Goal: Task Accomplishment & Management: Use online tool/utility

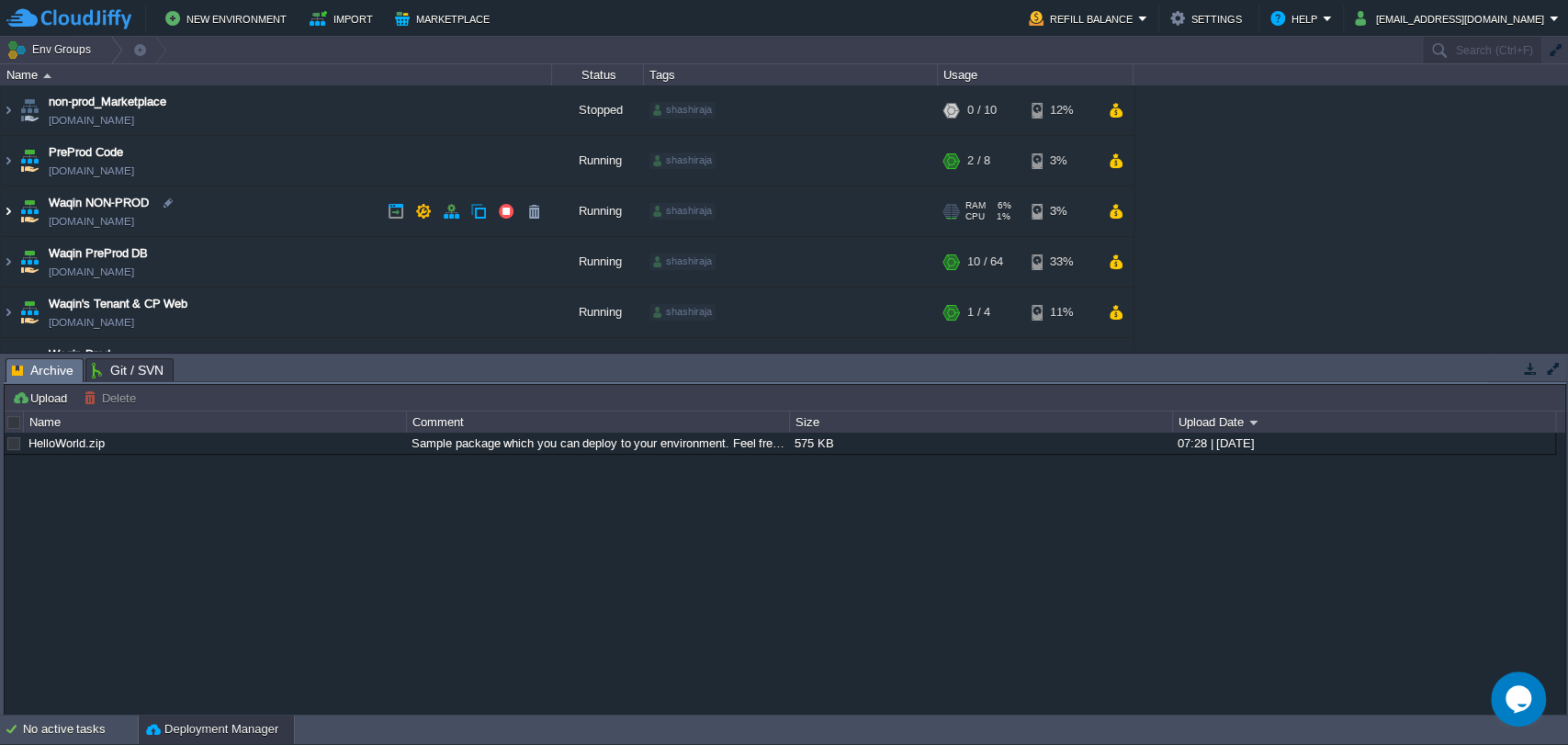
click at [8, 220] on img at bounding box center [8, 211] width 14 height 50
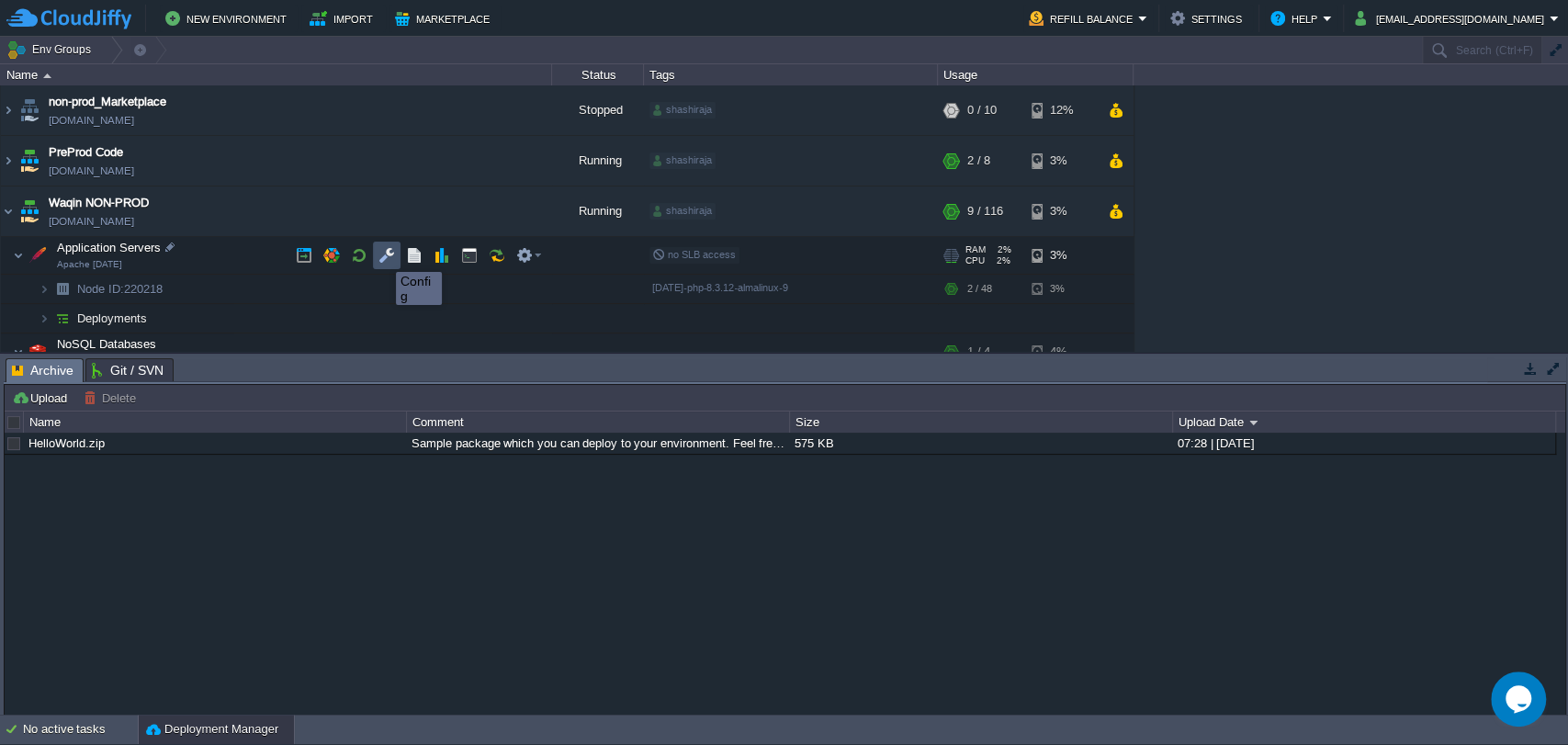
click at [390, 256] on button "button" at bounding box center [386, 255] width 16 height 16
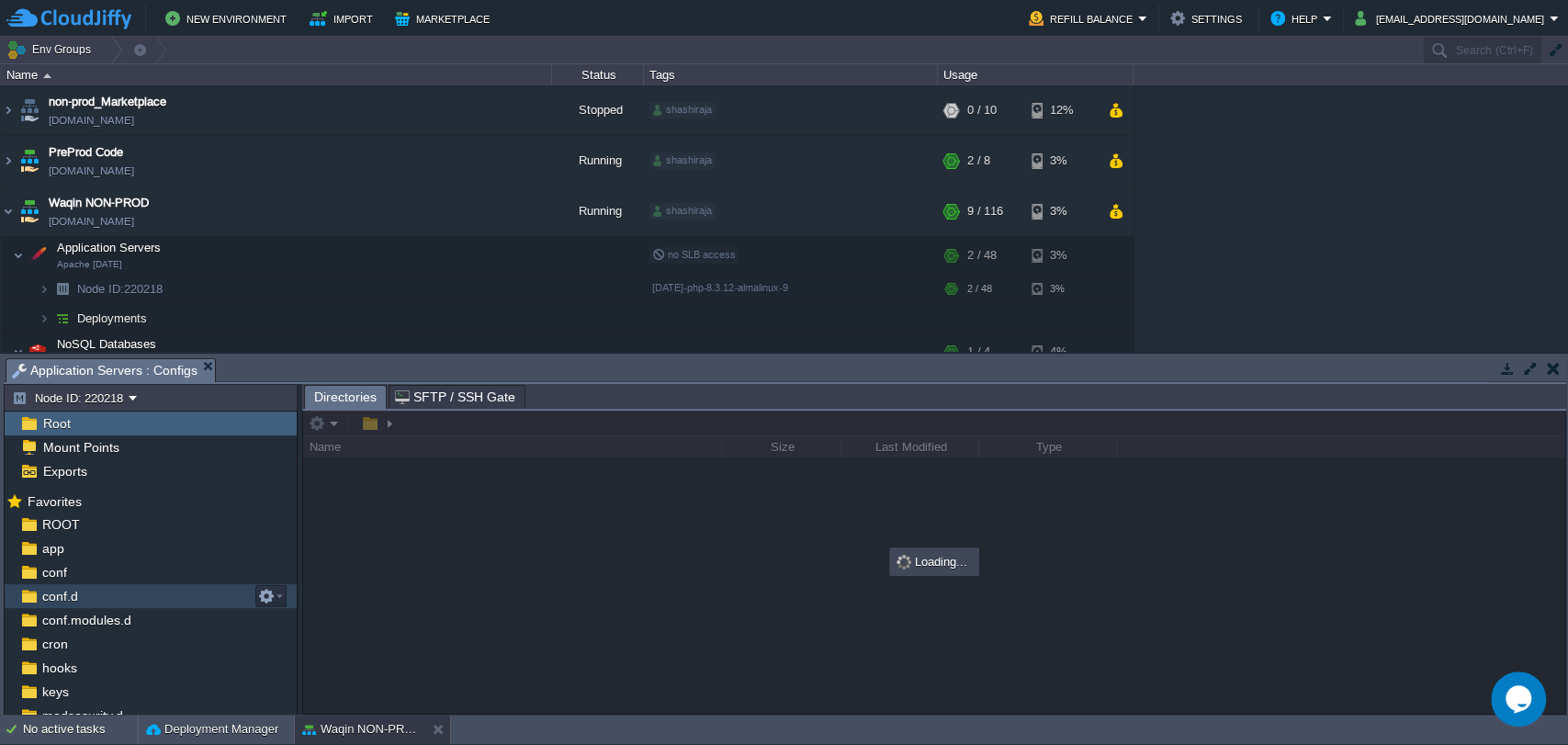
scroll to position [200, 0]
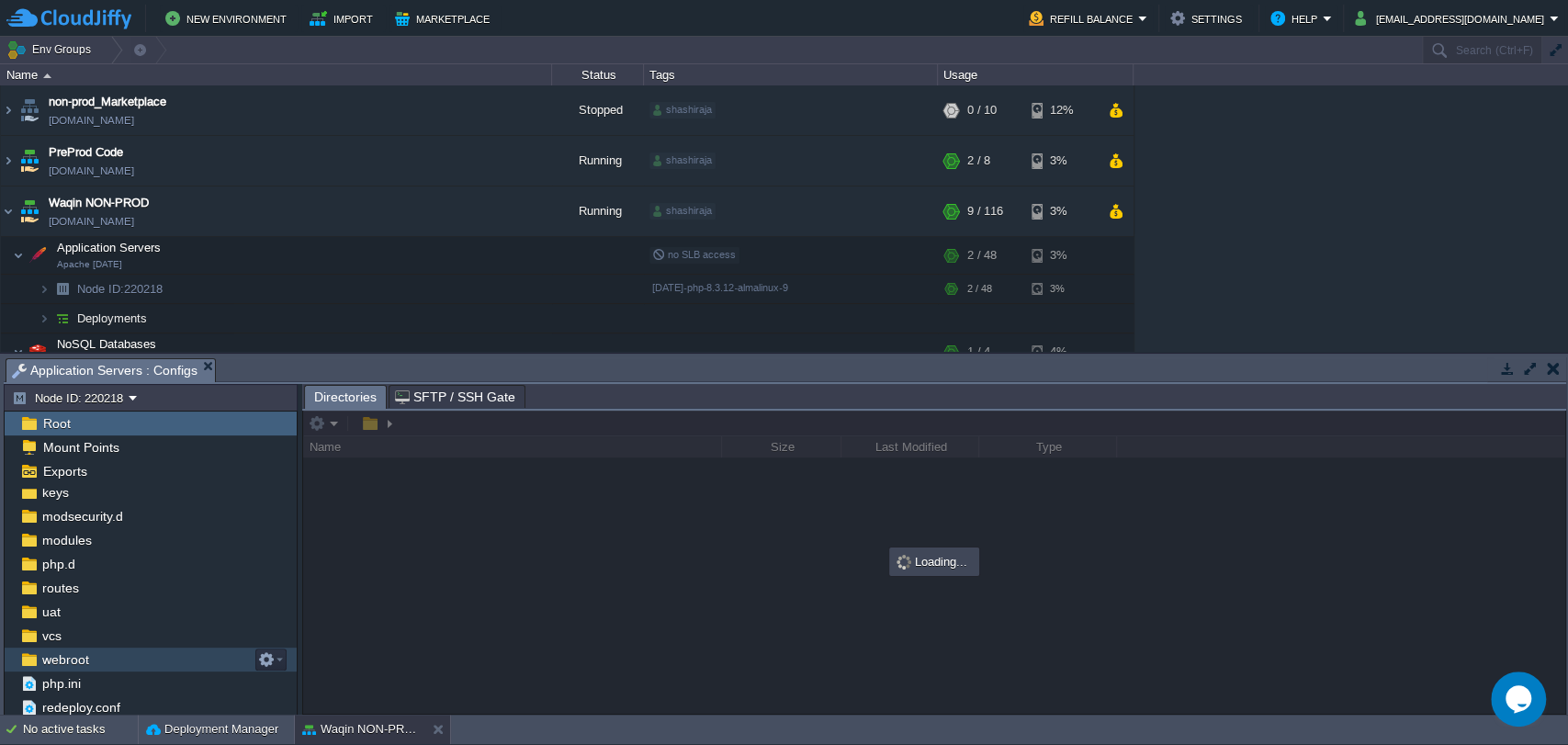
click at [62, 659] on span "webroot" at bounding box center [65, 659] width 54 height 16
drag, startPoint x: 62, startPoint y: 659, endPoint x: 402, endPoint y: 559, distance: 354.4
click at [402, 559] on div "Node ID: 220218 Root Mount Points Exports Mark the most frequently used files a…" at bounding box center [784, 549] width 1562 height 331
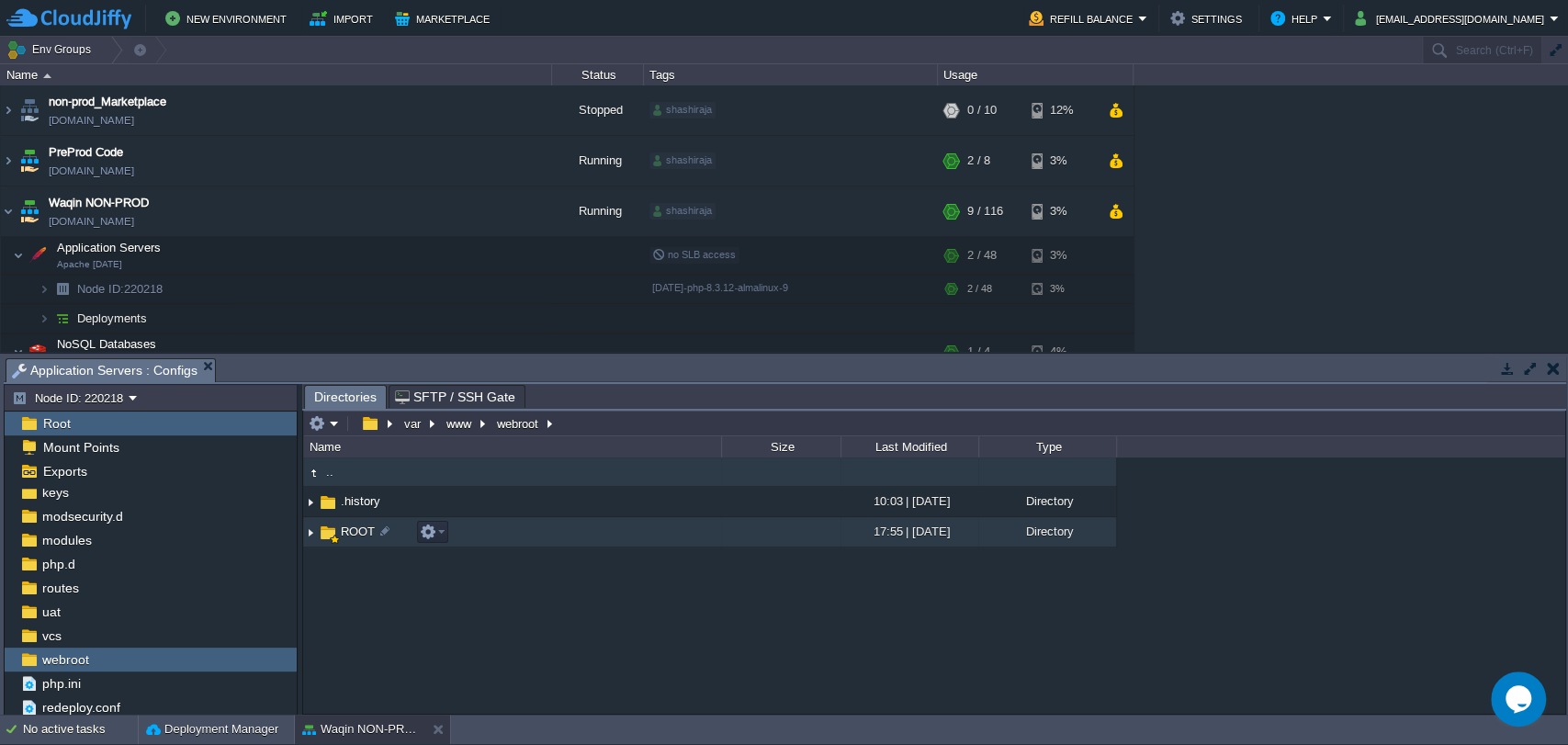
click at [349, 527] on span "ROOT" at bounding box center [357, 531] width 39 height 15
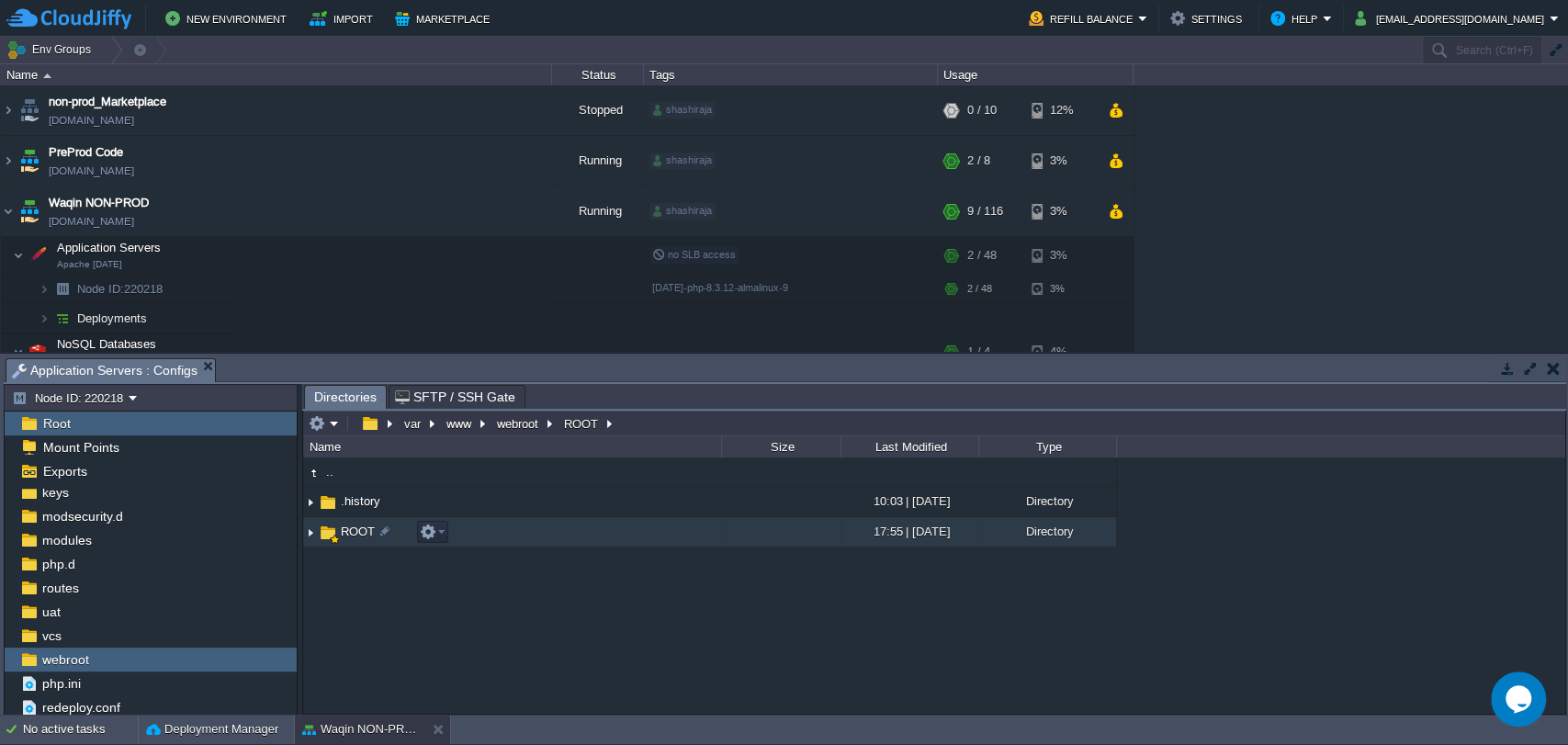
click at [349, 527] on span "ROOT" at bounding box center [357, 531] width 39 height 15
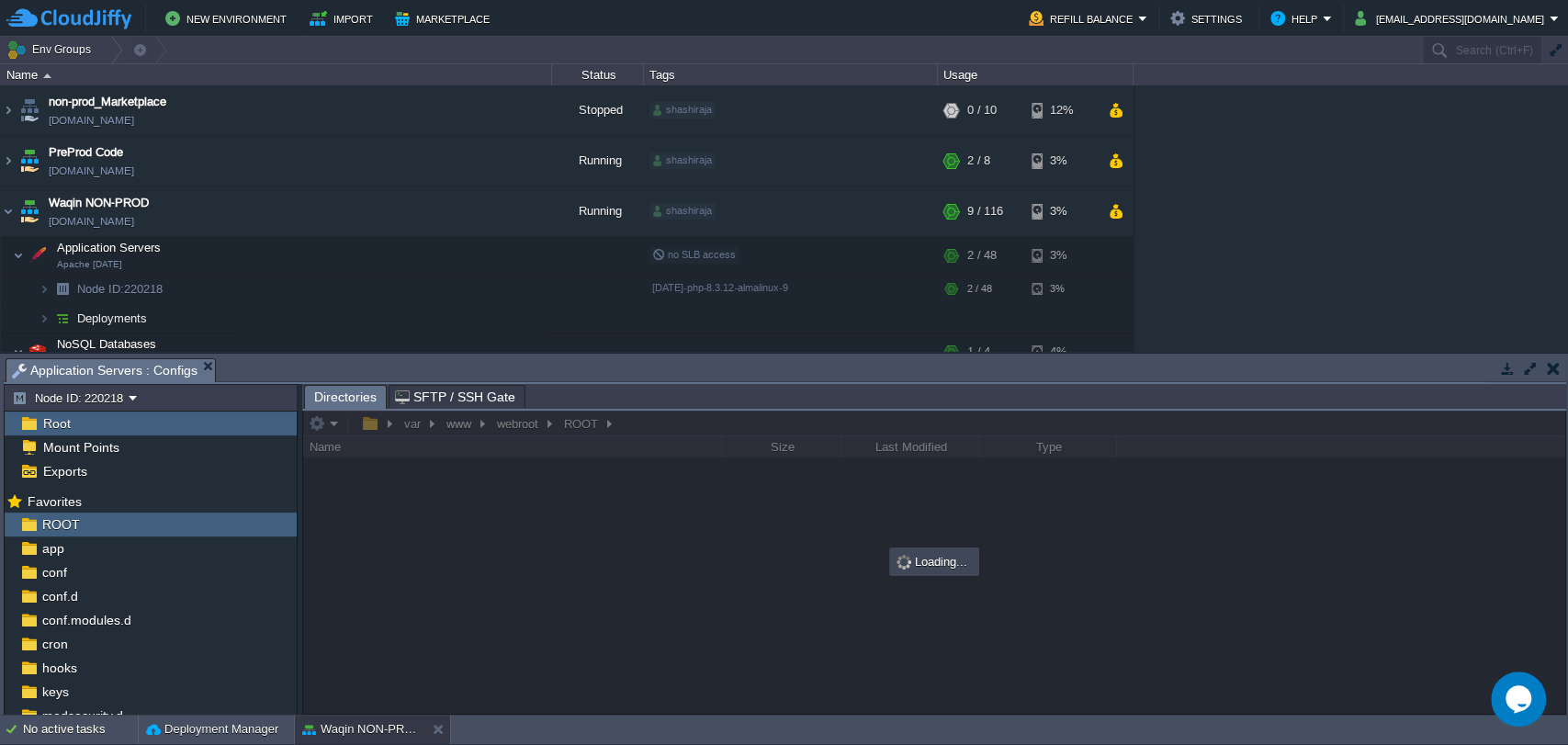
click at [349, 527] on div at bounding box center [934, 562] width 1262 height 303
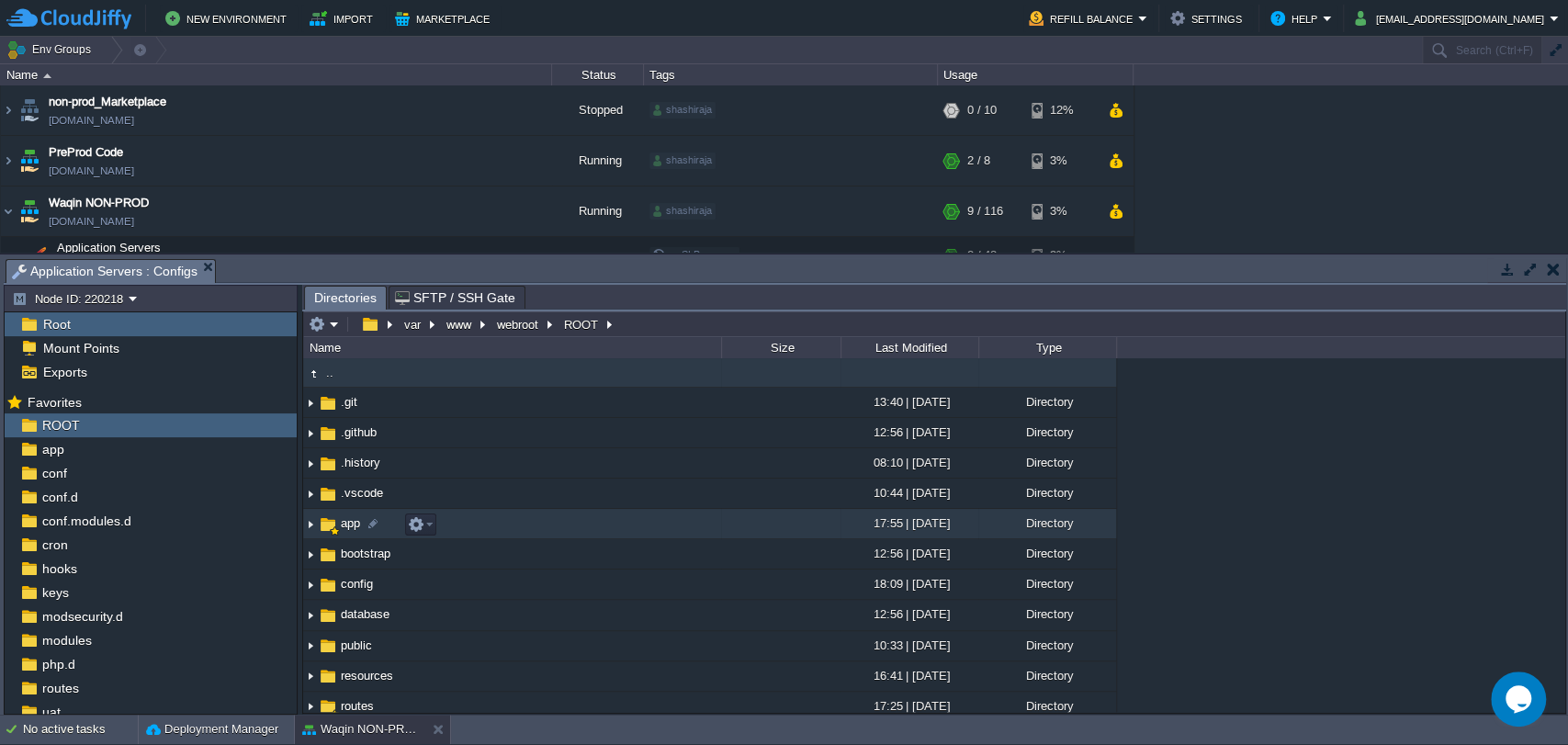
click at [348, 531] on span "app" at bounding box center [351, 522] width 25 height 15
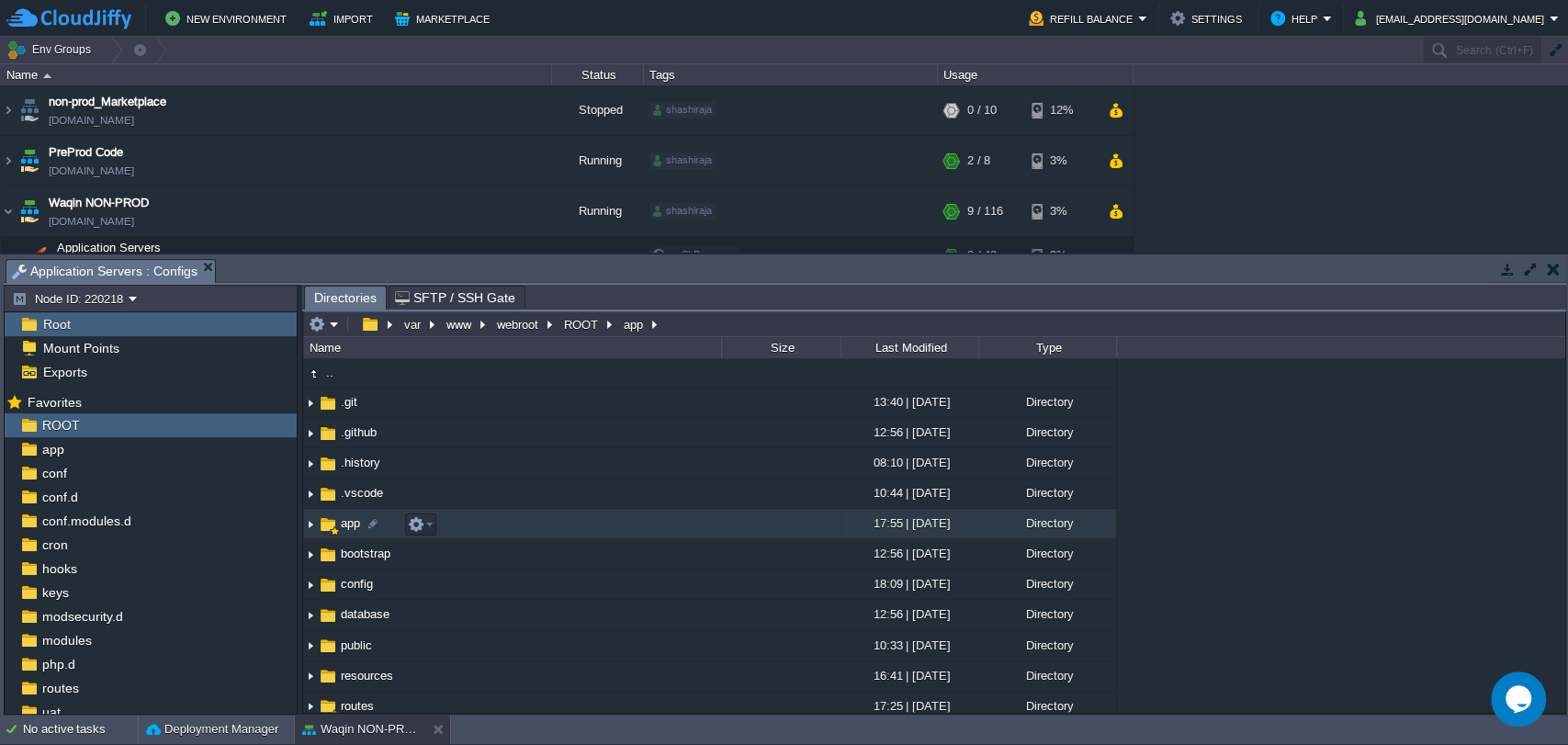
click at [348, 531] on span "app" at bounding box center [351, 522] width 25 height 15
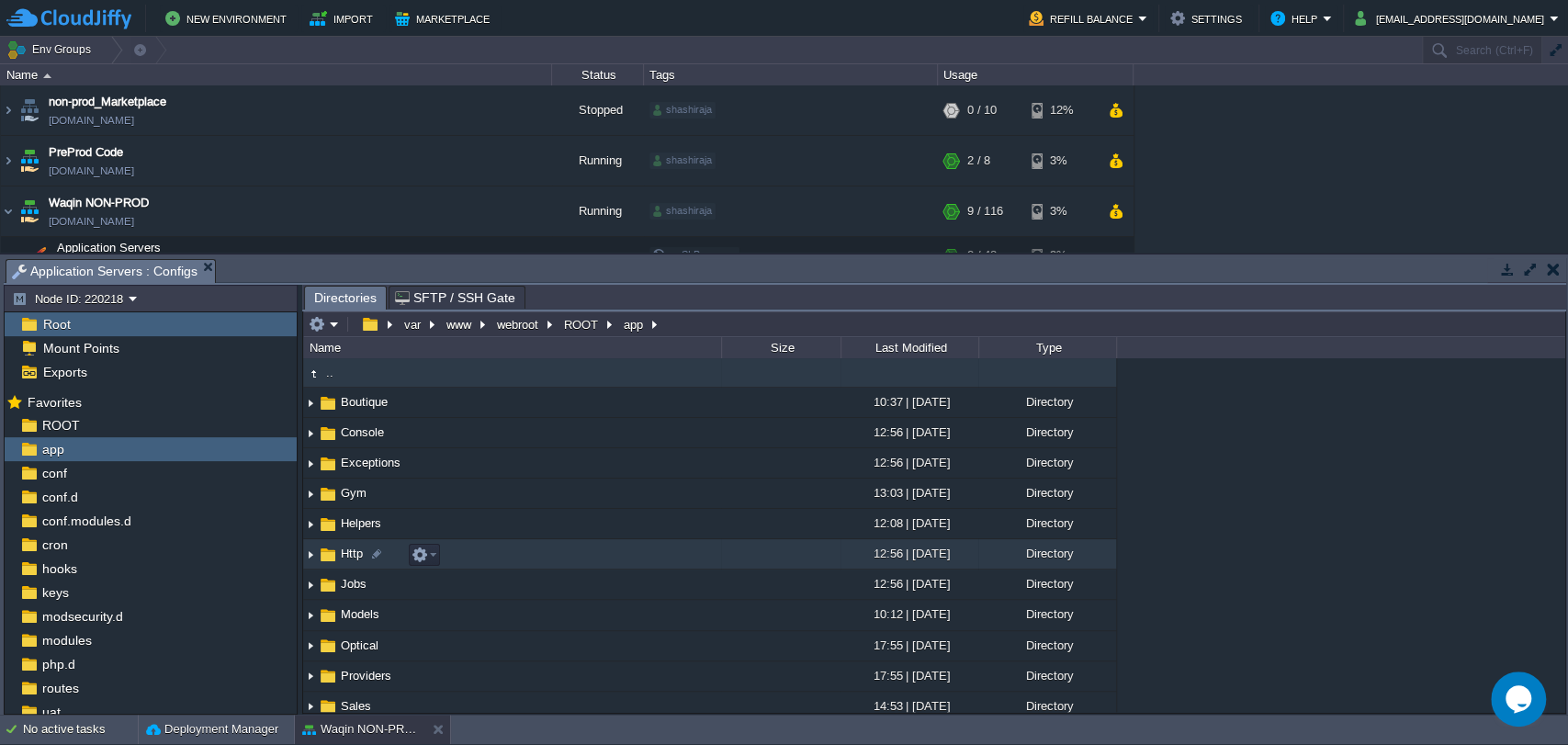
click at [354, 556] on span "Http" at bounding box center [352, 553] width 28 height 15
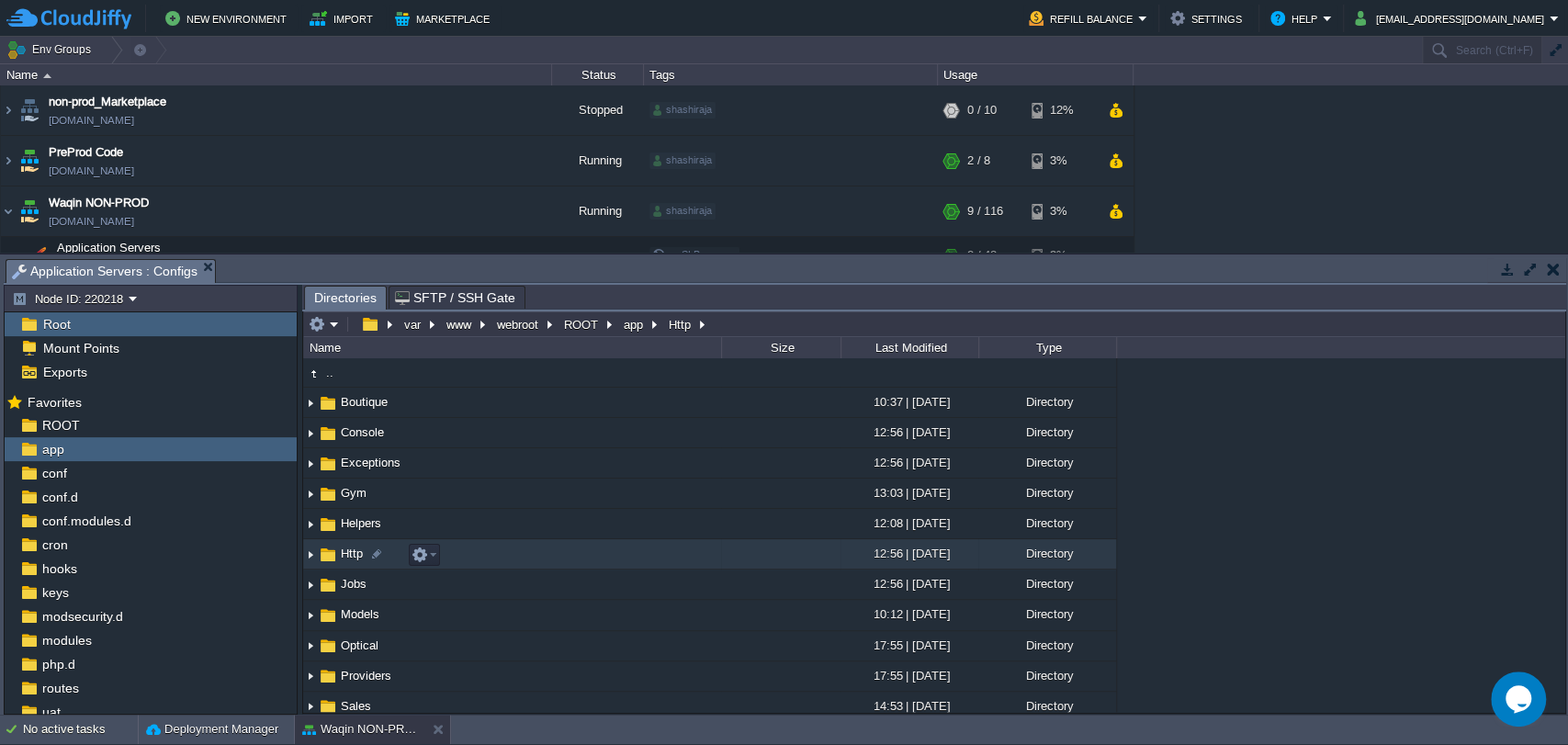
click at [354, 556] on span "Http" at bounding box center [352, 553] width 28 height 15
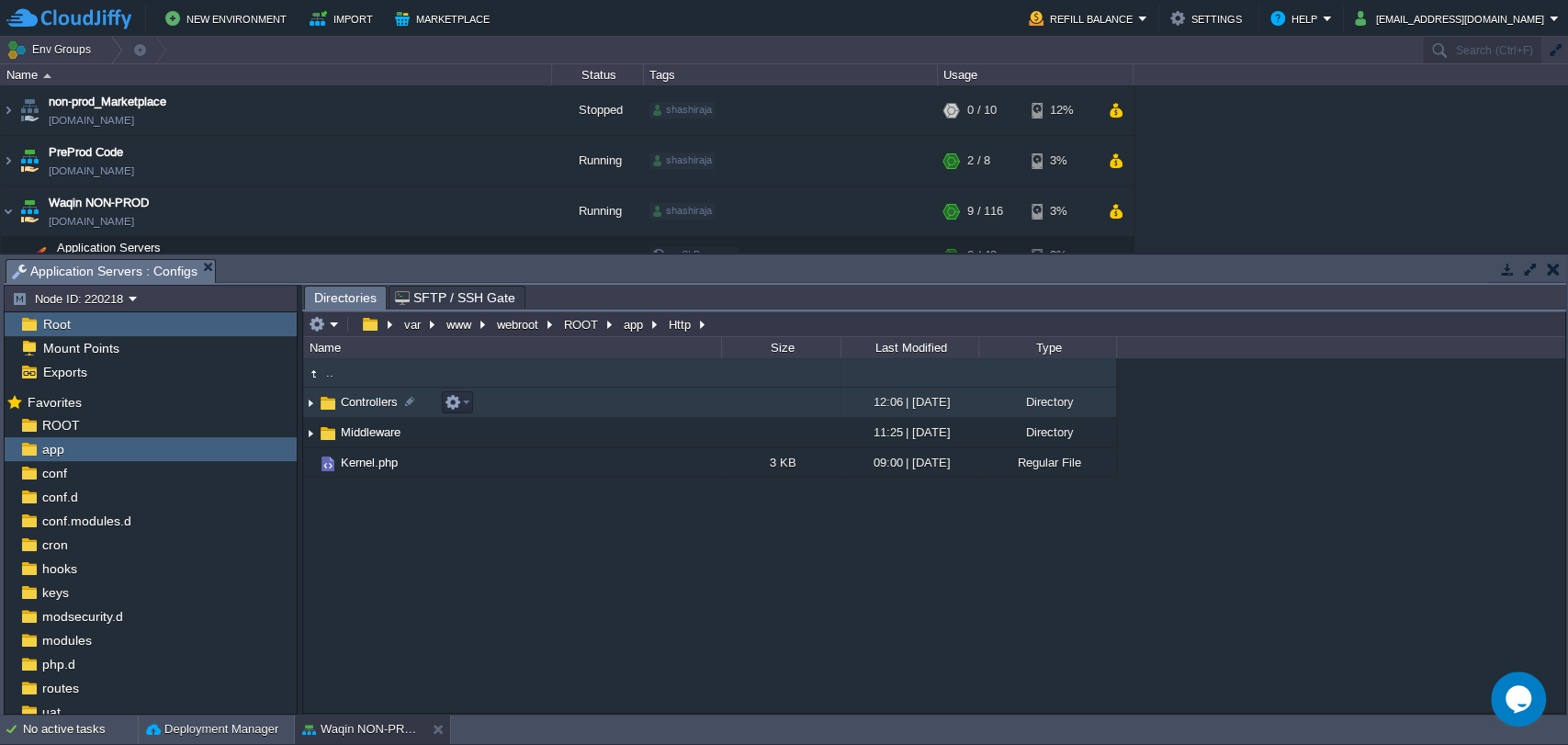
click at [355, 410] on span "Controllers" at bounding box center [369, 401] width 62 height 15
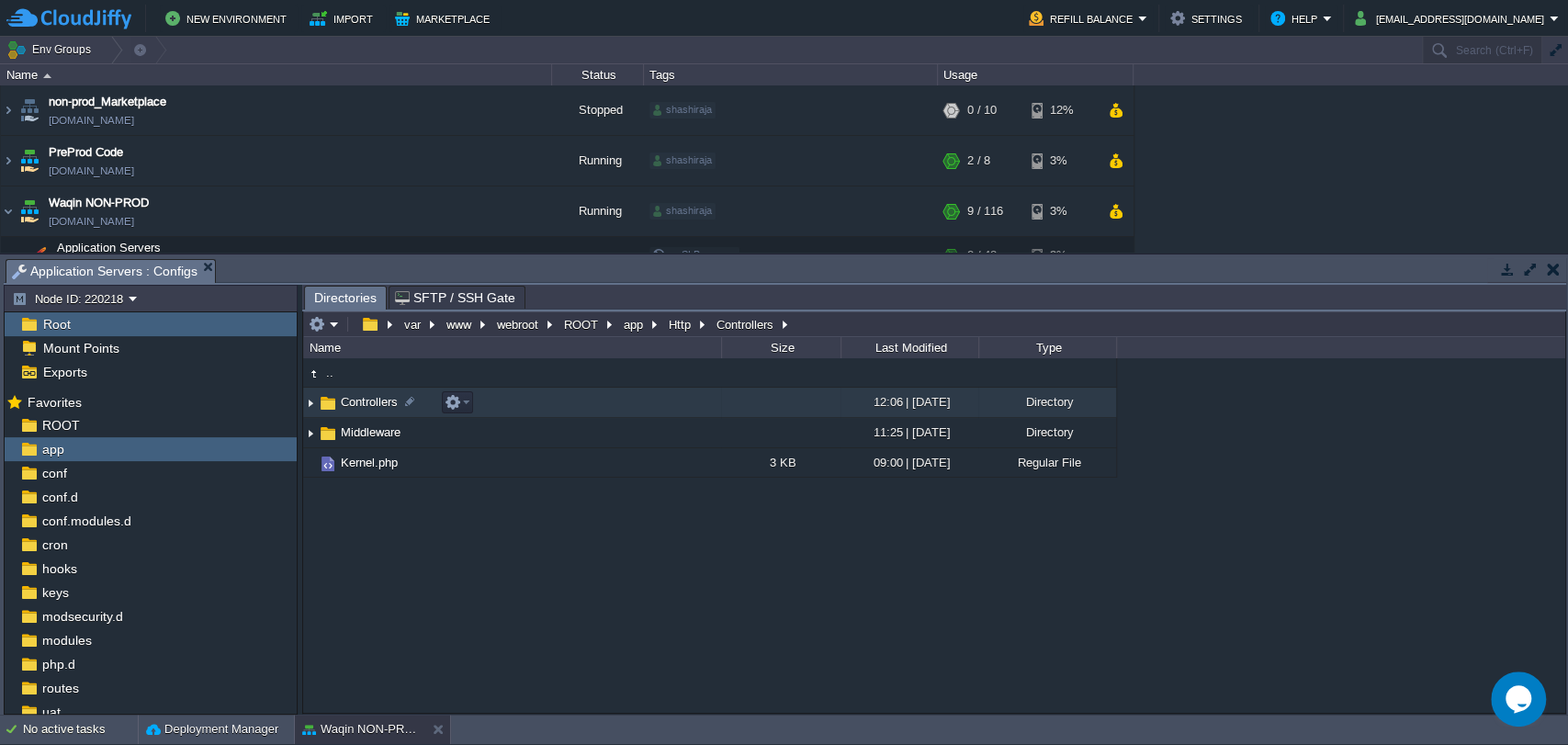
click at [355, 410] on span "Controllers" at bounding box center [369, 401] width 62 height 15
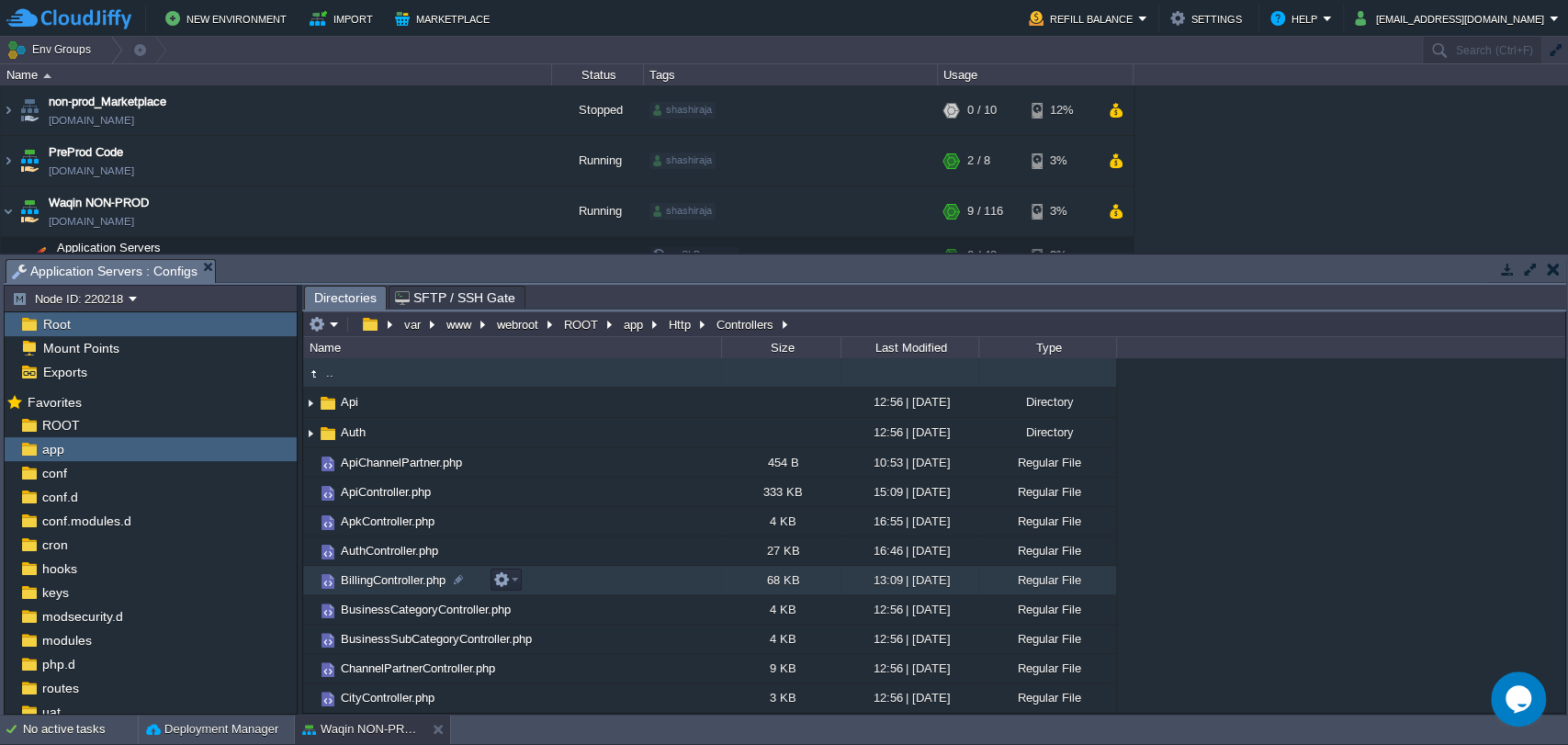
click at [376, 580] on span "BillingController.php" at bounding box center [393, 580] width 110 height 15
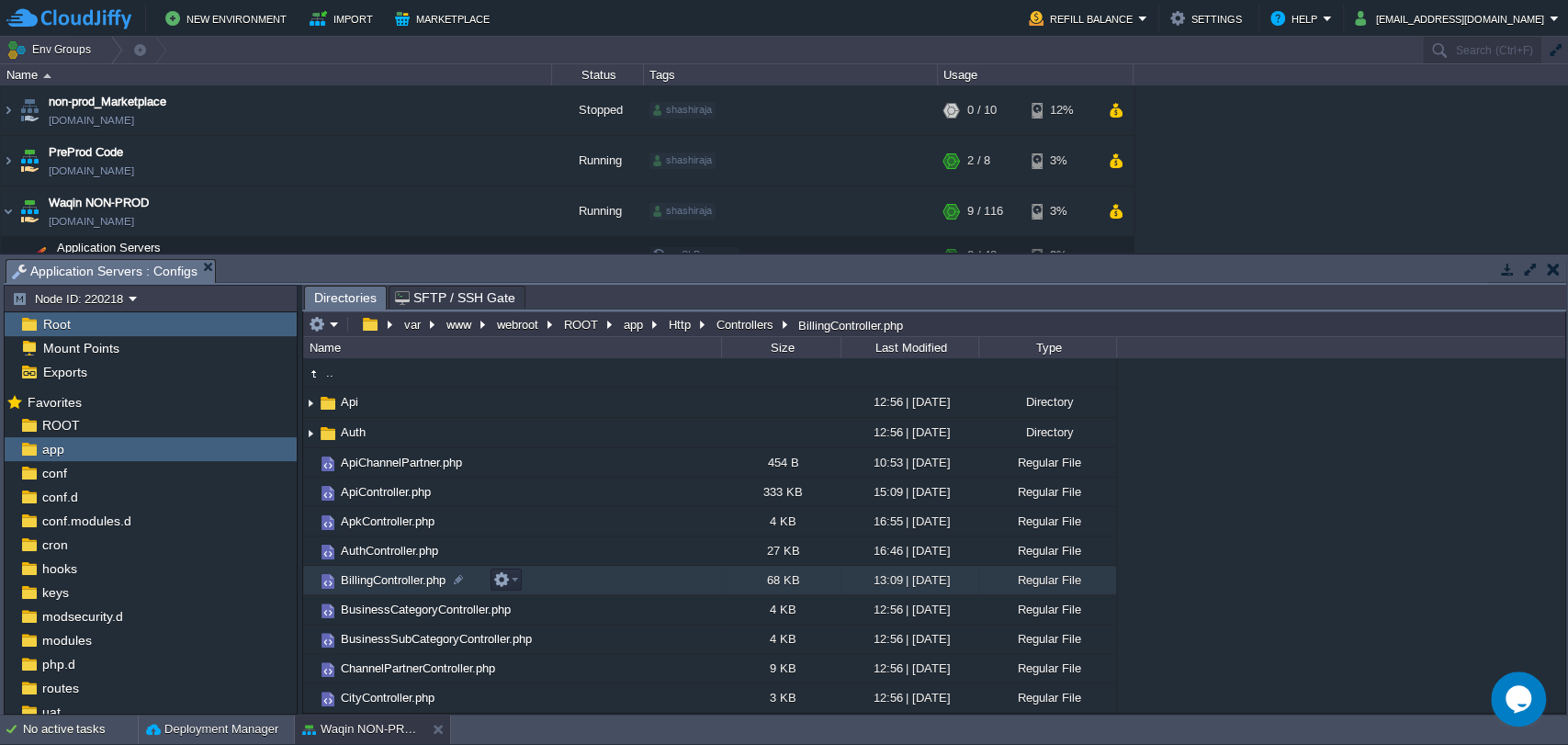
click at [376, 580] on span "BillingController.php" at bounding box center [393, 580] width 110 height 15
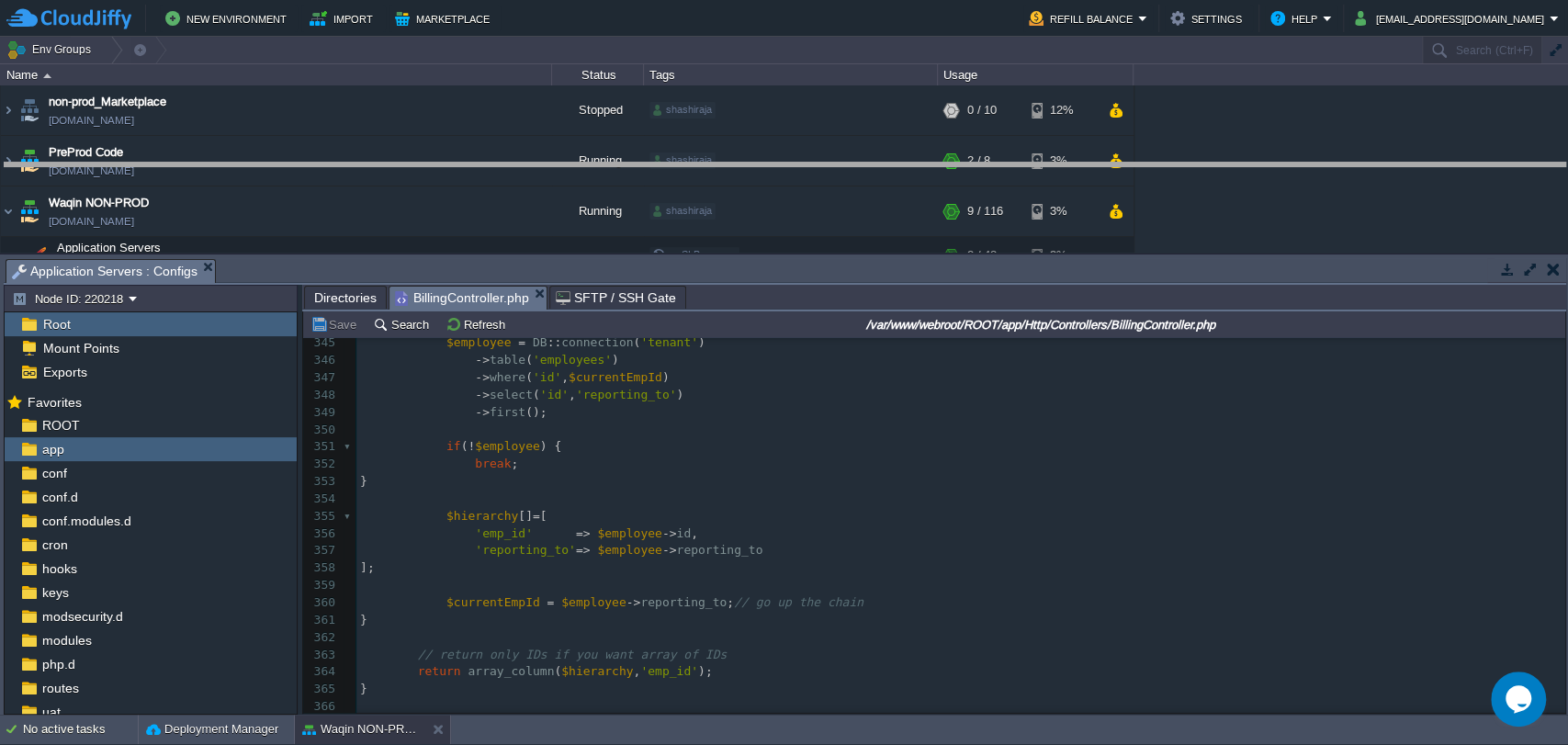
drag, startPoint x: 705, startPoint y: 266, endPoint x: 690, endPoint y: 167, distance: 100.1
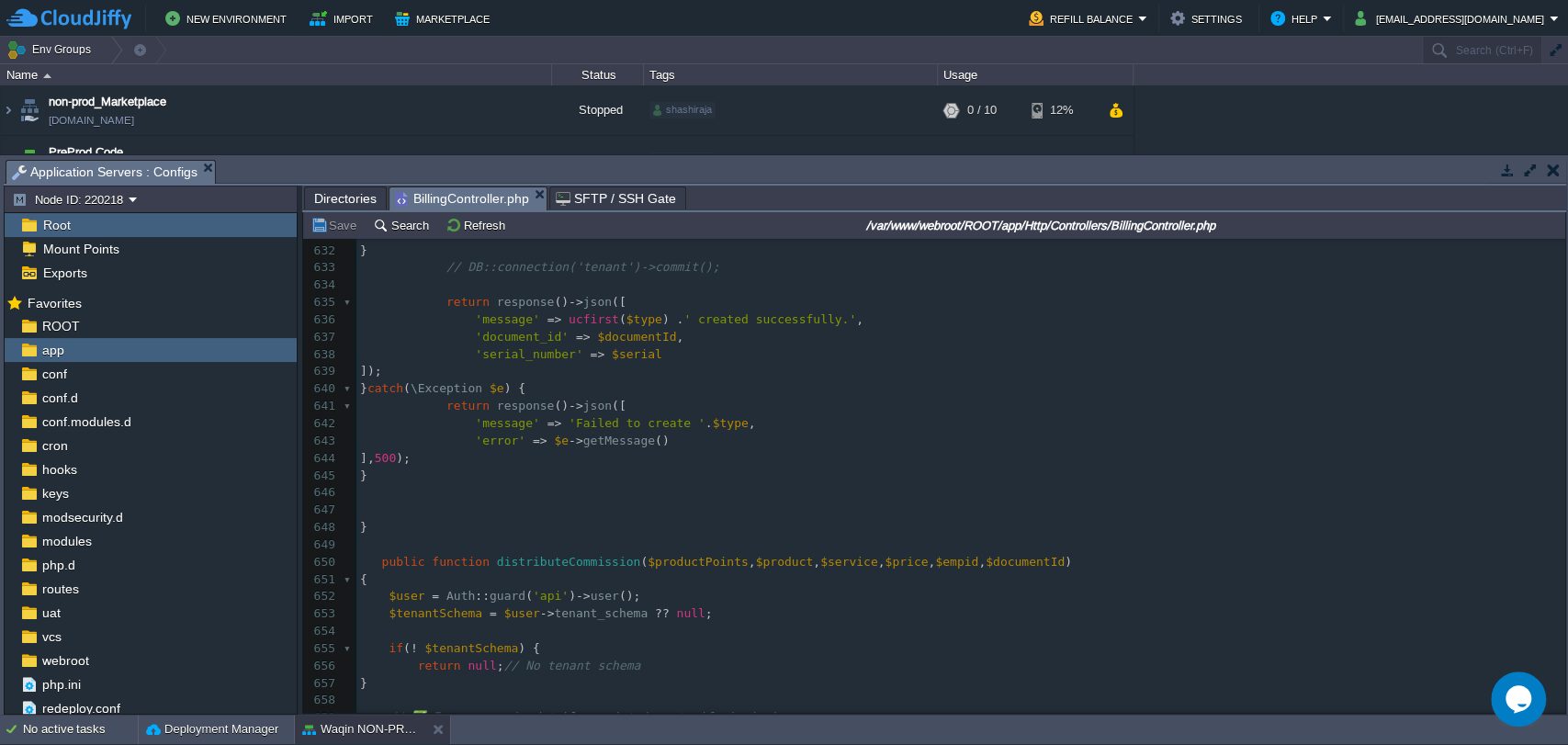
click at [372, 567] on div "1632 622 ( new \CreateLocationTables ()) -> up (); 623 } 624 } 625 626 $this ->…" at bounding box center [960, 484] width 1209 height 831
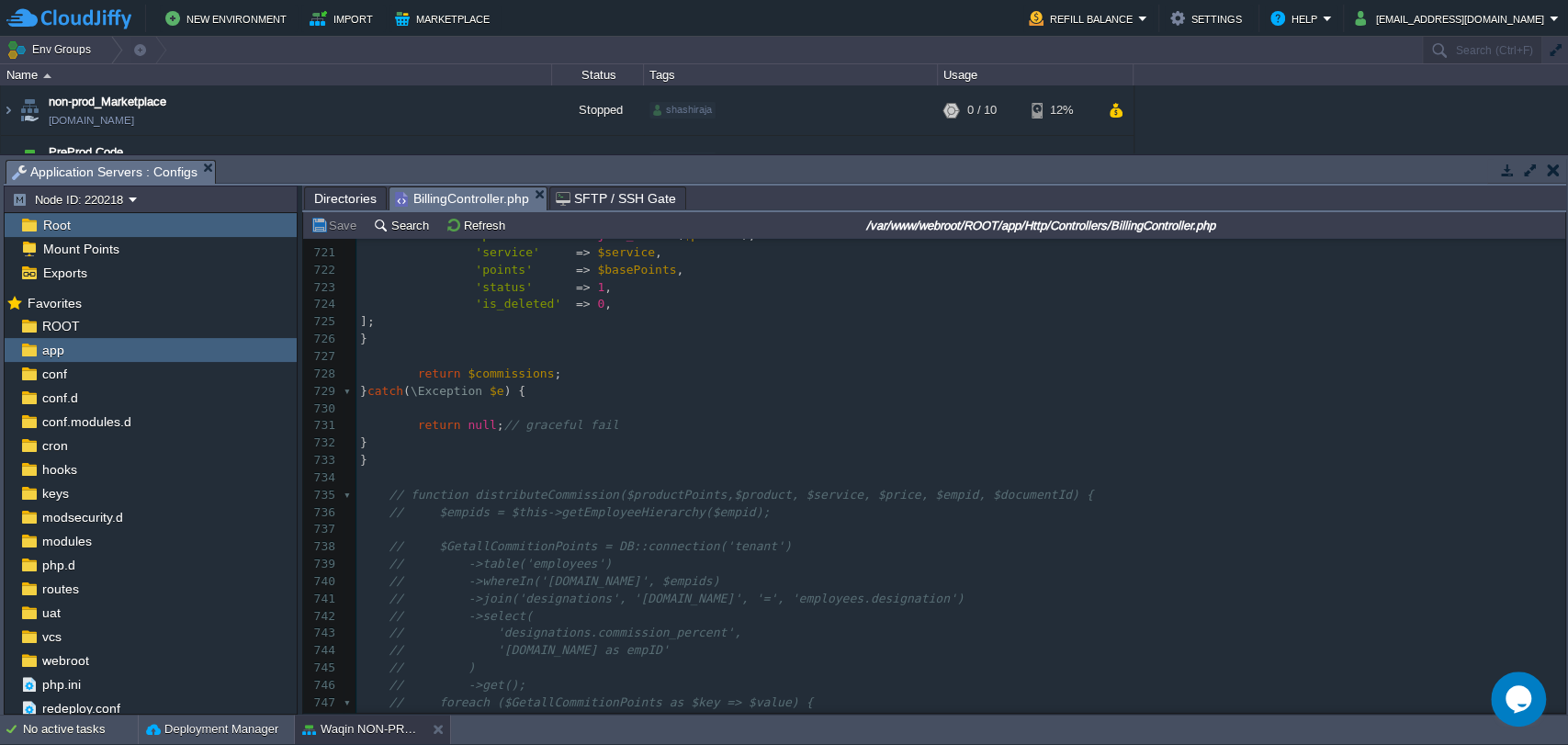
type textarea "-"
click at [386, 469] on pre at bounding box center [960, 478] width 1209 height 17
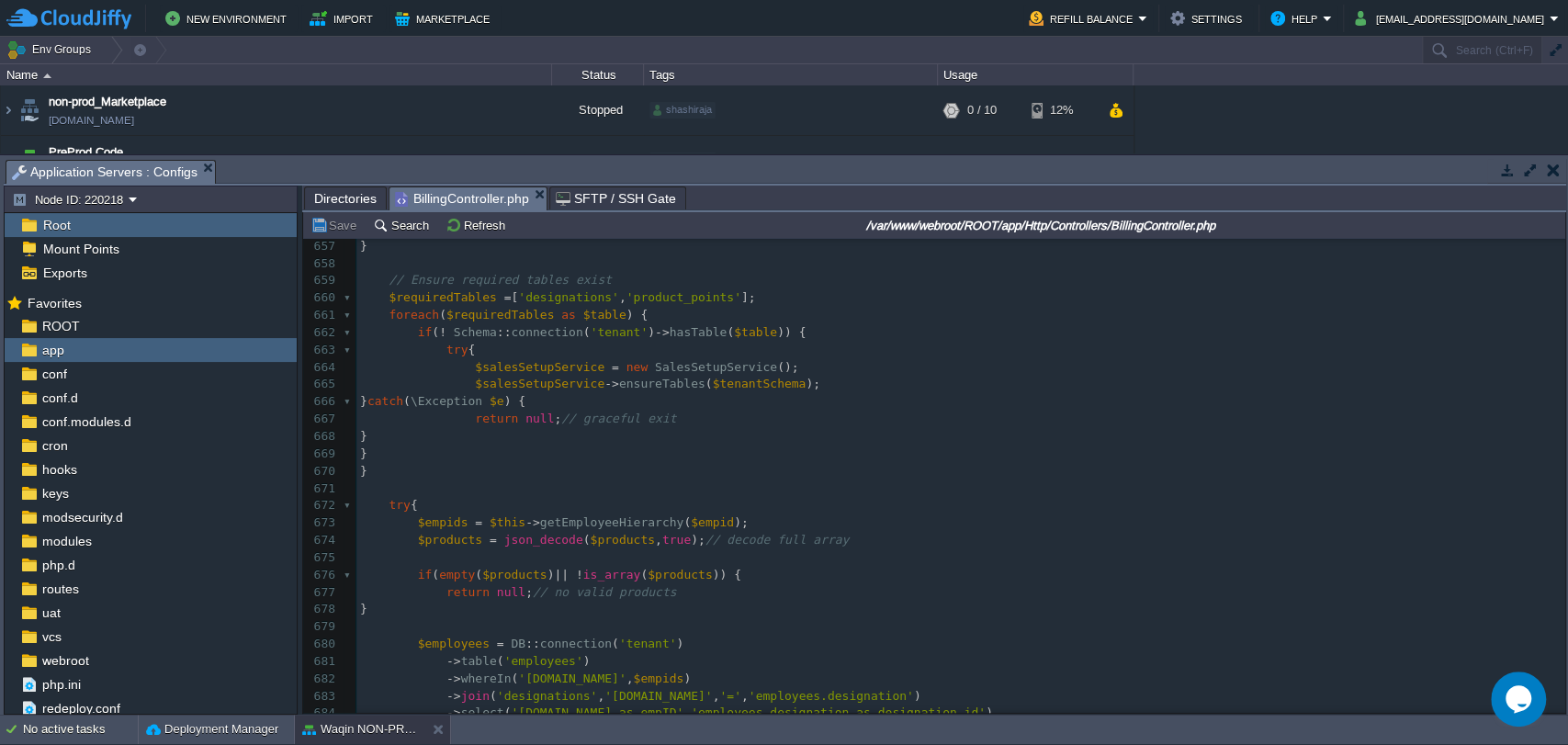
scroll to position [11268, 0]
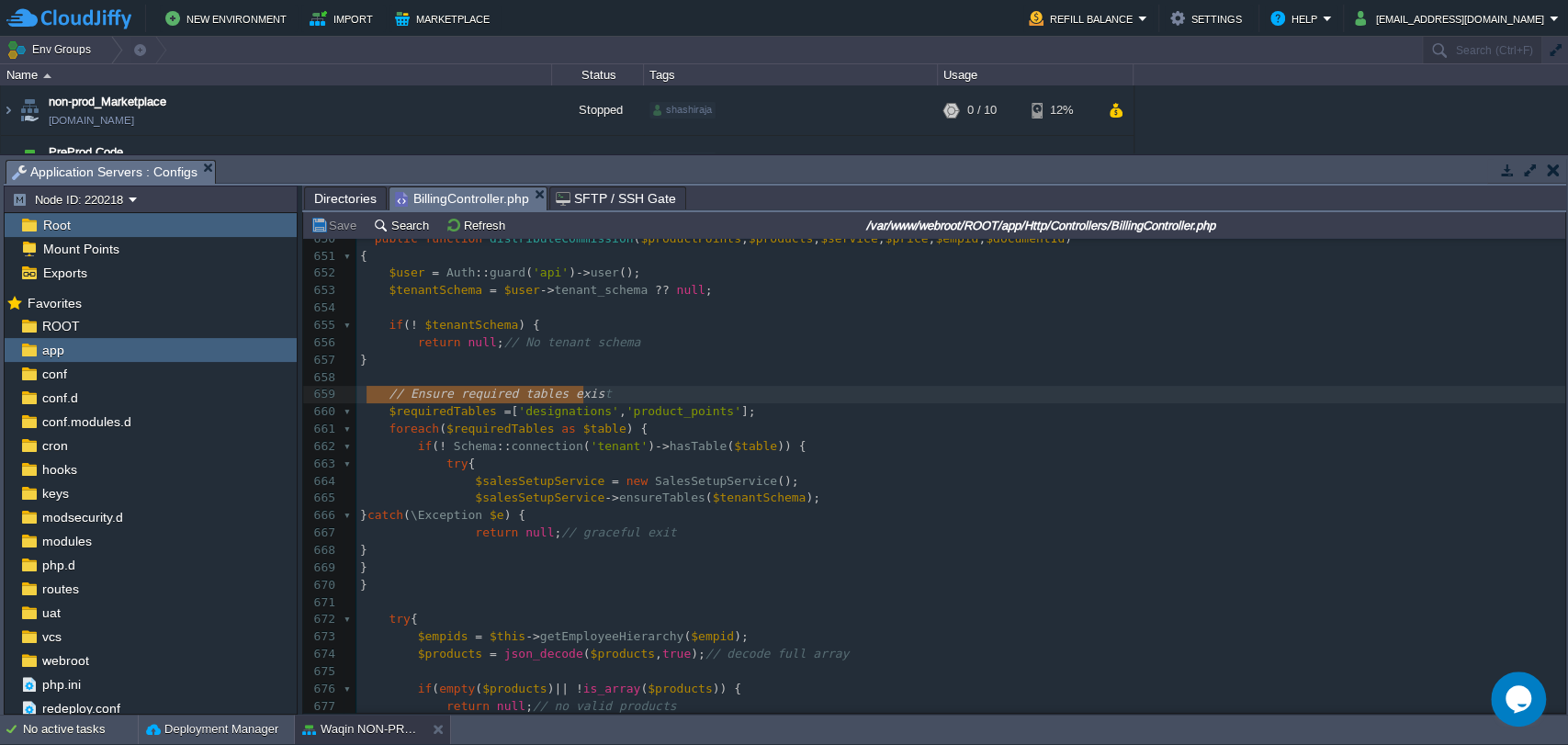
type textarea "// Ensure required tables exist"
drag, startPoint x: 368, startPoint y: 403, endPoint x: 617, endPoint y: 397, distance: 249.1
click at [617, 397] on div "627 'document_id' => $documentId , 628 'employee_id' => $data [ 'employee_id' ]…" at bounding box center [960, 368] width 1209 height 1073
click at [418, 415] on div "xxxxxxxxxx ​ 627 'document_id' => $documentId , 628 'employee_id' => $data [ 'e…" at bounding box center [960, 368] width 1209 height 1073
type textarea "$requiredTables"
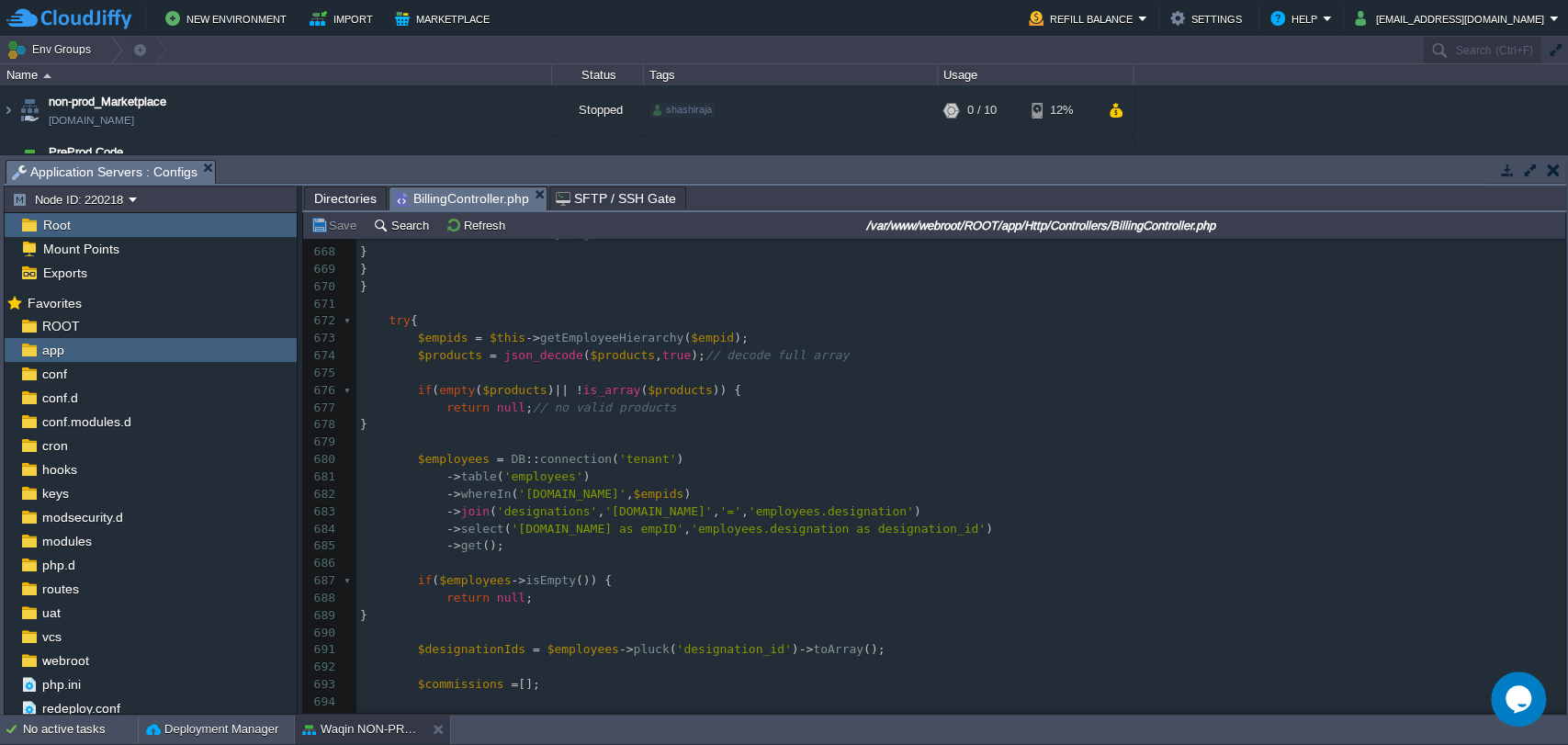
scroll to position [11535, 0]
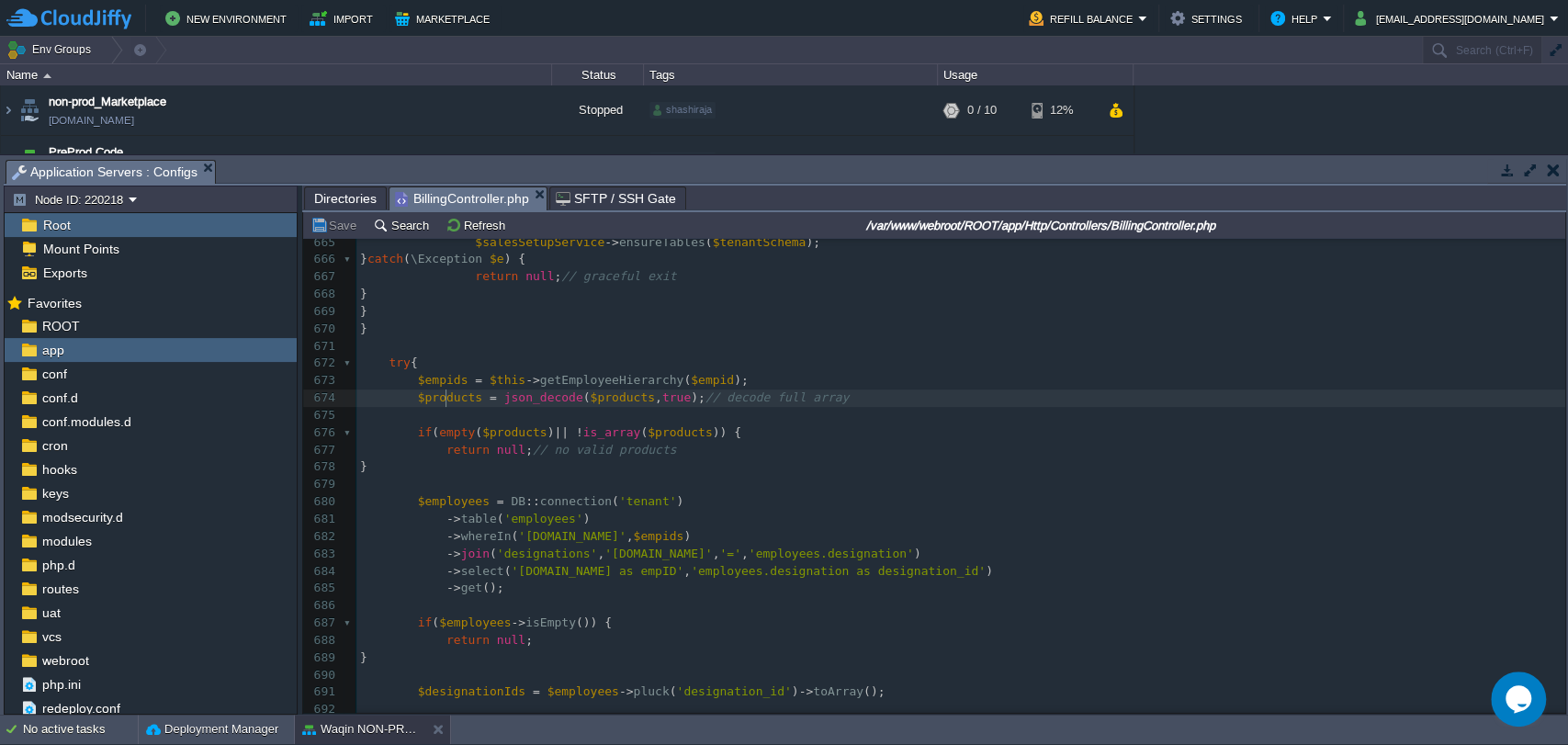
click at [443, 403] on div "xxxxxxxxxx ​ 649 ​ 650 public function distributeCommission ( $productPoints , …" at bounding box center [960, 493] width 1209 height 1073
type textarea "$products"
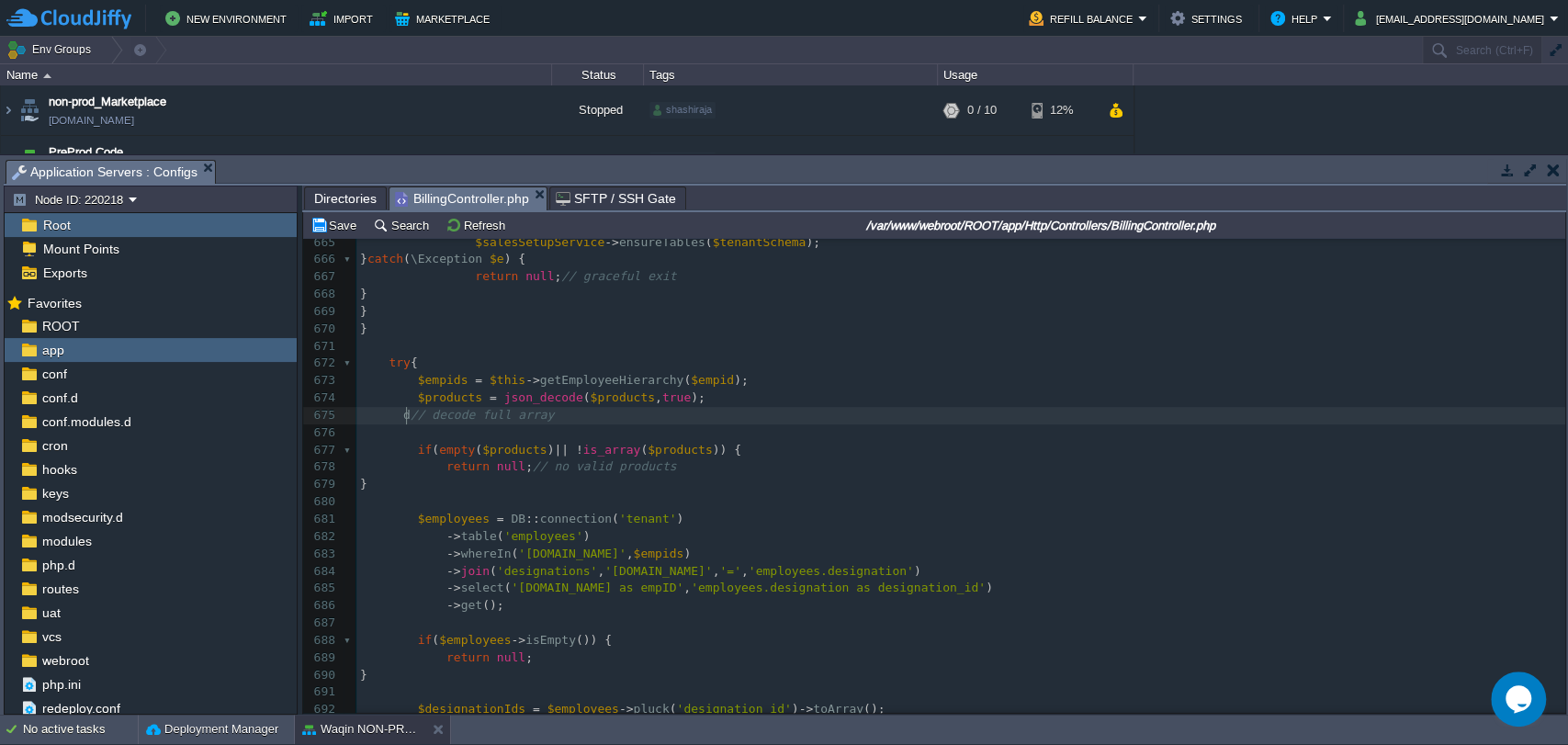
scroll to position [6, 11]
type textarea "dd()"
type textarea "$products"
drag, startPoint x: 412, startPoint y: 401, endPoint x: 470, endPoint y: 396, distance: 58.2
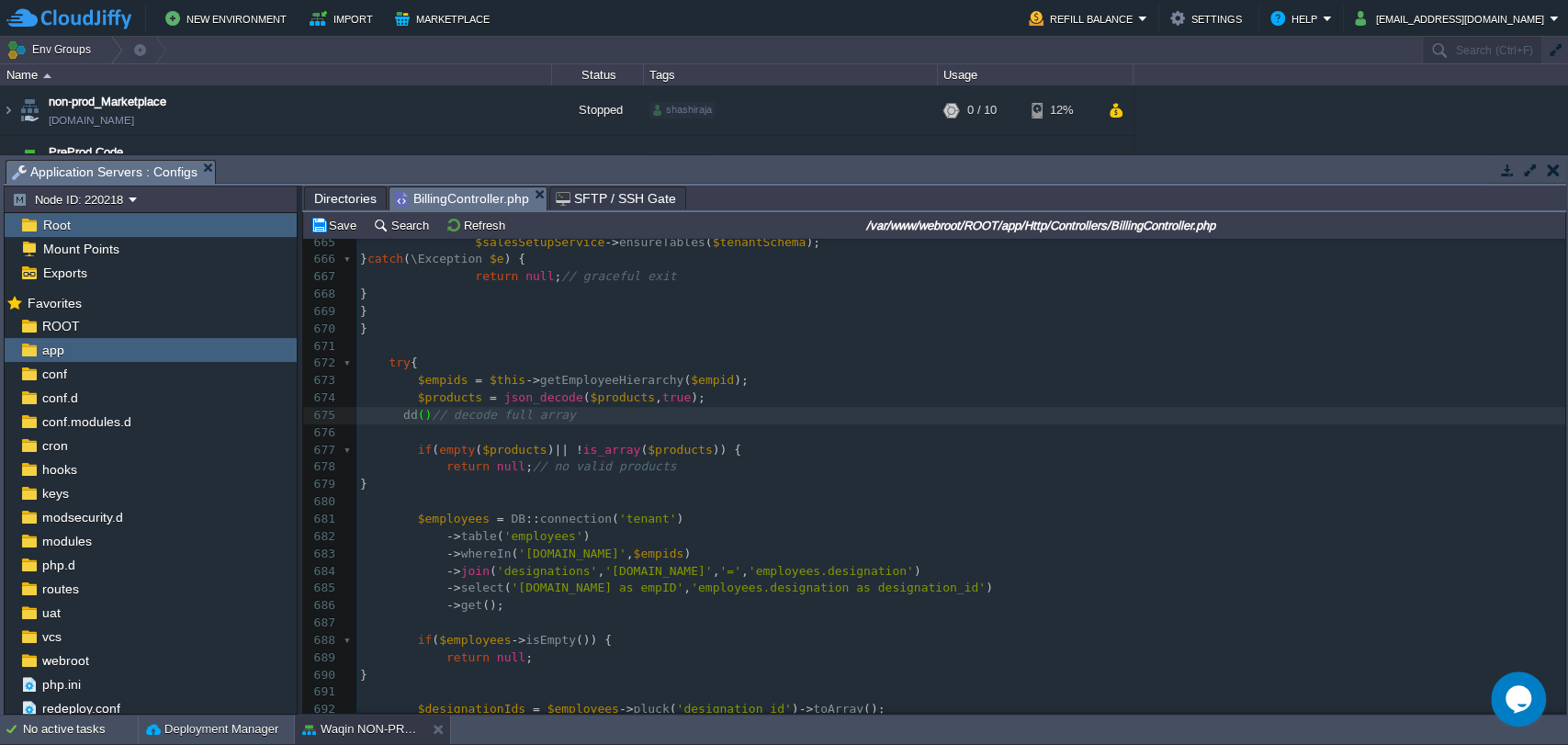
paste textarea
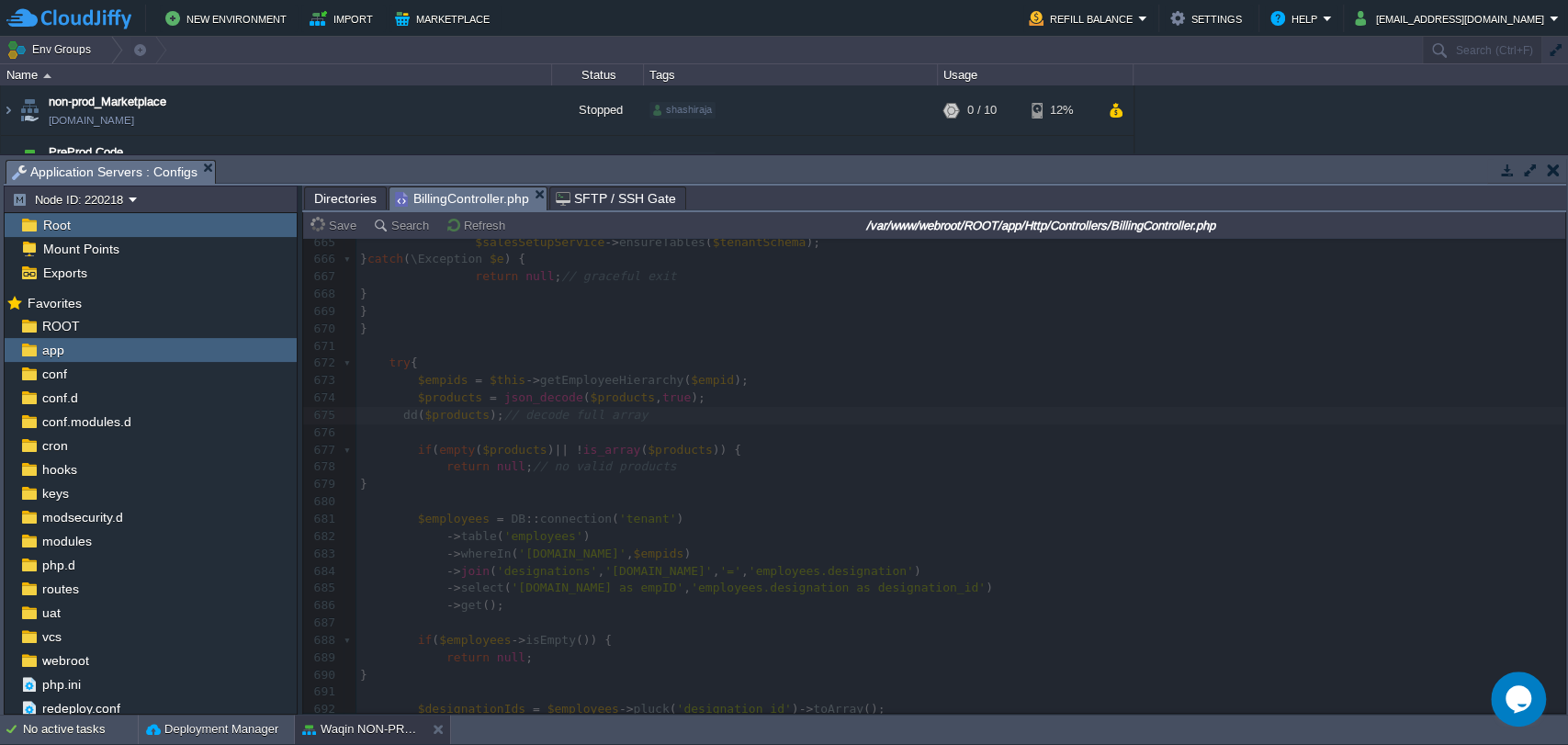
type textarea ";"
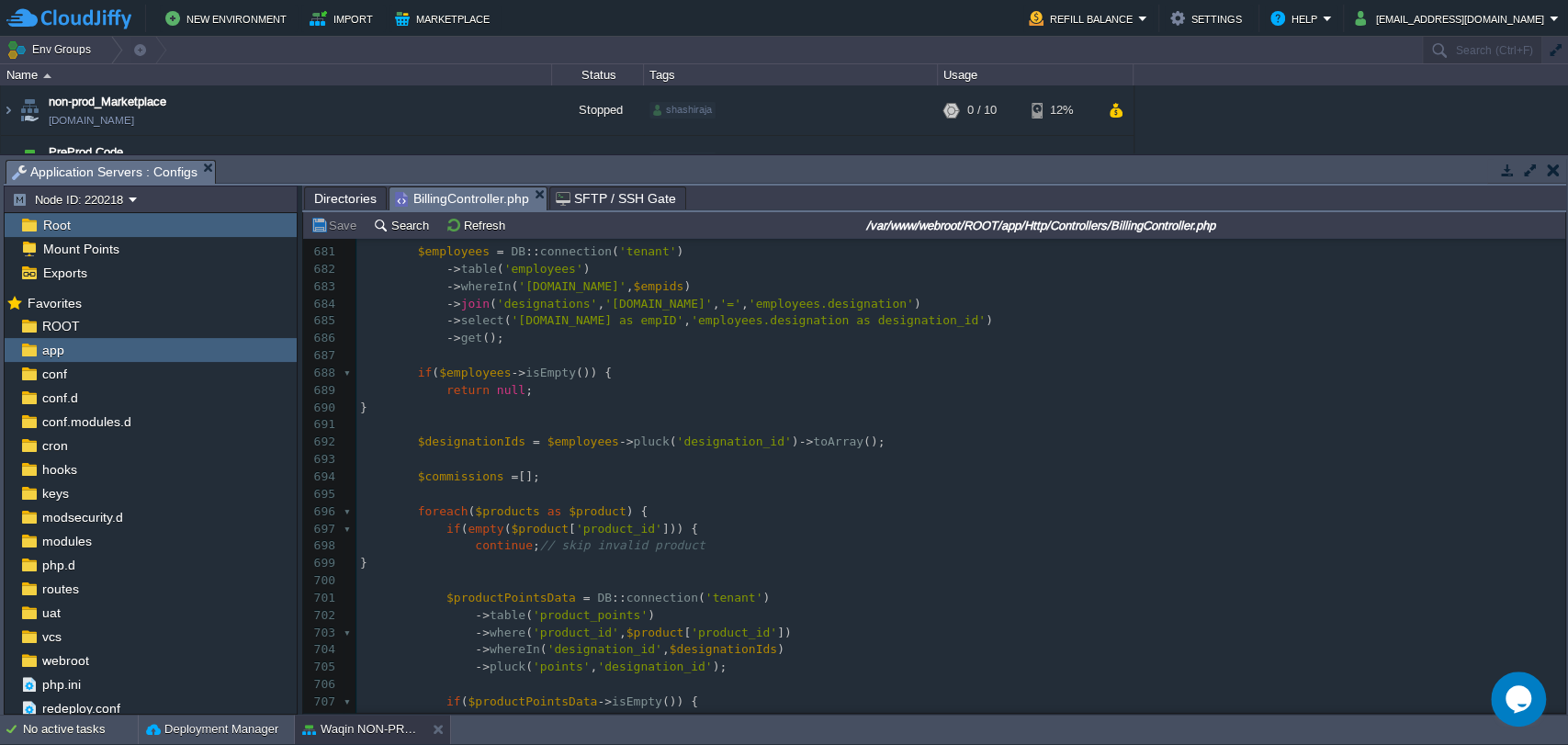
scroll to position [11743, 0]
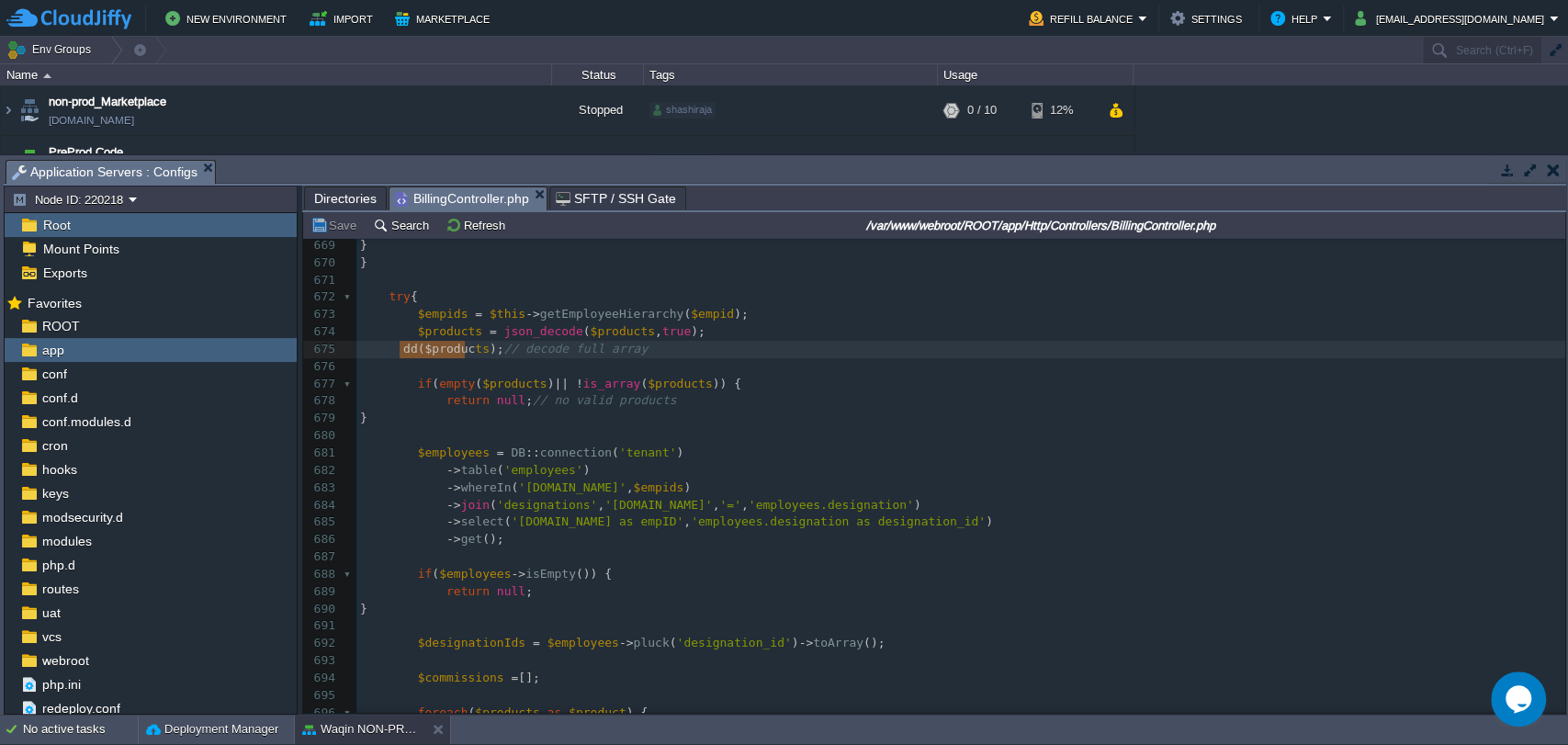
type textarea "dd($products);"
drag, startPoint x: 396, startPoint y: 349, endPoint x: 500, endPoint y: 353, distance: 104.1
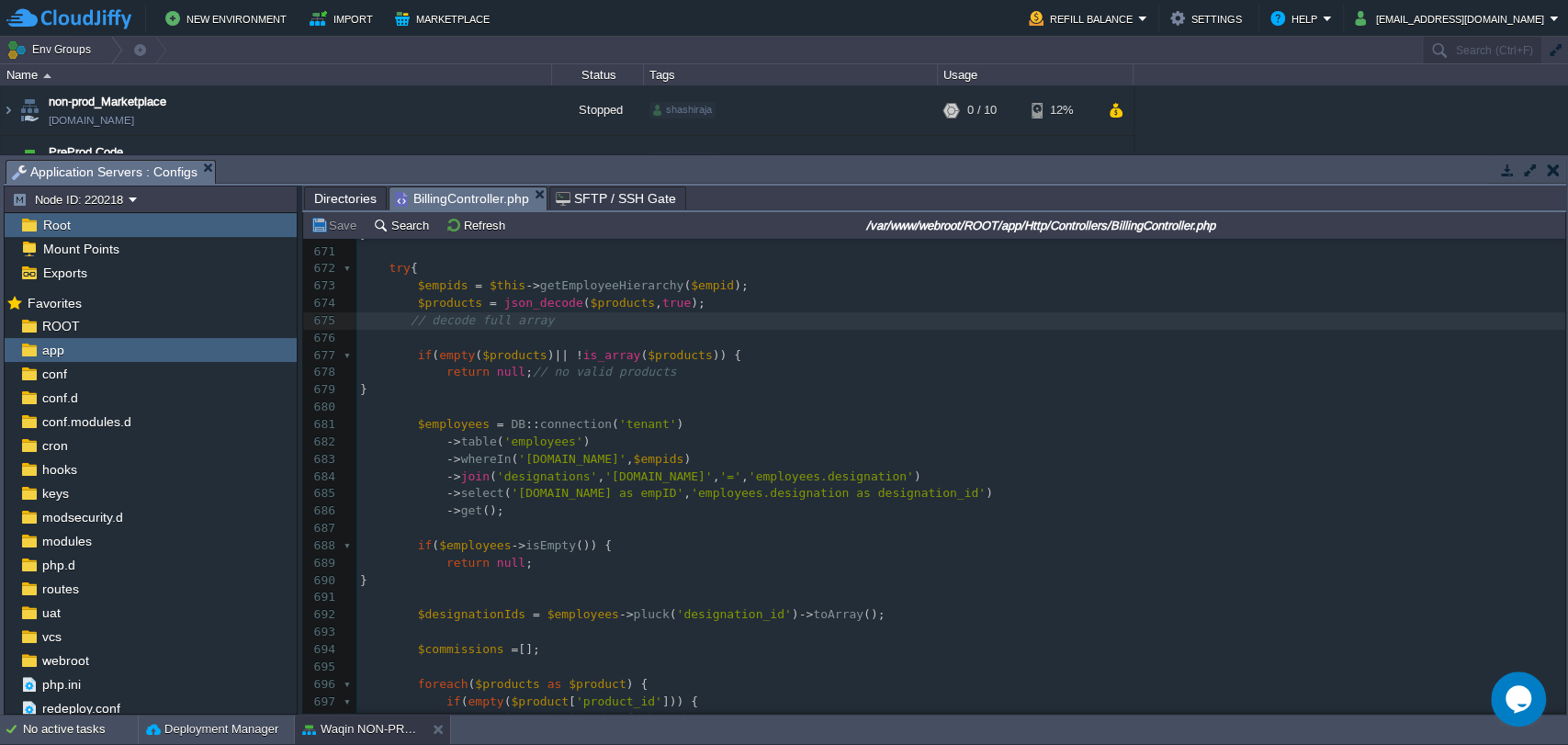
scroll to position [11607, 0]
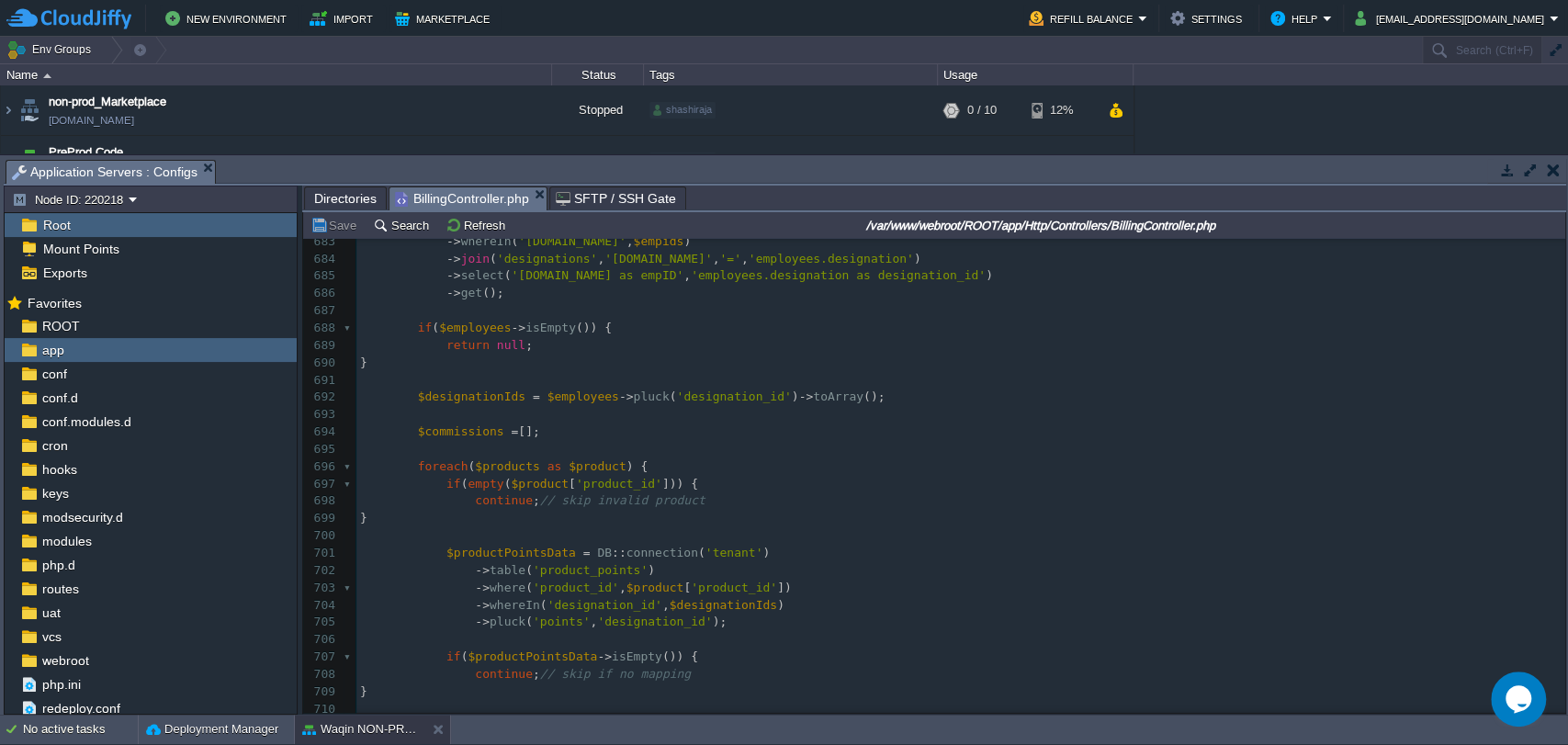
click at [602, 500] on div "xxxxxxxxxx ​ 672 try { 673 $empids = $this -> getEmployeeHierarchy ( $empid ); …" at bounding box center [960, 484] width 1209 height 883
type textarea "invalid"
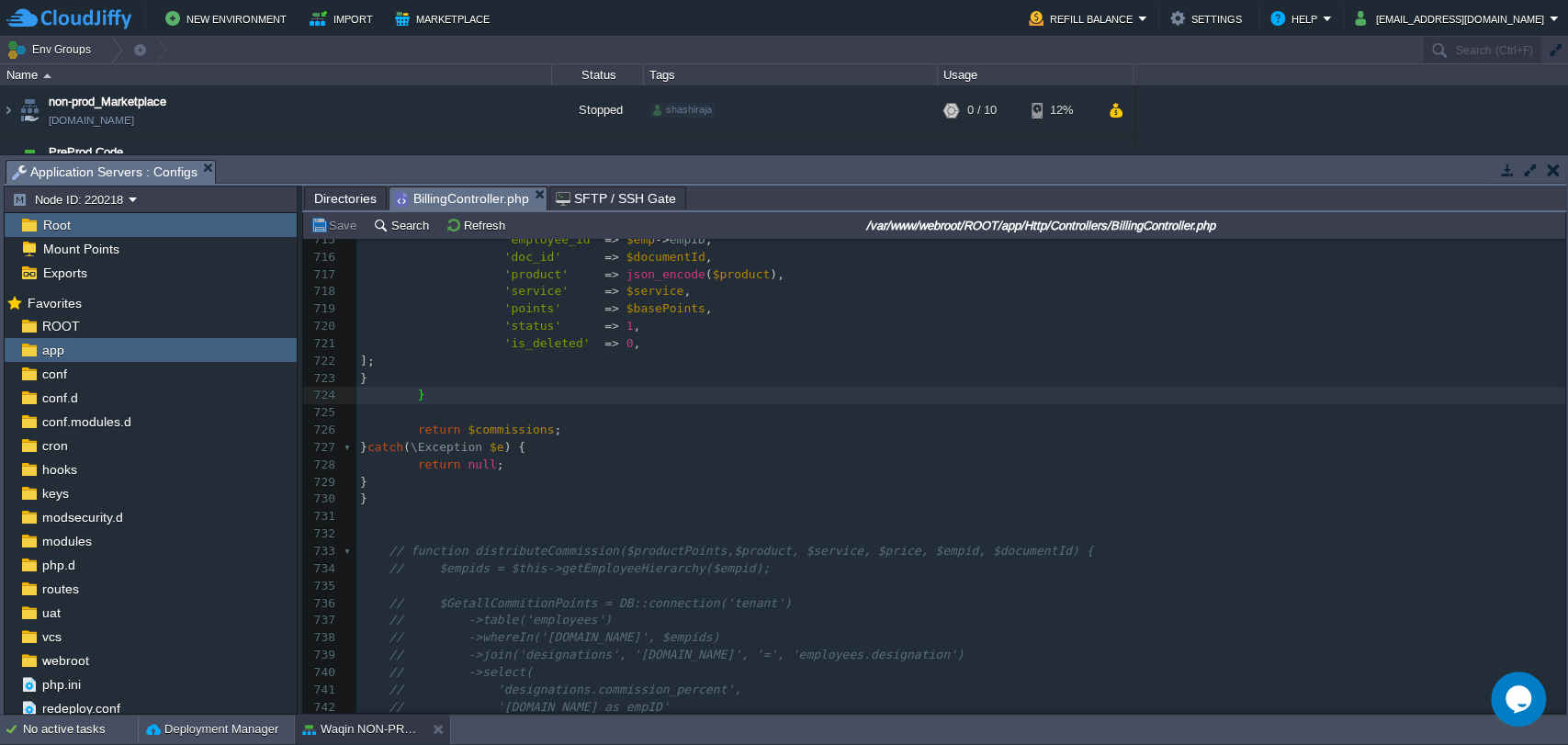
click at [441, 415] on pre "​" at bounding box center [960, 413] width 1209 height 17
type textarea "dd90"
paste textarea "$"
type textarea "$commissions"
drag, startPoint x: 460, startPoint y: 431, endPoint x: 535, endPoint y: 428, distance: 75.1
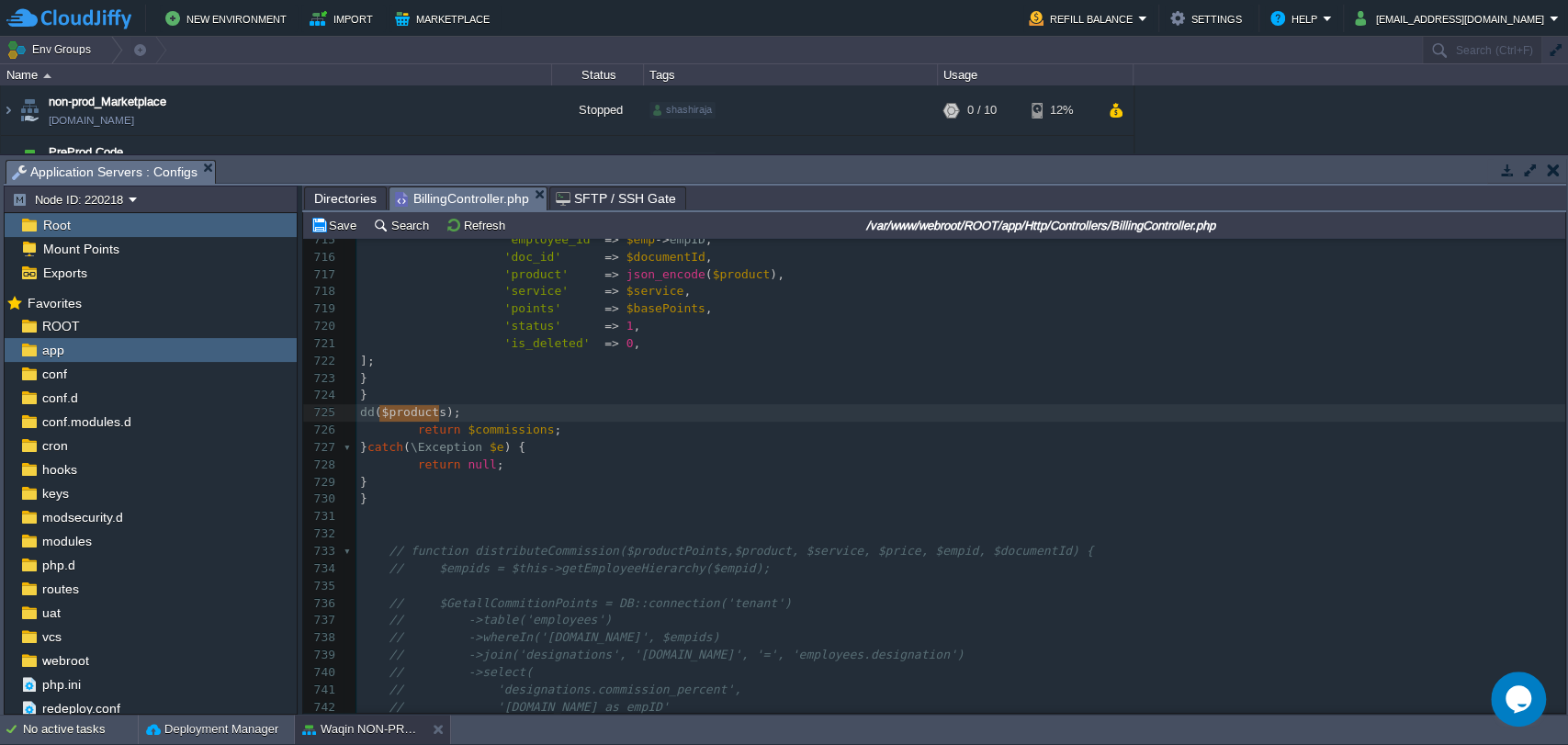
drag, startPoint x: 380, startPoint y: 414, endPoint x: 438, endPoint y: 414, distance: 58.0
type textarea "$products"
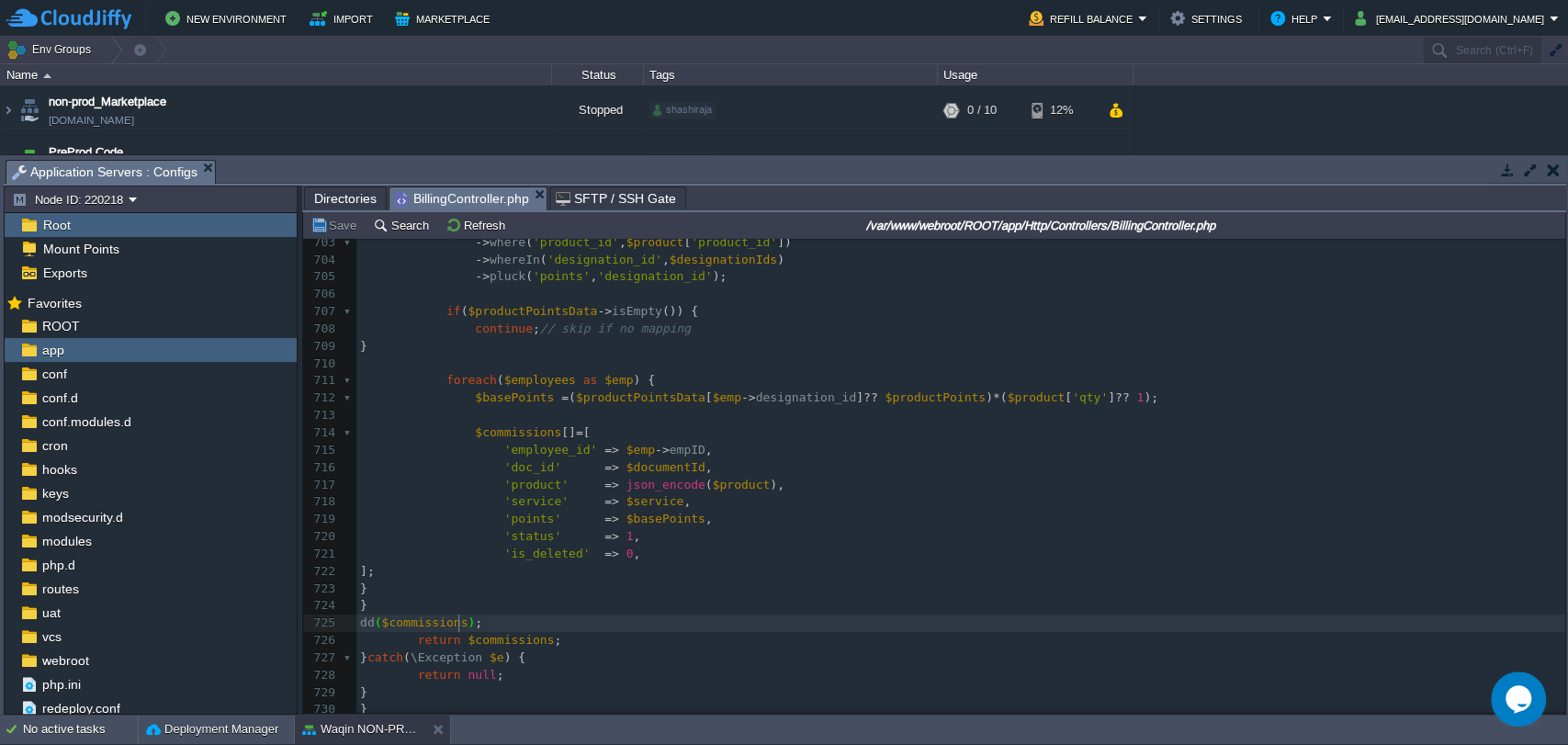
click at [489, 645] on span "$commissions" at bounding box center [510, 639] width 86 height 13
type textarea "$commissions"
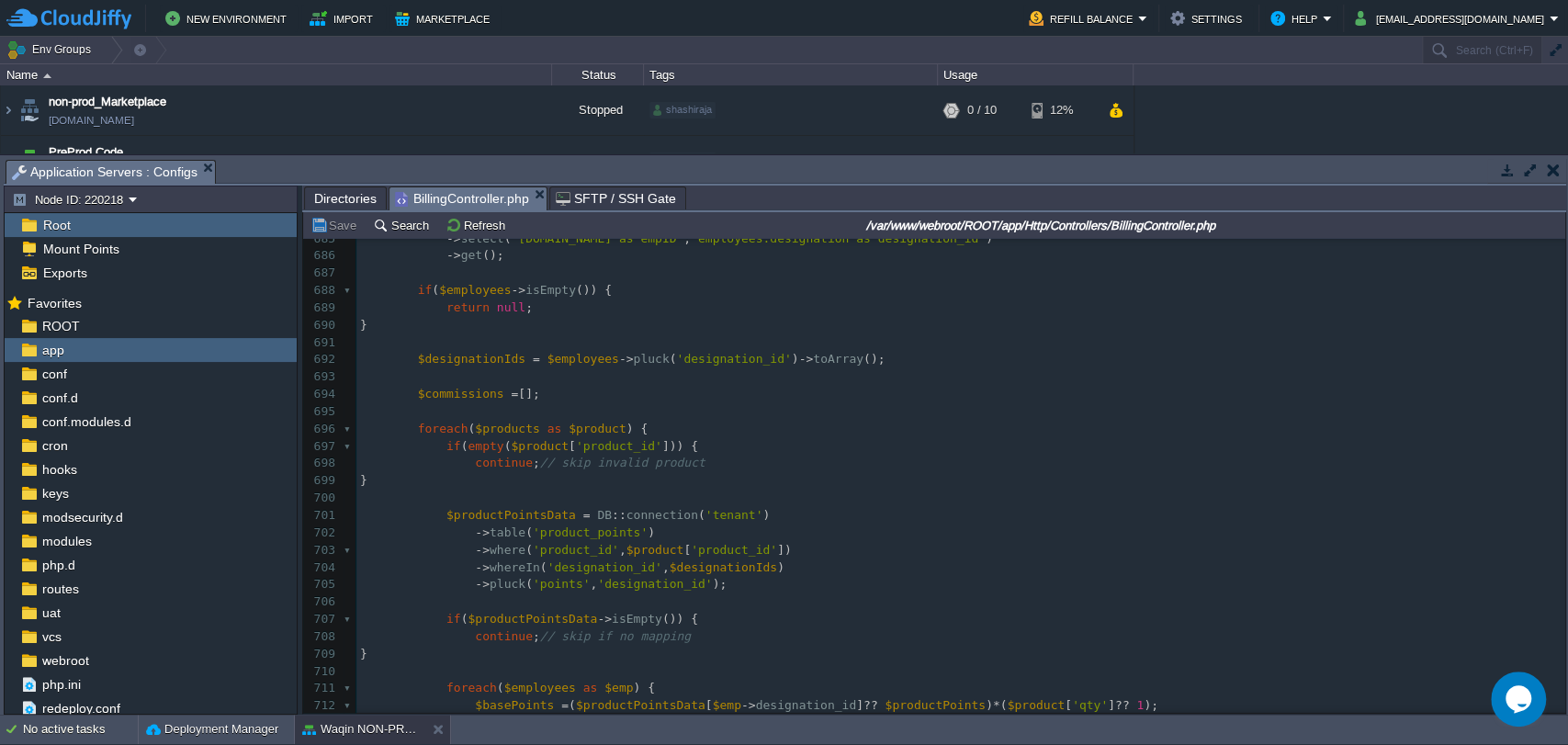
scroll to position [11842, 0]
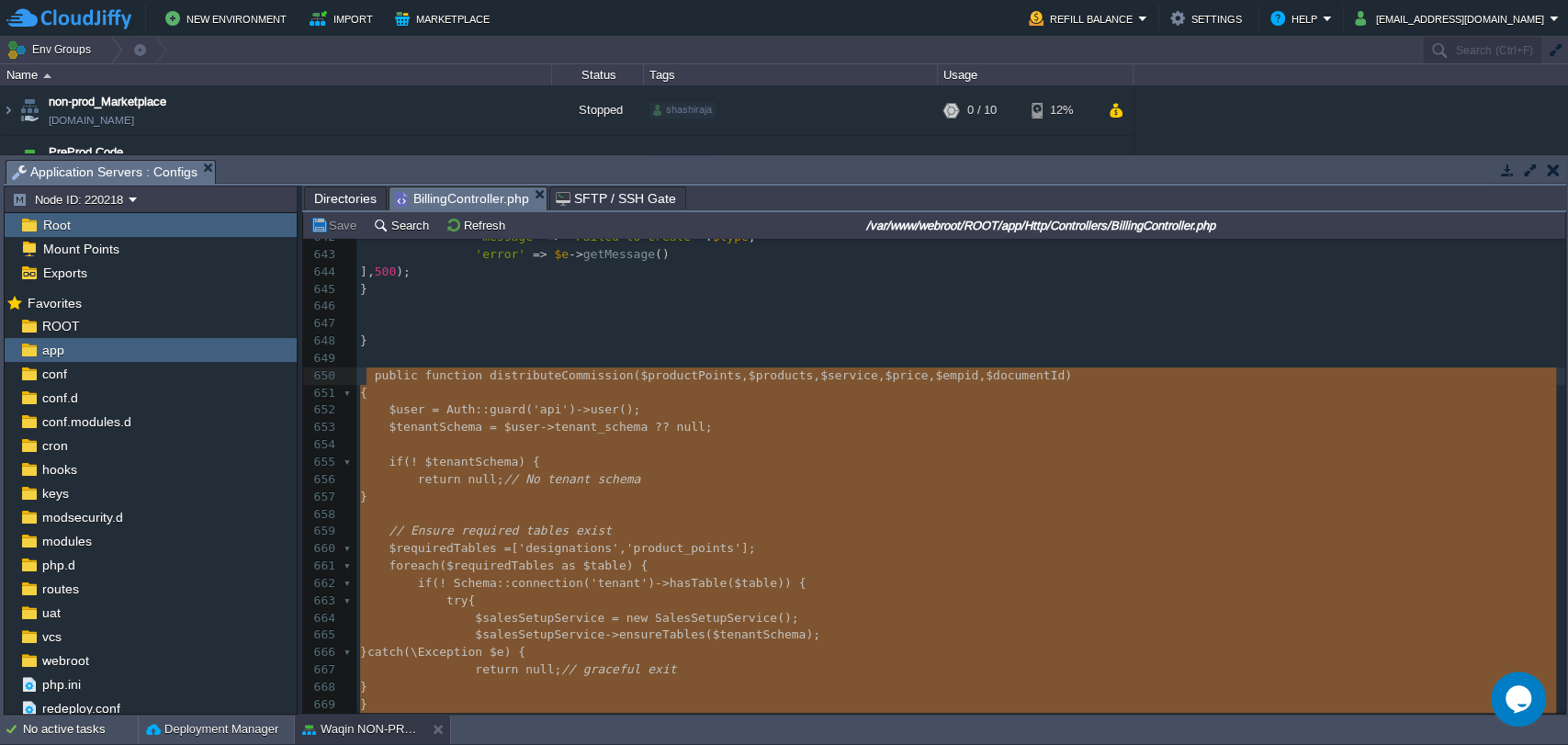
type textarea "-"
paste textarea
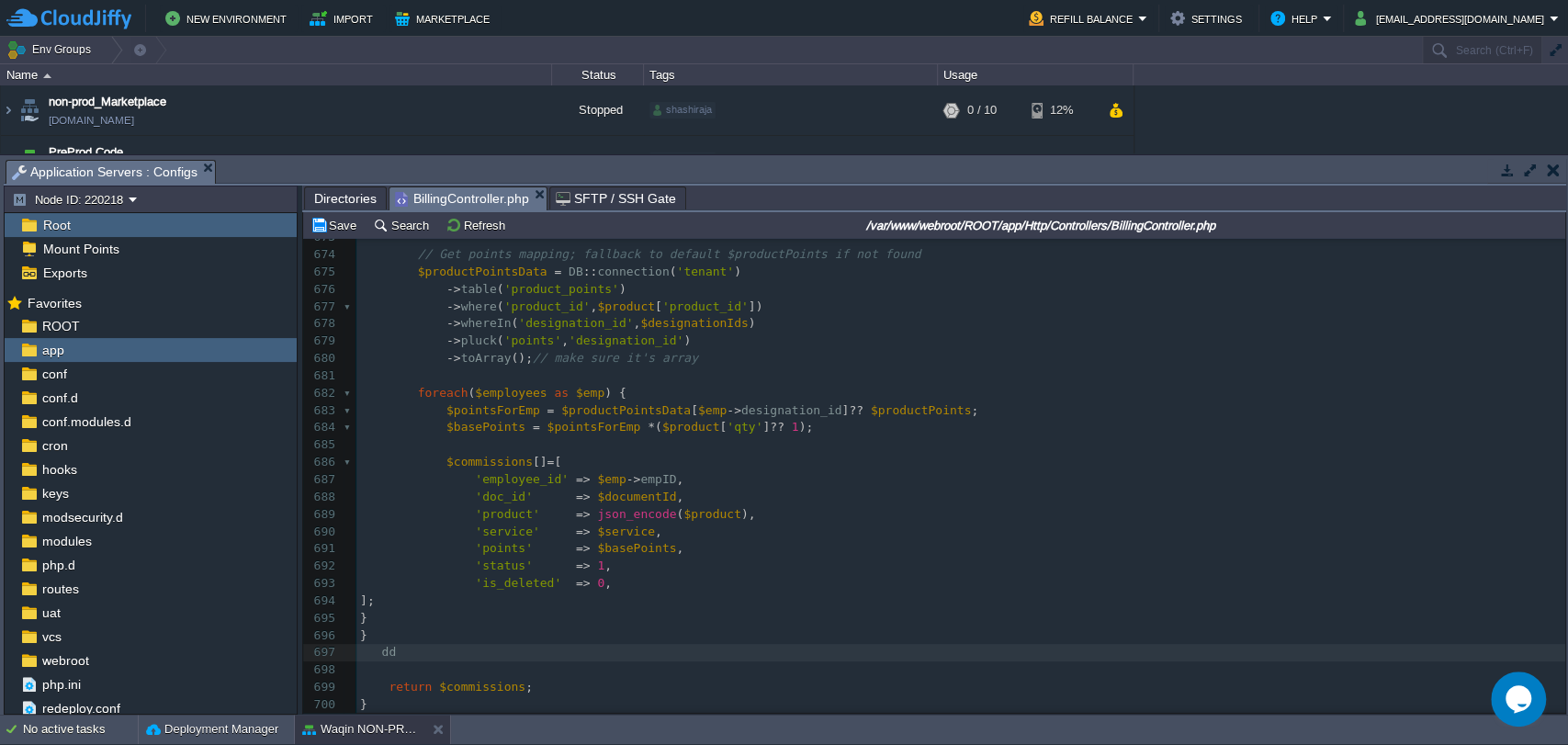
scroll to position [6, 25]
type textarea "dd()/"
type textarea "$commissions"
drag, startPoint x: 429, startPoint y: 684, endPoint x: 511, endPoint y: 685, distance: 82.0
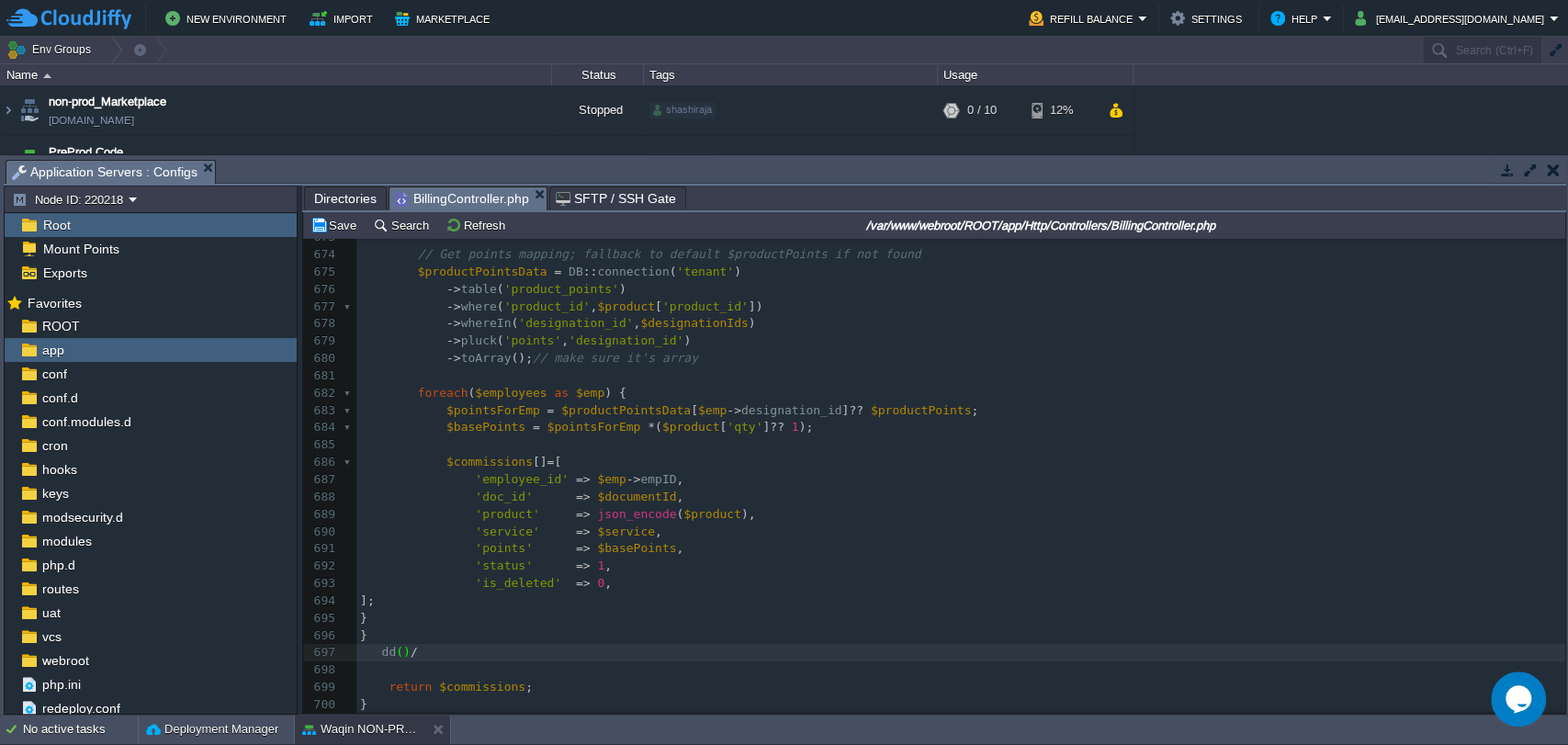
paste textarea ";"
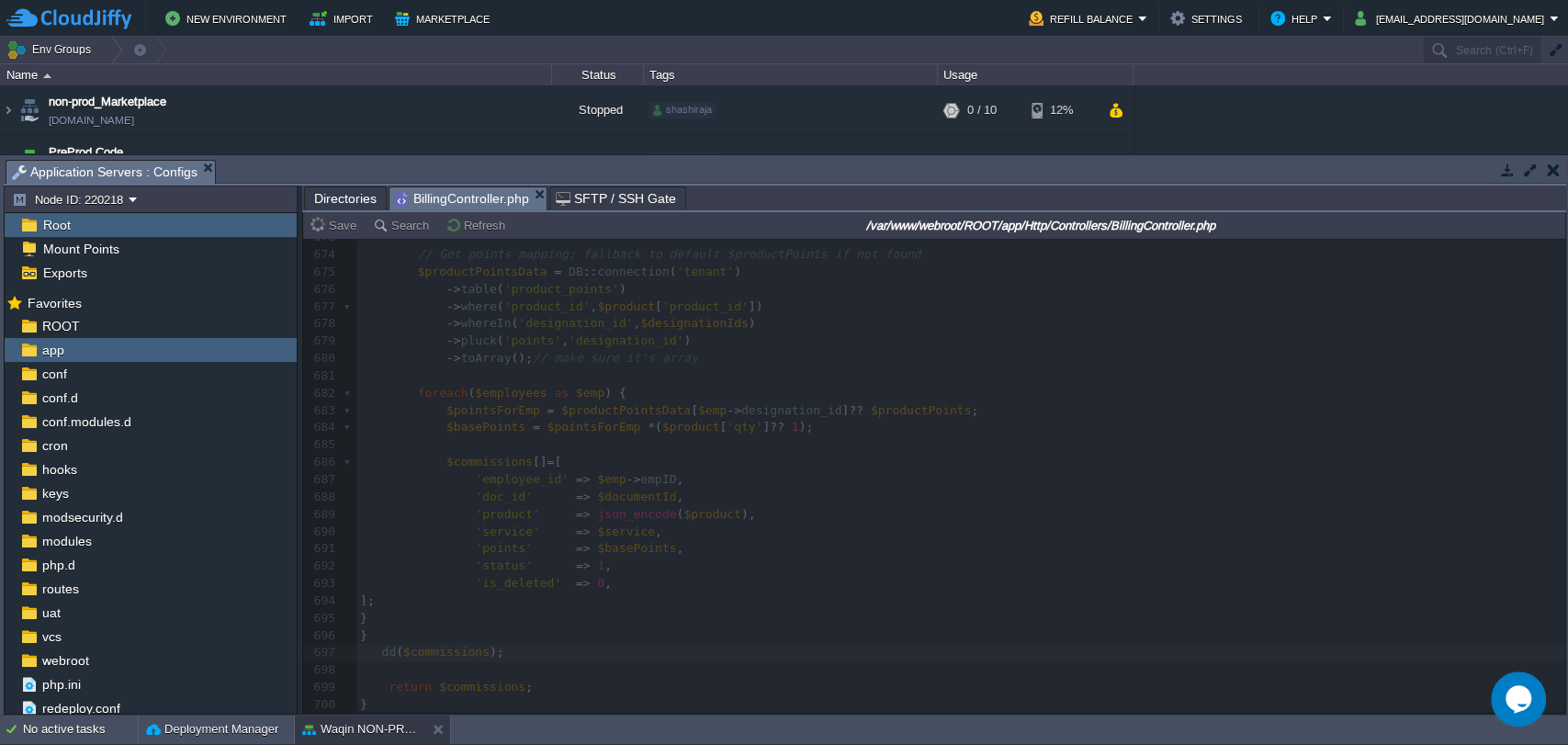
type textarea ";"
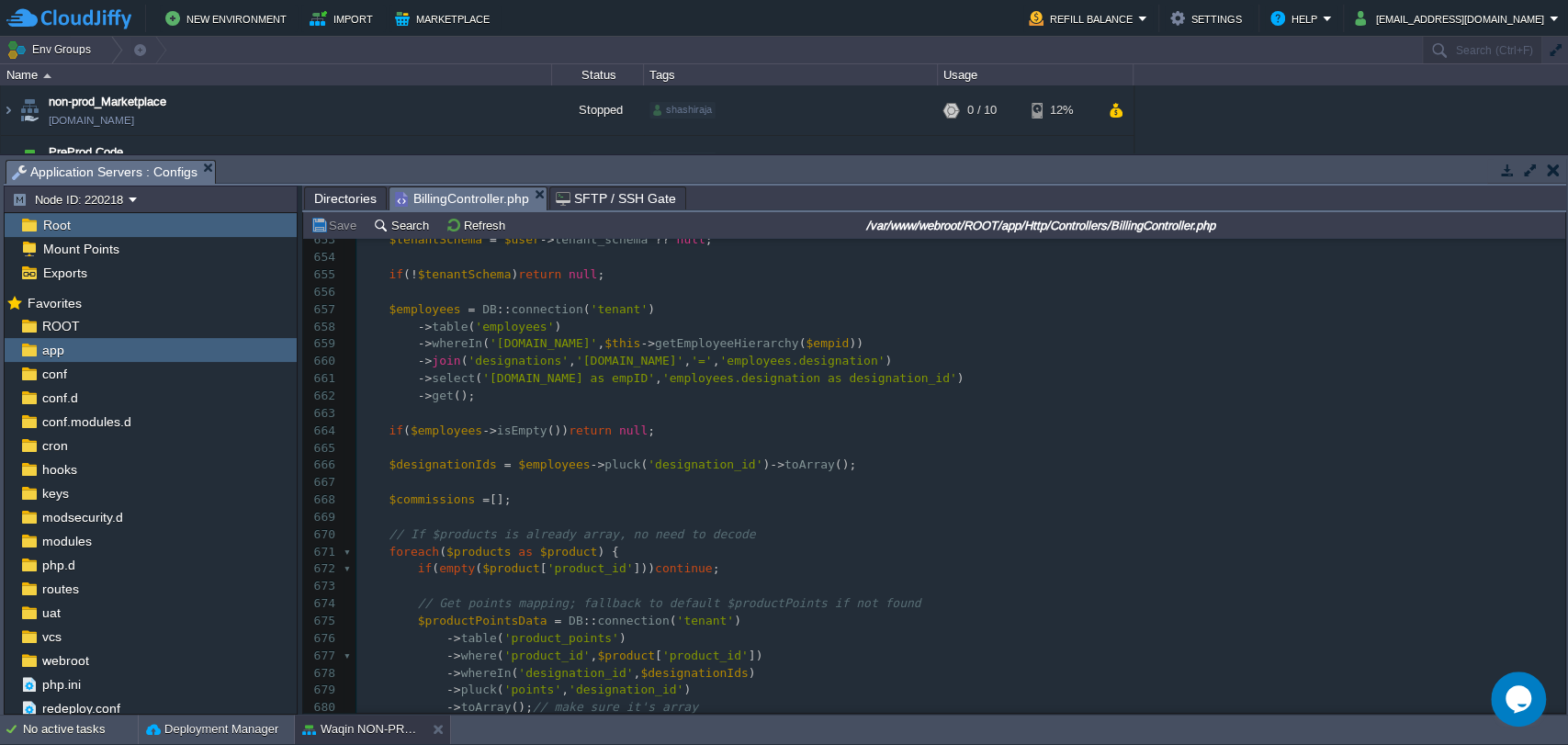
scroll to position [11286, 0]
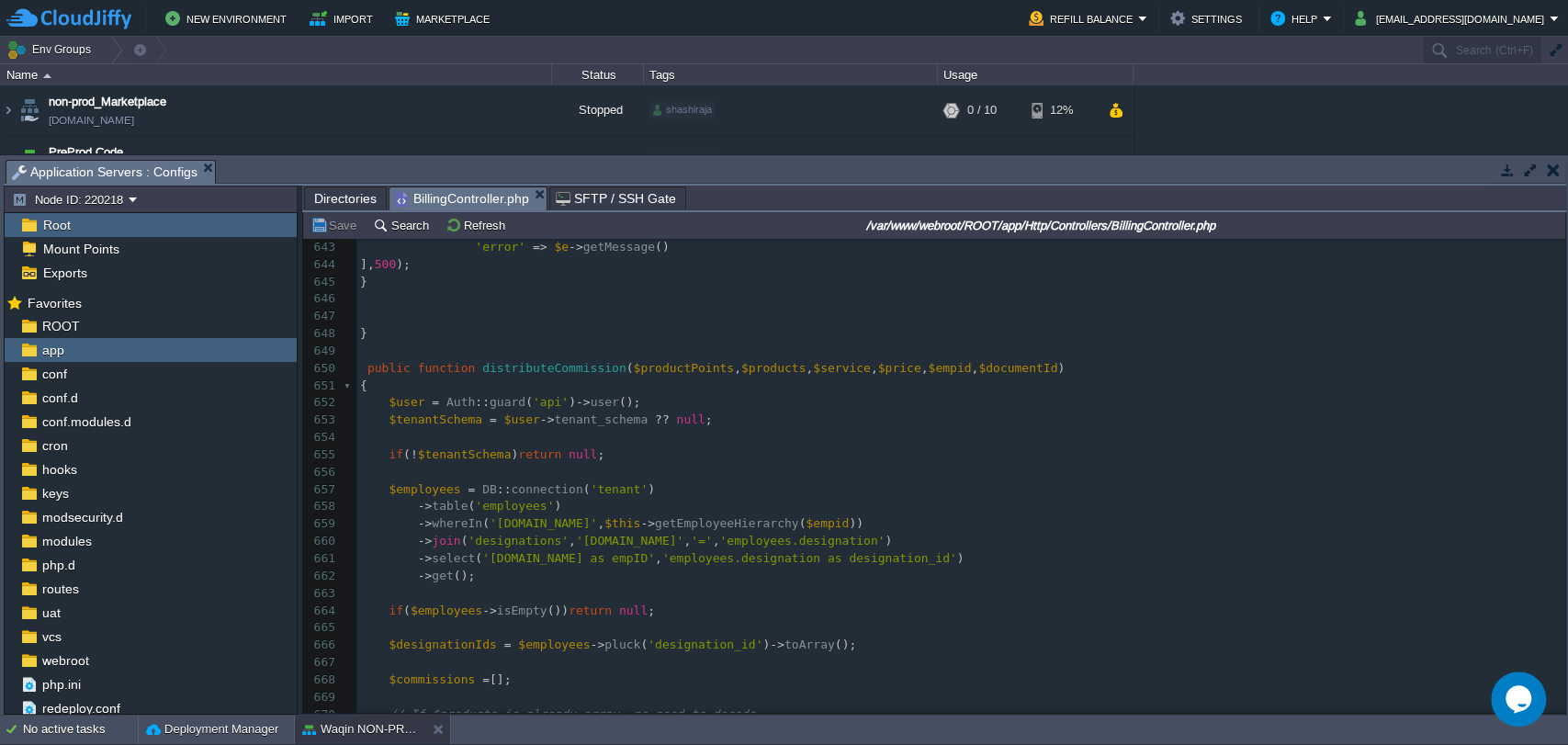
click at [549, 367] on div "xxxxxxxxxx dd ( $commissions ); 633 // DB::connection('tenant')->commit(); 634 …" at bounding box center [960, 541] width 1209 height 951
type textarea "distributeCommission"
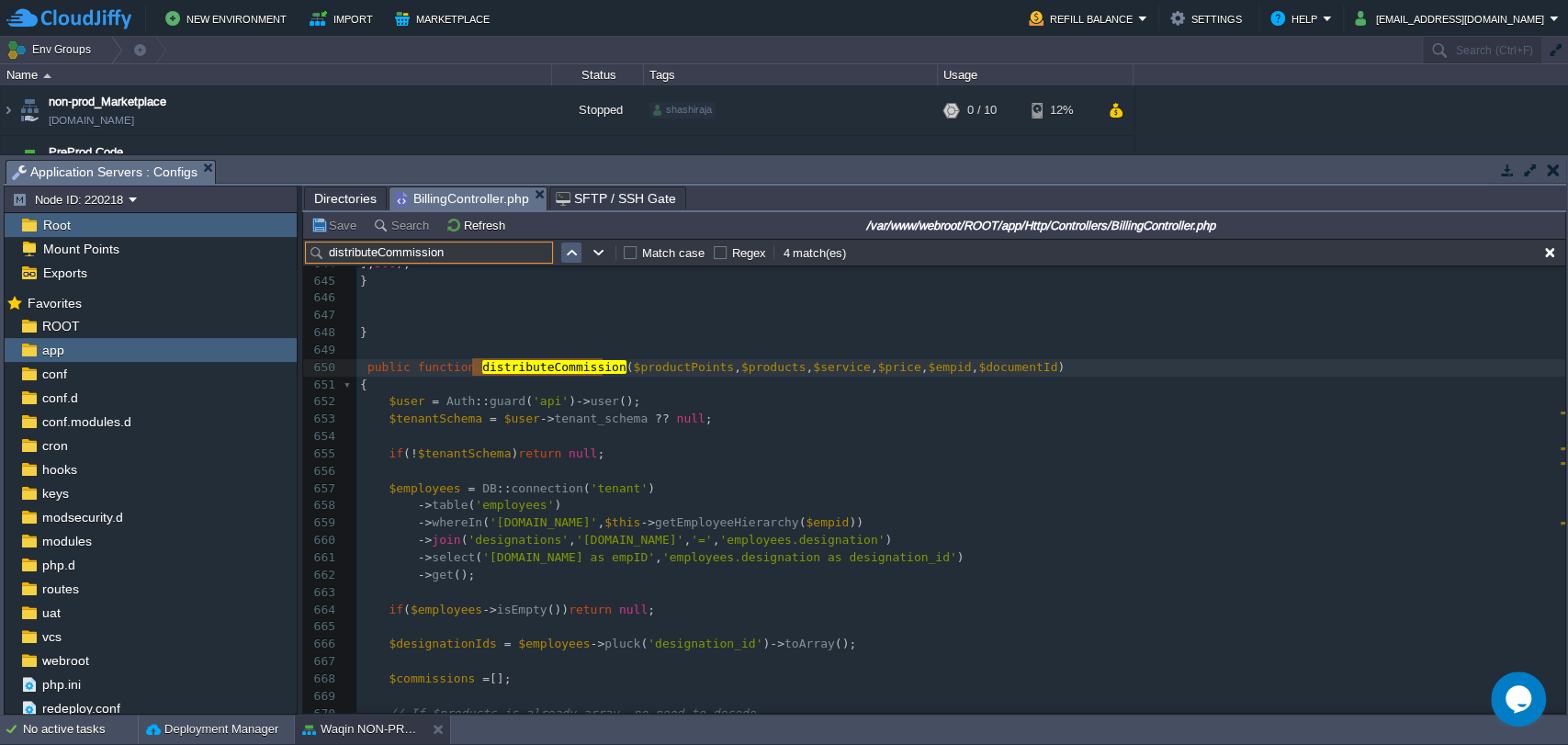
click at [566, 252] on button "button" at bounding box center [570, 252] width 16 height 16
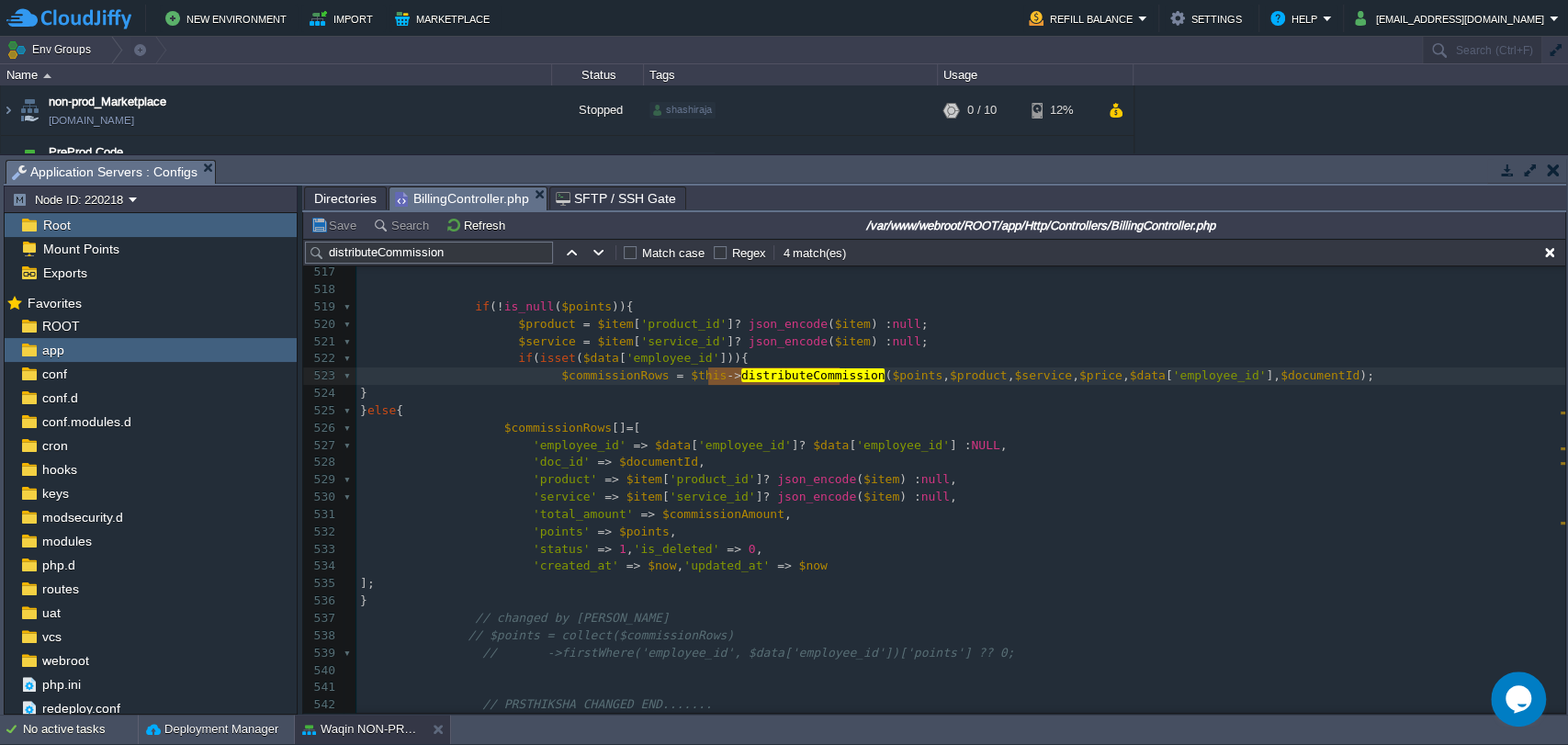
scroll to position [8935, 0]
click at [950, 383] on span "$product" at bounding box center [978, 375] width 58 height 13
type textarea "$product"
type textarea "$service"
type textarea "$product"
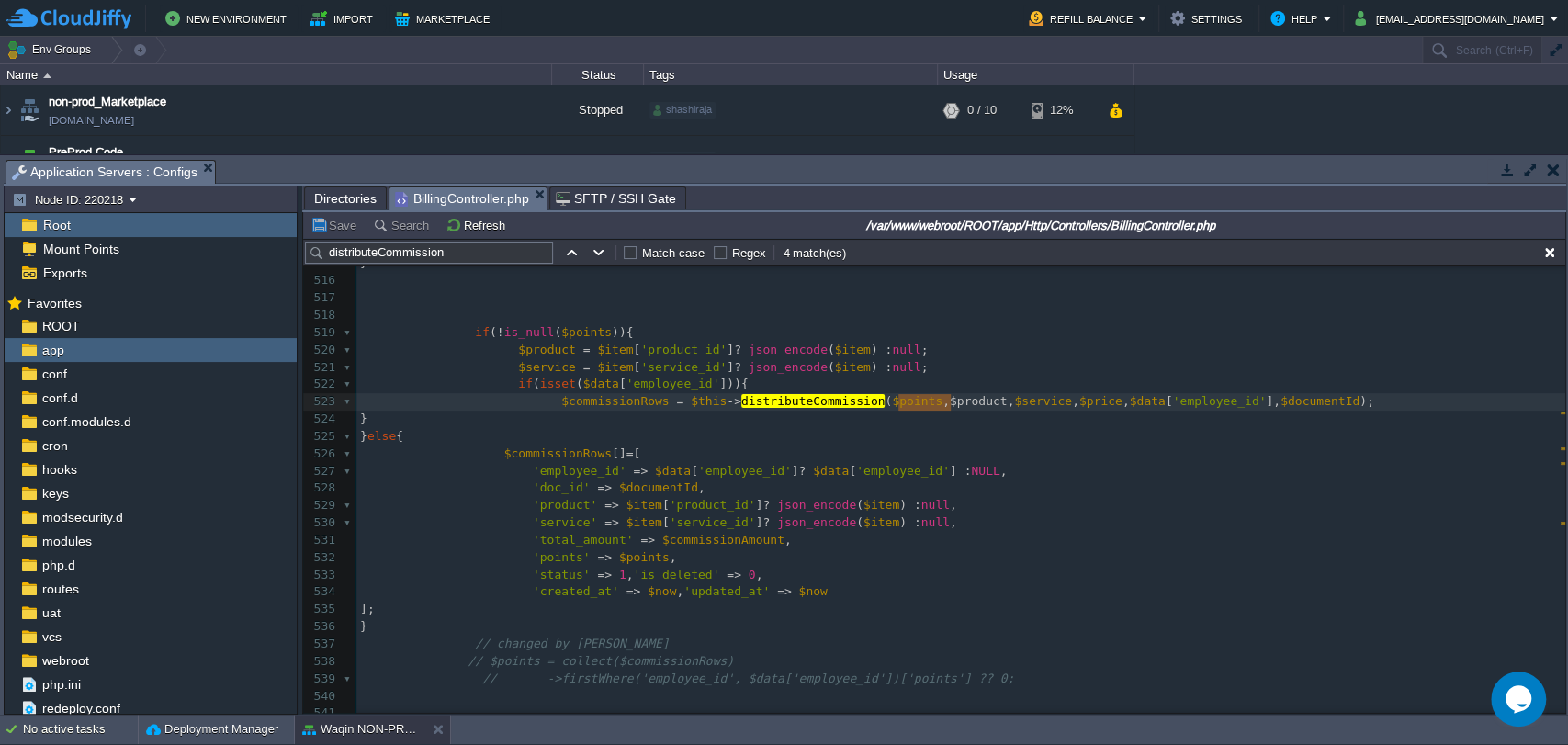
scroll to position [8877, 0]
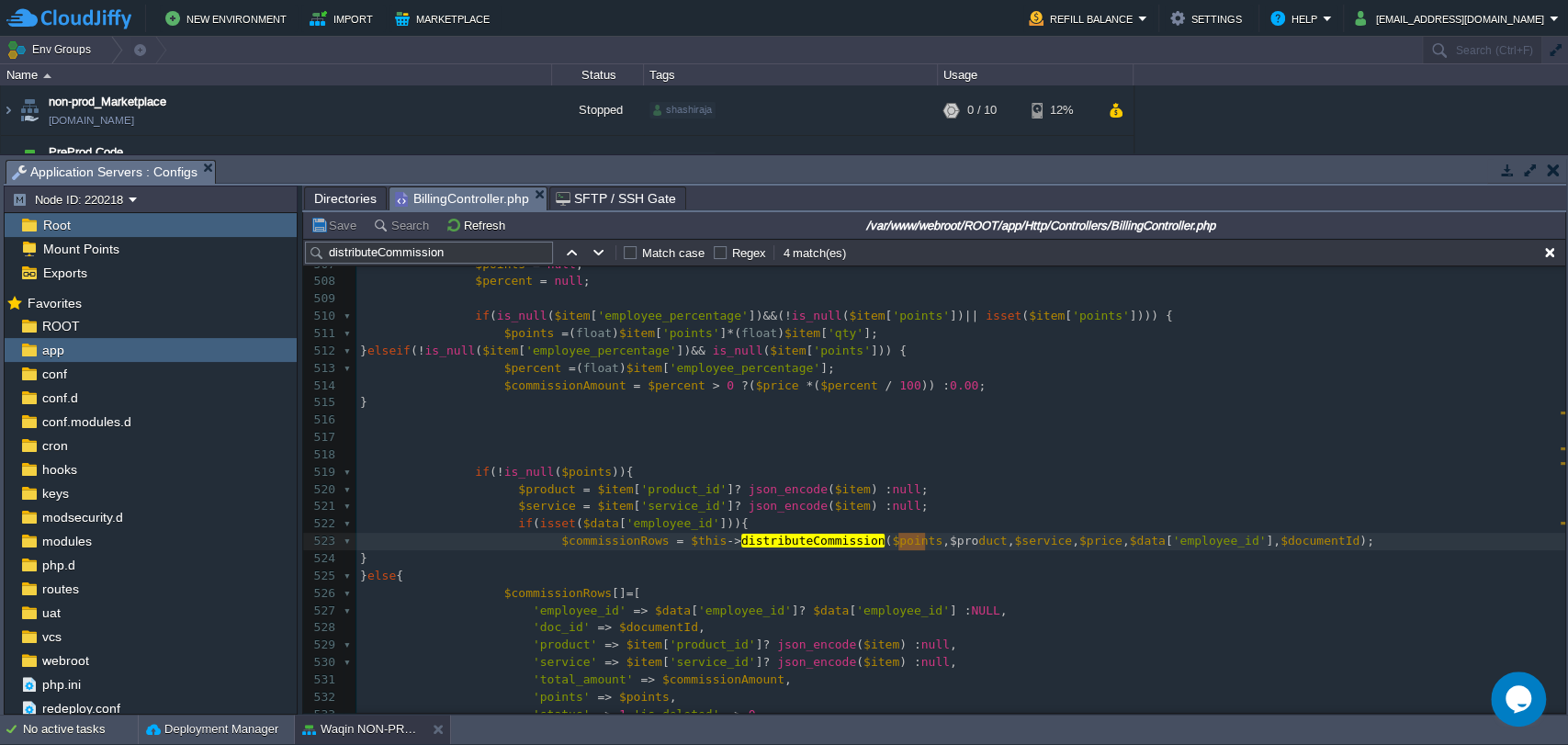
click at [950, 542] on span "$pro" at bounding box center [964, 541] width 29 height 13
type textarea "$product"
drag, startPoint x: 904, startPoint y: 542, endPoint x: 941, endPoint y: 543, distance: 37.0
click at [950, 543] on span "$product" at bounding box center [978, 541] width 58 height 13
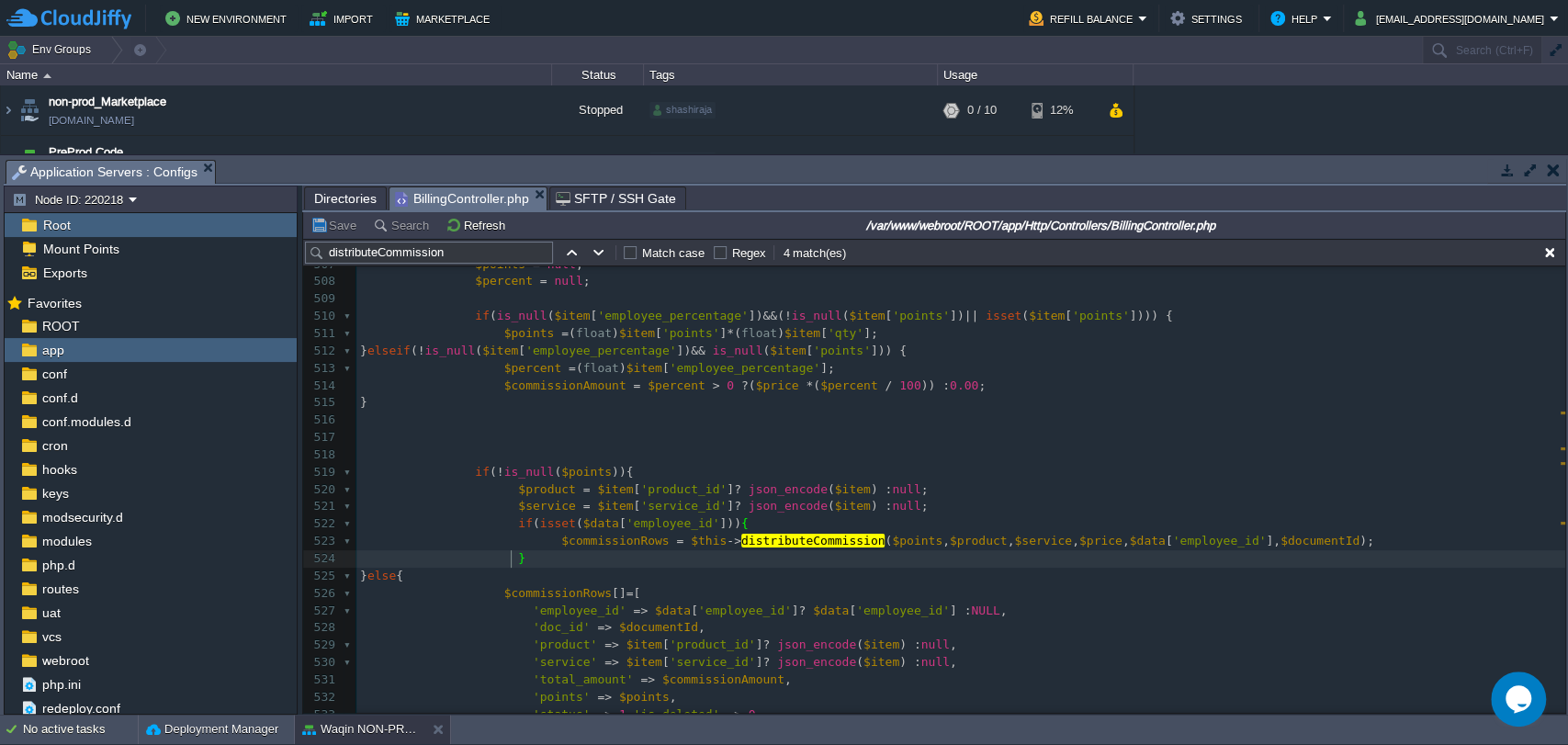
type textarea "}"
type textarea "product"
drag, startPoint x: 904, startPoint y: 543, endPoint x: 950, endPoint y: 543, distance: 46.0
type input "product"
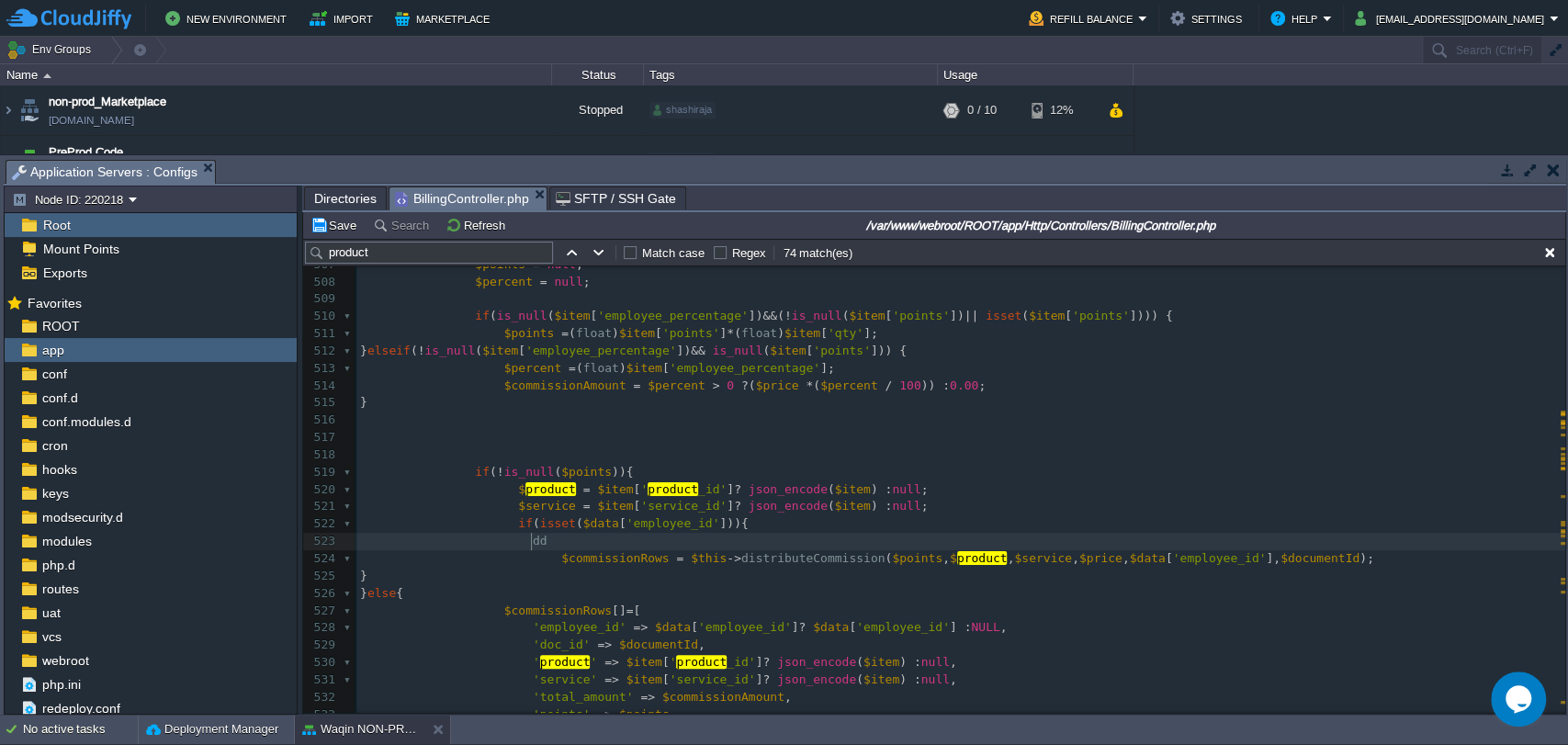
type textarea "dd()"
type textarea ";"
type textarea "$product"
drag, startPoint x: 504, startPoint y: 490, endPoint x: 555, endPoint y: 490, distance: 51.0
click at [653, 489] on span "product" at bounding box center [673, 489] width 51 height 13
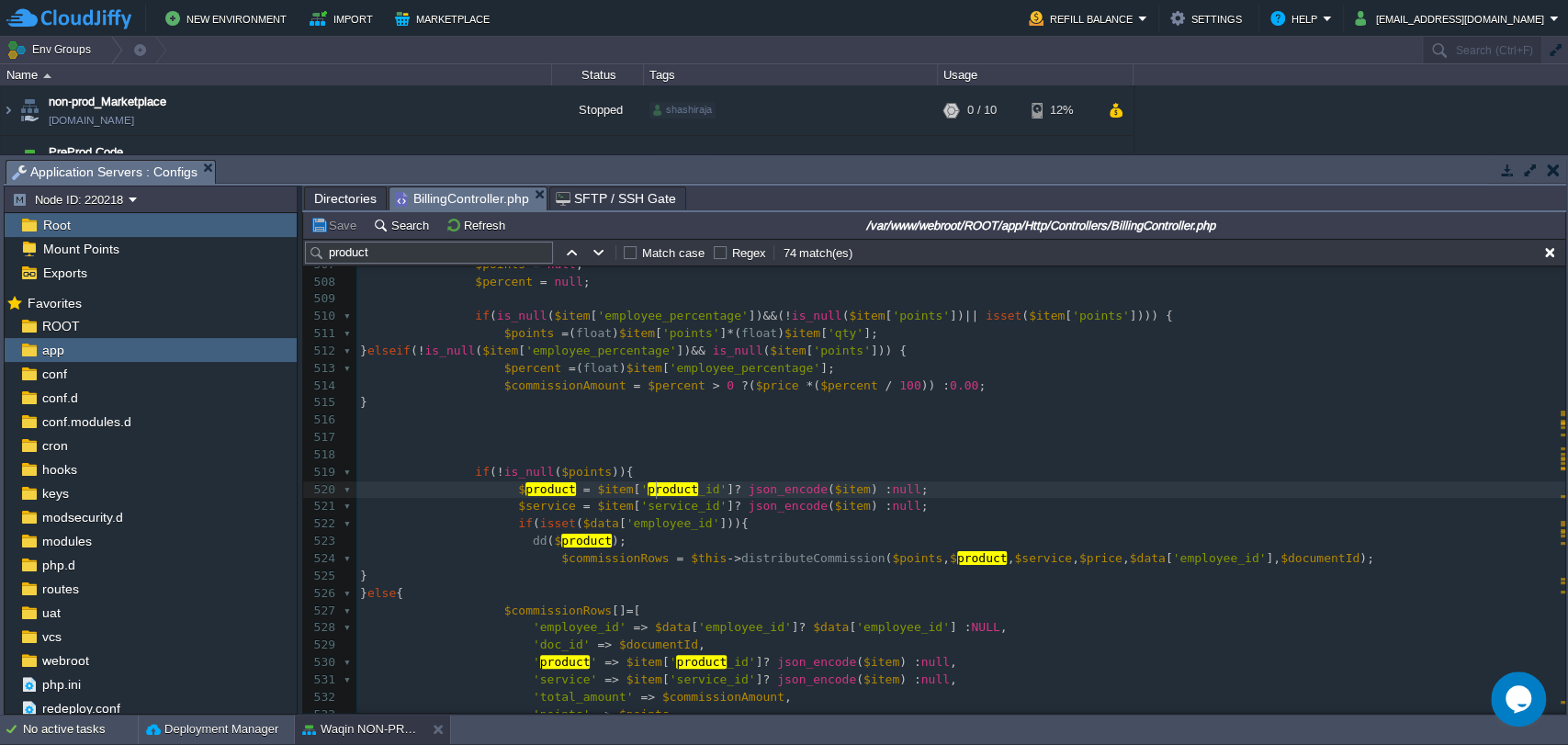
type textarea "product_id"
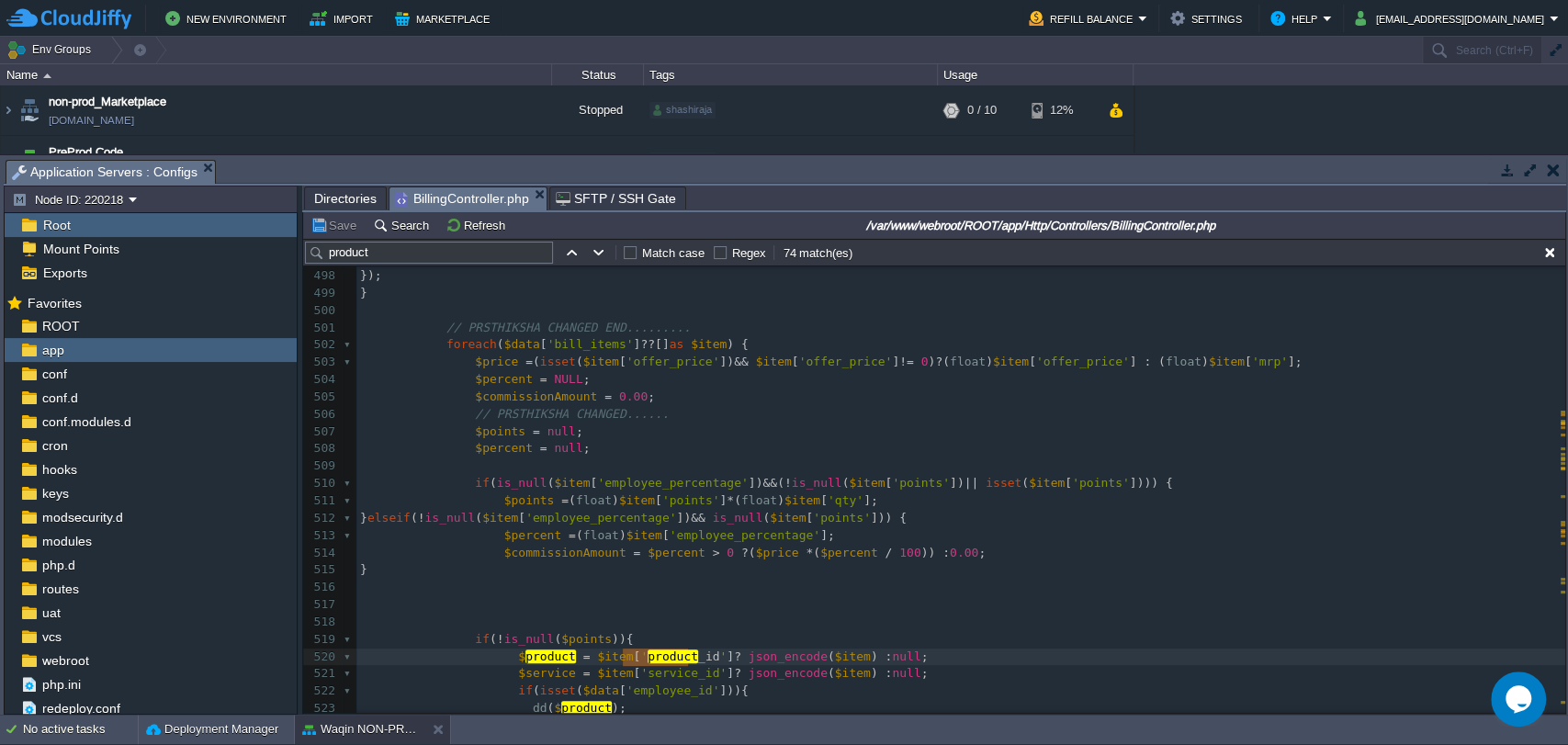
scroll to position [8595, 0]
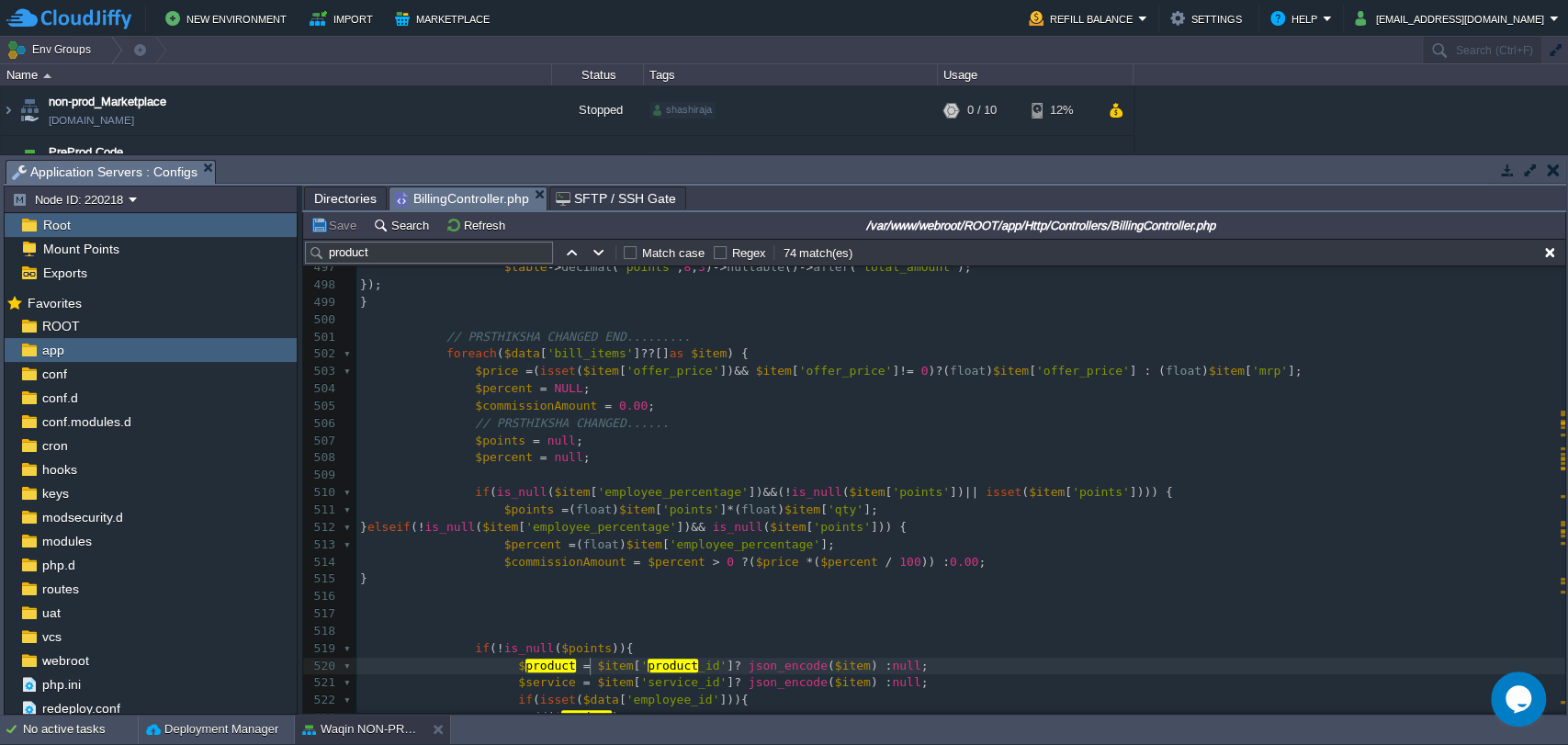
type textarea "$item"
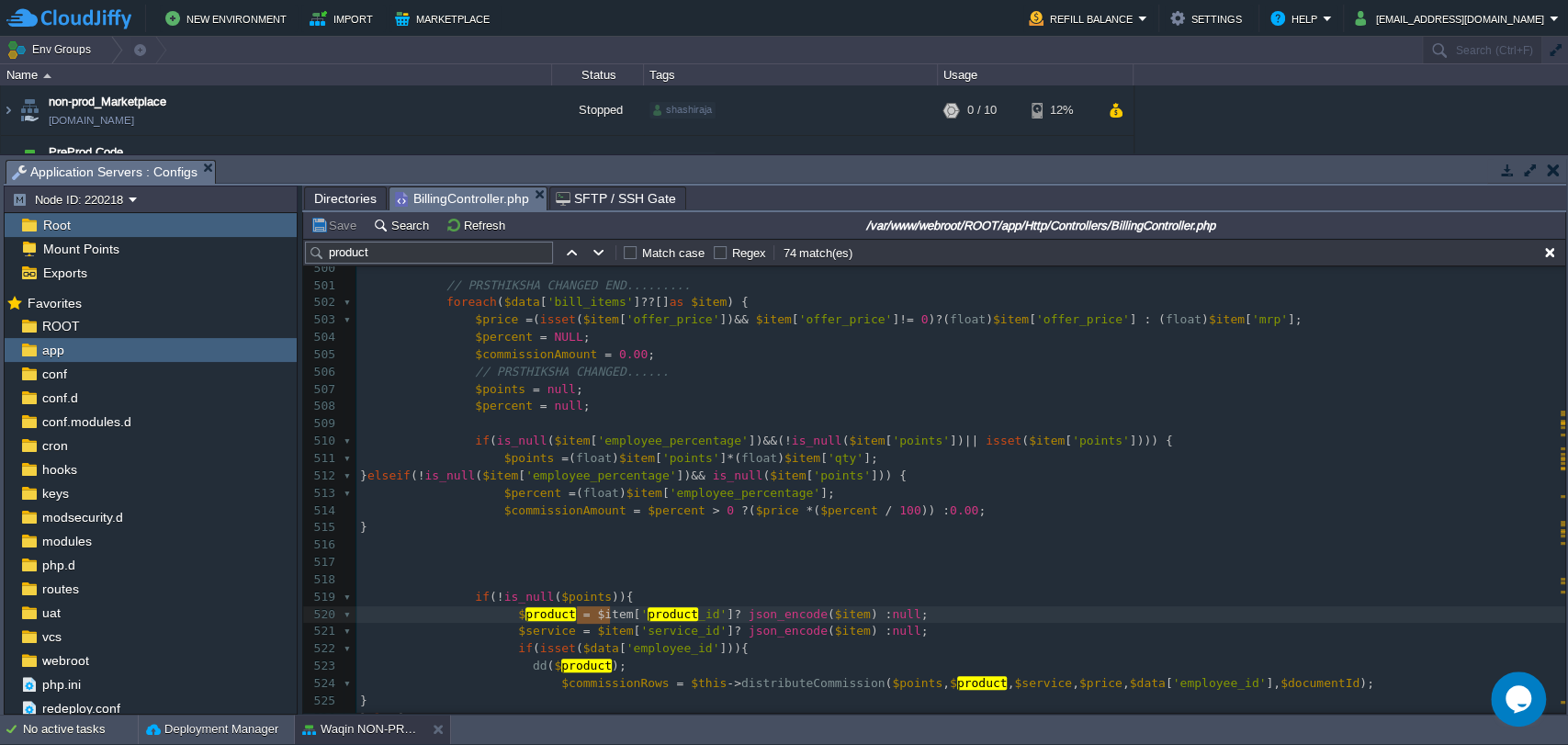
scroll to position [8647, 0]
type input "$item"
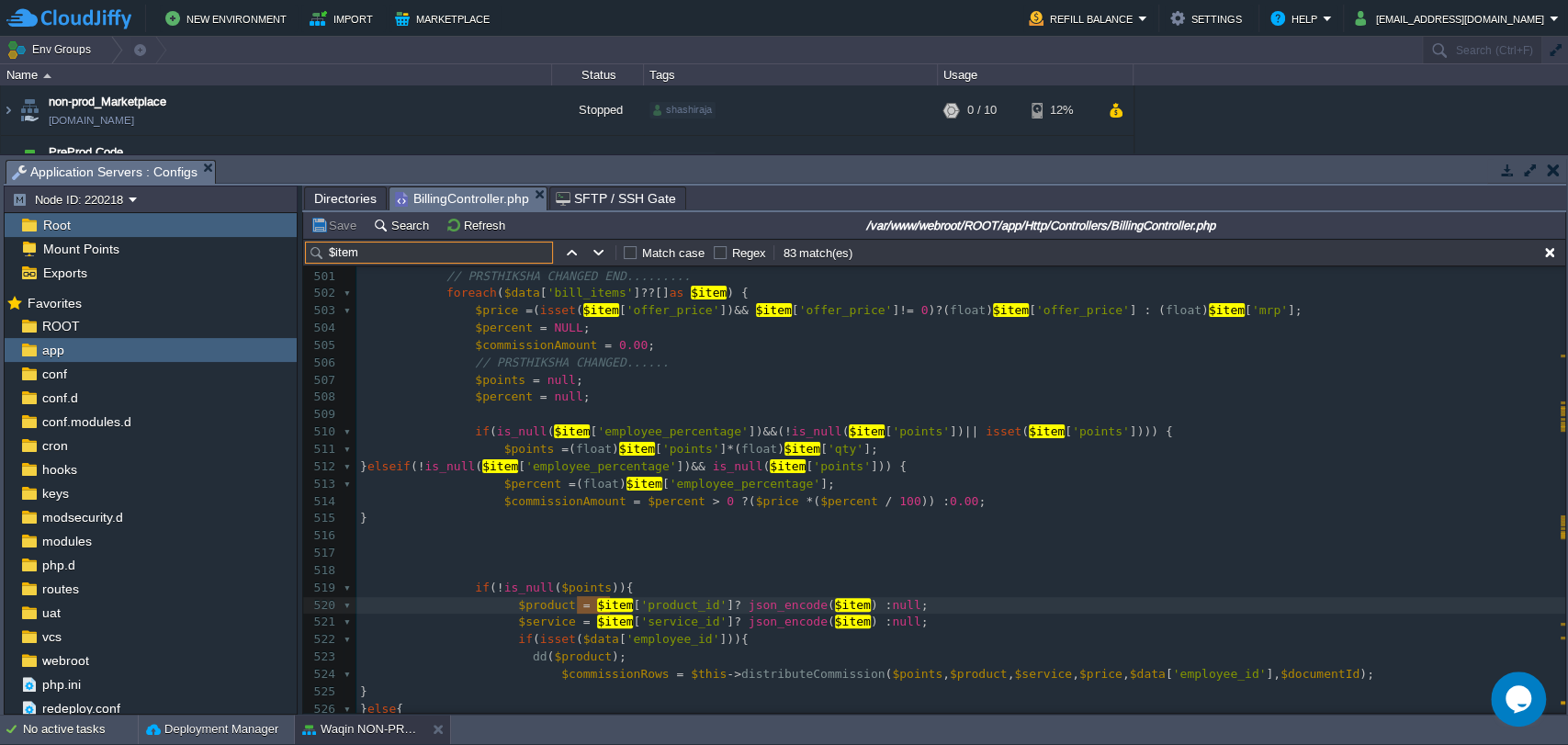
scroll to position [8655, 0]
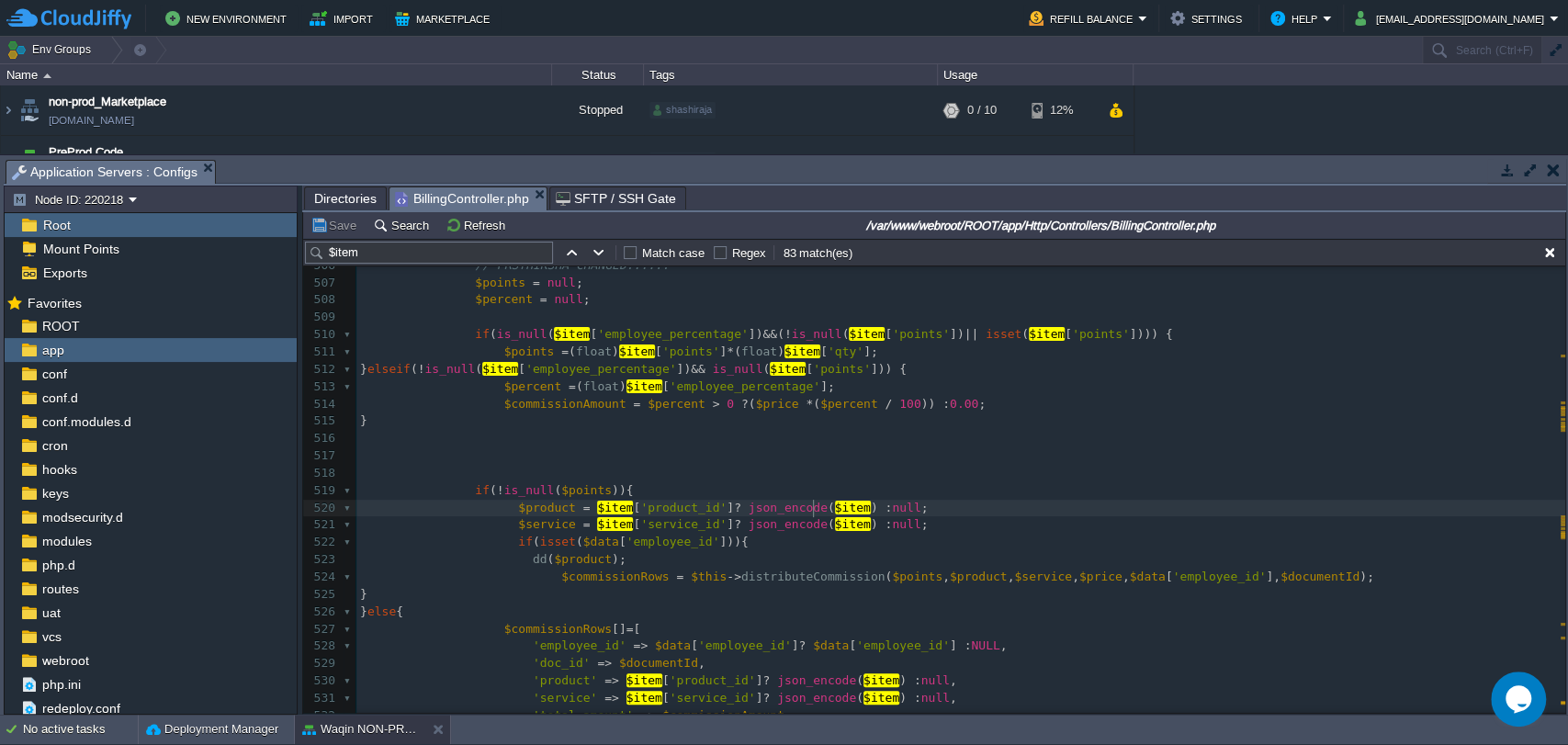
type textarea "$item"
click at [554, 564] on span "$product" at bounding box center [583, 559] width 58 height 13
type textarea "$product"
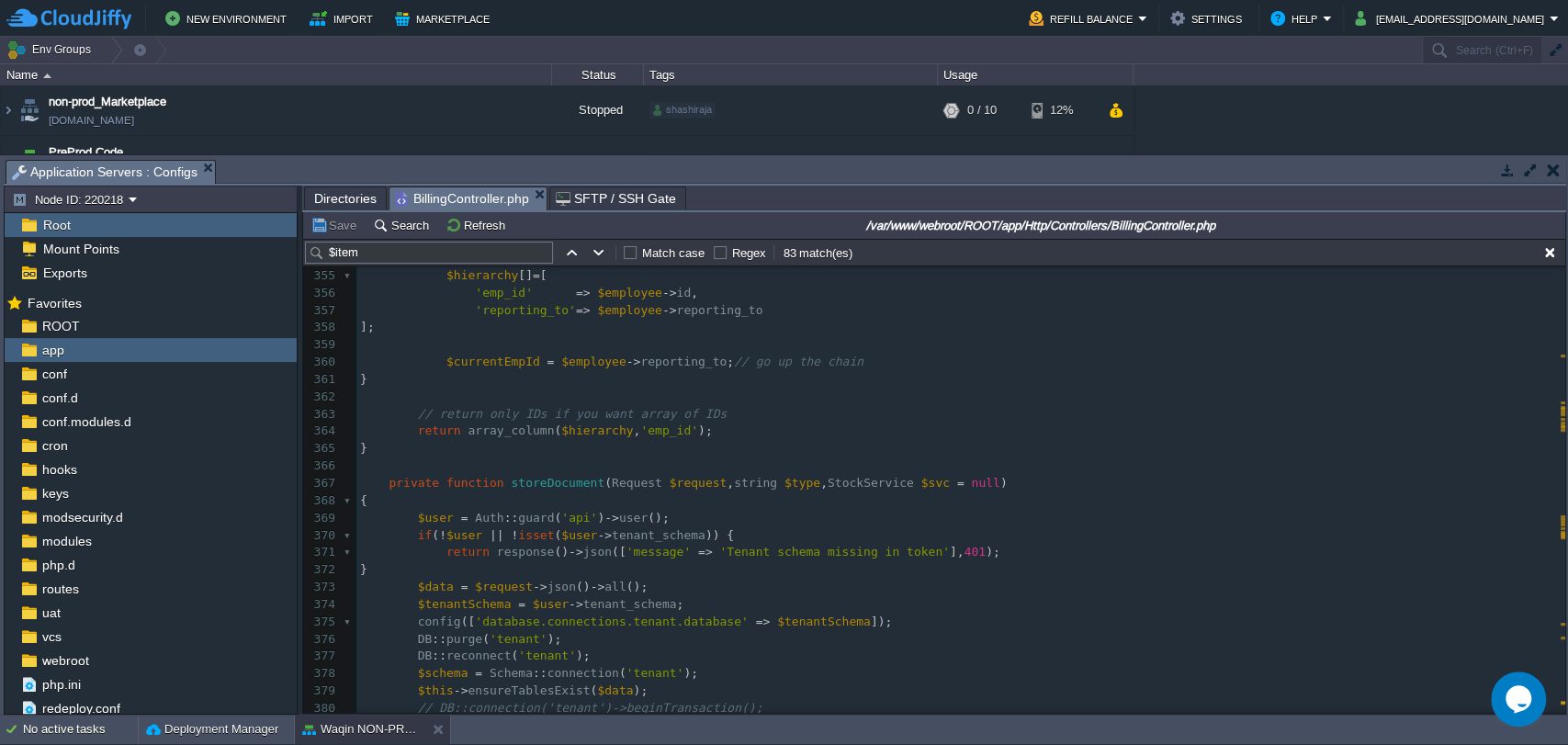
click at [382, 487] on div "xxxxxxxxxx dd ( $item ) ; 344 while ( $currentEmpId ) { 345 $employee = DB :: c…" at bounding box center [960, 493] width 1209 height 831
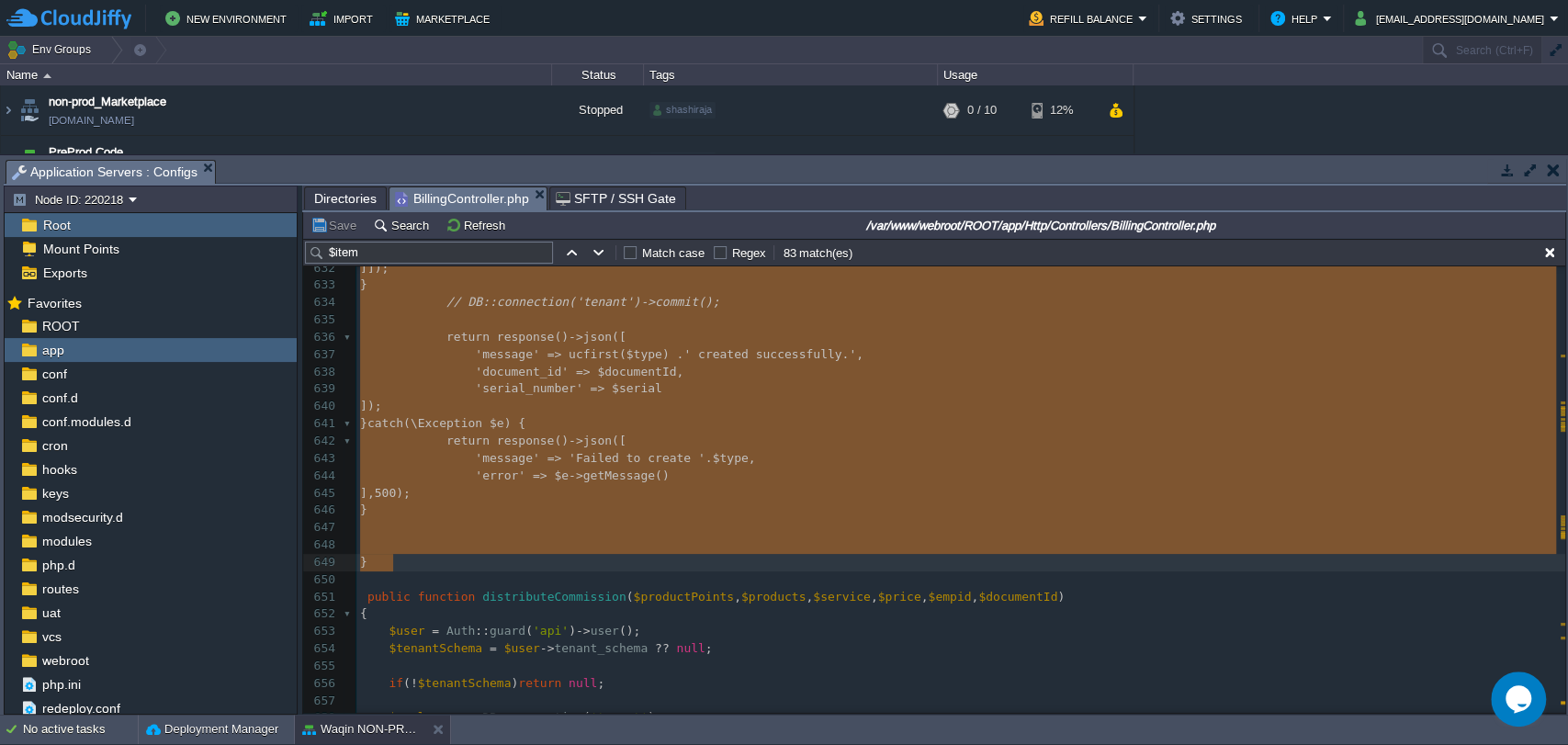
type textarea "-"
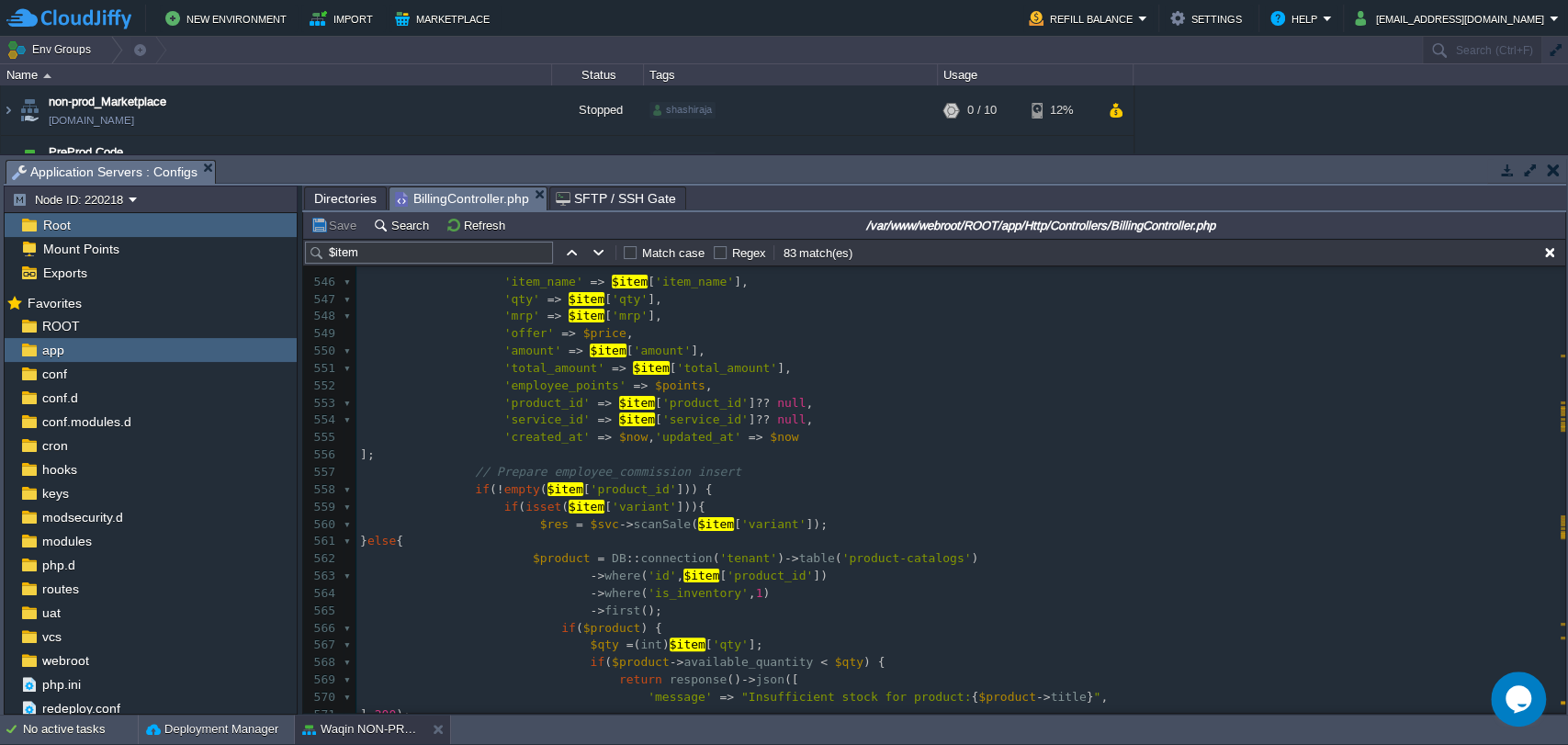
scroll to position [9411, 0]
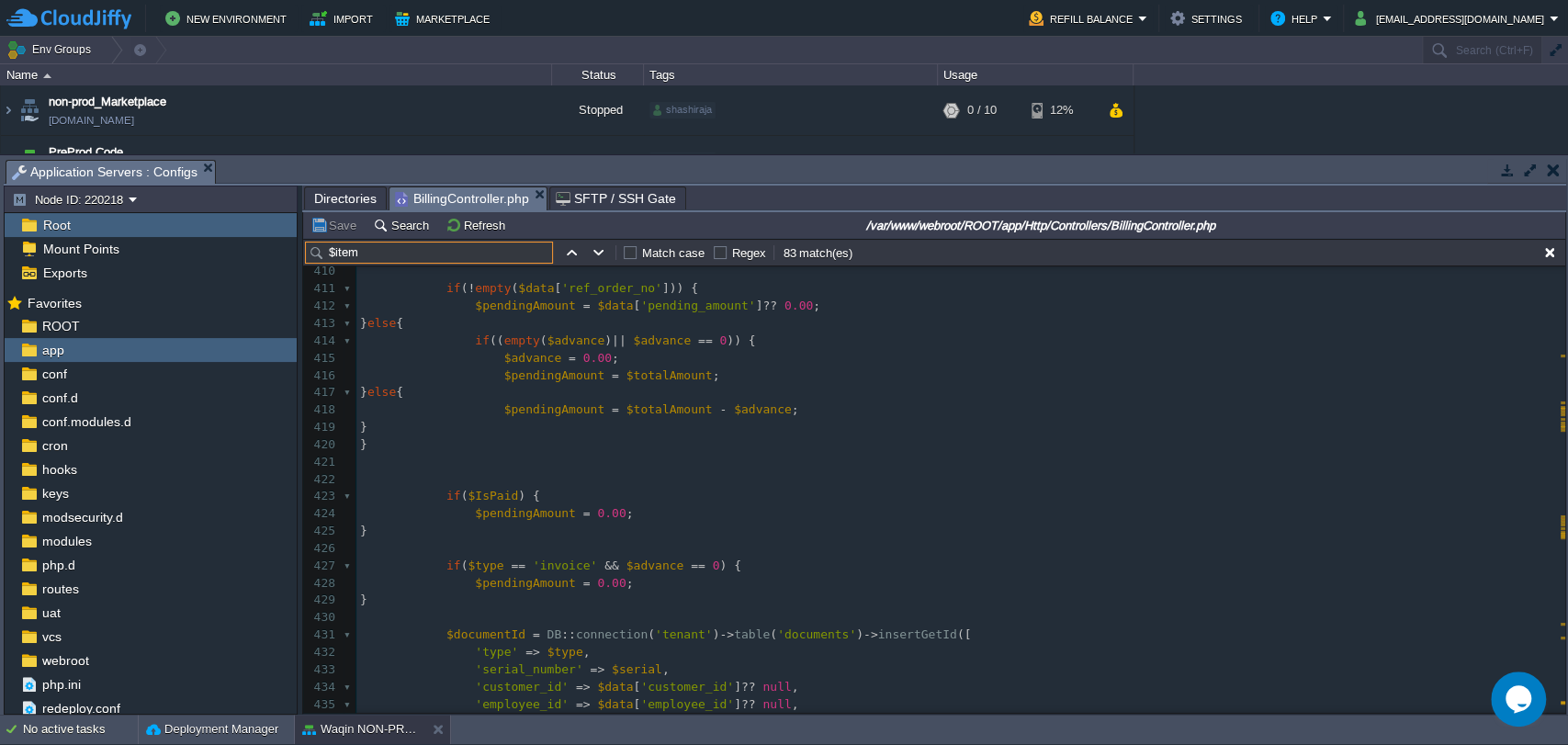
click at [376, 258] on input "$item" at bounding box center [429, 252] width 248 height 22
drag, startPoint x: 376, startPoint y: 259, endPoint x: 273, endPoint y: 233, distance: 106.2
click at [273, 233] on div "Node ID: 220218 Root Mount Points Exports Mark the most frequently used files a…" at bounding box center [784, 450] width 1562 height 529
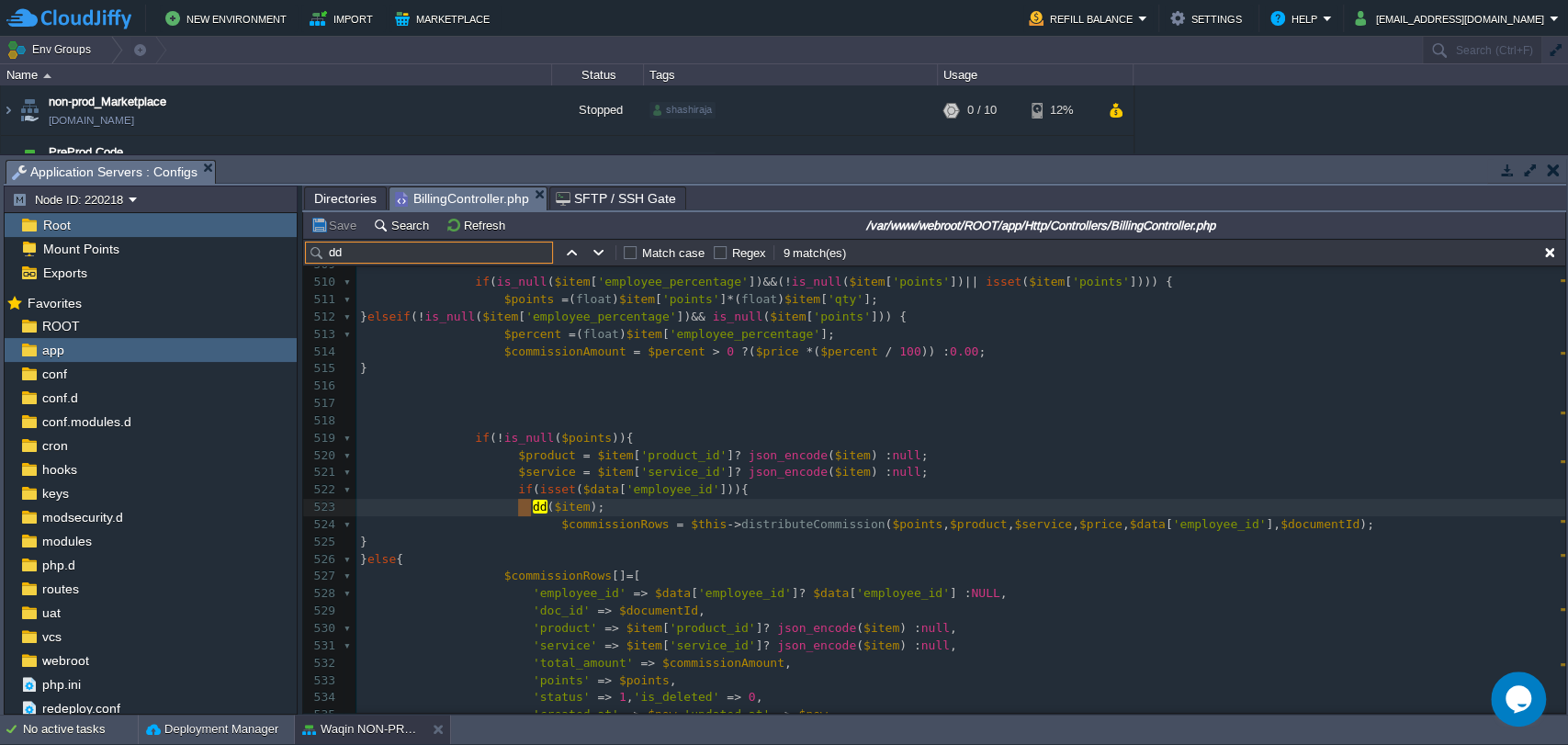
type input "dd"
type textarea "$"
drag, startPoint x: 568, startPoint y: 457, endPoint x: 584, endPoint y: 457, distance: 16.0
type textarea "//"
click at [934, 458] on pre "// $product = $item['product_id'] ? json_encode($item) : null;" at bounding box center [960, 456] width 1209 height 17
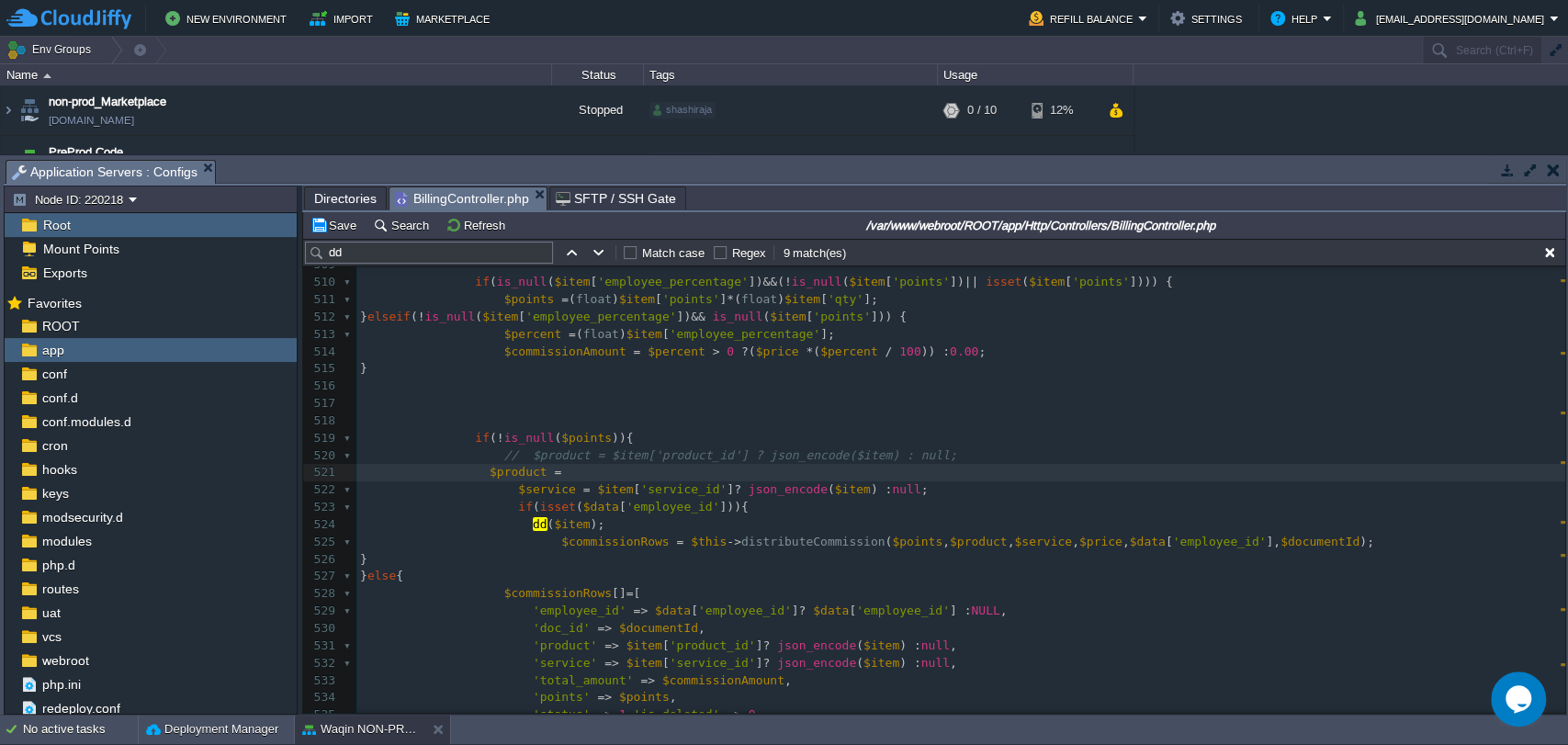
paste textarea
type textarea "$product ="
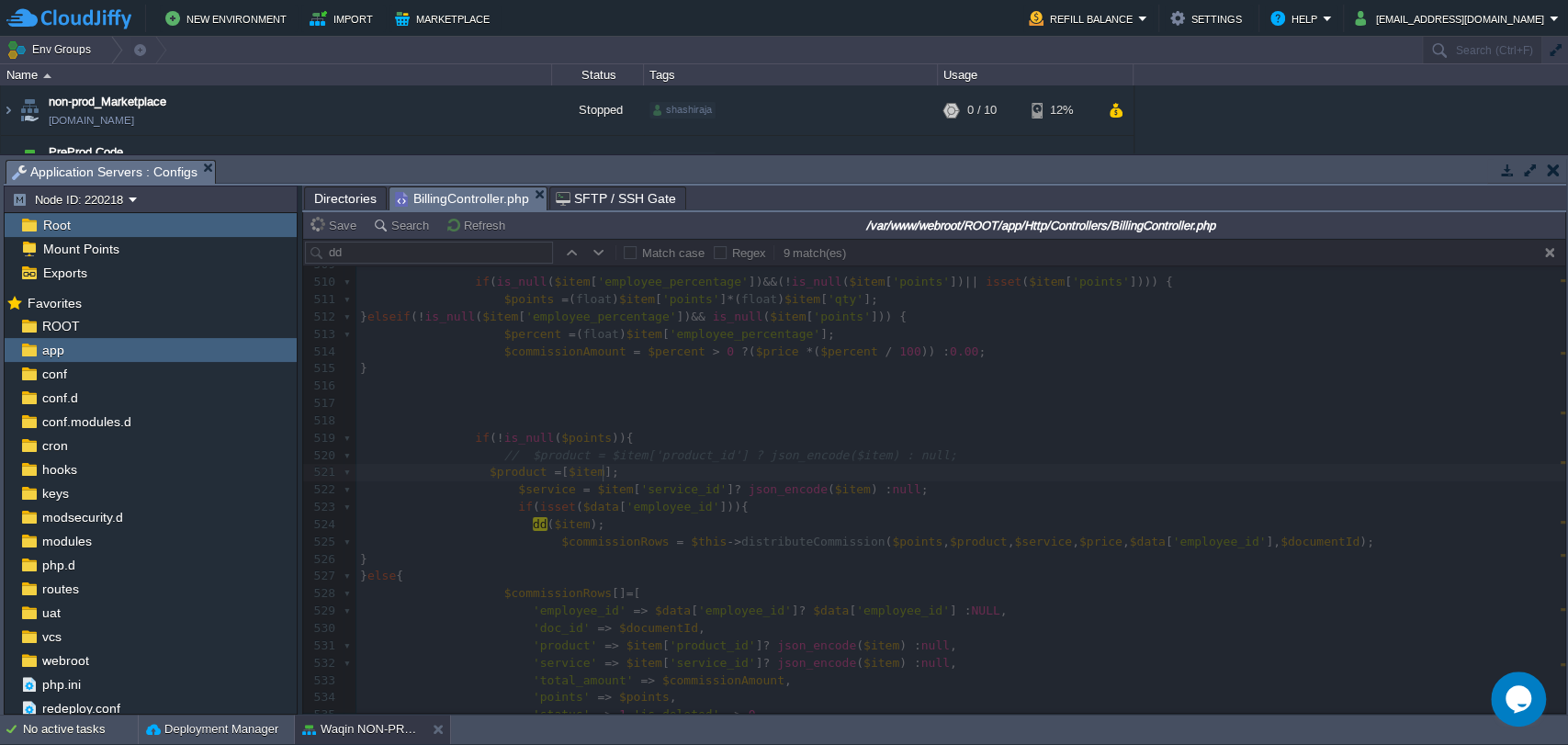
type textarea ";"
click at [477, 473] on div at bounding box center [934, 476] width 1262 height 474
click at [476, 475] on div at bounding box center [934, 476] width 1262 height 474
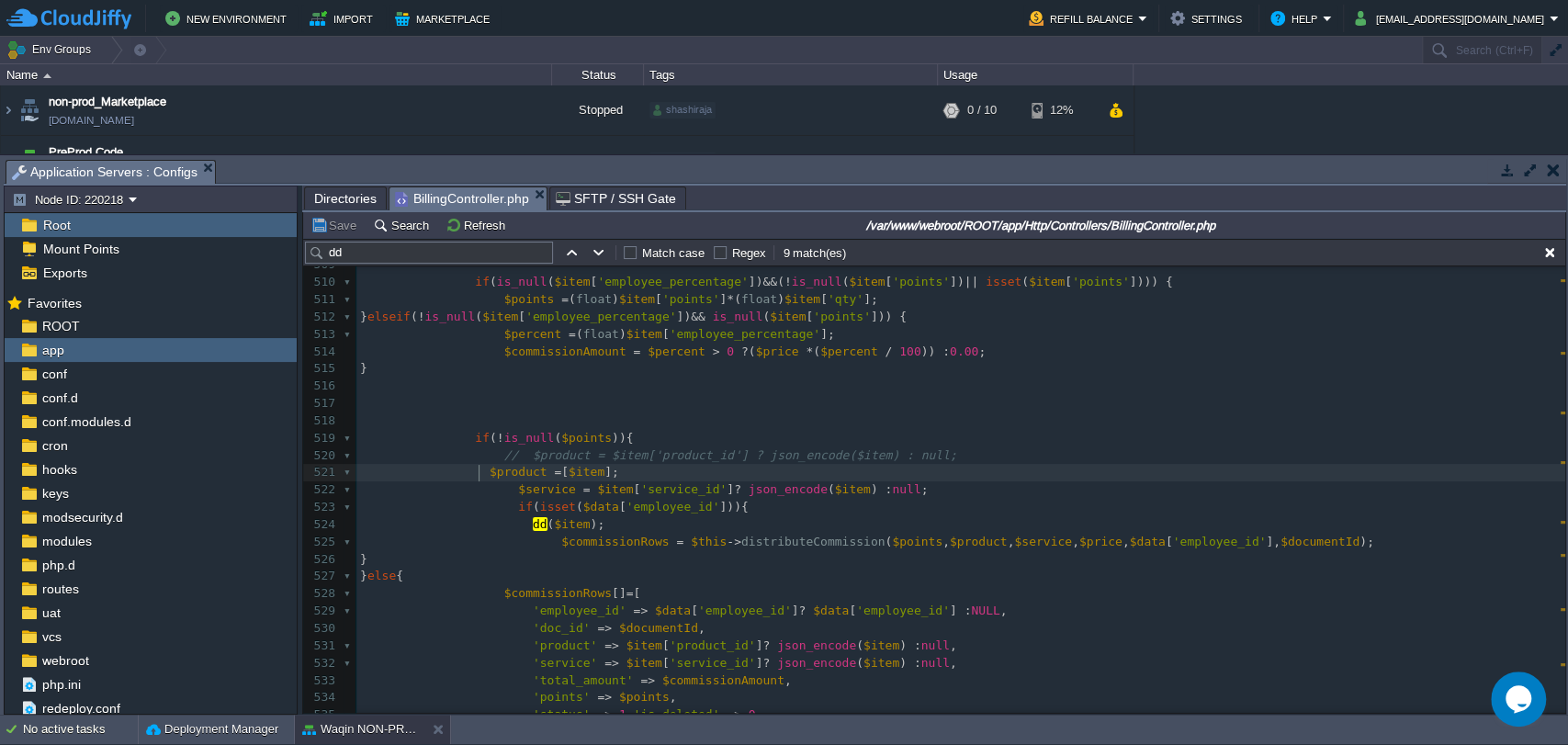
click at [476, 475] on span at bounding box center [425, 471] width 130 height 13
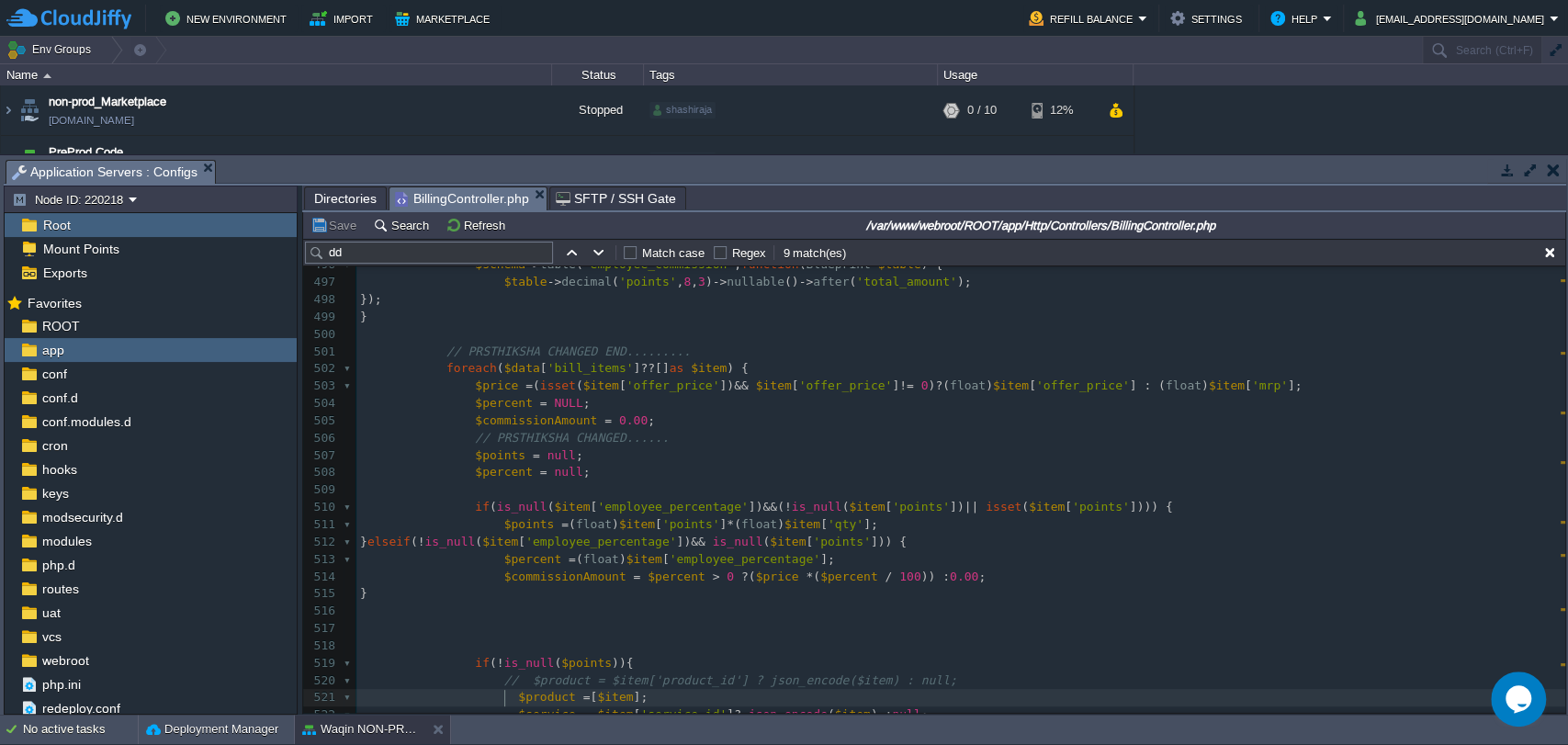
scroll to position [8558, 0]
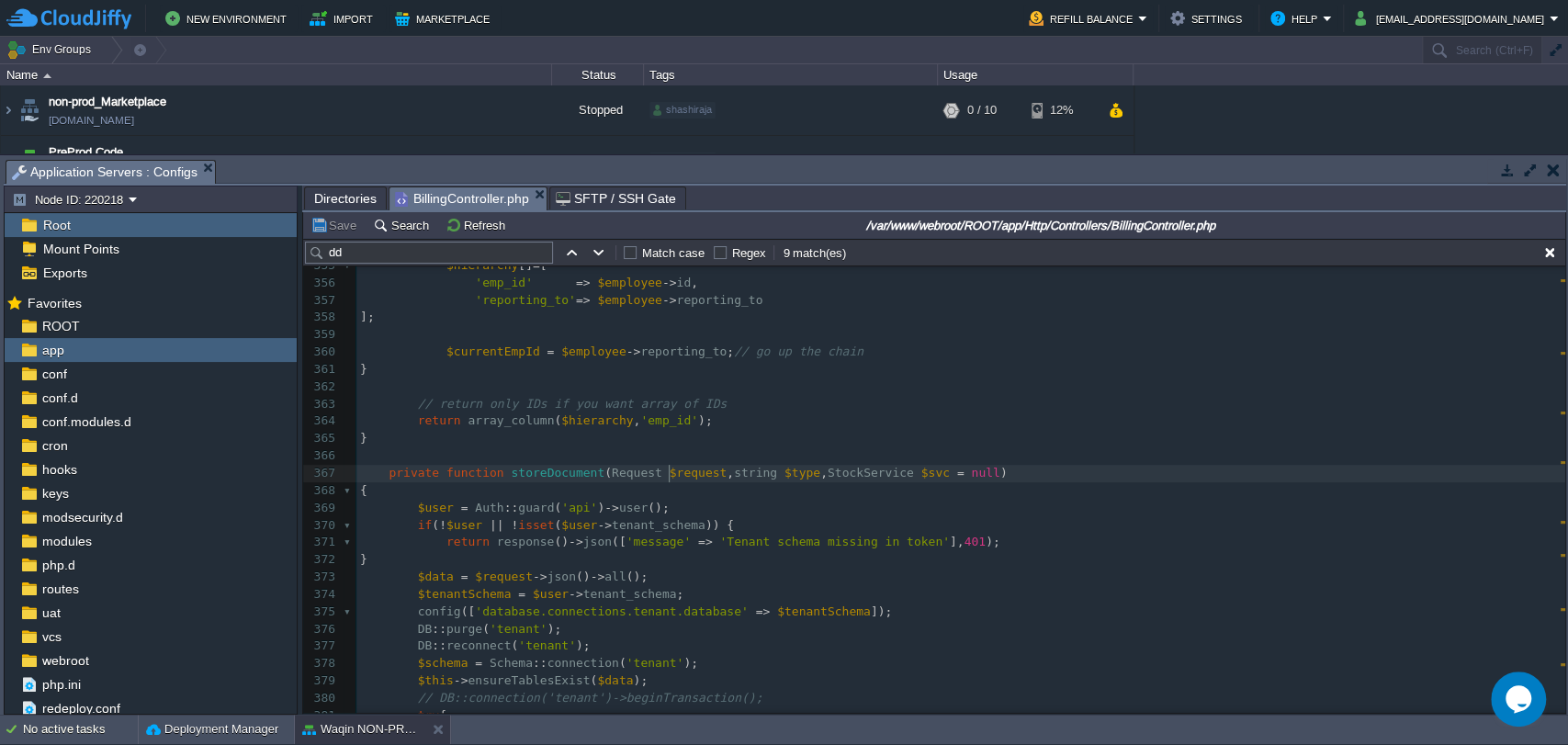
click at [670, 471] on span "$request" at bounding box center [698, 472] width 58 height 13
type textarea "$request"
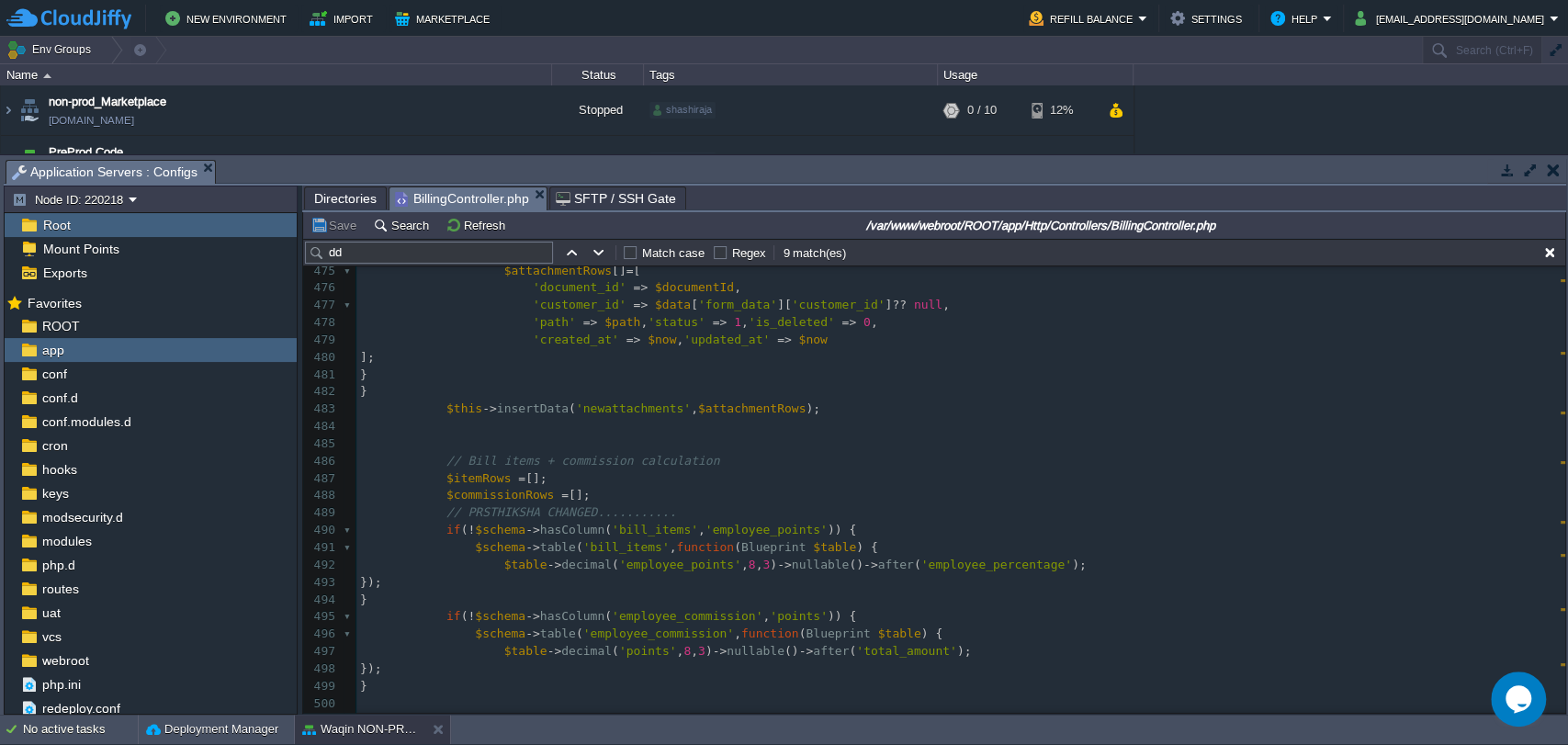
click at [557, 532] on div "xxxxxxxxxx private function storeDocument ( Request $request , string $type , S…" at bounding box center [960, 366] width 1209 height 865
type textarea "hasColumn"
type textarea "bill_items"
click at [619, 548] on span "'bill_items'" at bounding box center [626, 546] width 86 height 13
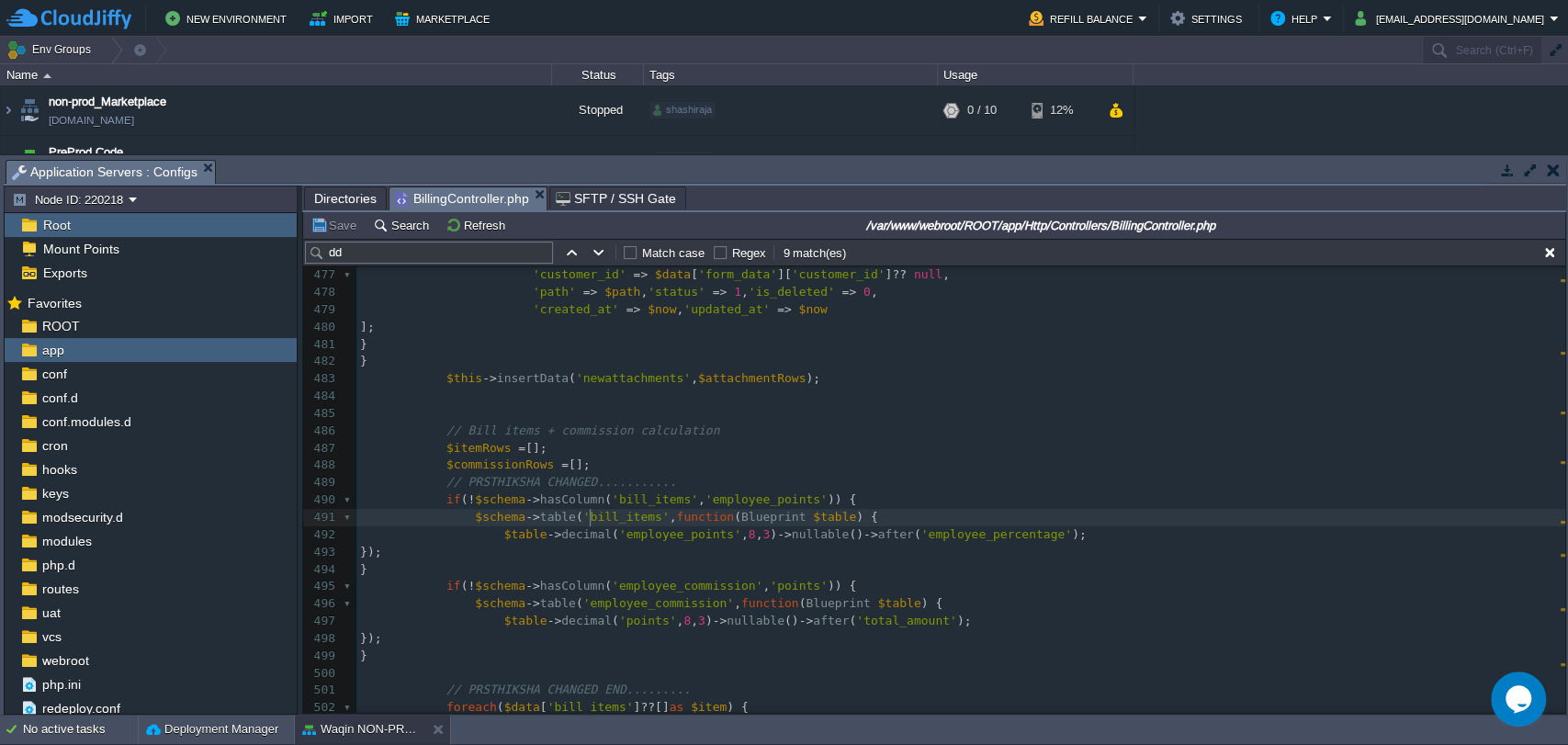
click at [589, 518] on div "xxxxxxxxxx private function storeDocument ( Request $request , string $type , S…" at bounding box center [960, 378] width 1209 height 951
type textarea "bill_items"
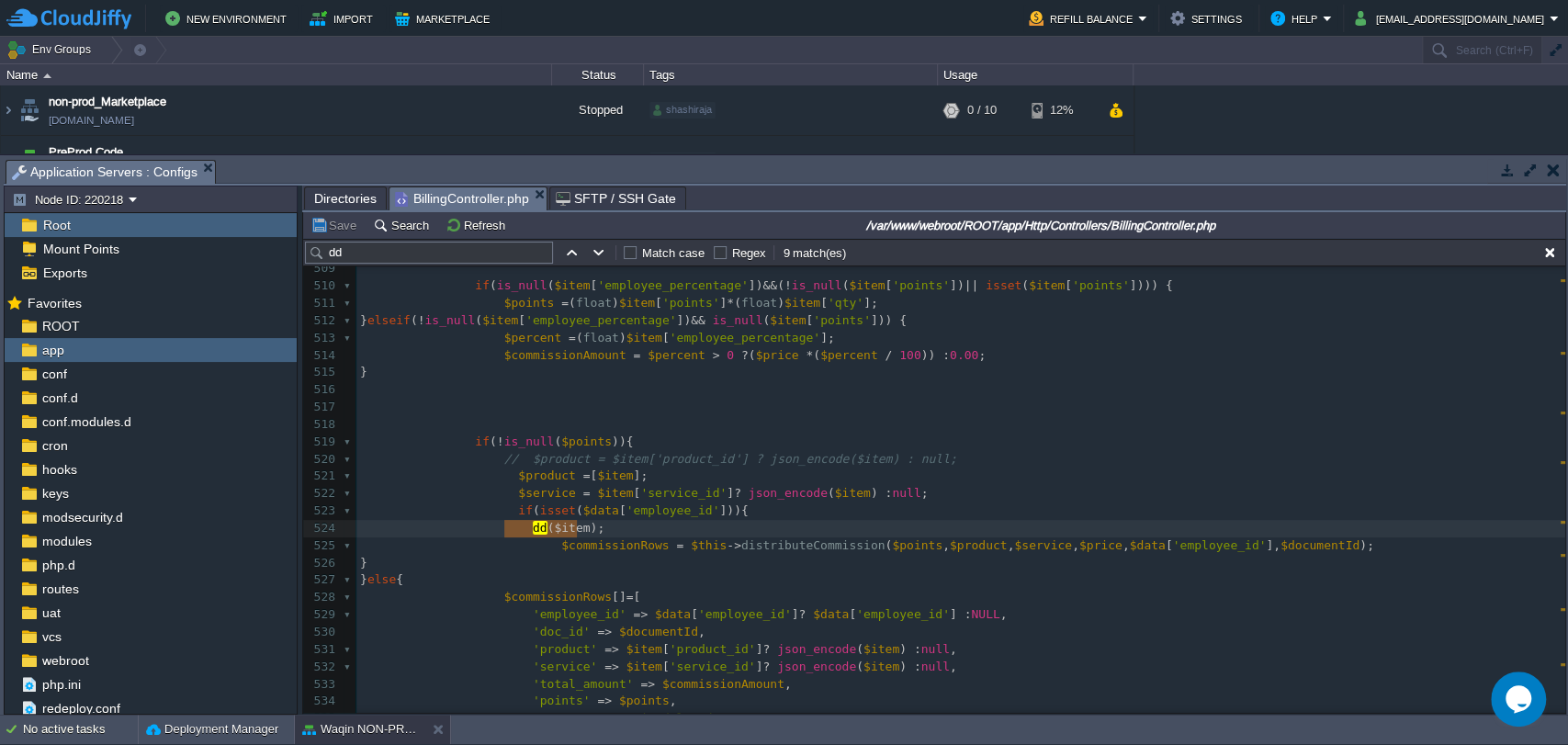
type textarea "dd($item);"
drag, startPoint x: 507, startPoint y: 523, endPoint x: 599, endPoint y: 524, distance: 92.0
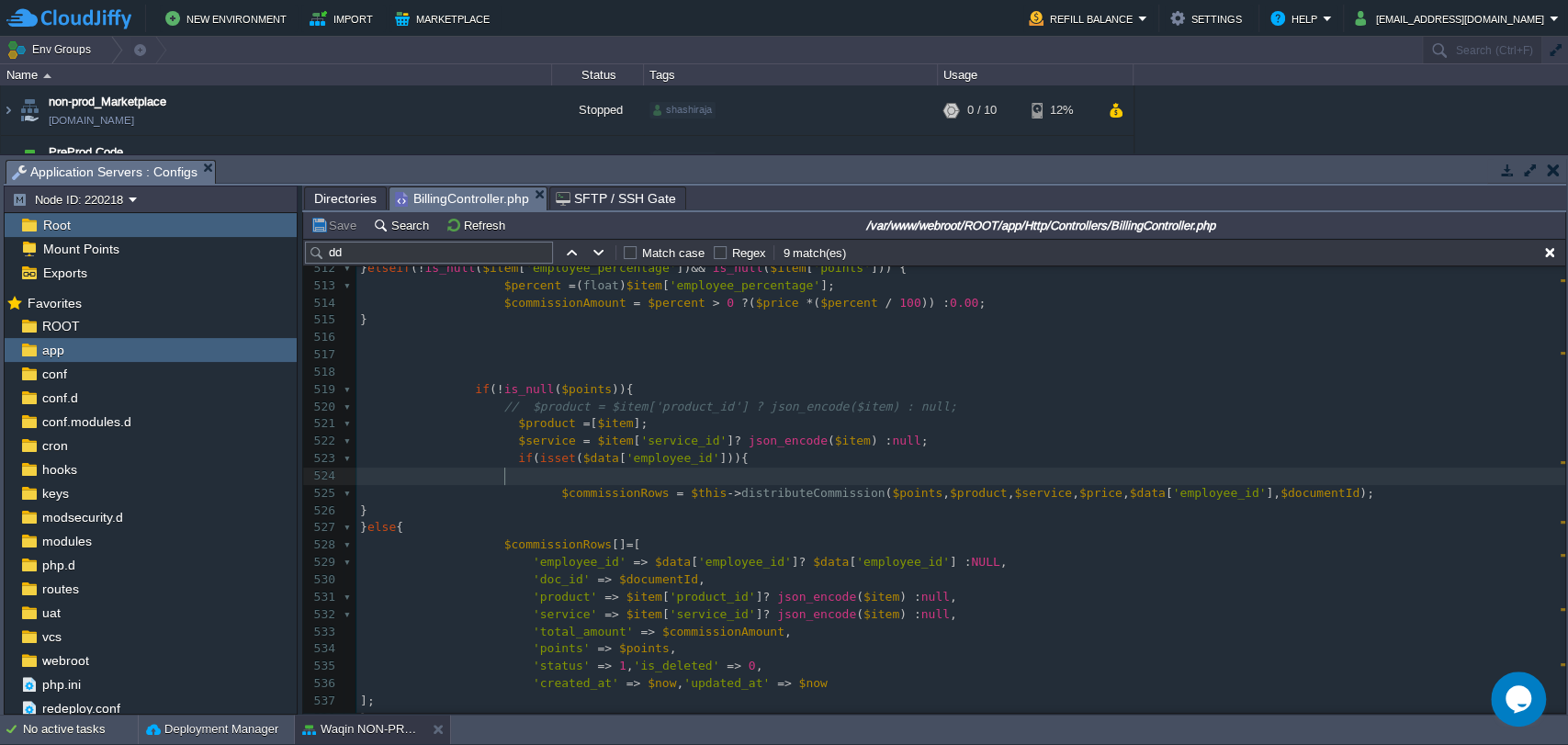
scroll to position [8852, 0]
click at [644, 419] on pre "$product = [ $item ];" at bounding box center [960, 424] width 1209 height 17
click at [505, 367] on pre at bounding box center [960, 372] width 1209 height 17
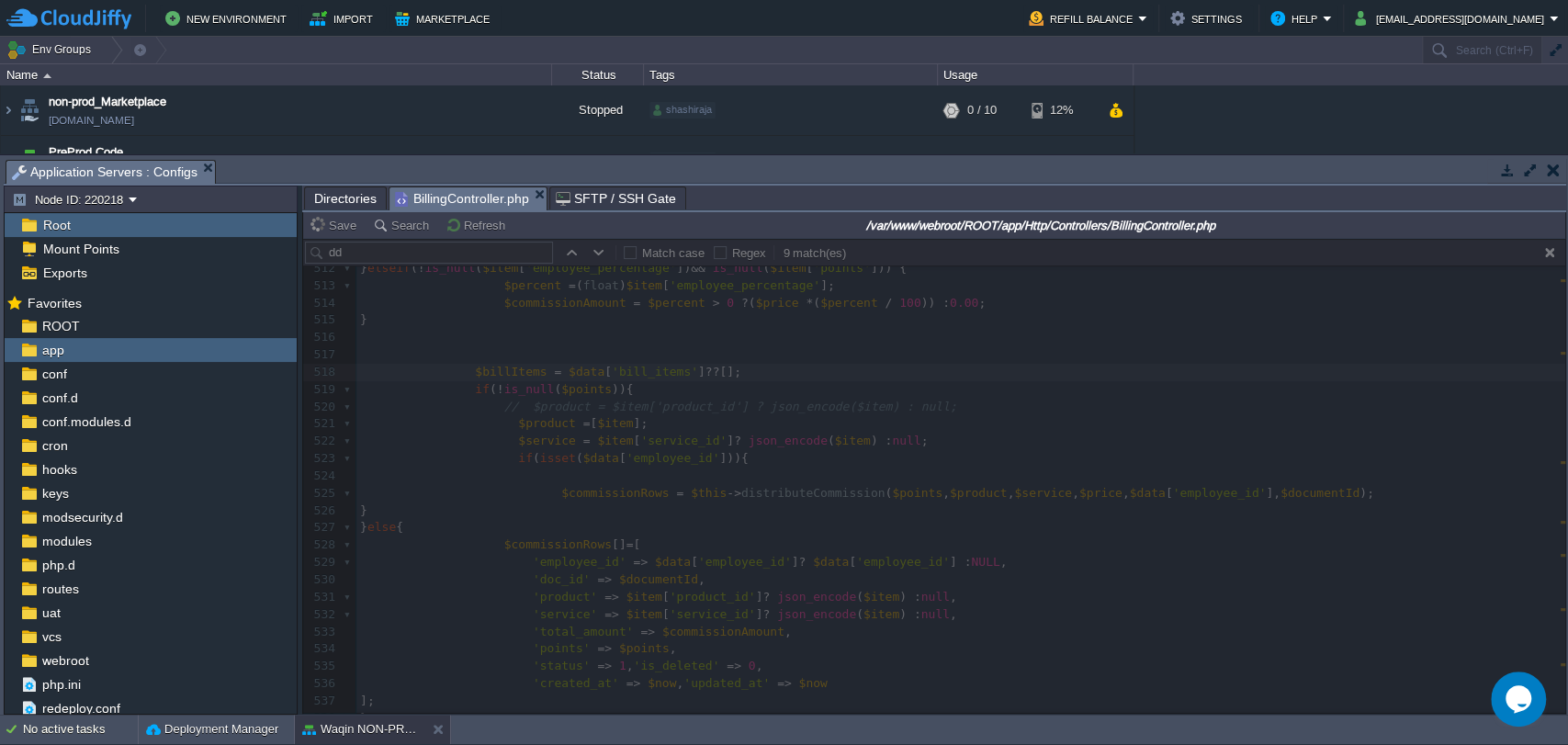
click at [497, 372] on div at bounding box center [934, 476] width 1262 height 474
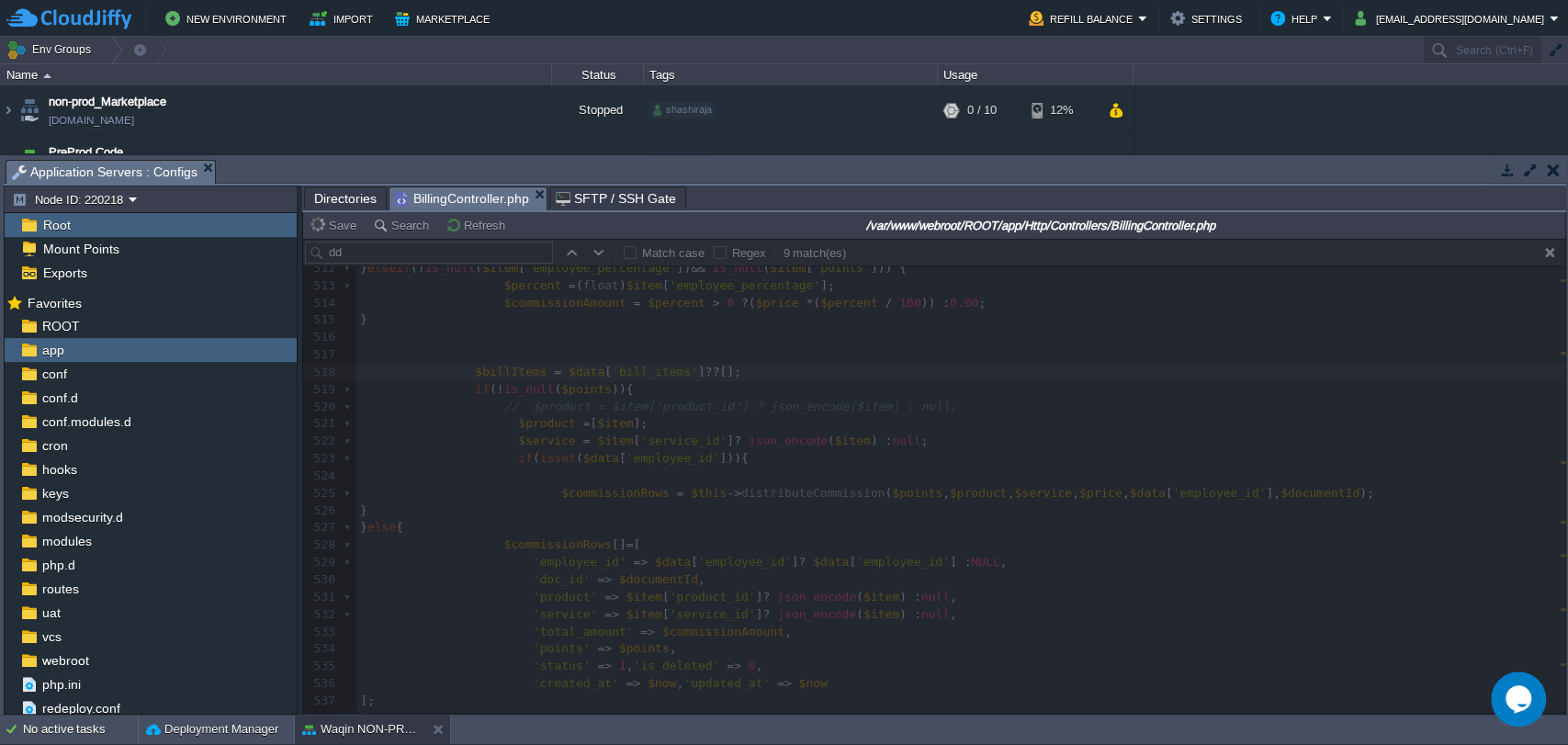
click at [497, 372] on div at bounding box center [934, 476] width 1262 height 474
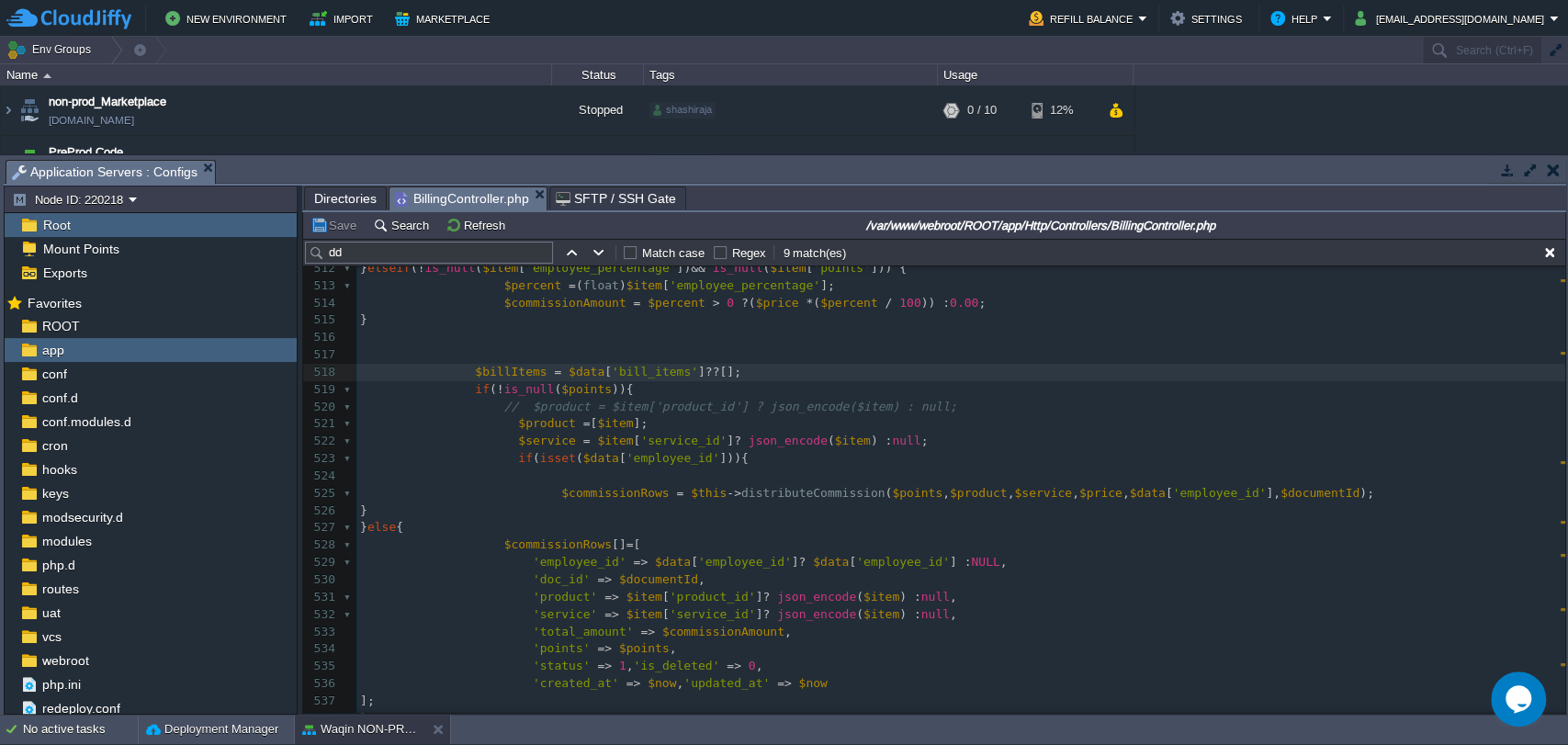
click at [497, 372] on div "xxxxxxxxxx private function storeDocument ( Request $request , string $type , S…" at bounding box center [960, 337] width 1209 height 1090
type textarea "$billItems"
type input "$billItems"
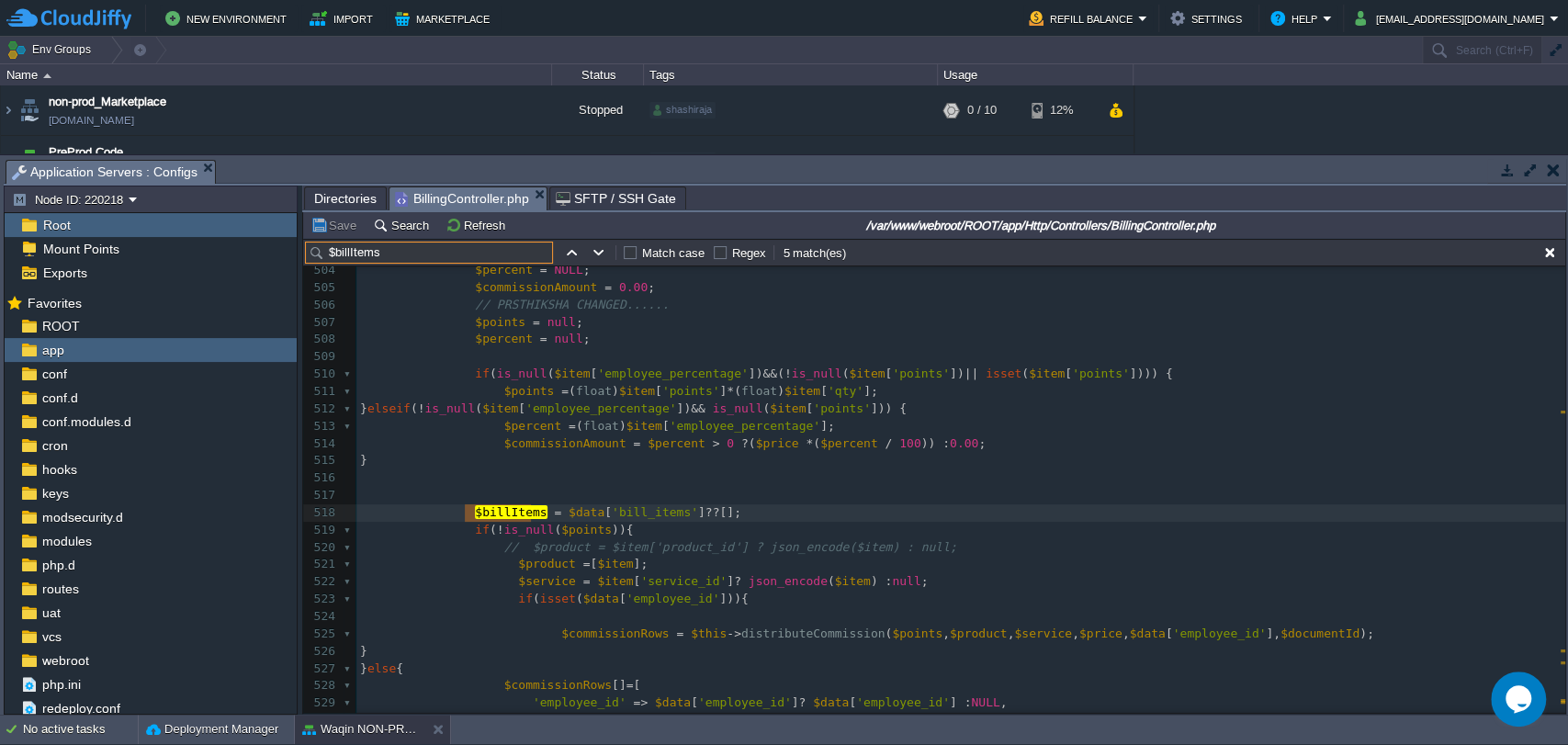
scroll to position [8712, 0]
click at [570, 260] on button "button" at bounding box center [570, 252] width 16 height 16
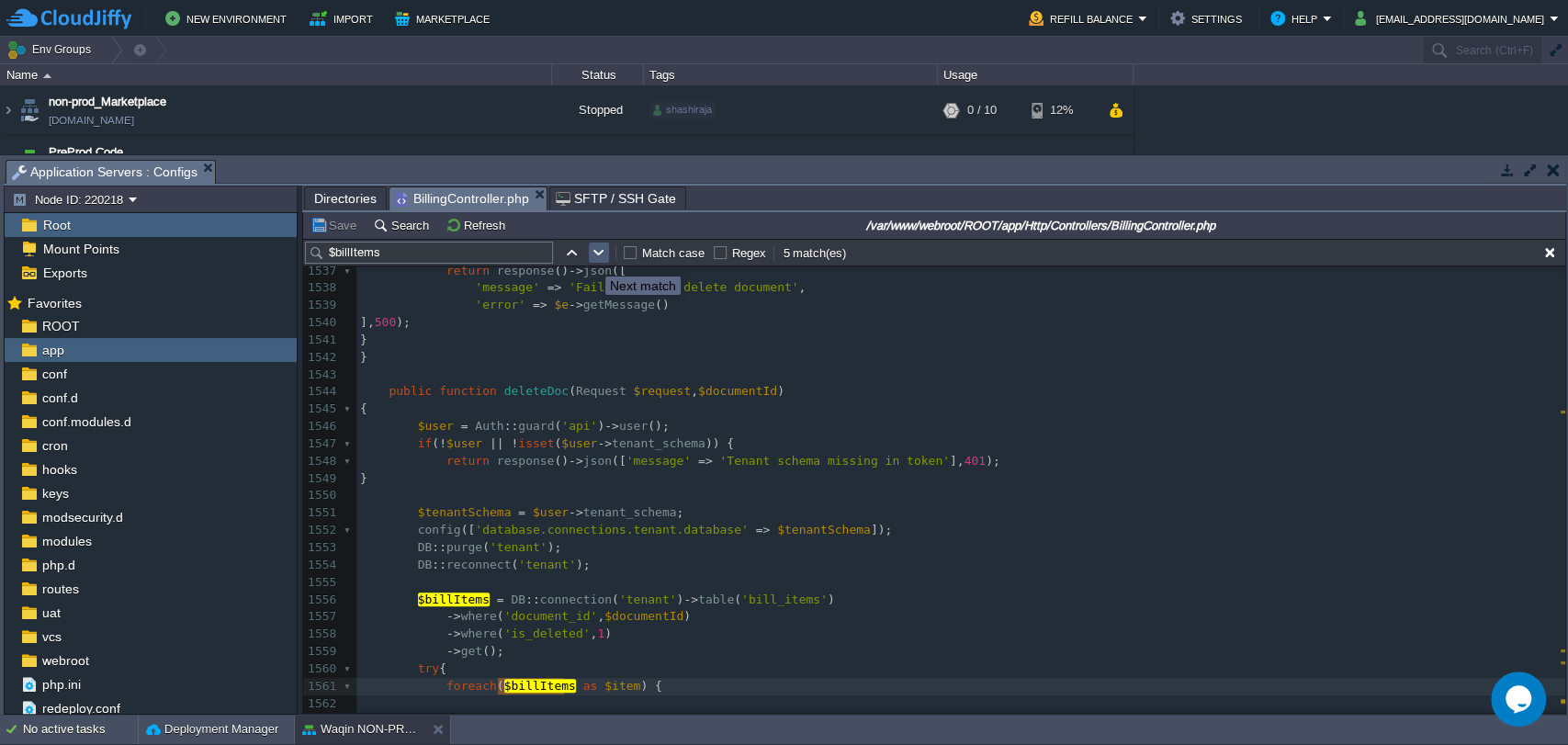
click at [602, 262] on td at bounding box center [598, 252] width 22 height 22
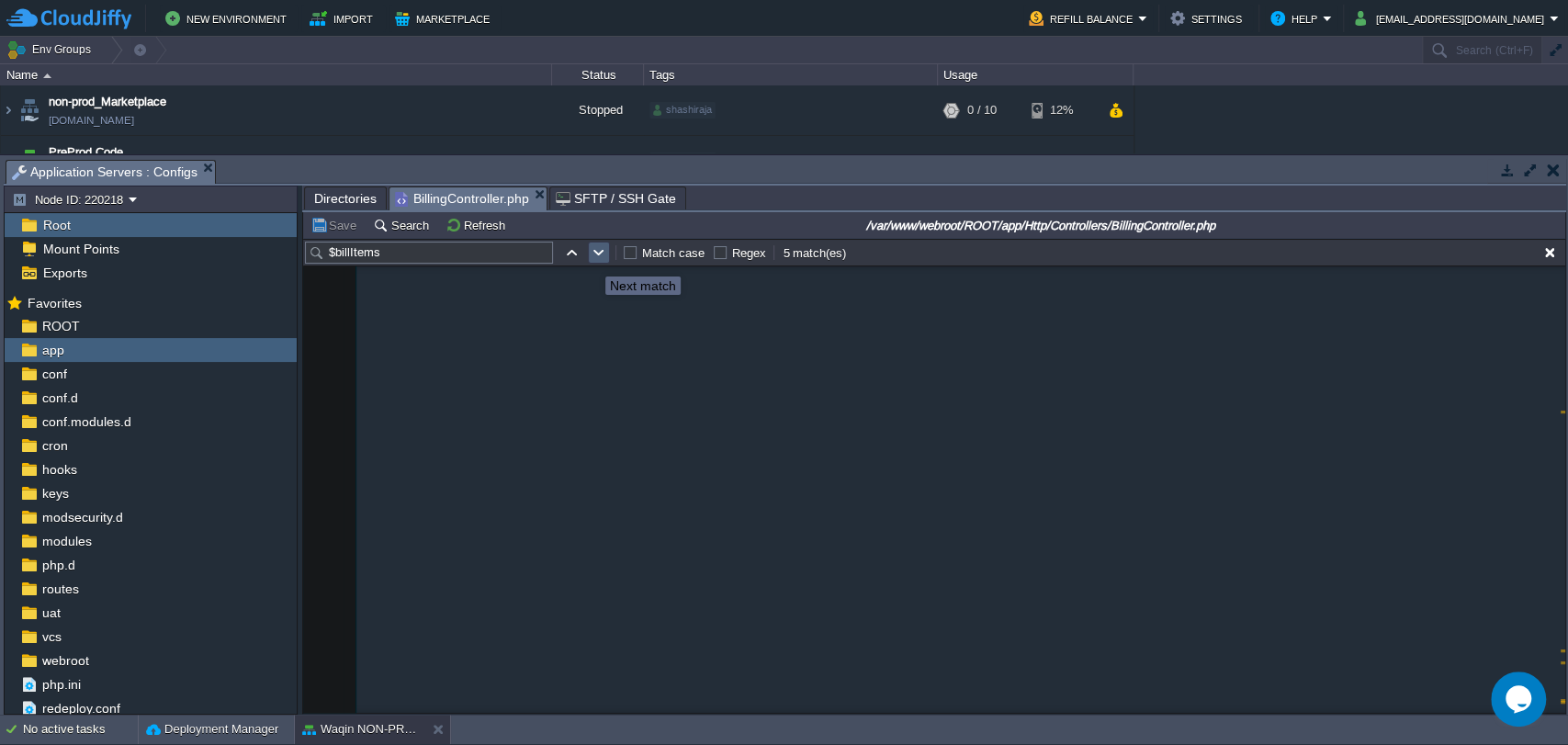
click at [602, 262] on td at bounding box center [598, 252] width 22 height 22
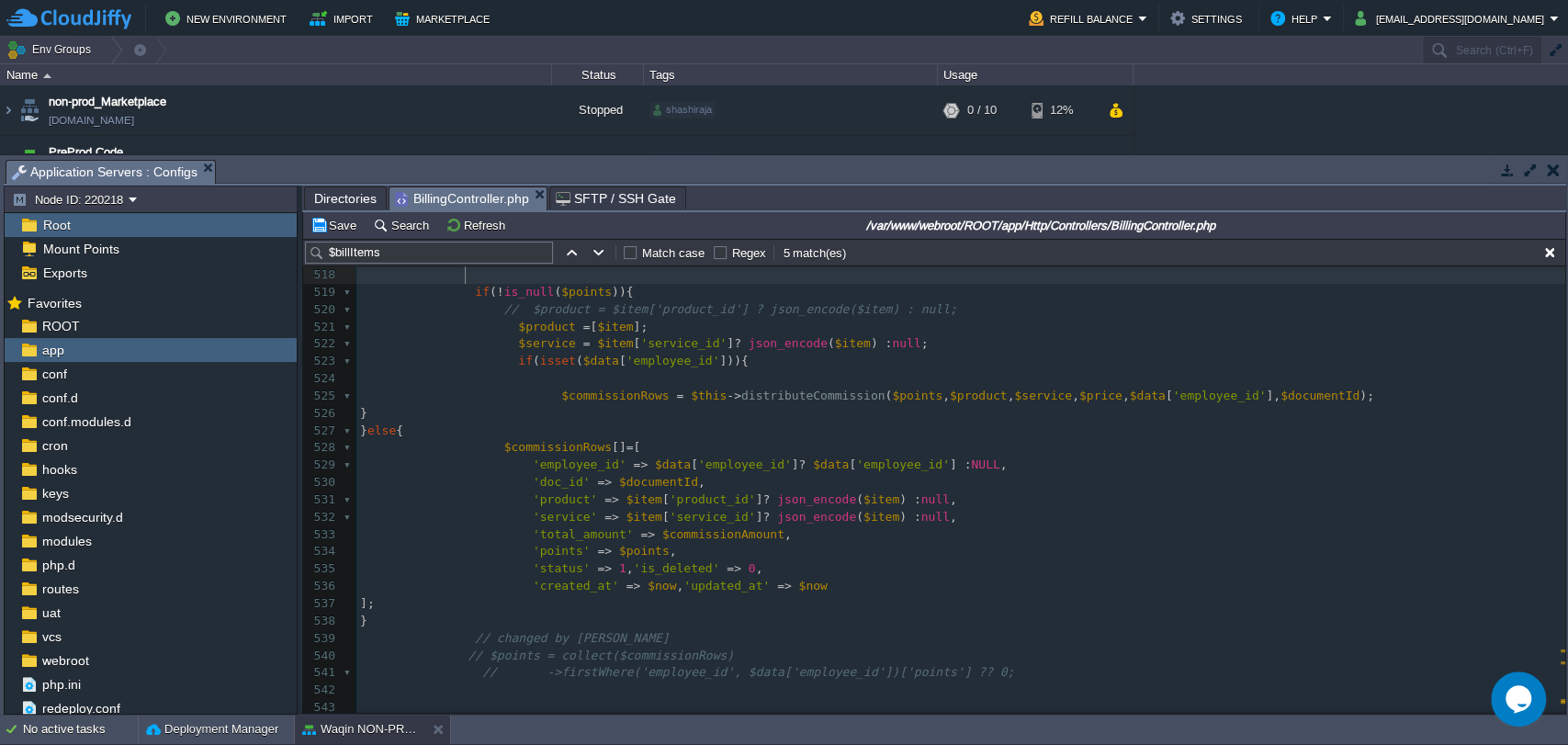
type textarea "dd($item);"
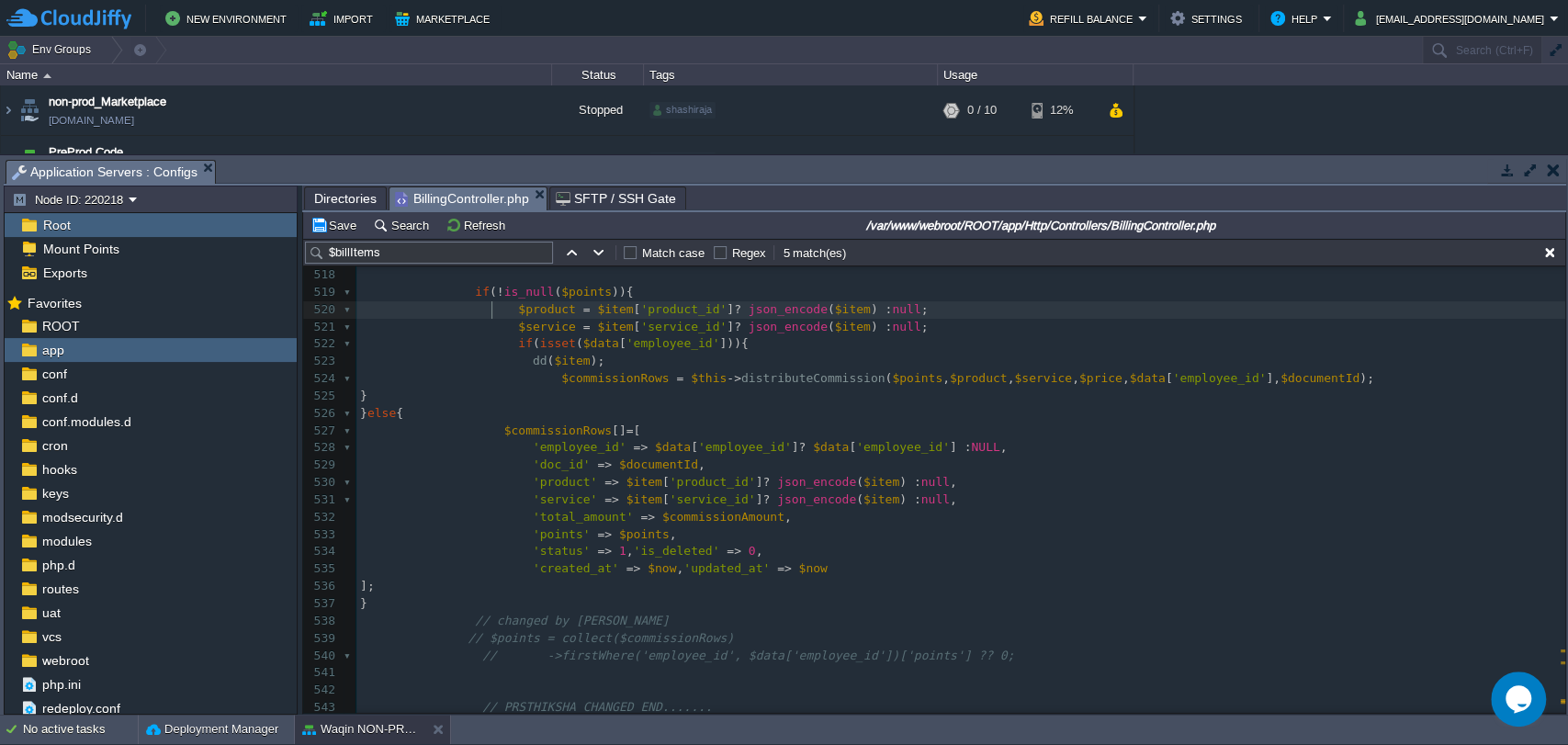
type textarea "$product"
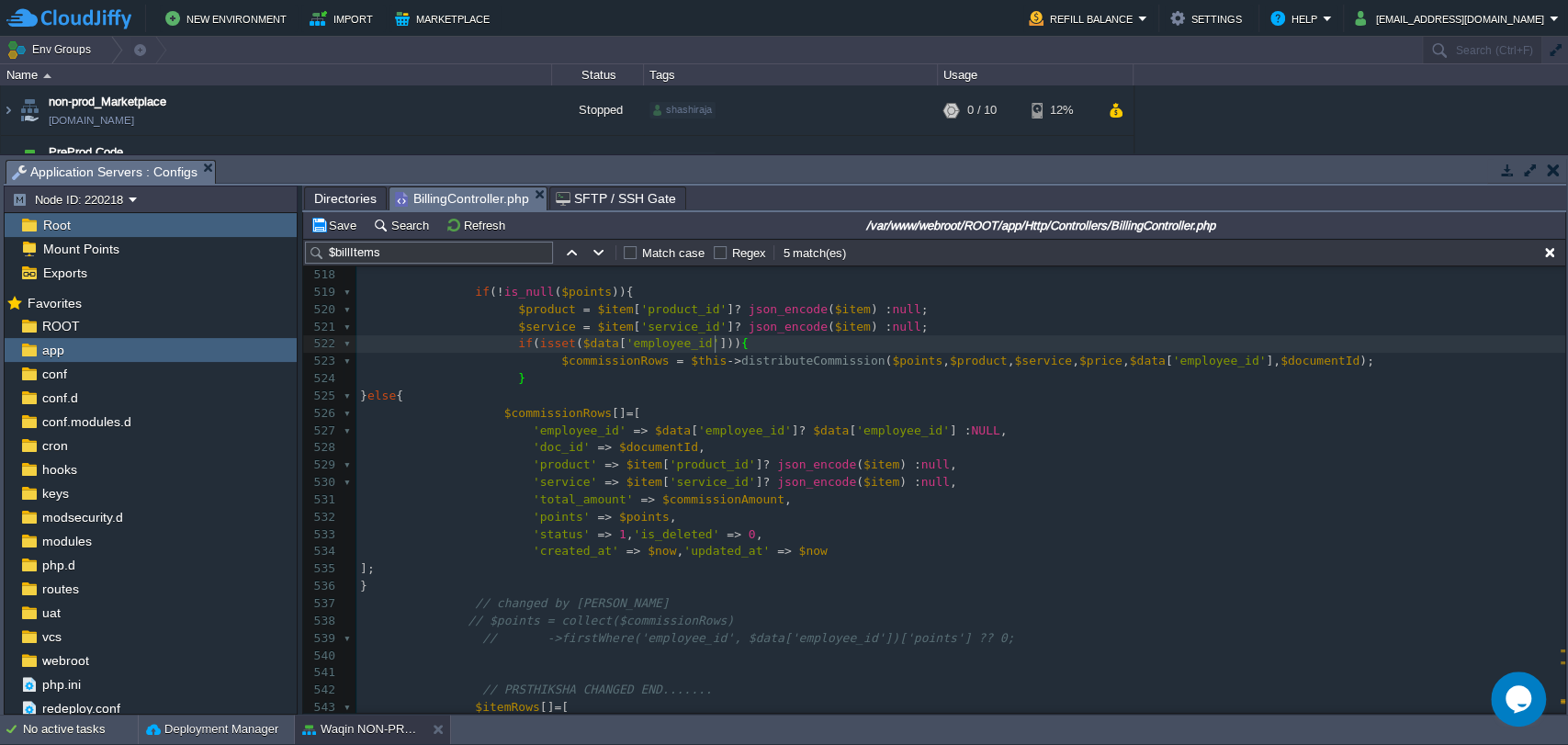
scroll to position [11619, 0]
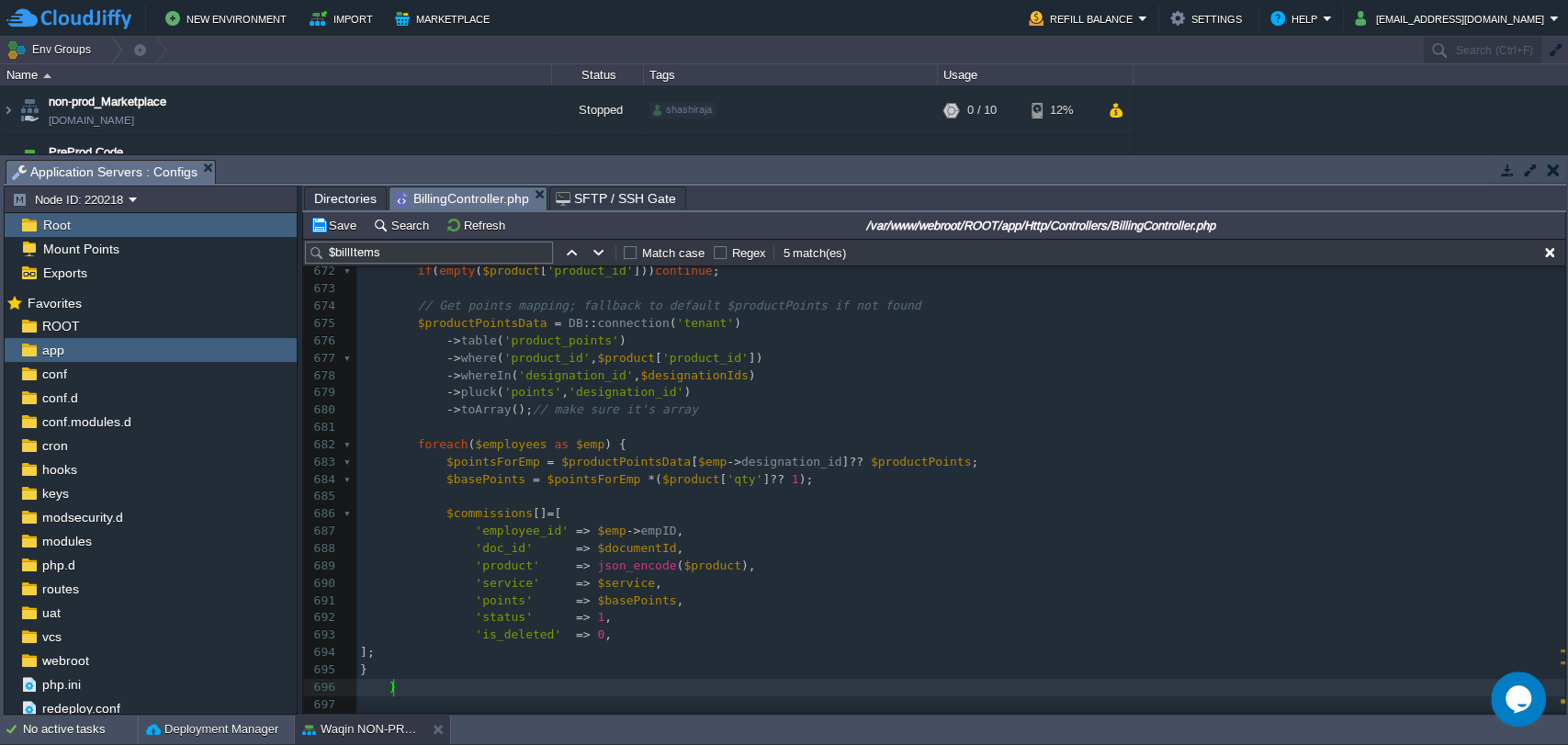
type textarea "-"
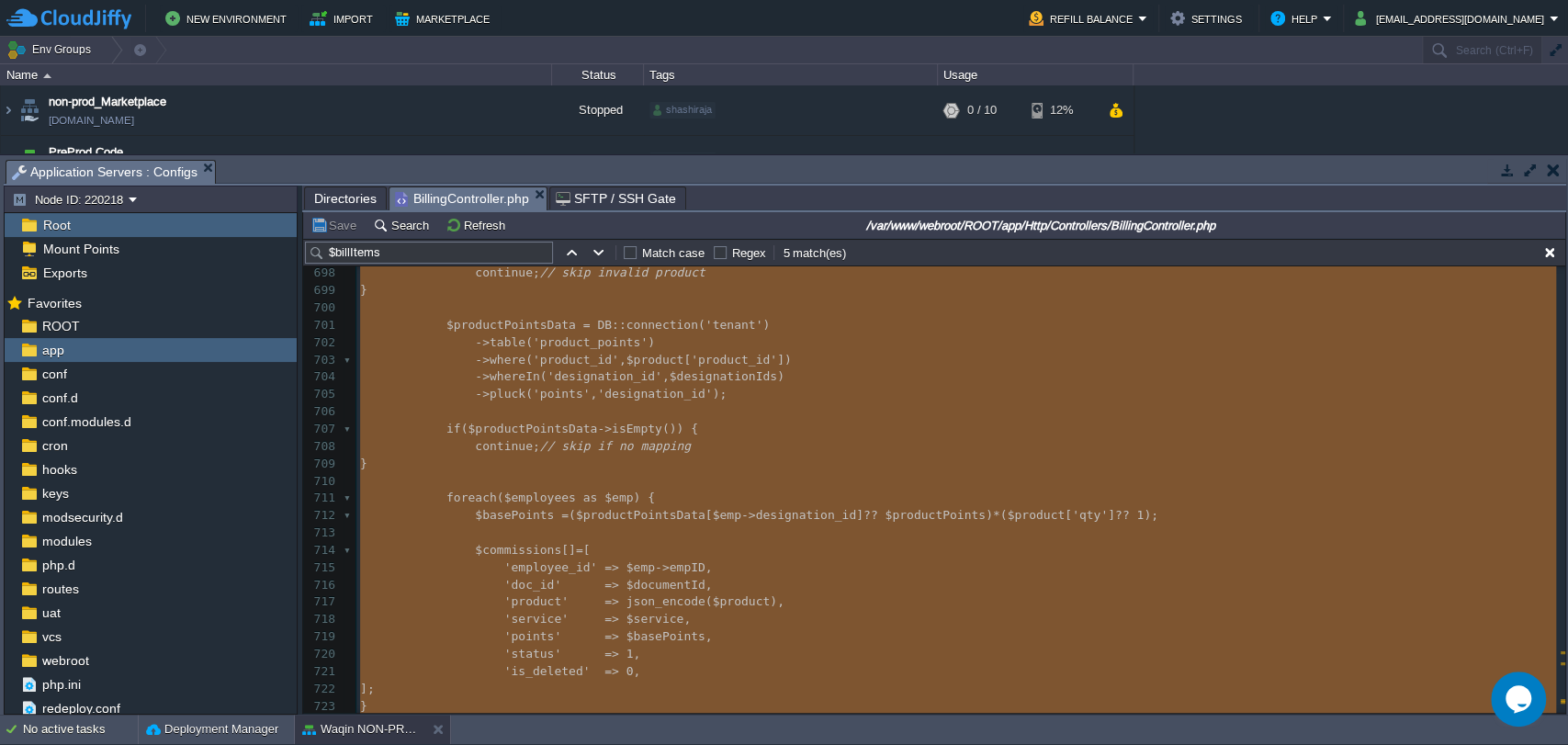
scroll to position [12097, 0]
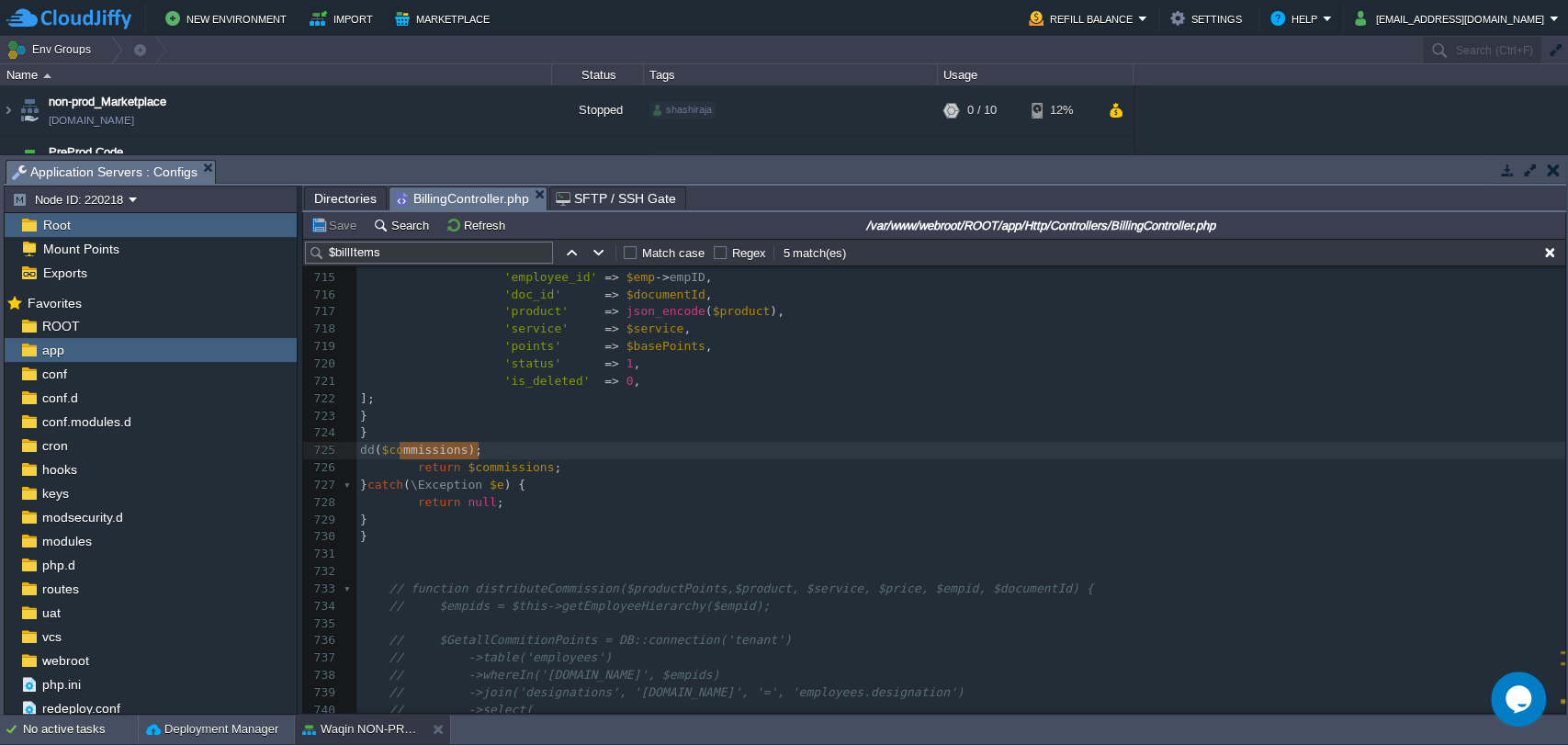
type textarea "dd($commissions);"
drag, startPoint x: 491, startPoint y: 450, endPoint x: 335, endPoint y: 455, distance: 156.1
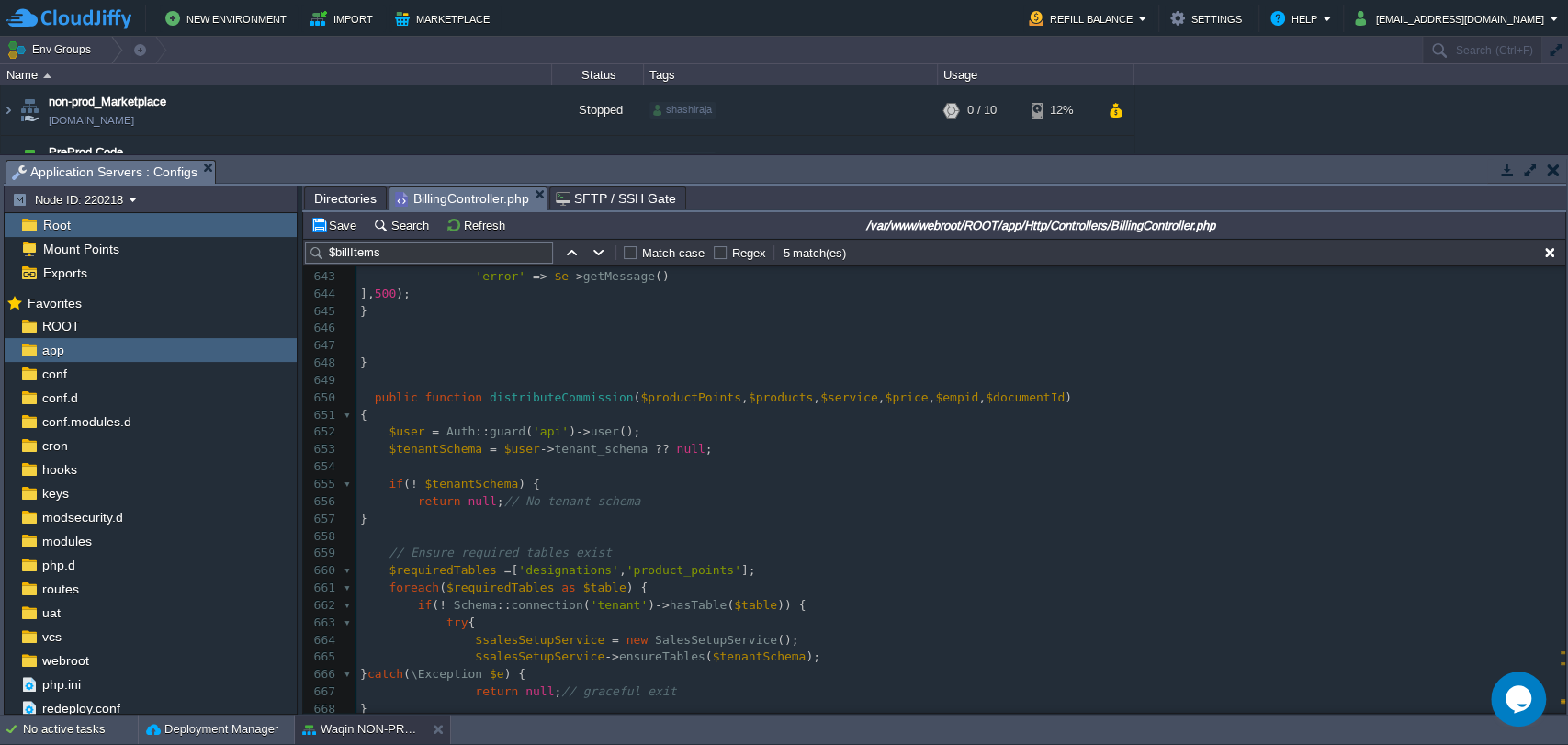
click at [368, 399] on div "xxxxxxxxxx } 632 } 633 // DB::connection('tenant')->commit(); 634 ​ 635 return …" at bounding box center [960, 641] width 1209 height 1125
click at [369, 405] on pre "public function distributeCommission ( $productPoints , $products , $service , …" at bounding box center [960, 398] width 1209 height 17
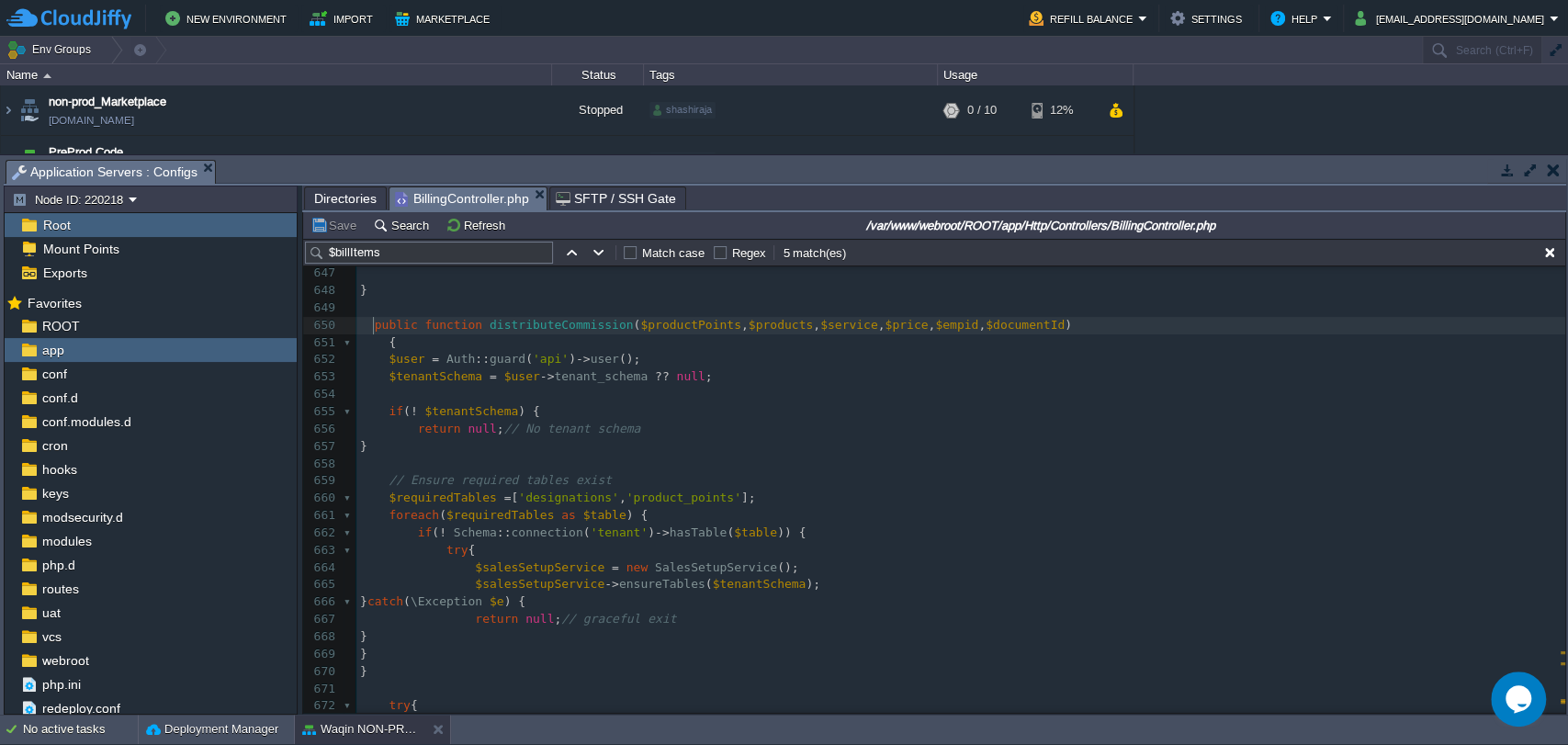
click at [742, 529] on div "xxxxxxxxxx } 632 } 633 // DB::connection('tenant')->commit(); 634 ​ 635 return …" at bounding box center [960, 568] width 1209 height 1125
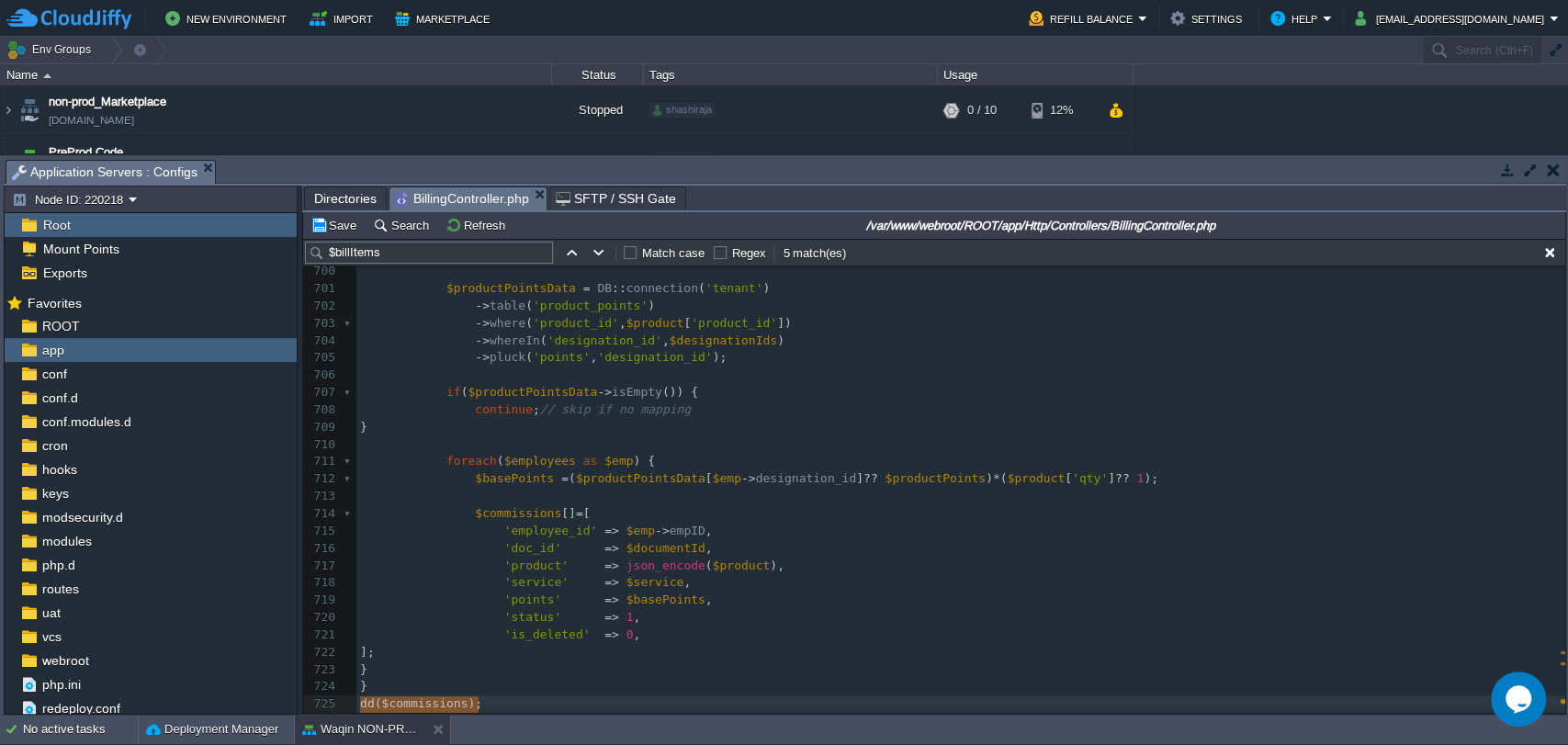
type textarea "$products"
type textarea "dd($products);"
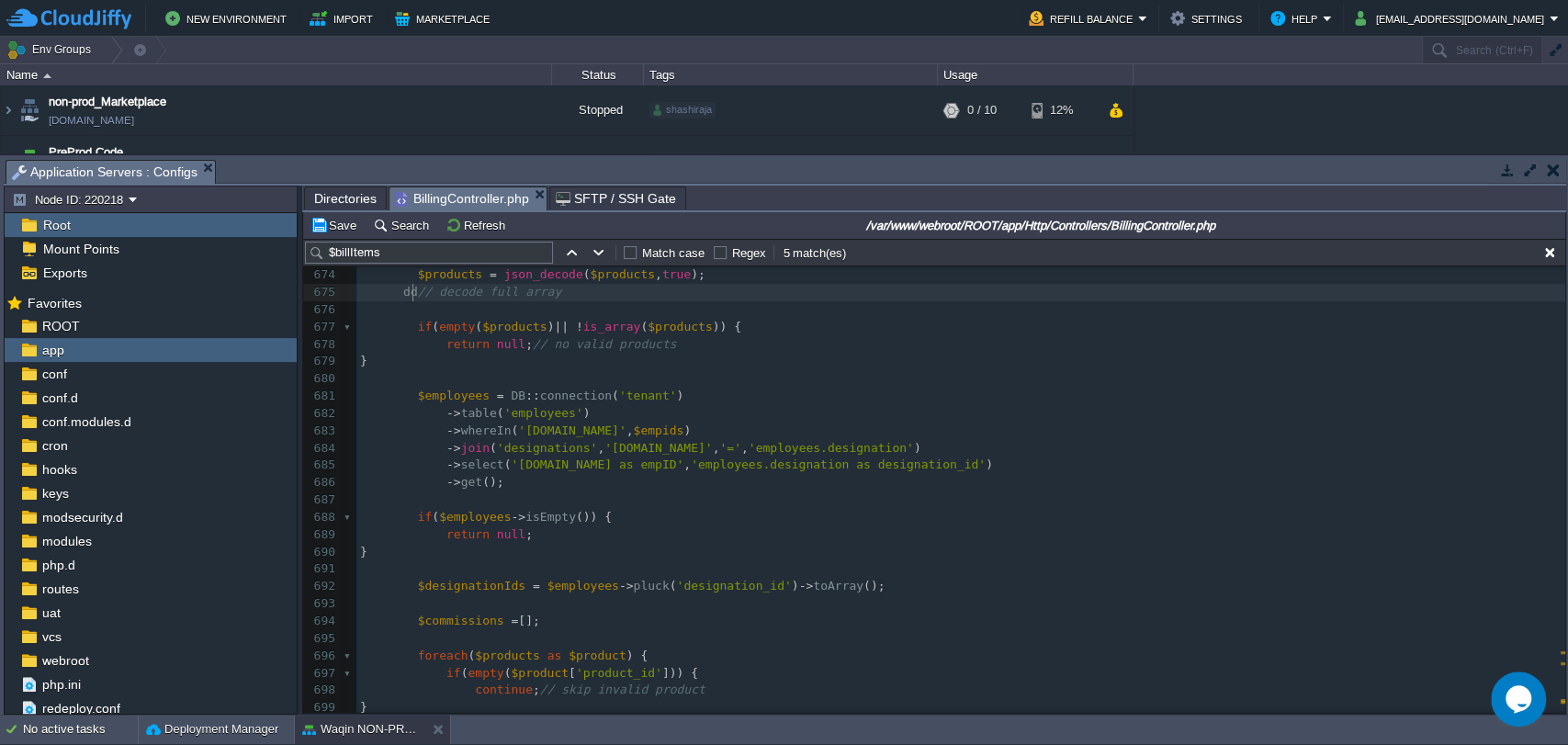
type textarea "-"
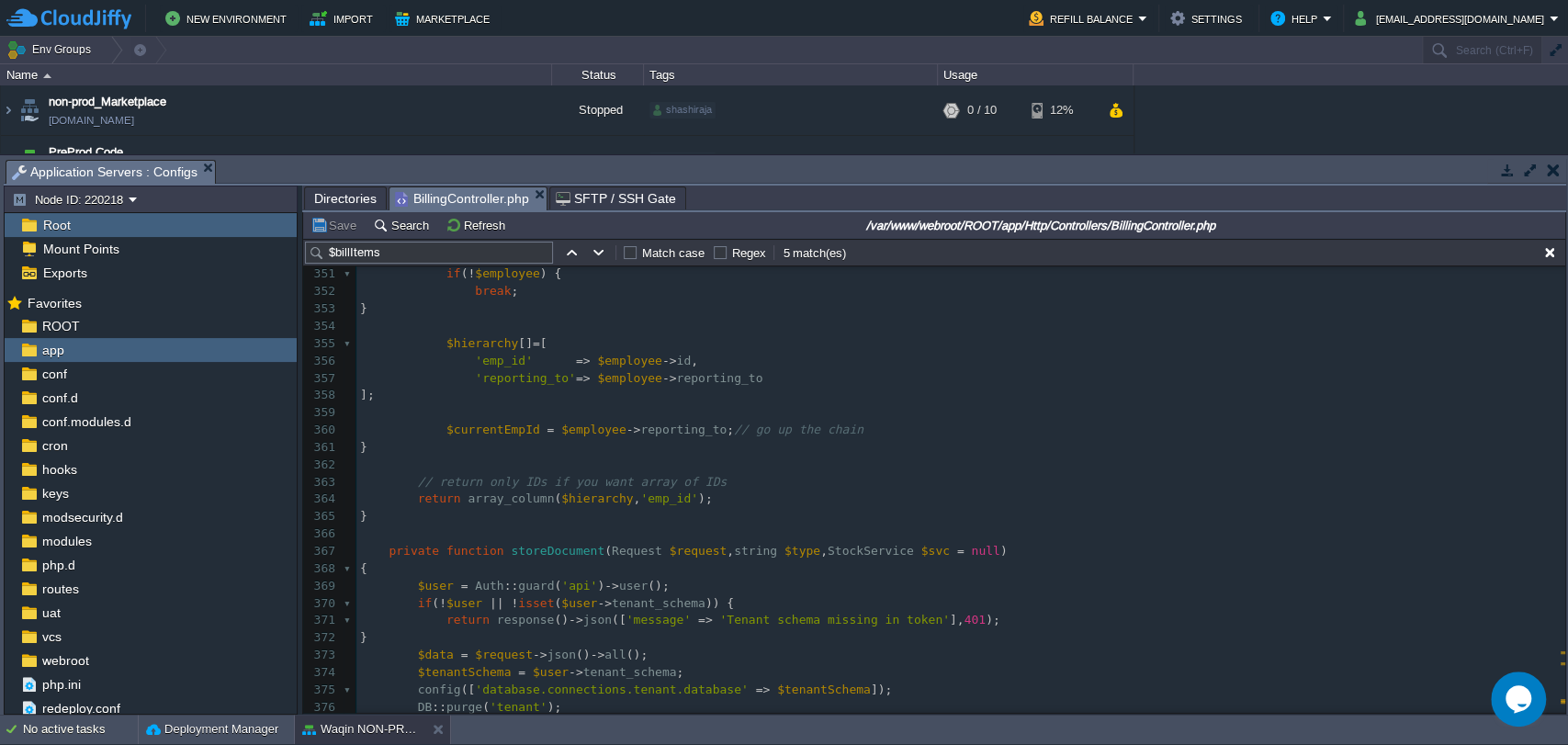
click at [377, 559] on pre "private function storeDocument ( Request $request , string $type , StockService…" at bounding box center [960, 551] width 1209 height 17
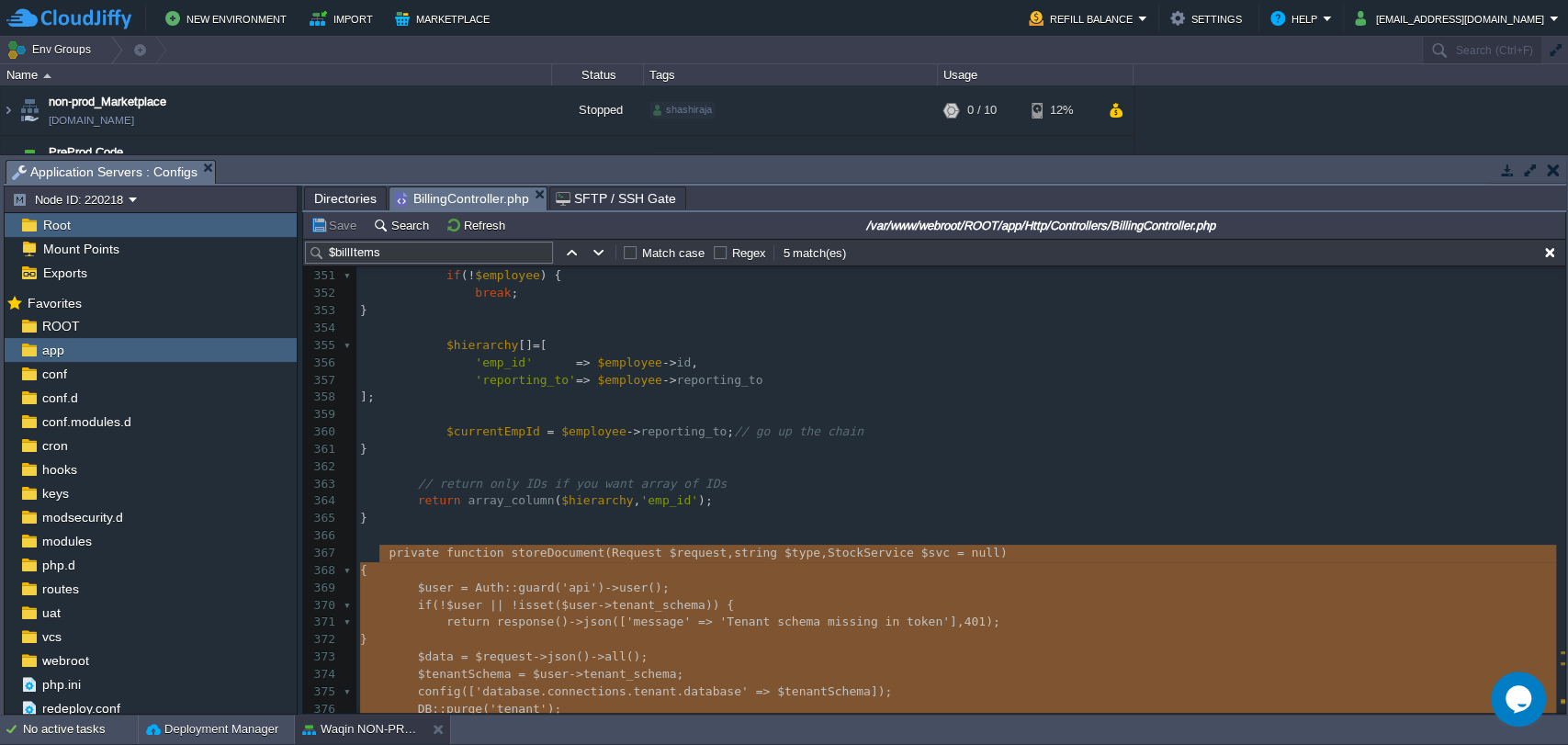
type textarea "-"
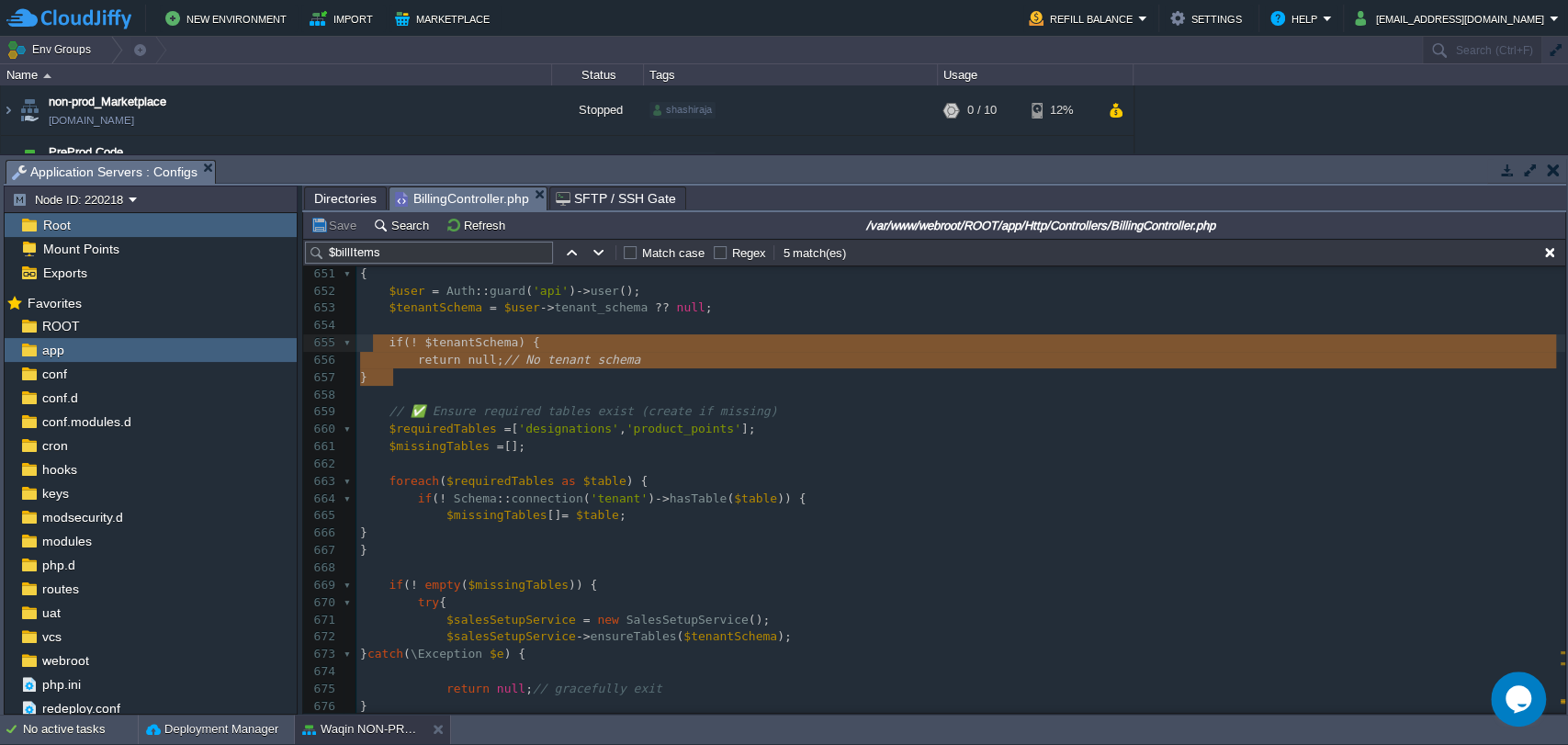
type textarea "if (! $tenantSchema) { return null; // No tenant schema }"
drag, startPoint x: 395, startPoint y: 379, endPoint x: 353, endPoint y: 340, distance: 57.3
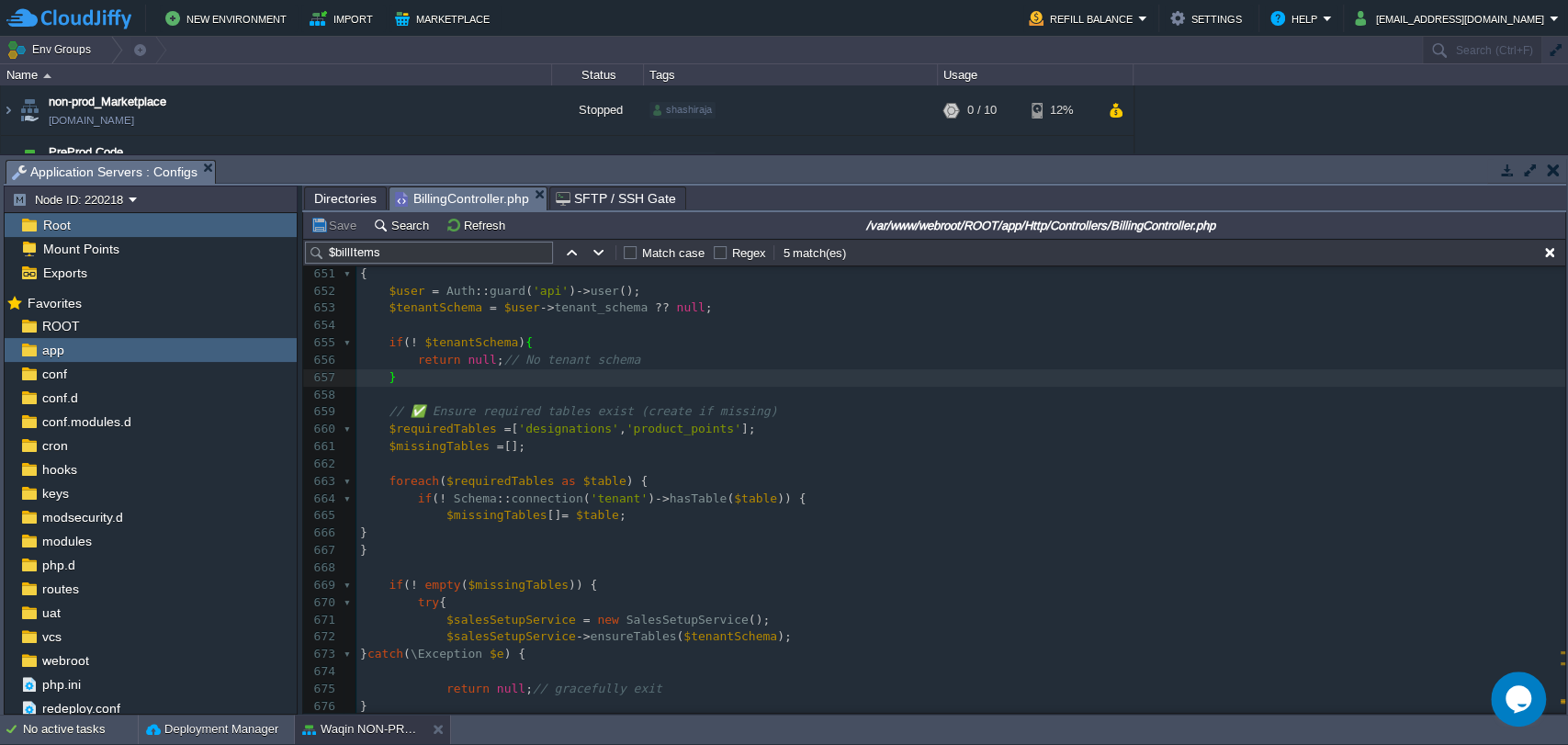
type textarea "if (! $tenantSchema) { return null; // No tenant schema }"
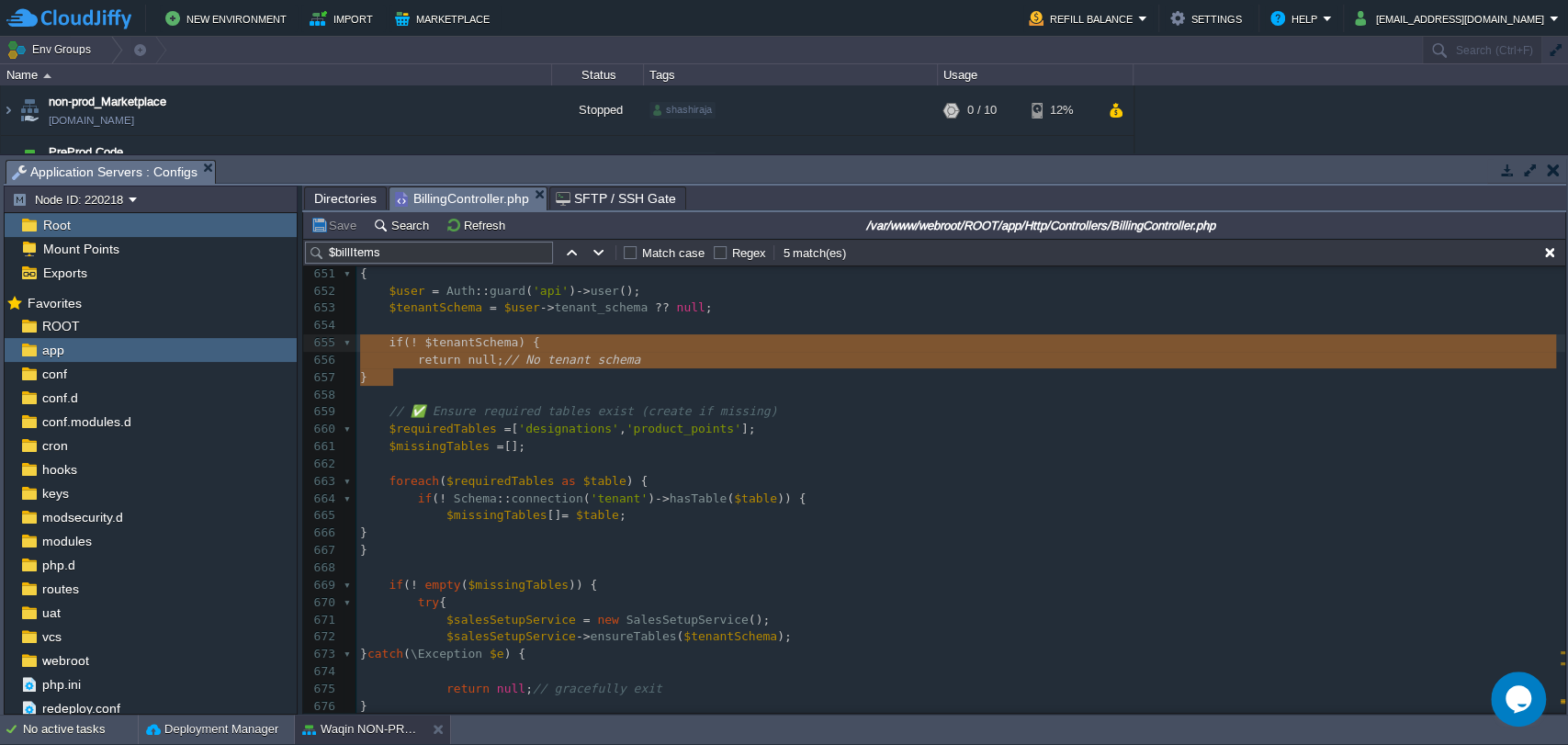
drag, startPoint x: 394, startPoint y: 380, endPoint x: 354, endPoint y: 338, distance: 58.0
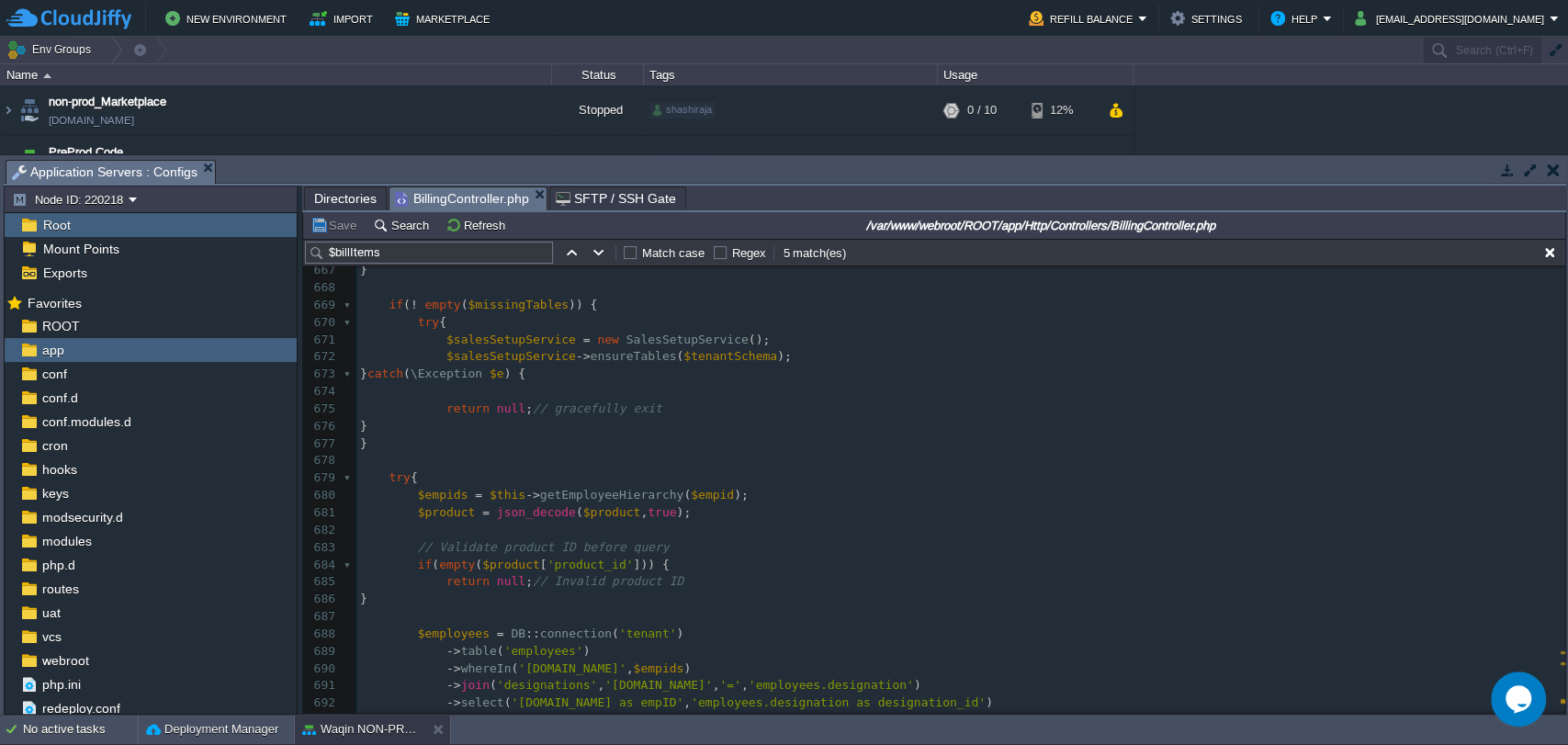
click at [440, 385] on pre at bounding box center [960, 392] width 1209 height 17
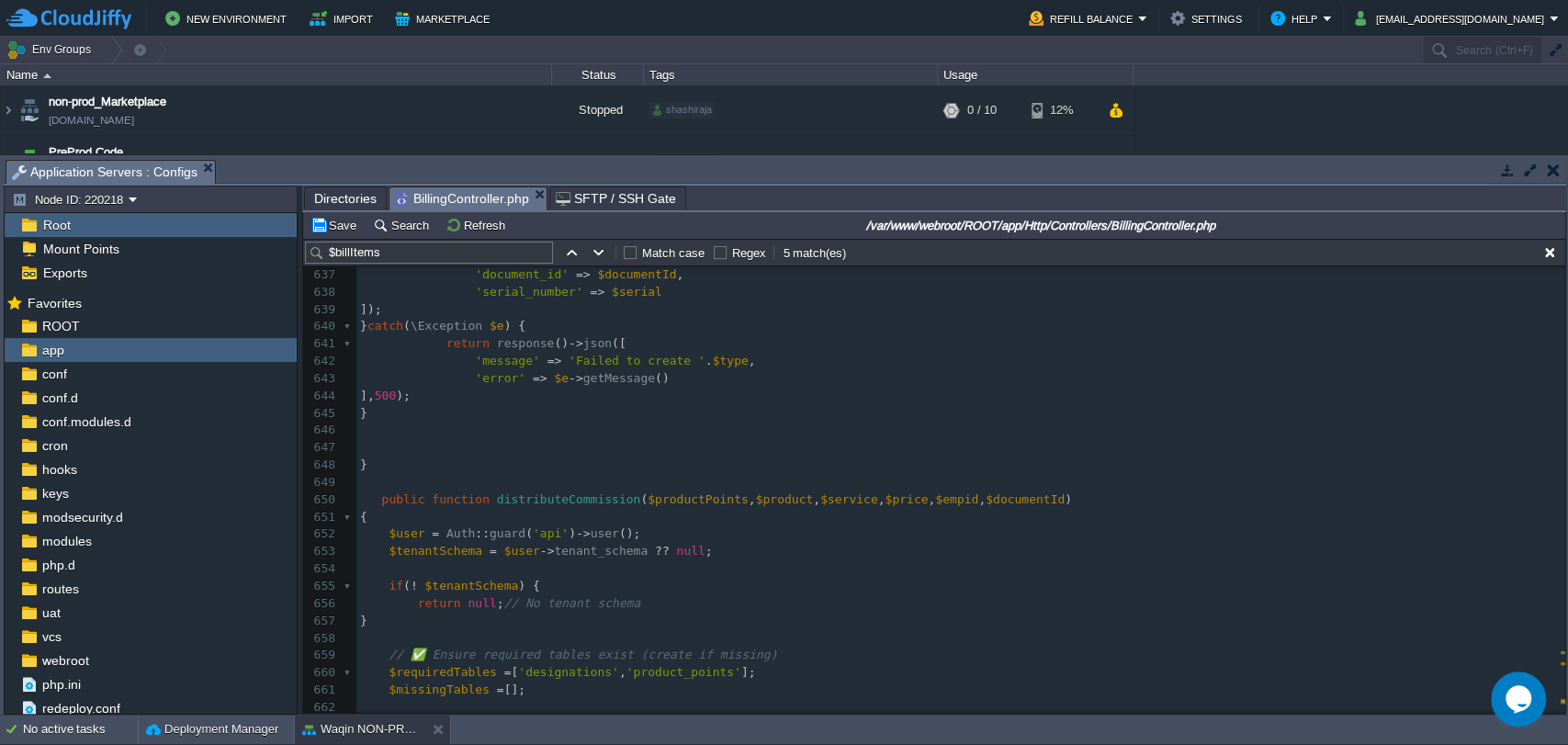
click at [551, 506] on div "xxxxxxxxxx } 627 'document_id' => $documentId , 628 'employee_id' => $data [ 'e…" at bounding box center [960, 534] width 1209 height 883
type textarea "distributeCommission"
type input "distributeCommission"
click at [595, 249] on button "button" at bounding box center [598, 252] width 16 height 16
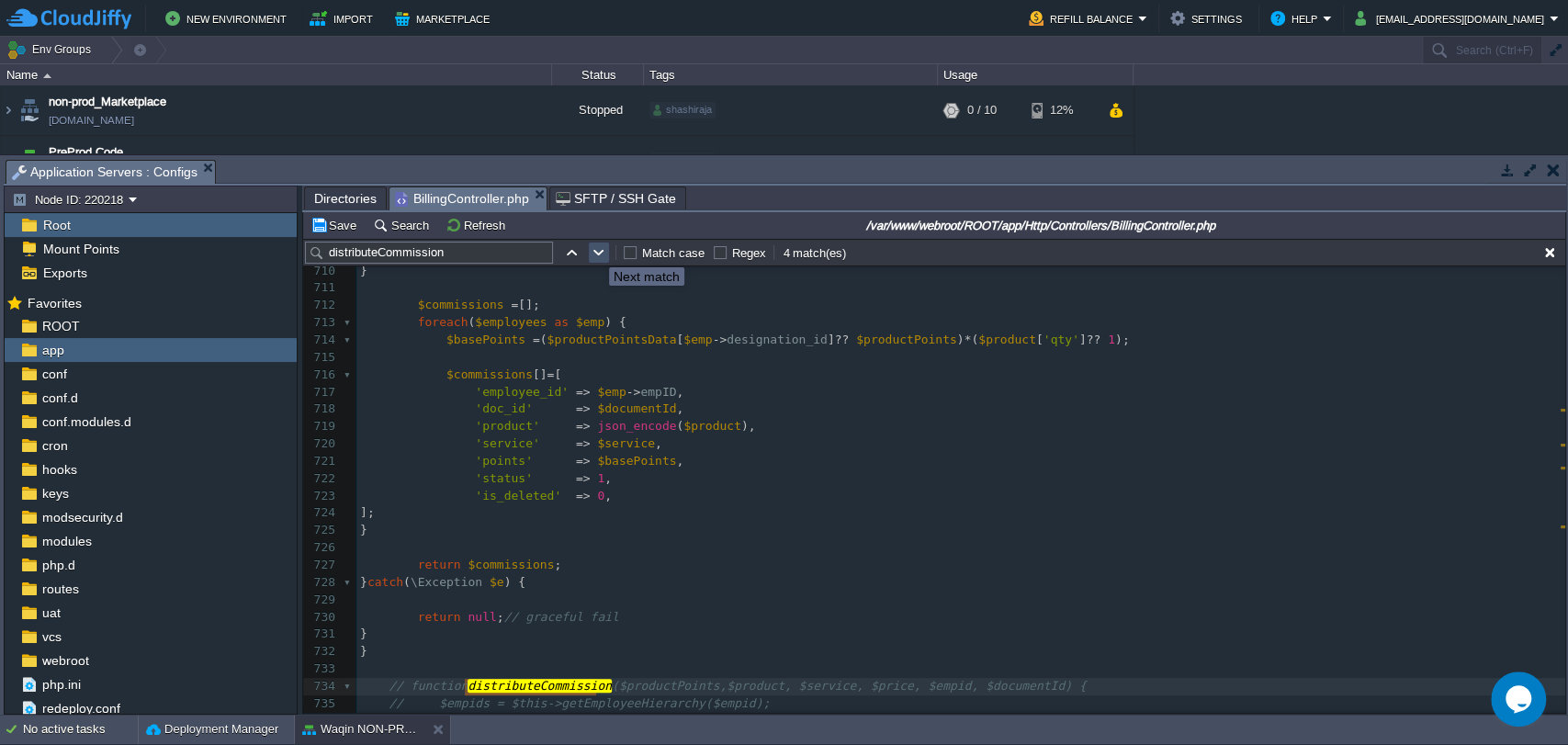
click at [602, 256] on button "button" at bounding box center [598, 252] width 16 height 16
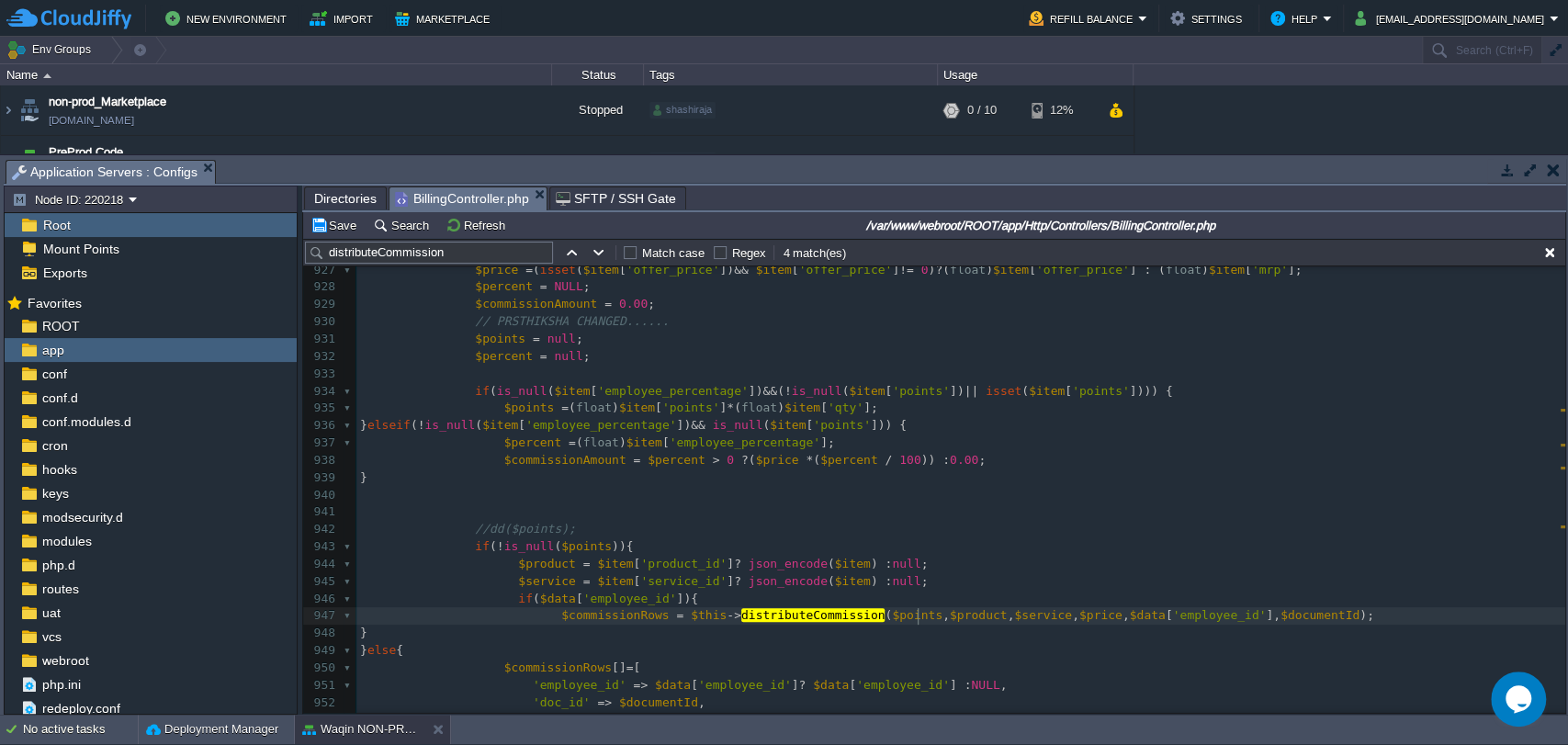
type textarea "$product"
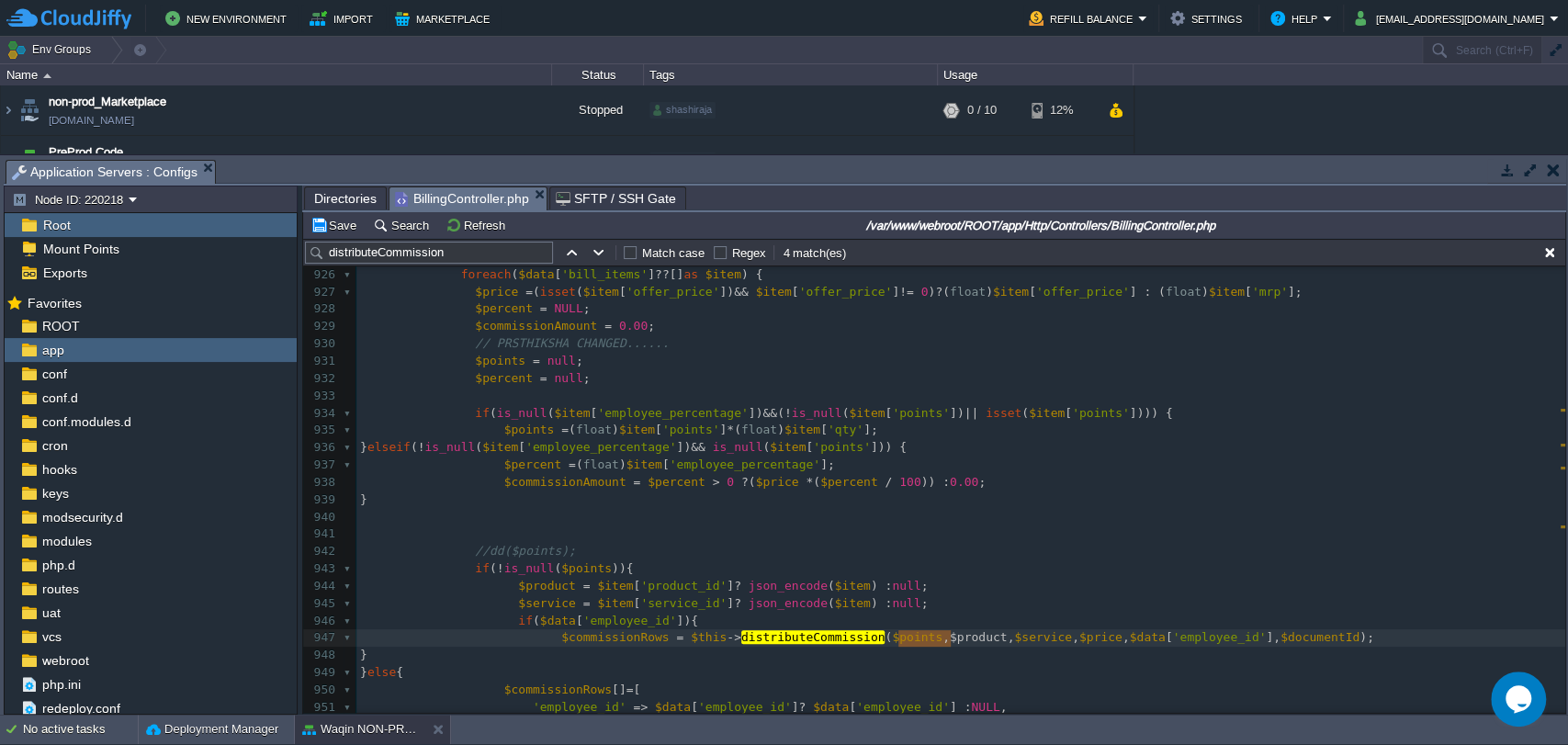
click at [835, 582] on span "$item" at bounding box center [852, 585] width 35 height 13
type textarea "$item"
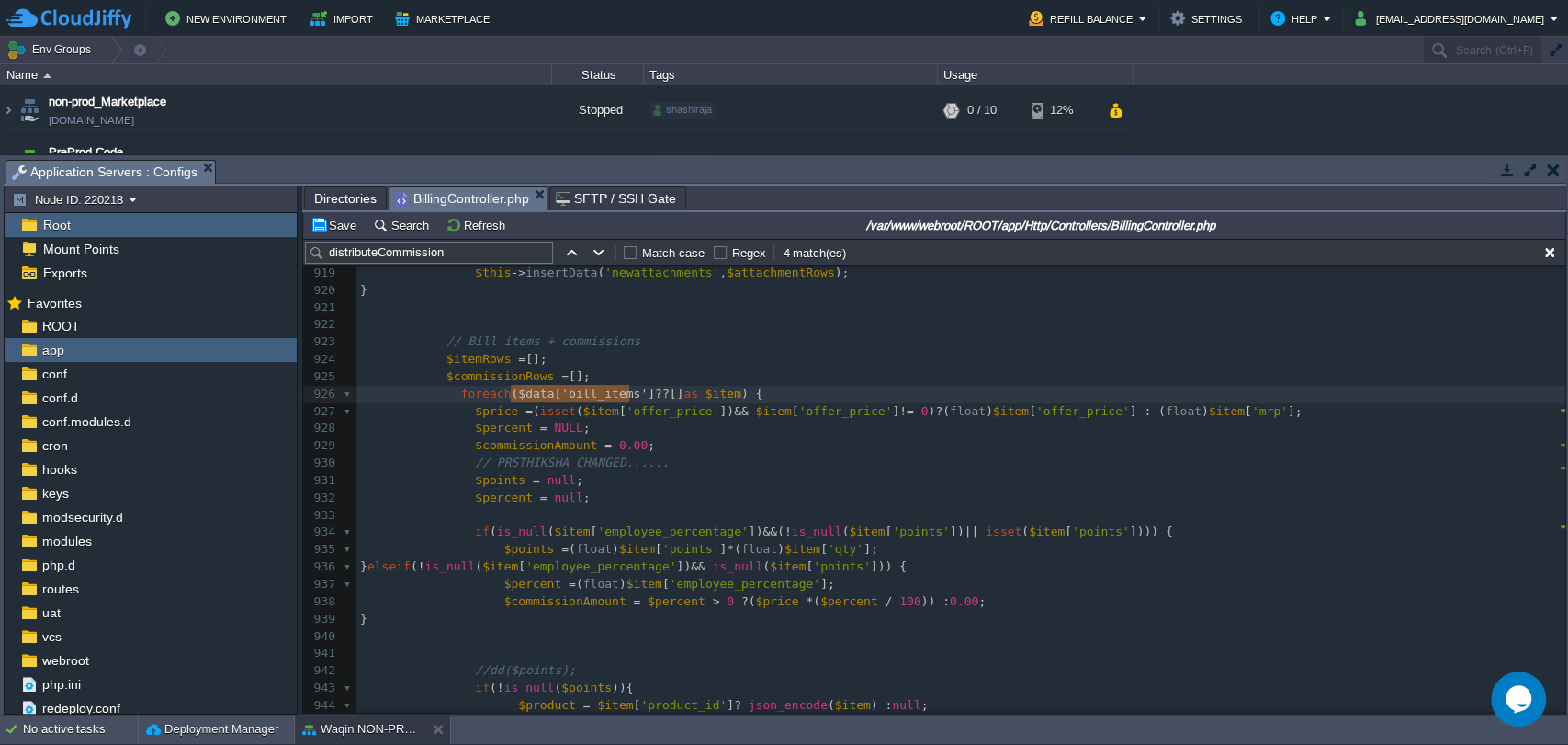
type textarea "$data['bill_items']"
drag, startPoint x: 511, startPoint y: 397, endPoint x: 633, endPoint y: 397, distance: 122.0
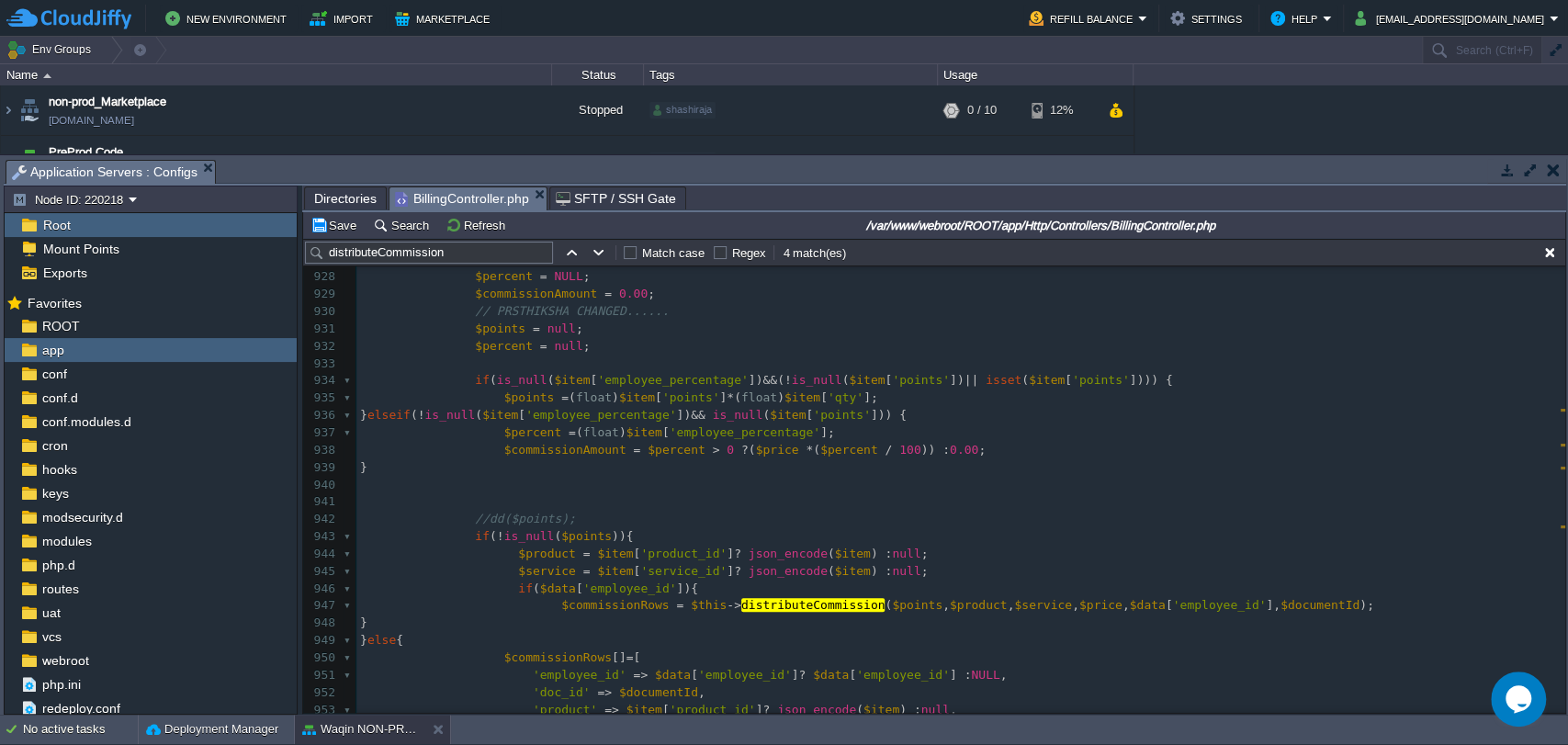
click at [913, 609] on div "xxxxxxxxxx } 909 'document_id' => $documentId , 910 'customer_id' => $data [ 'f…" at bounding box center [960, 407] width 1209 height 935
type textarea "$product"
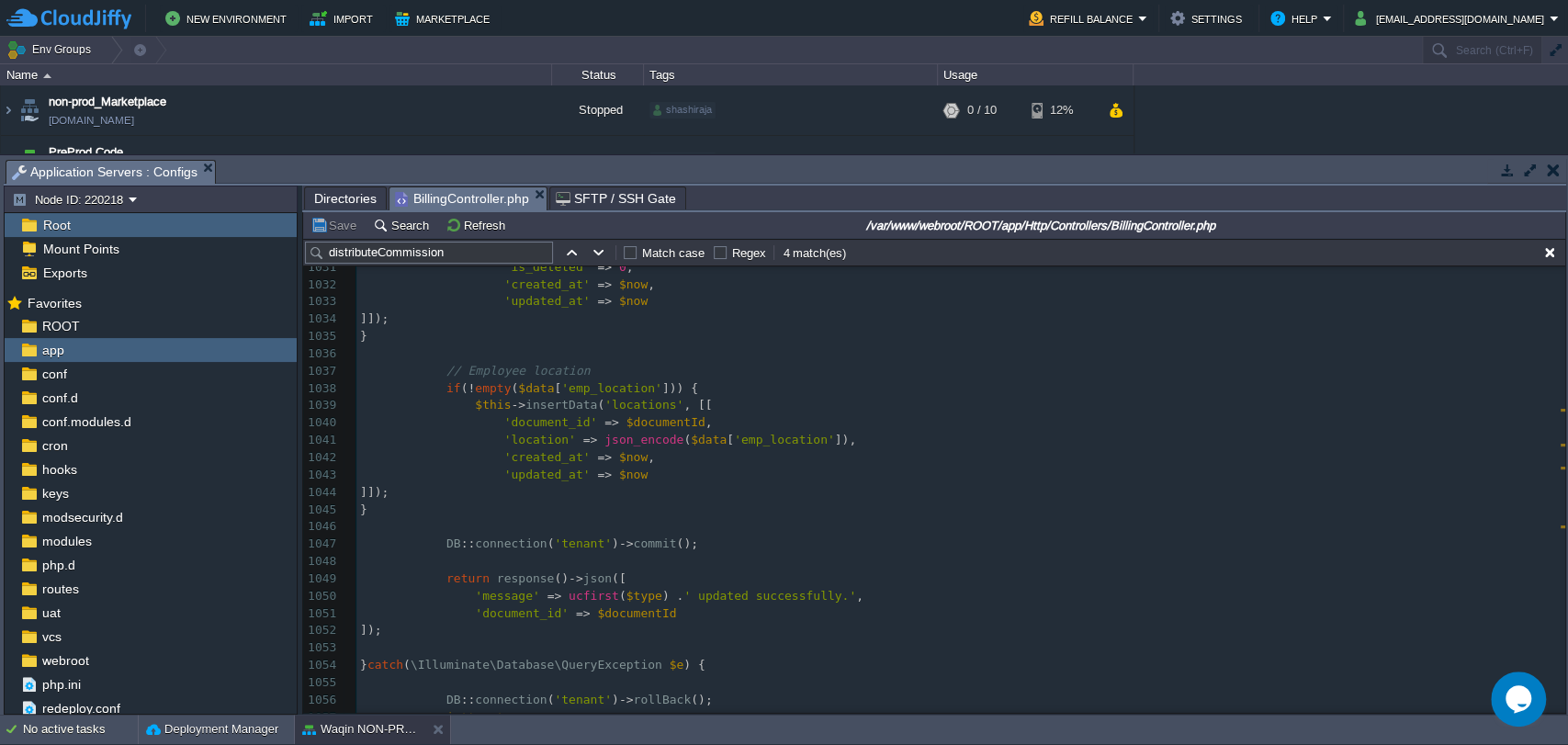
scroll to position [17837, 0]
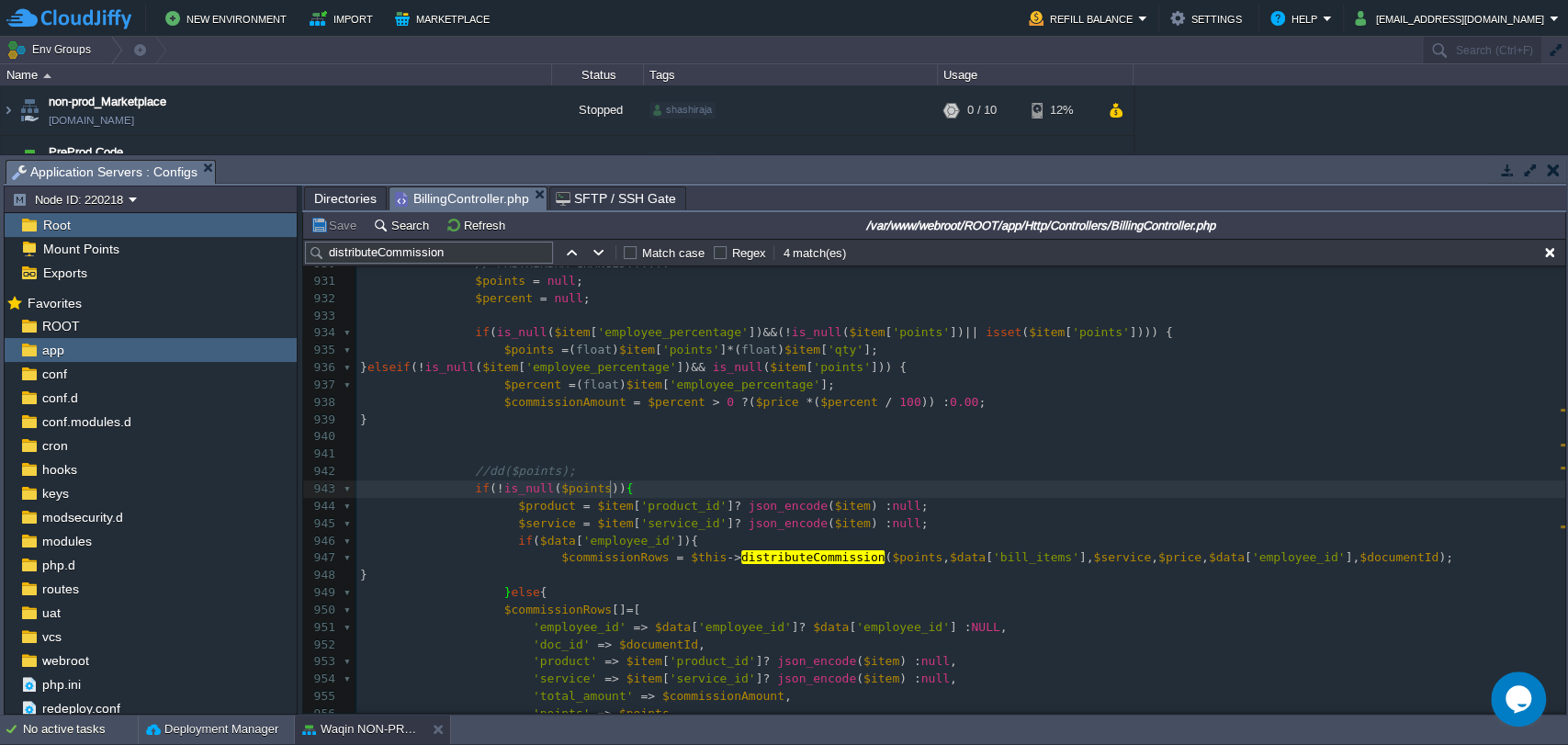
type textarea "$product"
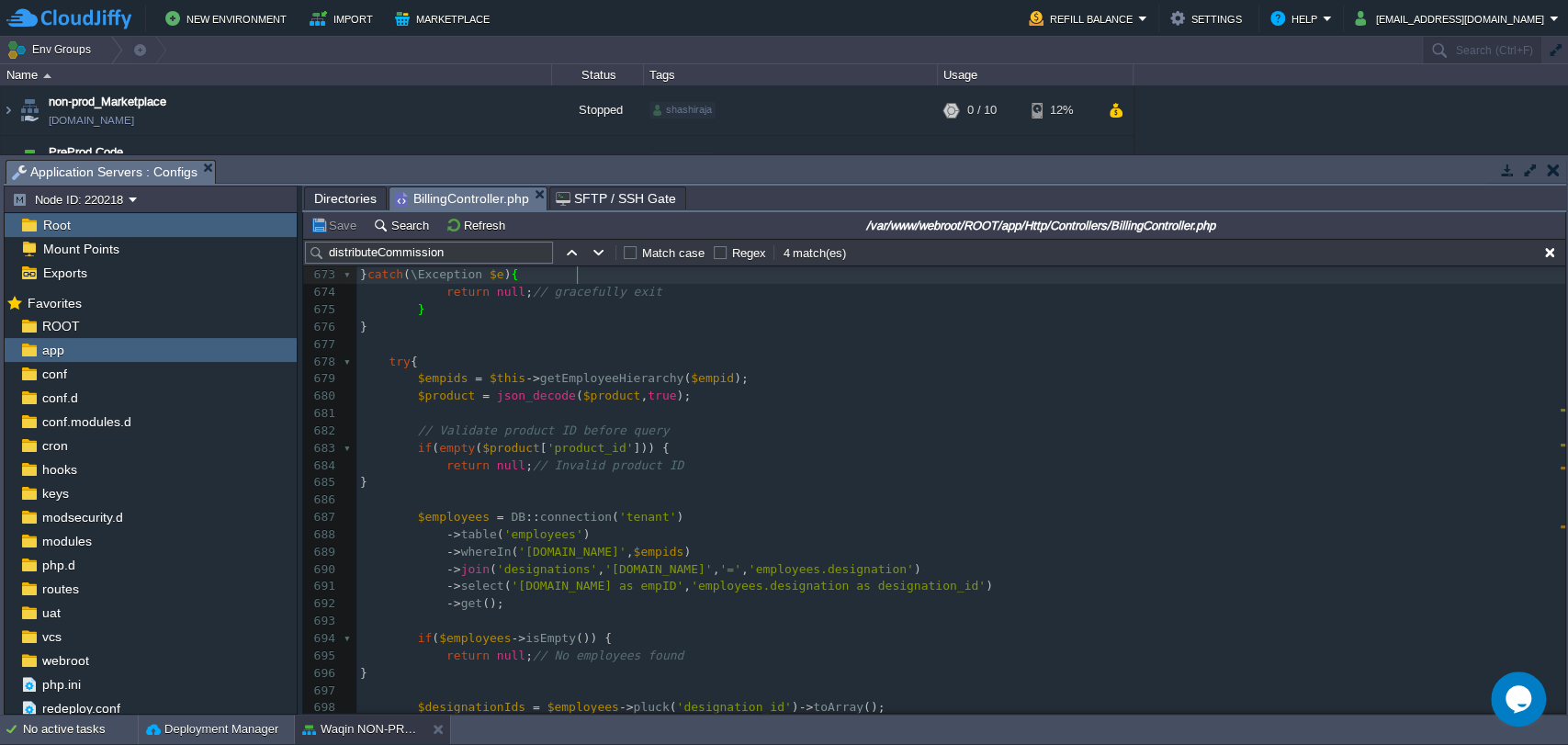
click at [440, 521] on div "xxxxxxxxxx 662 ​ 663 foreach ( $requiredTables as $table ) { 664 if ( ! Schema …" at bounding box center [960, 483] width 1209 height 814
type textarea "$employees"
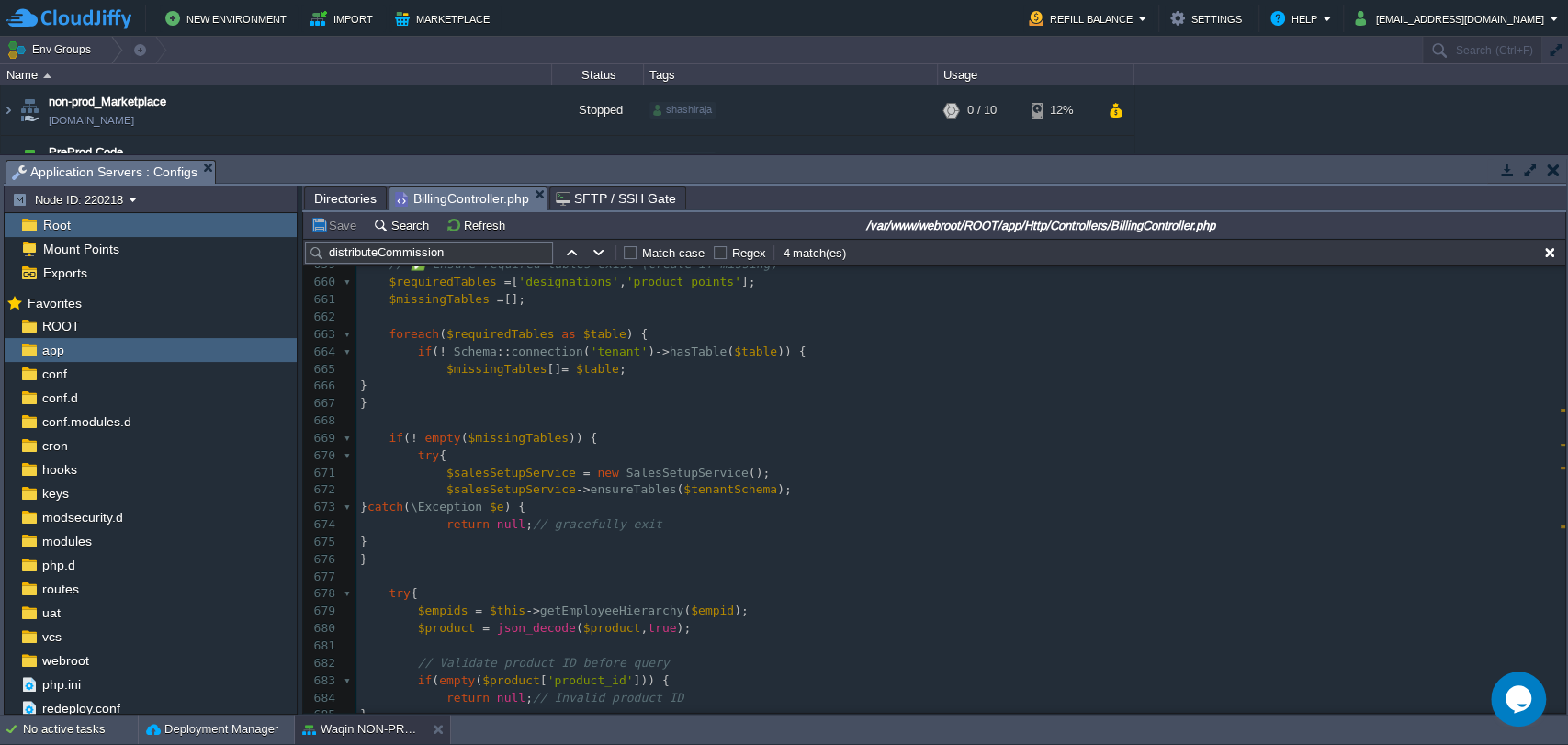
scroll to position [11398, 0]
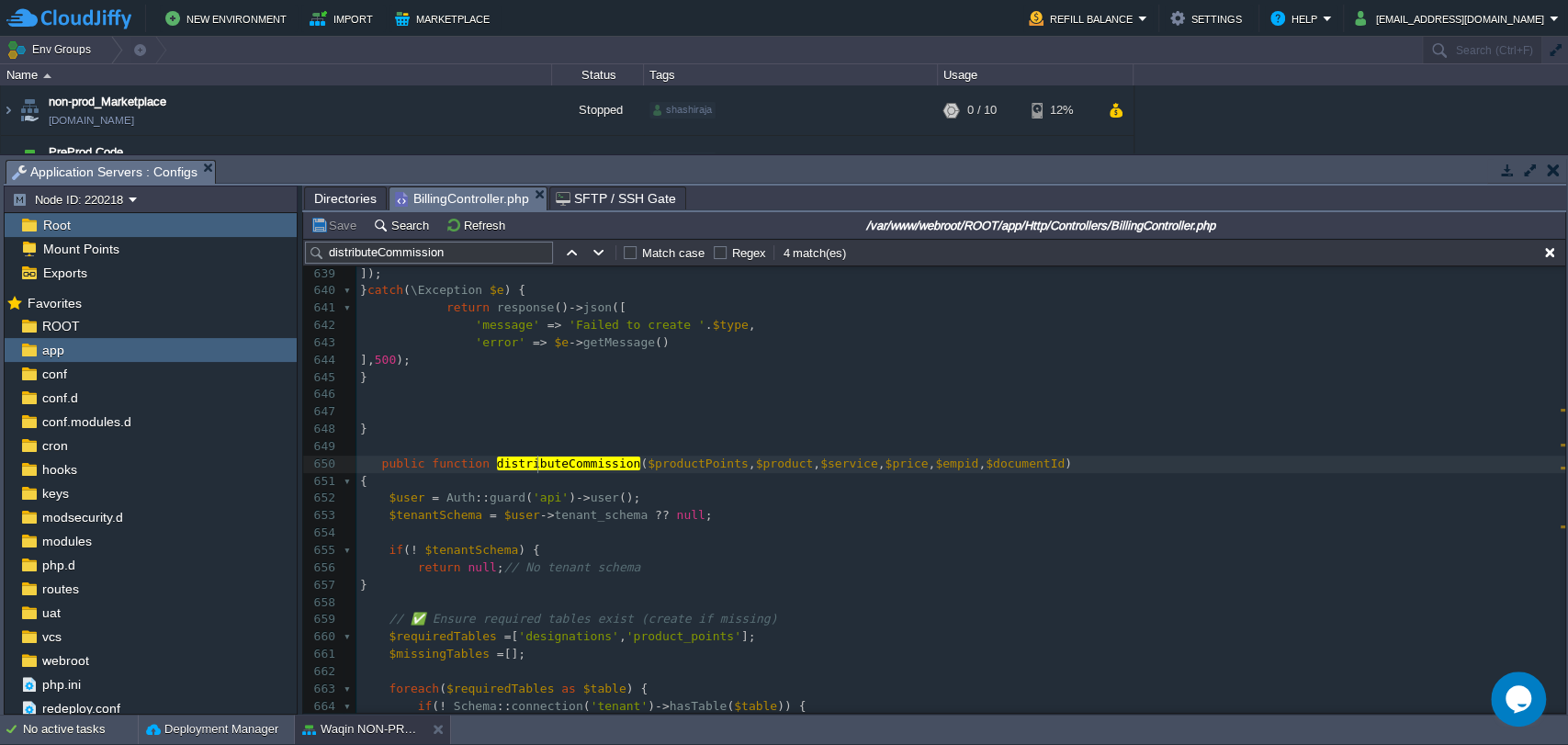
click at [538, 464] on div "xxxxxxxxxx $employees = DB :: connection ( 'tenant' ) 627 'document_id' => $doc…" at bounding box center [960, 550] width 1209 height 986
type textarea "distributeCommission"
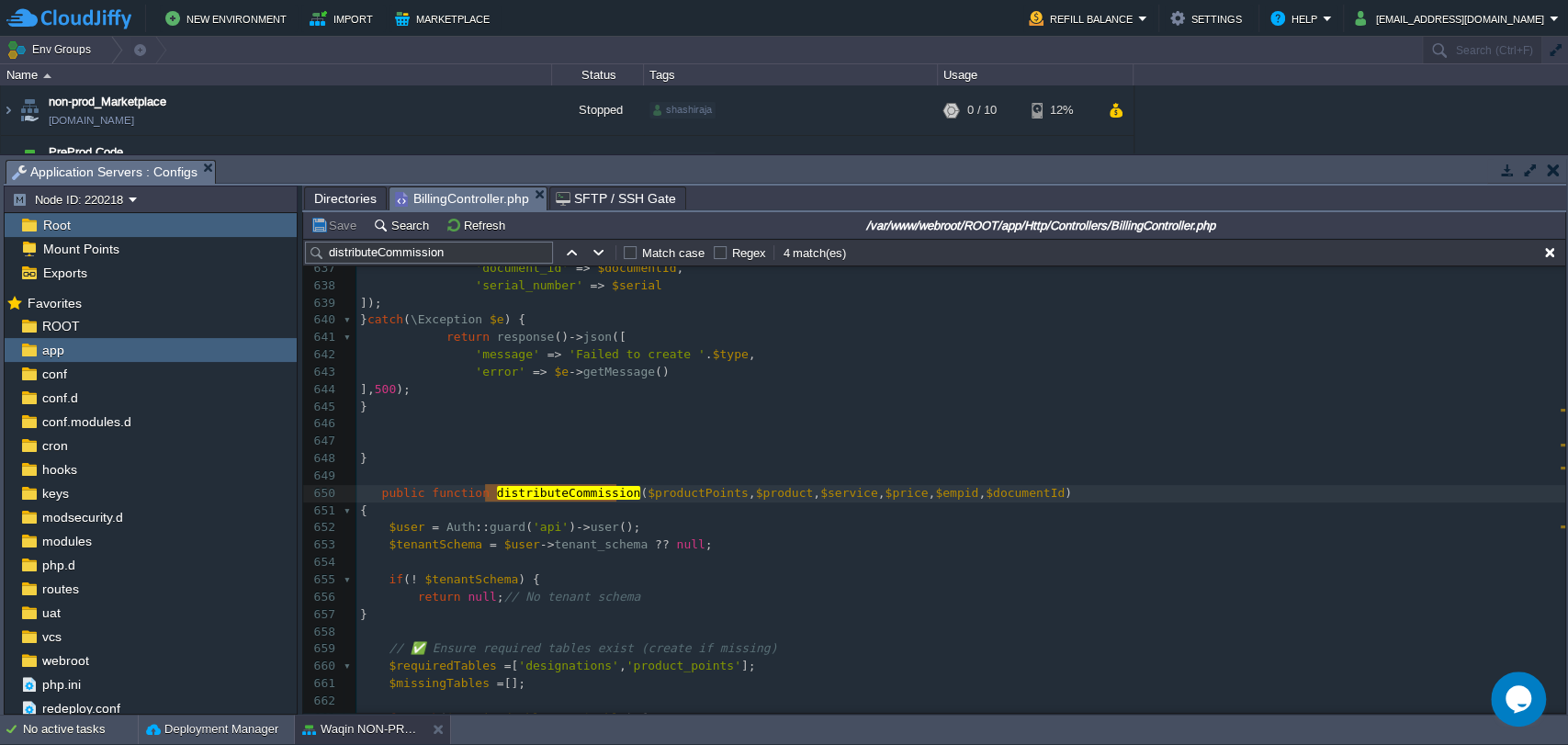
type textarea "distributeCommission"
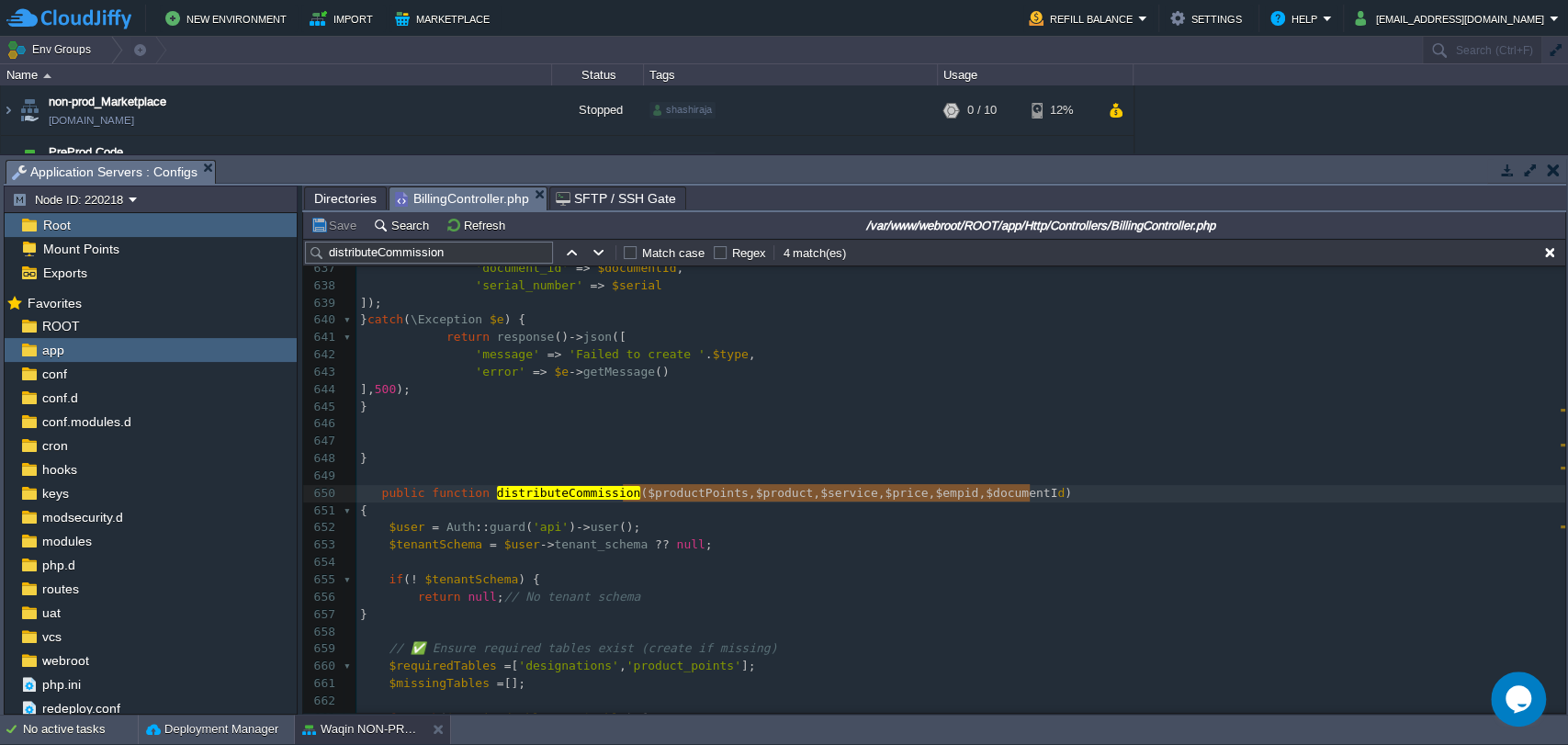
type textarea "$productPoints, $product, $service, $price, $empid, $documentId"
drag, startPoint x: 625, startPoint y: 495, endPoint x: 1034, endPoint y: 489, distance: 409.0
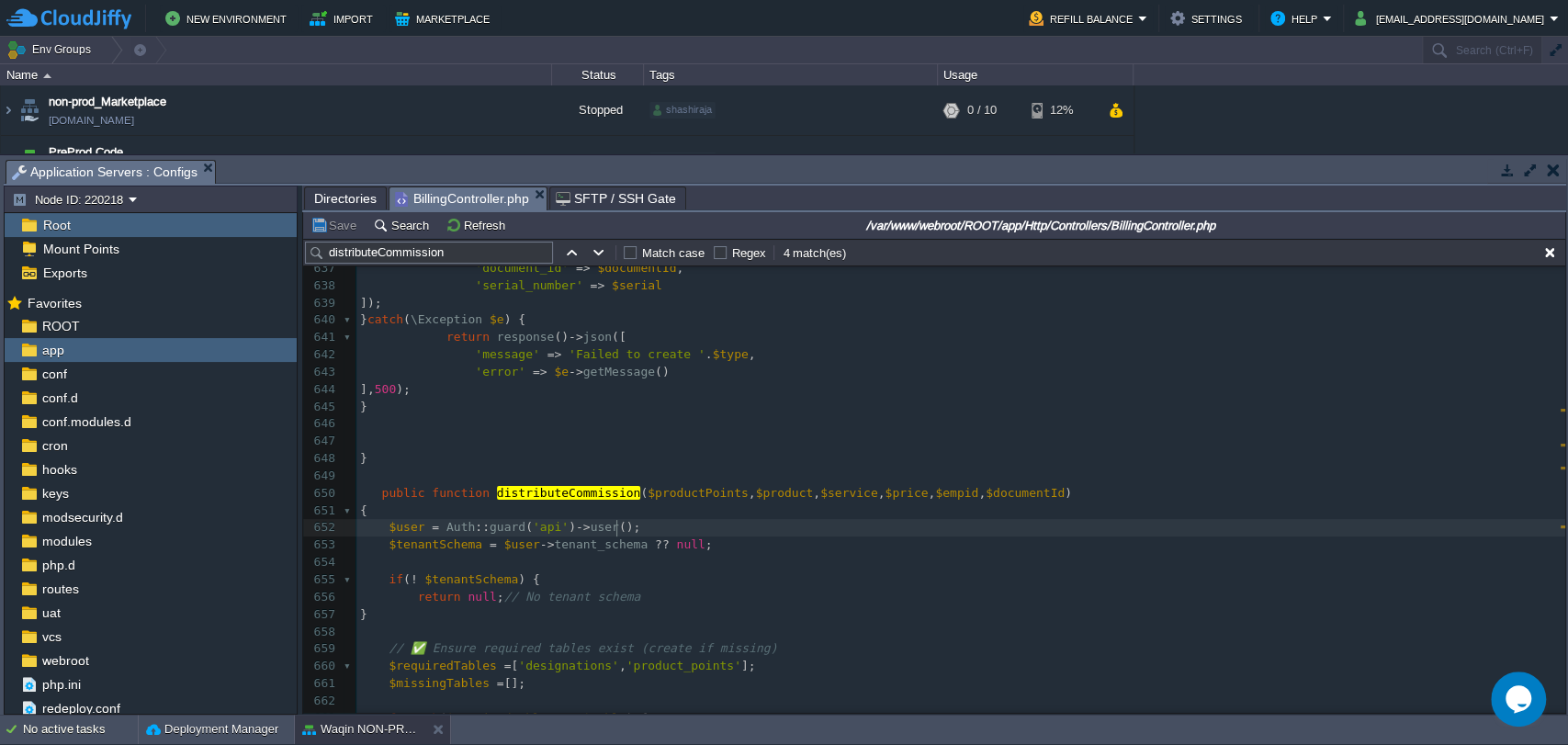
click at [959, 527] on pre "$user = Auth :: guard ( 'api' ) -> user ();" at bounding box center [960, 527] width 1209 height 17
click at [543, 493] on div "xxxxxxxxxx $employees = DB :: connection ( 'tenant' ) 627 'document_id' => $doc…" at bounding box center [960, 579] width 1209 height 986
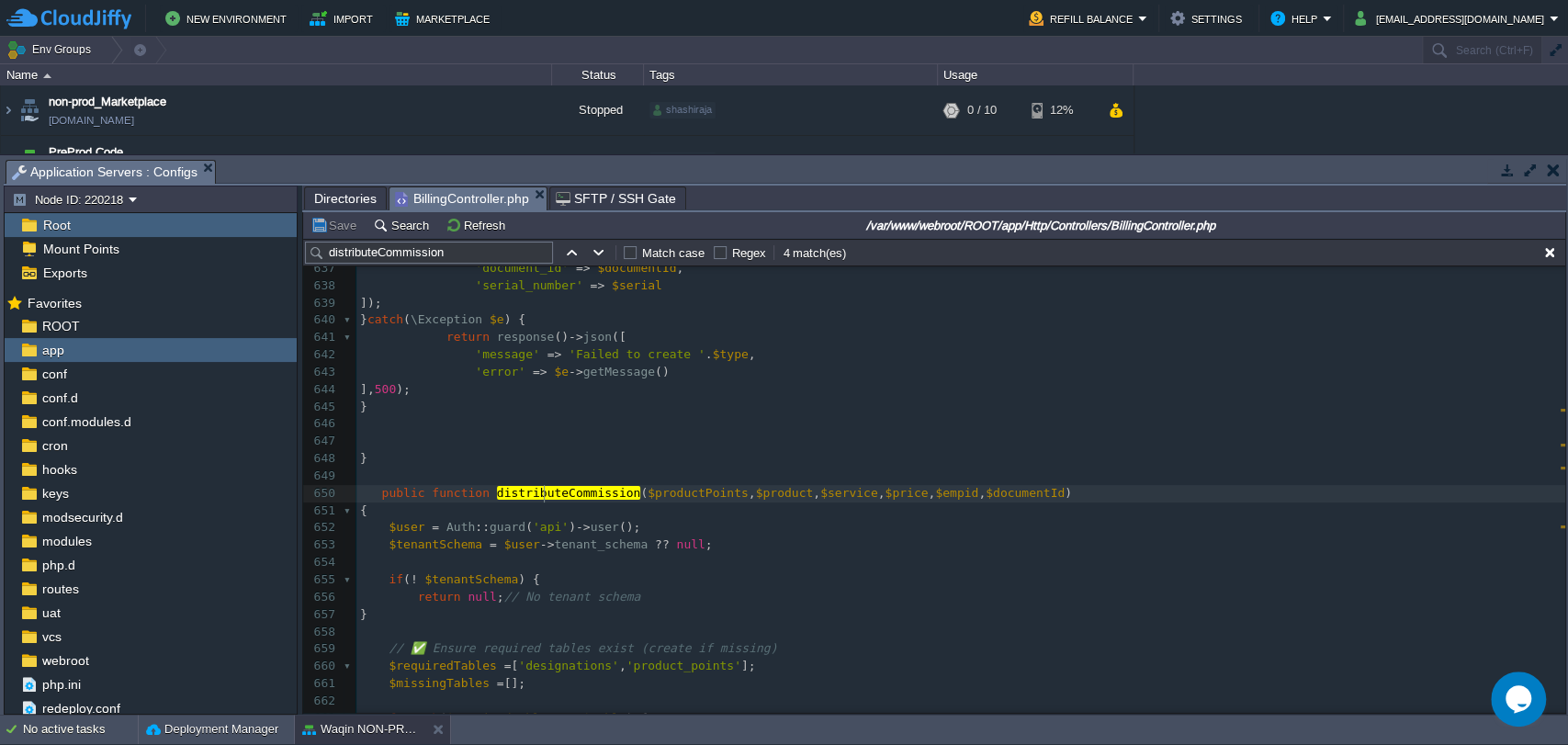
type textarea "distributeCommission"
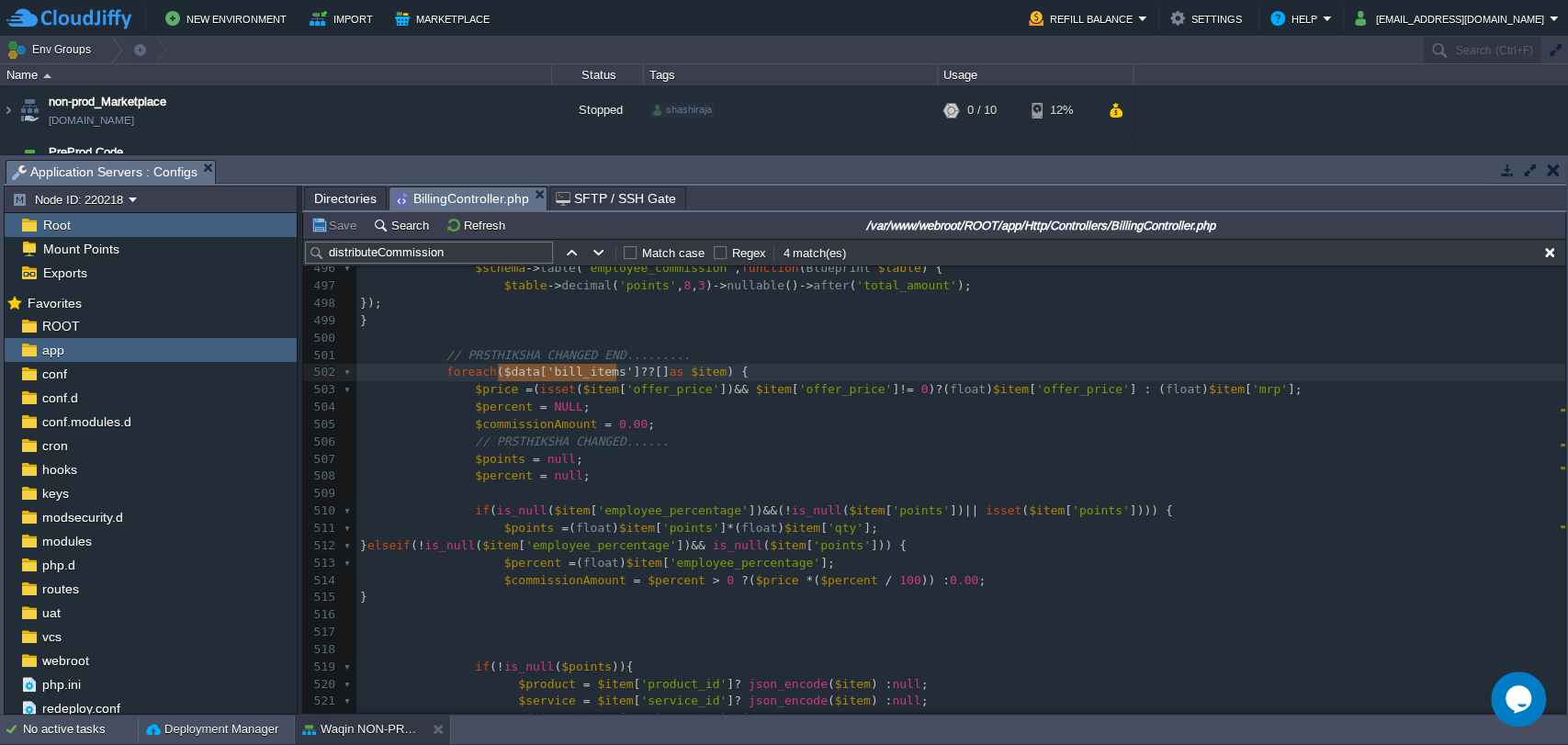
type textarea "$data['bill_items']"
drag, startPoint x: 498, startPoint y: 373, endPoint x: 623, endPoint y: 374, distance: 125.0
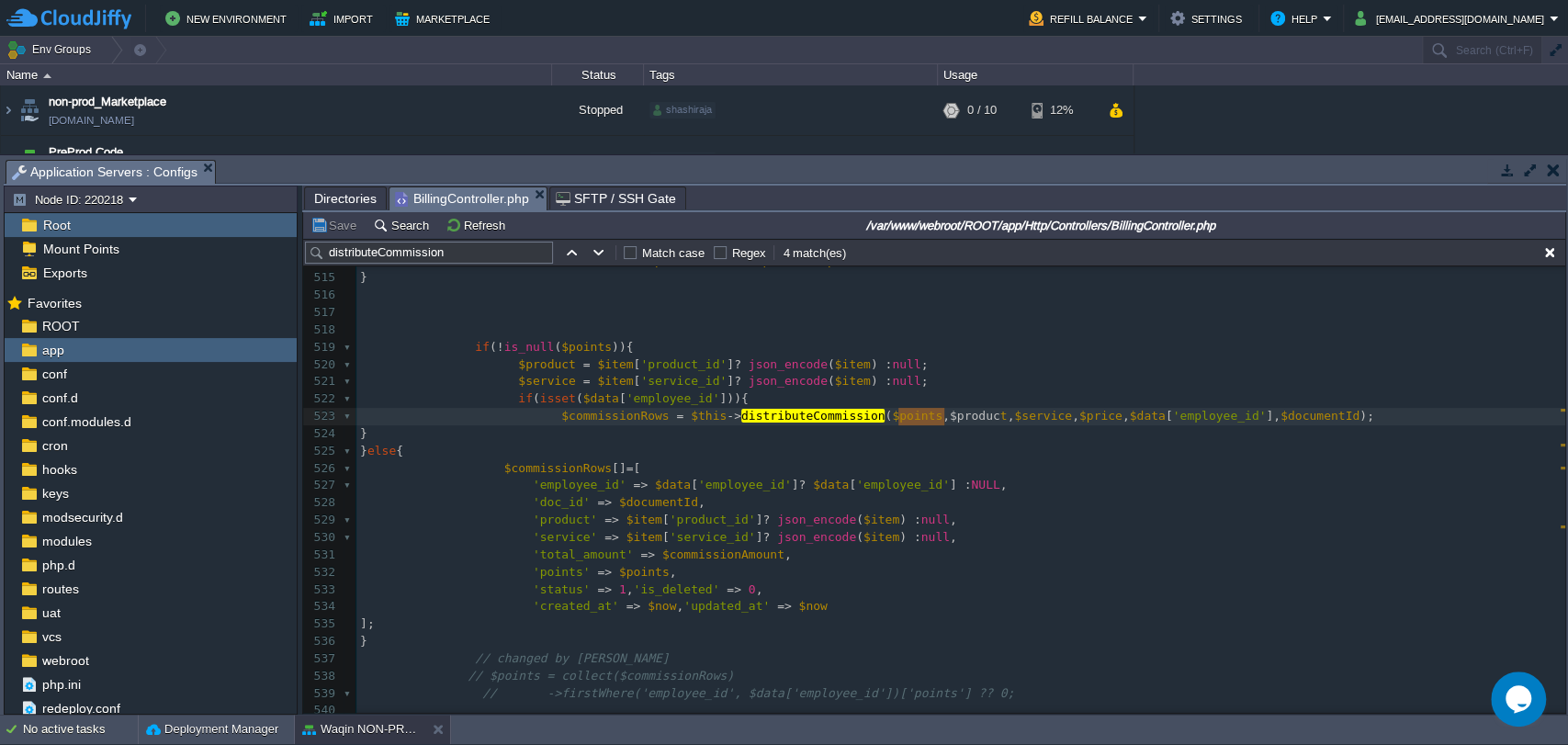
type textarea "$product"
drag, startPoint x: 898, startPoint y: 415, endPoint x: 949, endPoint y: 421, distance: 51.4
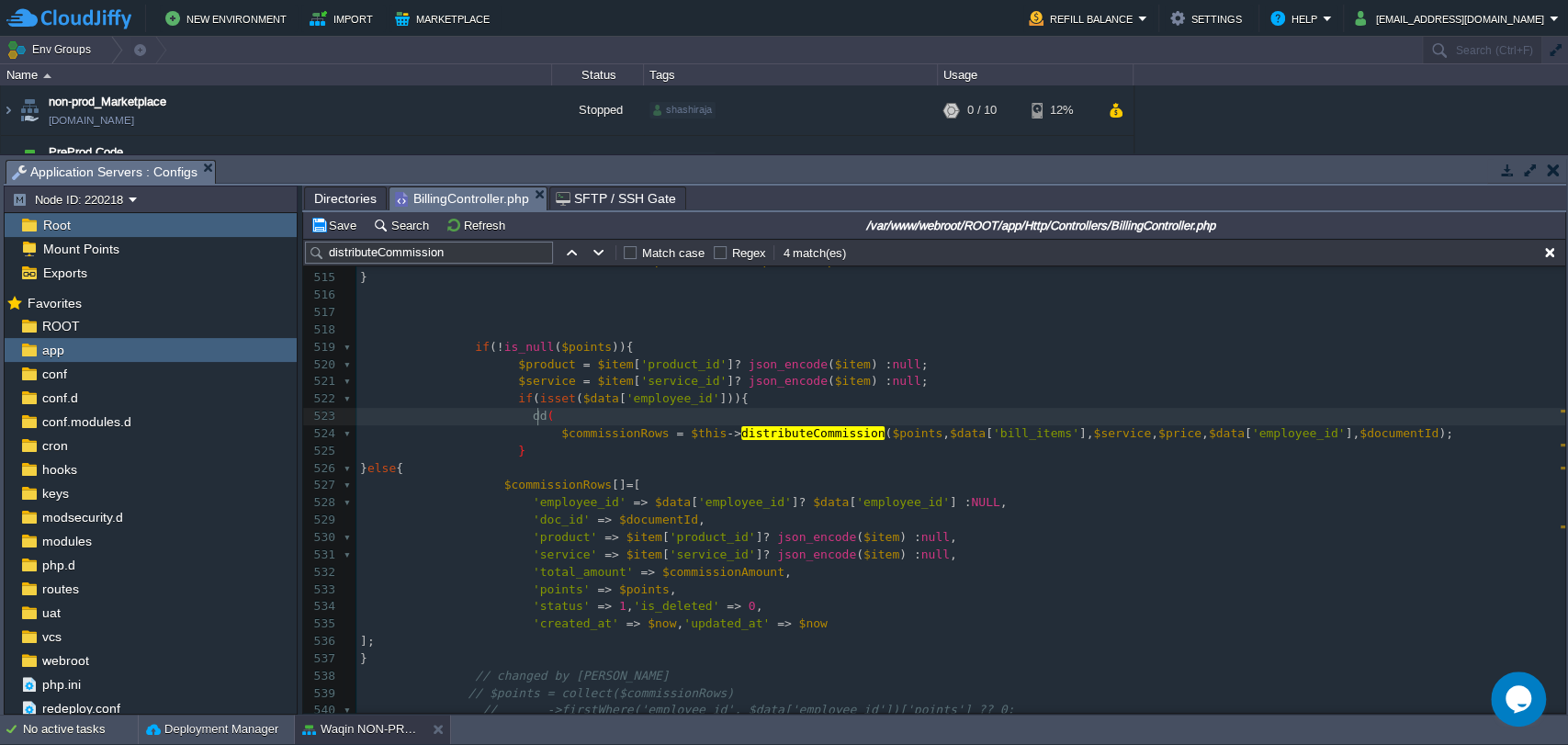
type textarea "dd()"
paste textarea ";"
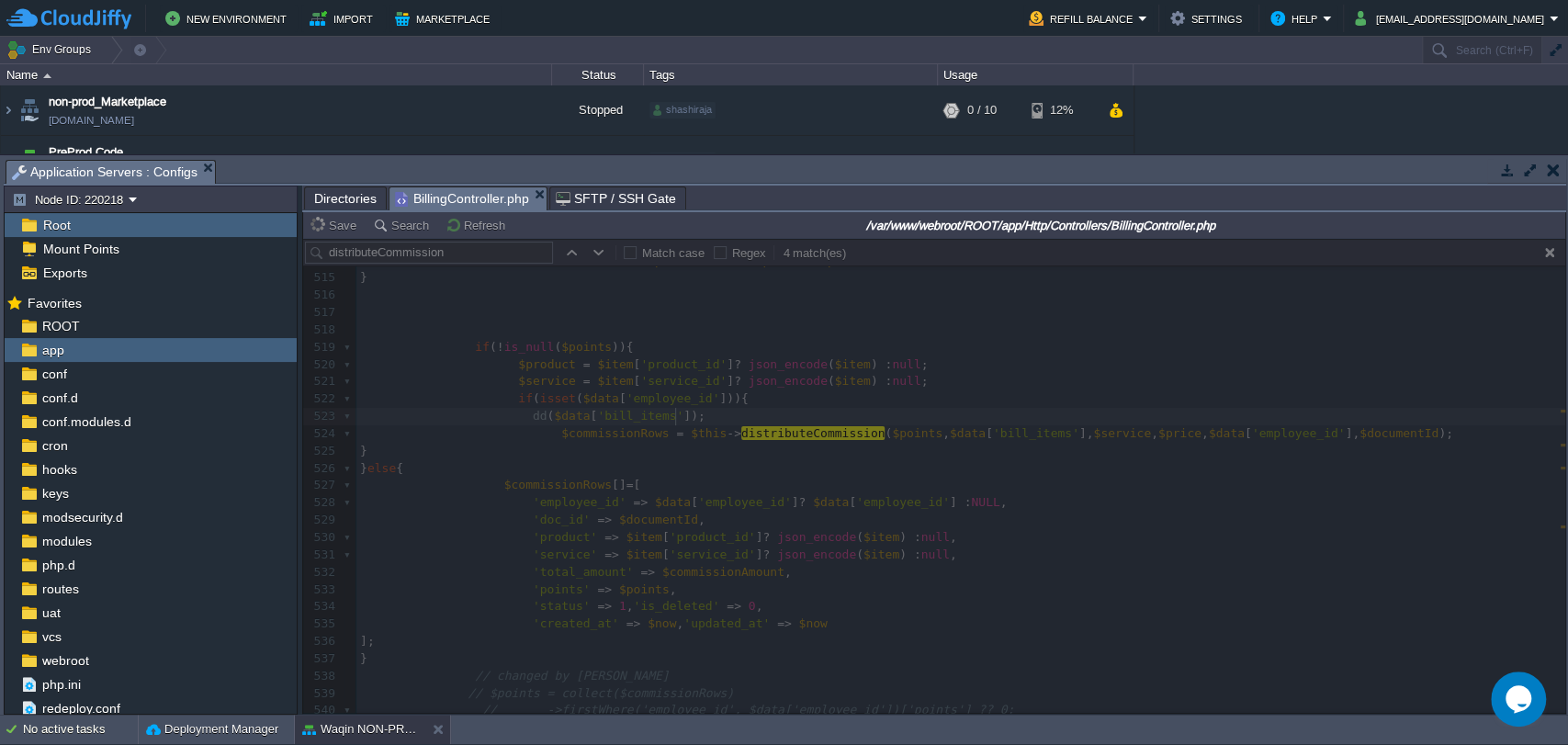
type textarea ";"
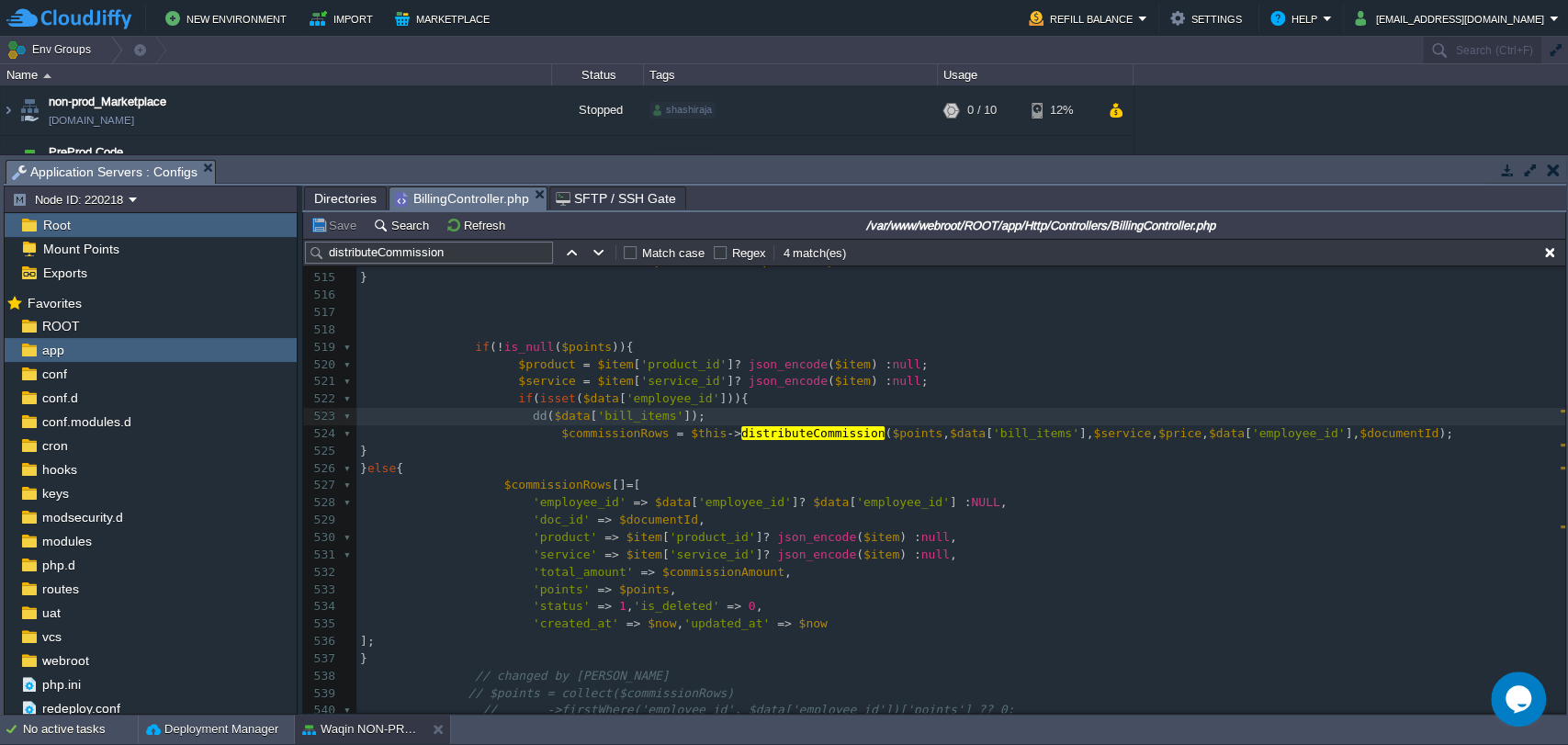
scroll to position [8868, 0]
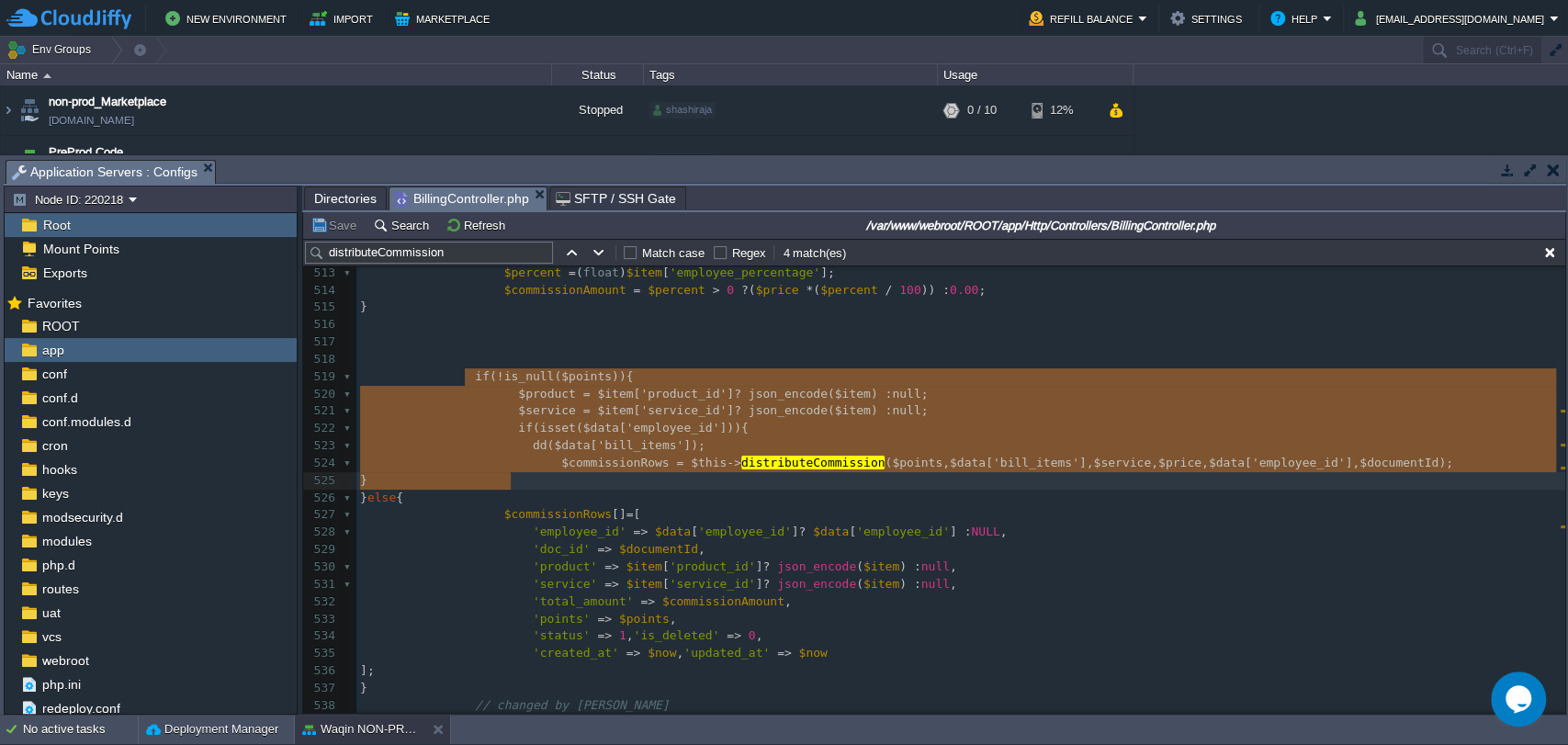
drag, startPoint x: 463, startPoint y: 376, endPoint x: 519, endPoint y: 473, distance: 112.0
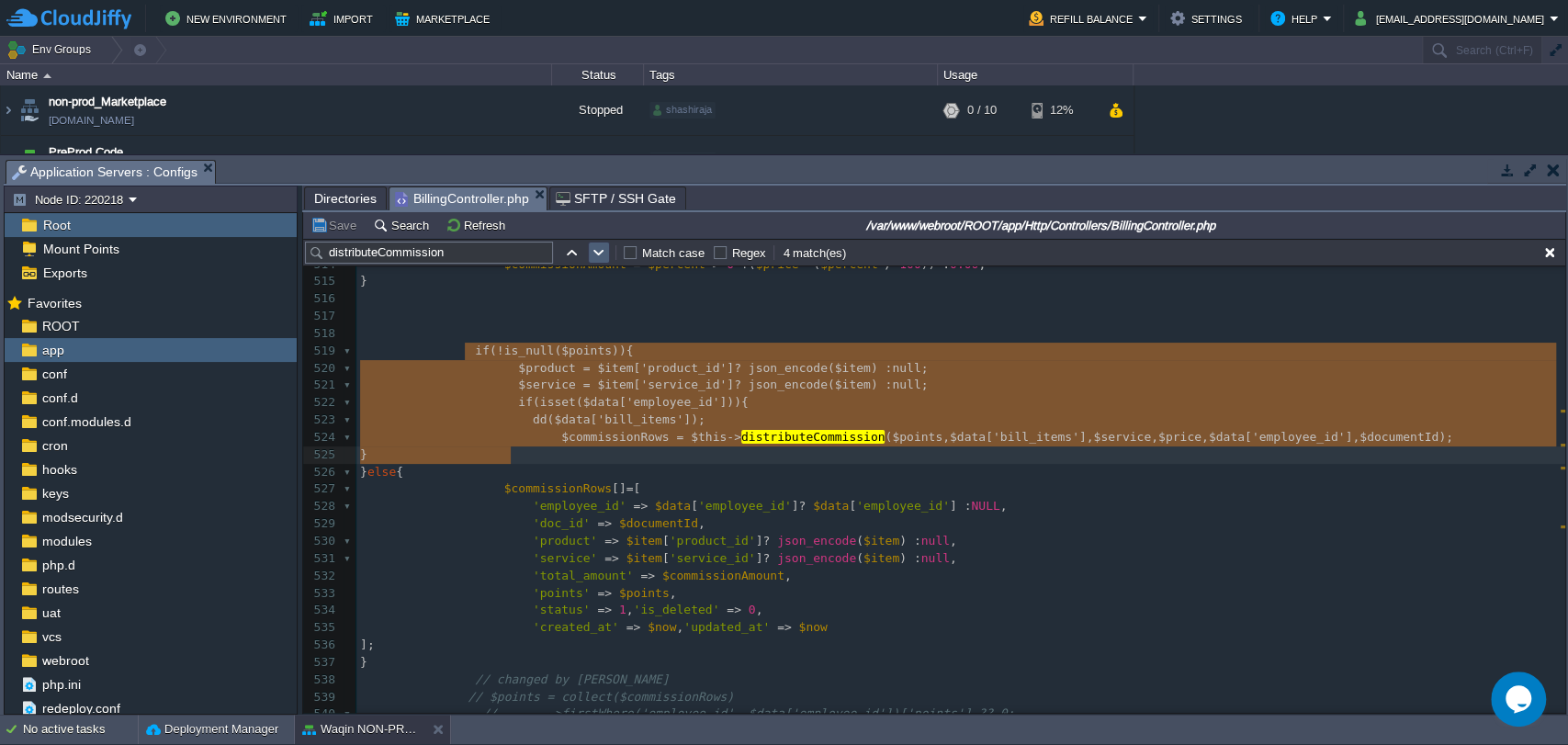
click at [593, 256] on button "button" at bounding box center [598, 252] width 16 height 16
type textarea "distributeCommission"
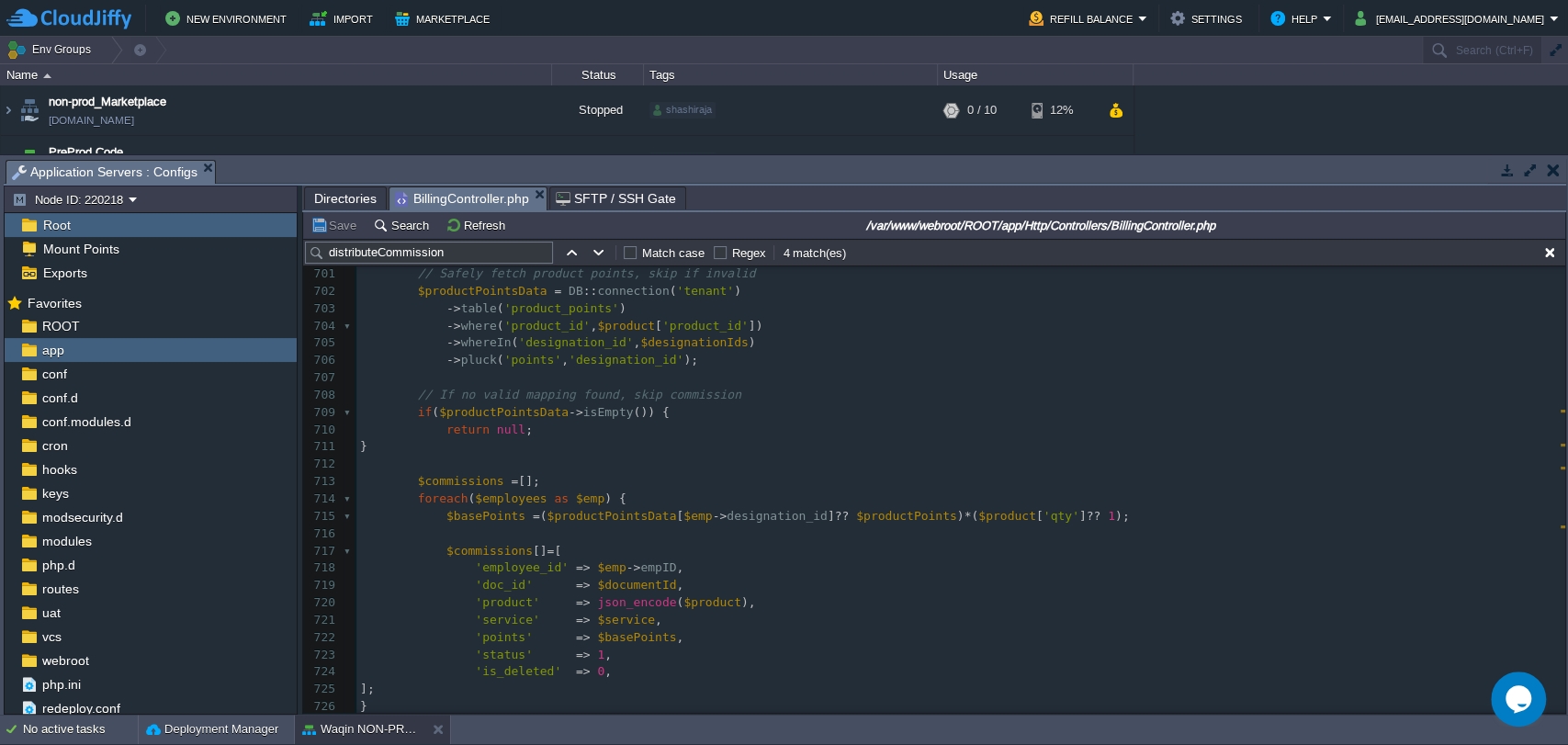
scroll to position [12122, 0]
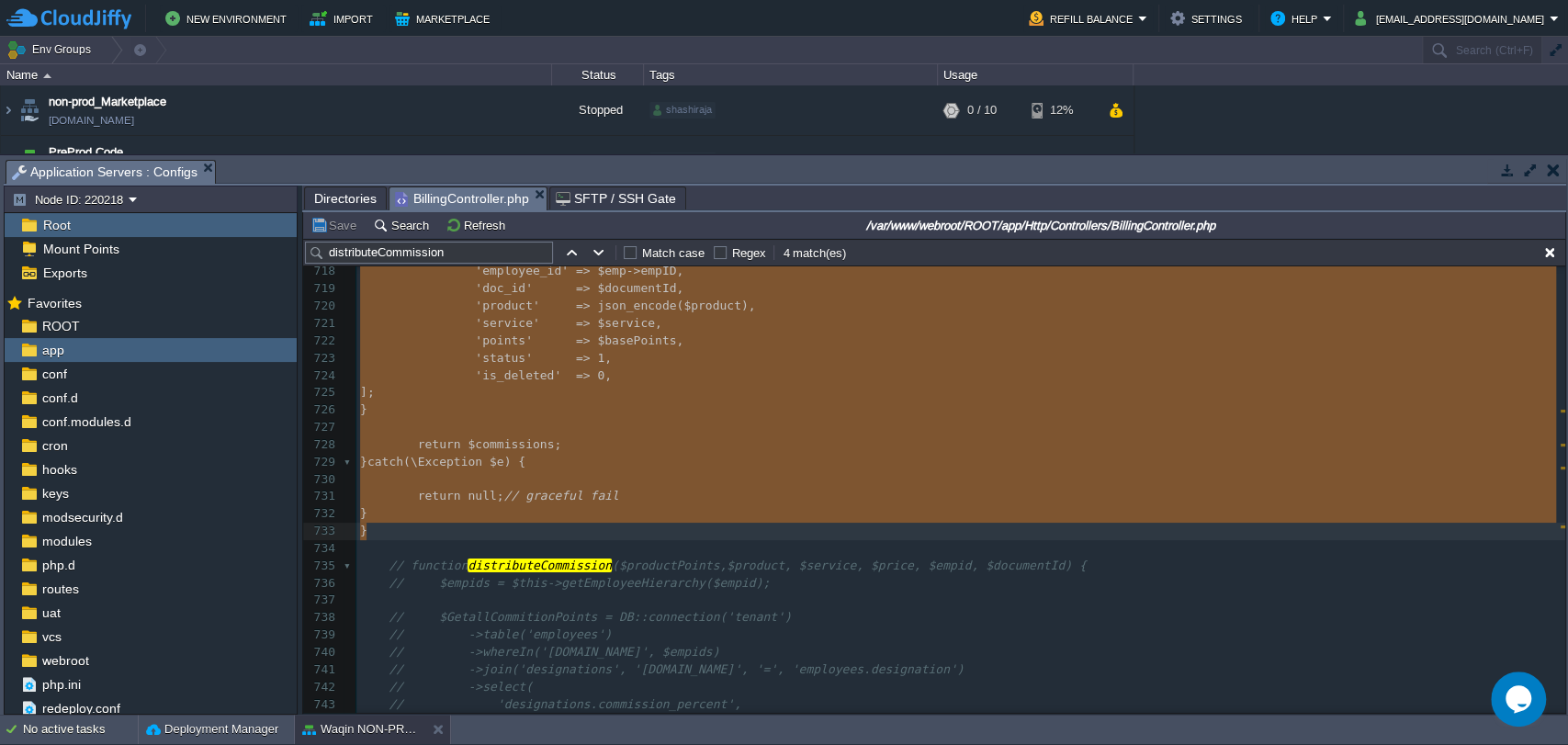
type textarea "-"
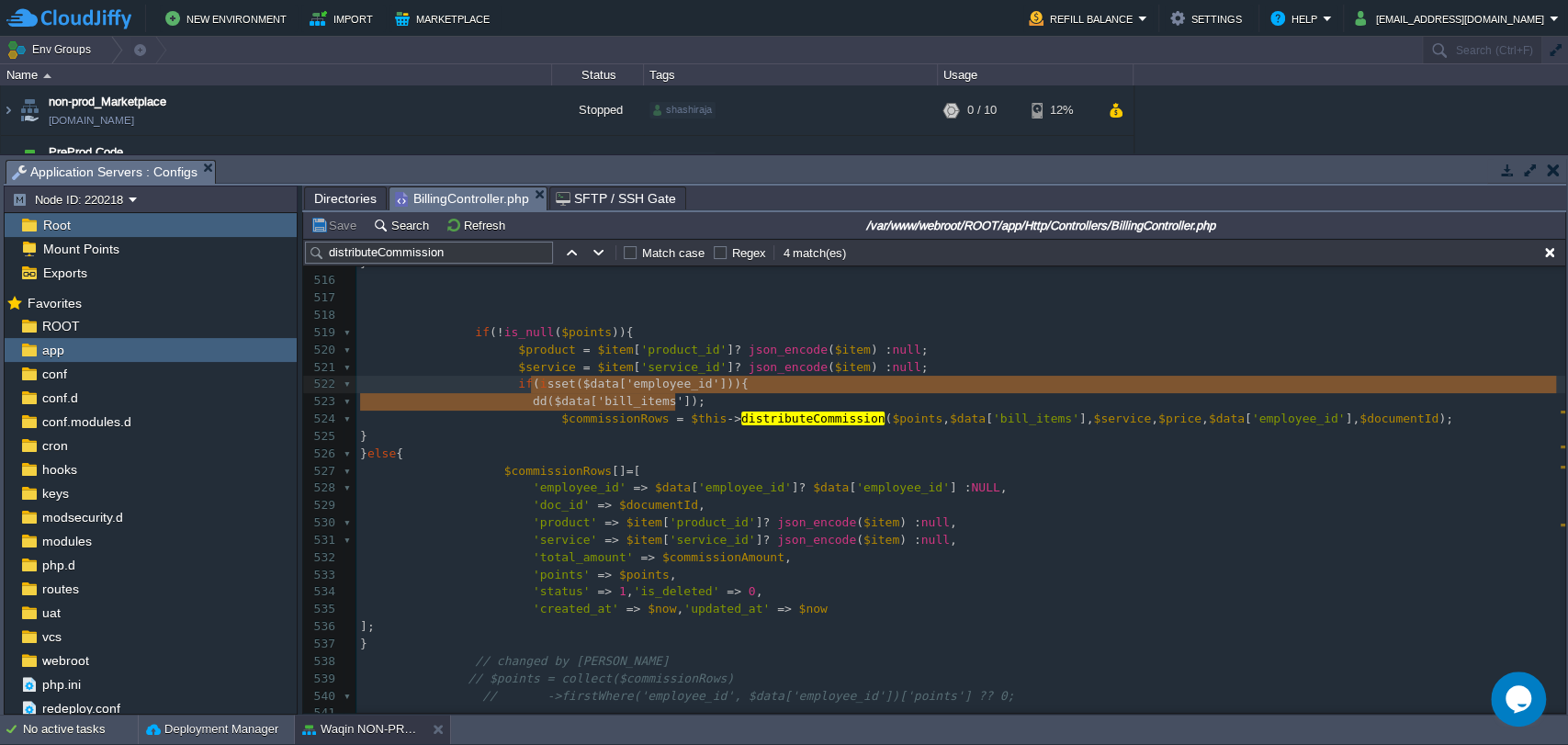
type textarea "dd($data['bill_items']);"
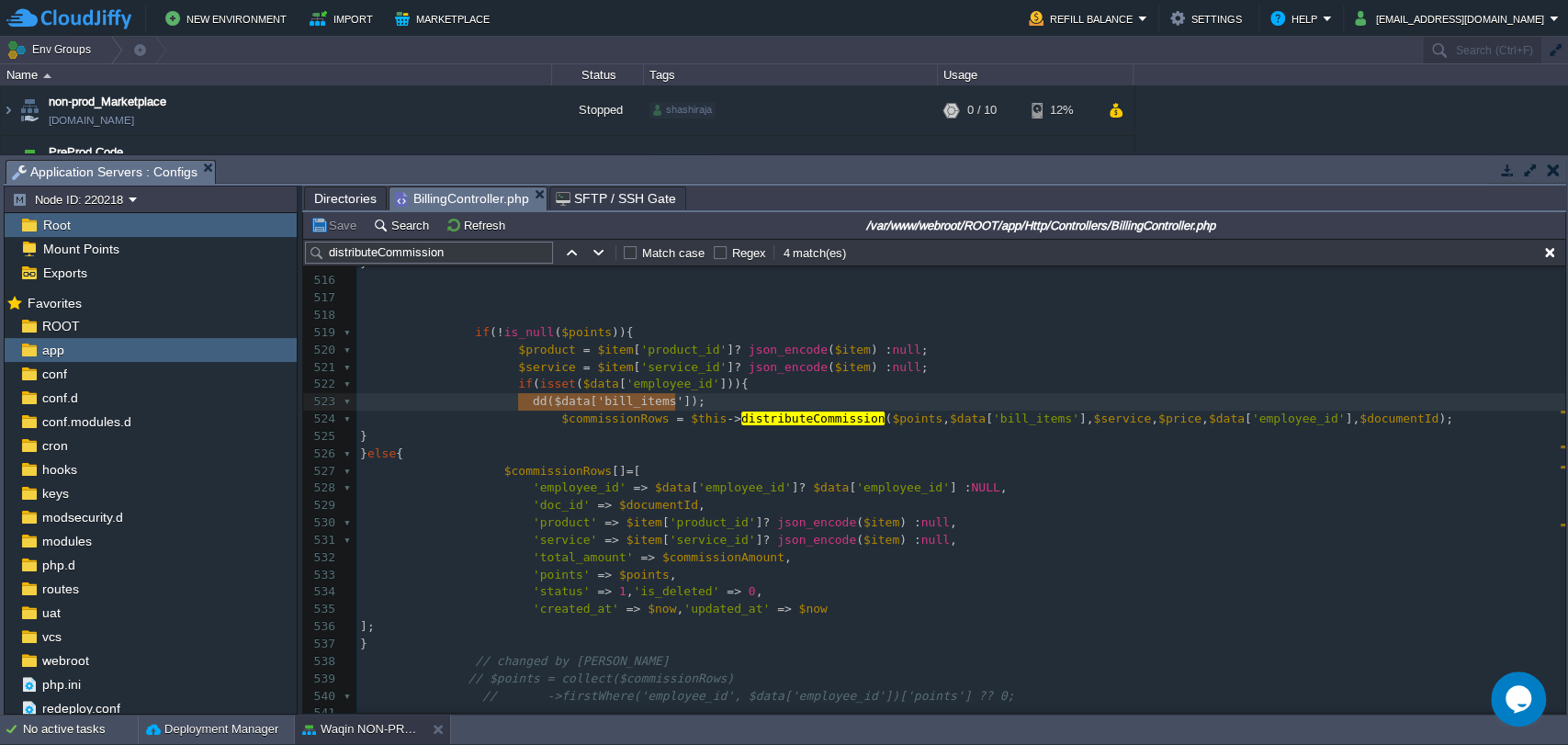
drag, startPoint x: 683, startPoint y: 398, endPoint x: 515, endPoint y: 400, distance: 168.0
click at [537, 351] on div "xxxxxxxxxx ​ 505 $commissionAmount = 0.00 ; 506 // PRSTHIKSHA CHANGED...... 507…" at bounding box center [960, 479] width 1209 height 796
type textarea "$product"
drag, startPoint x: 898, startPoint y: 419, endPoint x: 1026, endPoint y: 419, distance: 128.0
type textarea "$data['bill_items']"
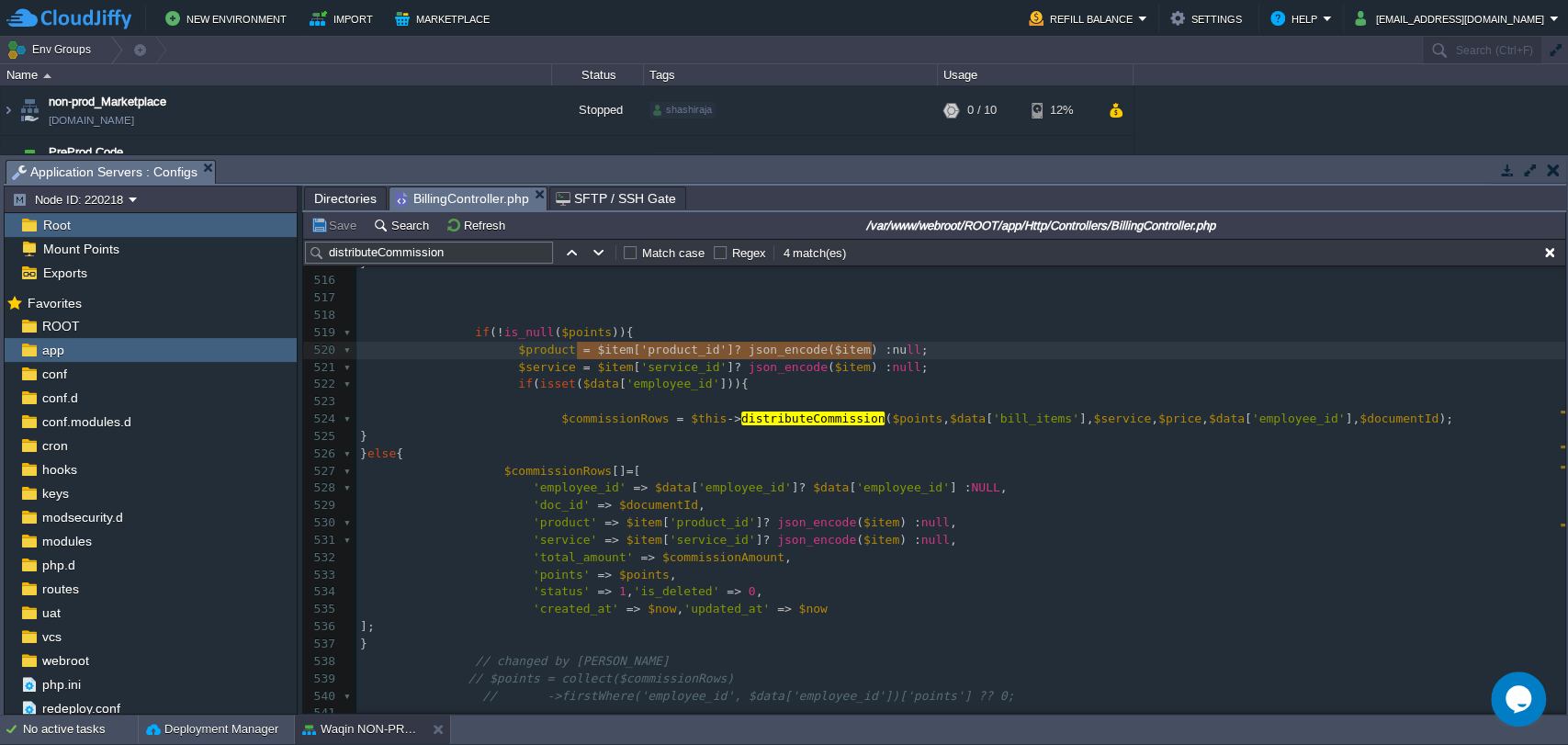
type textarea "$product ="
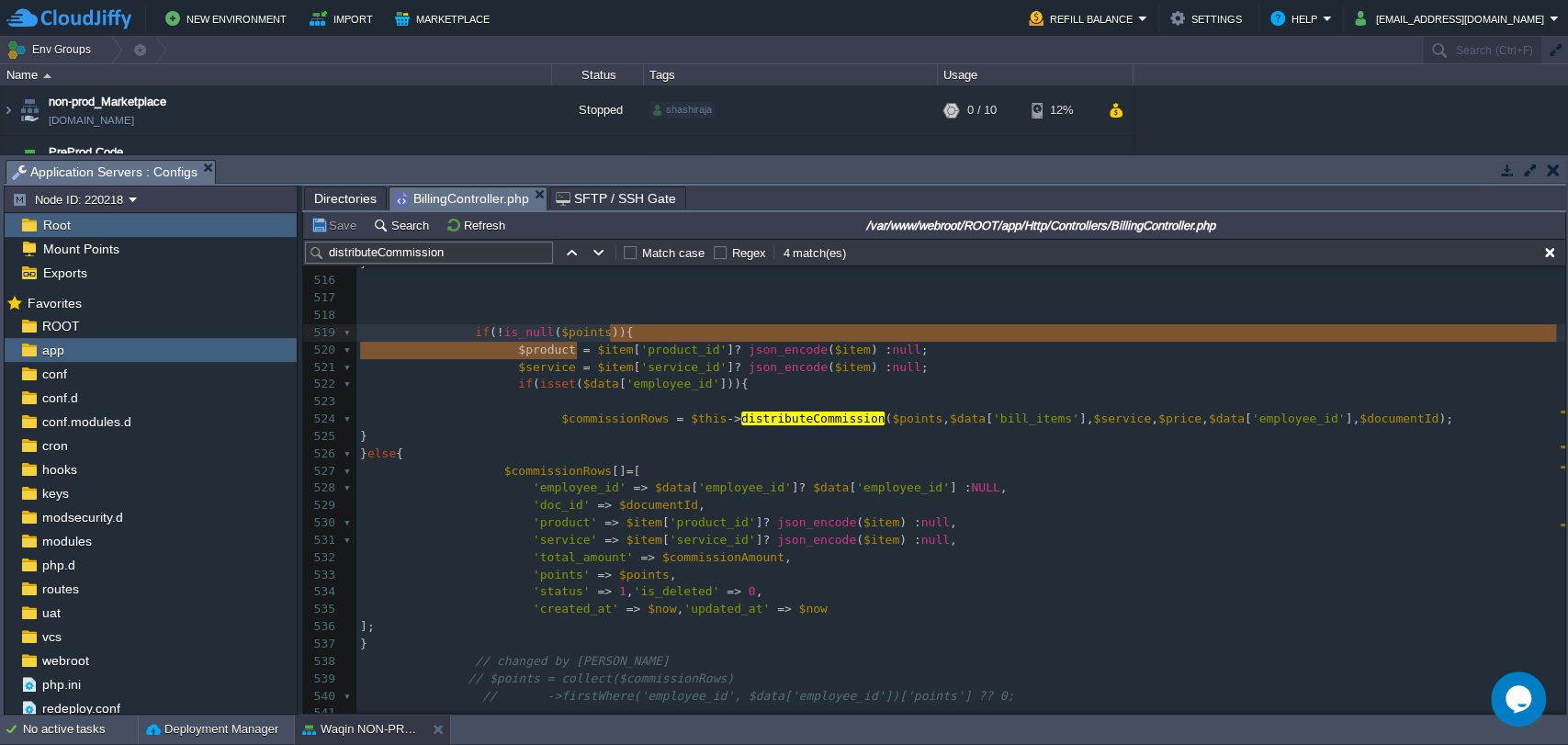
drag, startPoint x: 577, startPoint y: 347, endPoint x: 920, endPoint y: 340, distance: 343.1
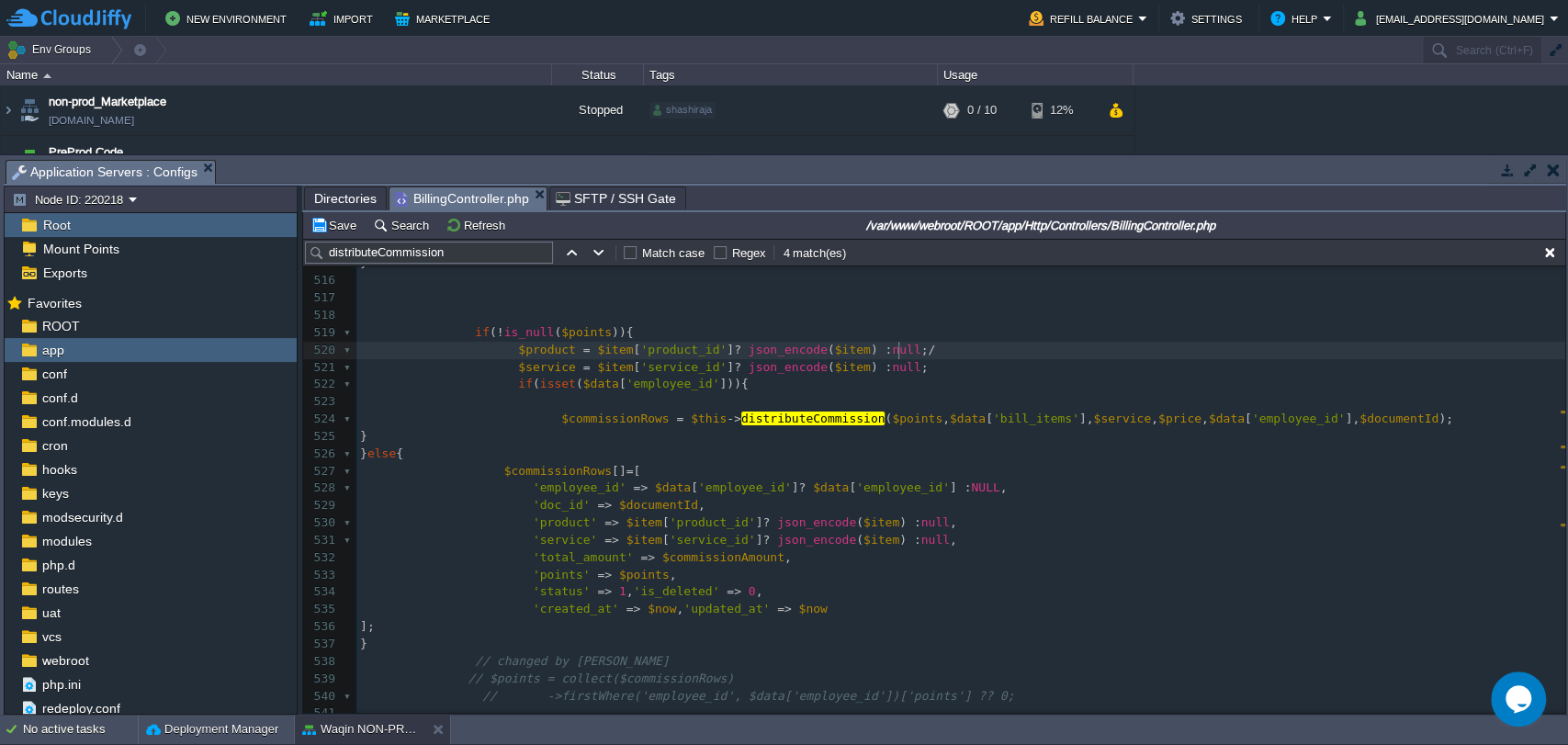
type textarea "//"
click at [495, 352] on span at bounding box center [439, 350] width 158 height 13
type textarea "//"
click at [911, 353] on div "xxxxxxxxxx ​ 505 $commissionAmount = 0.00 ; 506 // PRSTHIKSHA CHANGED...... 507…" at bounding box center [960, 479] width 1209 height 796
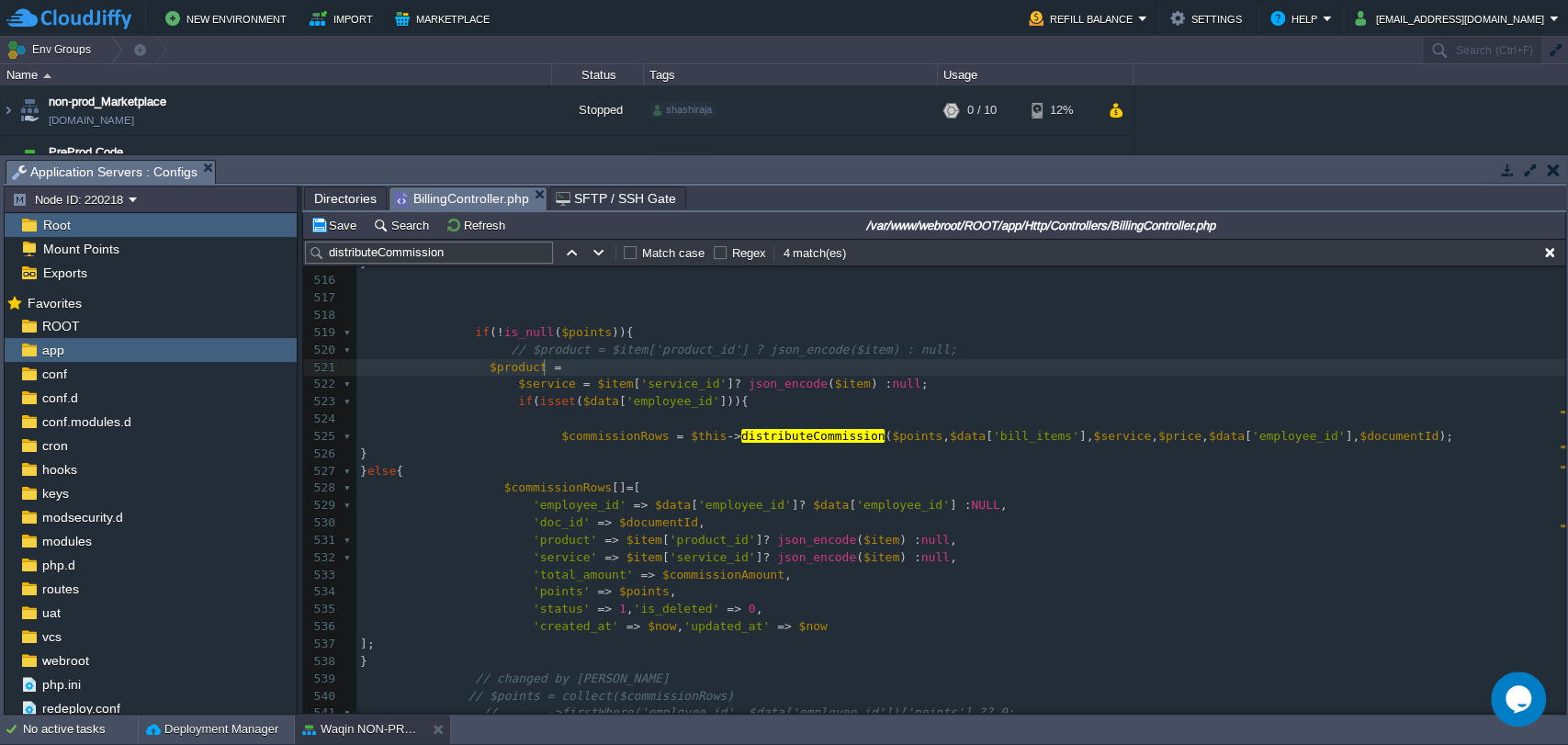
scroll to position [6, 73]
paste textarea ";"
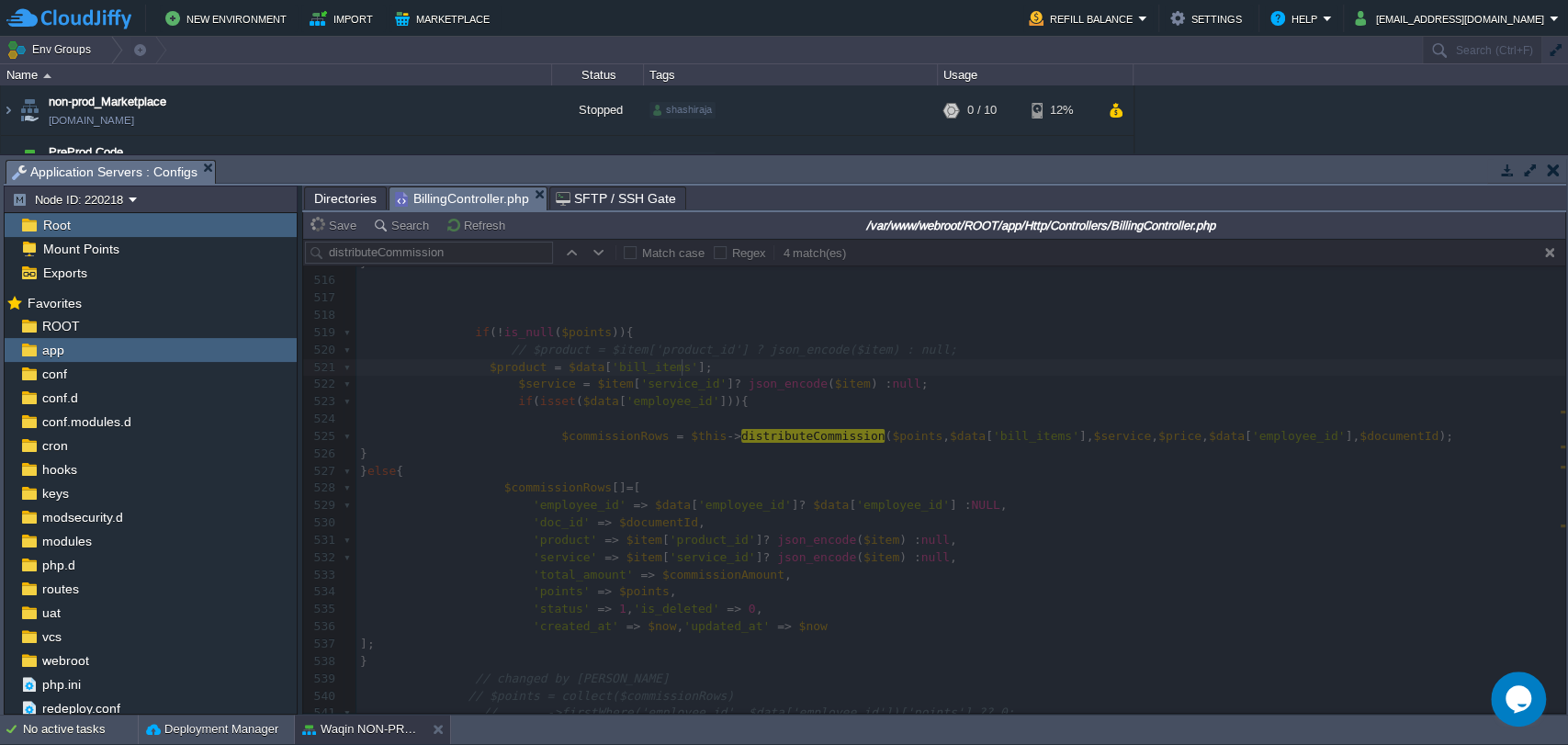
type textarea "$product = ;"
click at [478, 369] on div at bounding box center [934, 476] width 1262 height 474
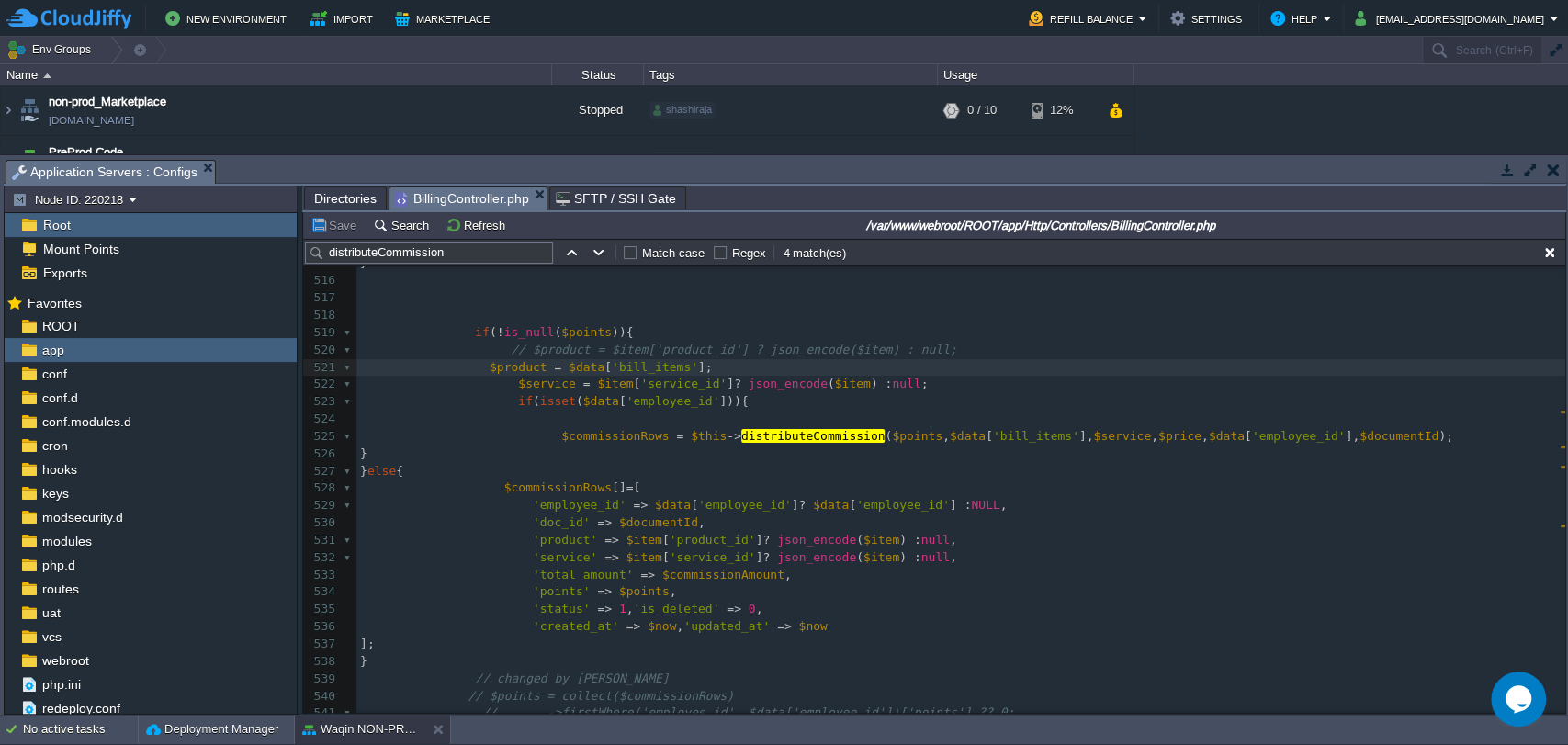
click at [478, 369] on div "xxxxxxxxxx ​ 505 $commissionAmount = 0.00 ; 506 // PRSTHIKSHA CHANGED...... 507…" at bounding box center [960, 489] width 1209 height 814
click at [522, 369] on span "$product" at bounding box center [547, 367] width 58 height 13
type textarea "$product"
drag, startPoint x: 896, startPoint y: 441, endPoint x: 1020, endPoint y: 438, distance: 124.0
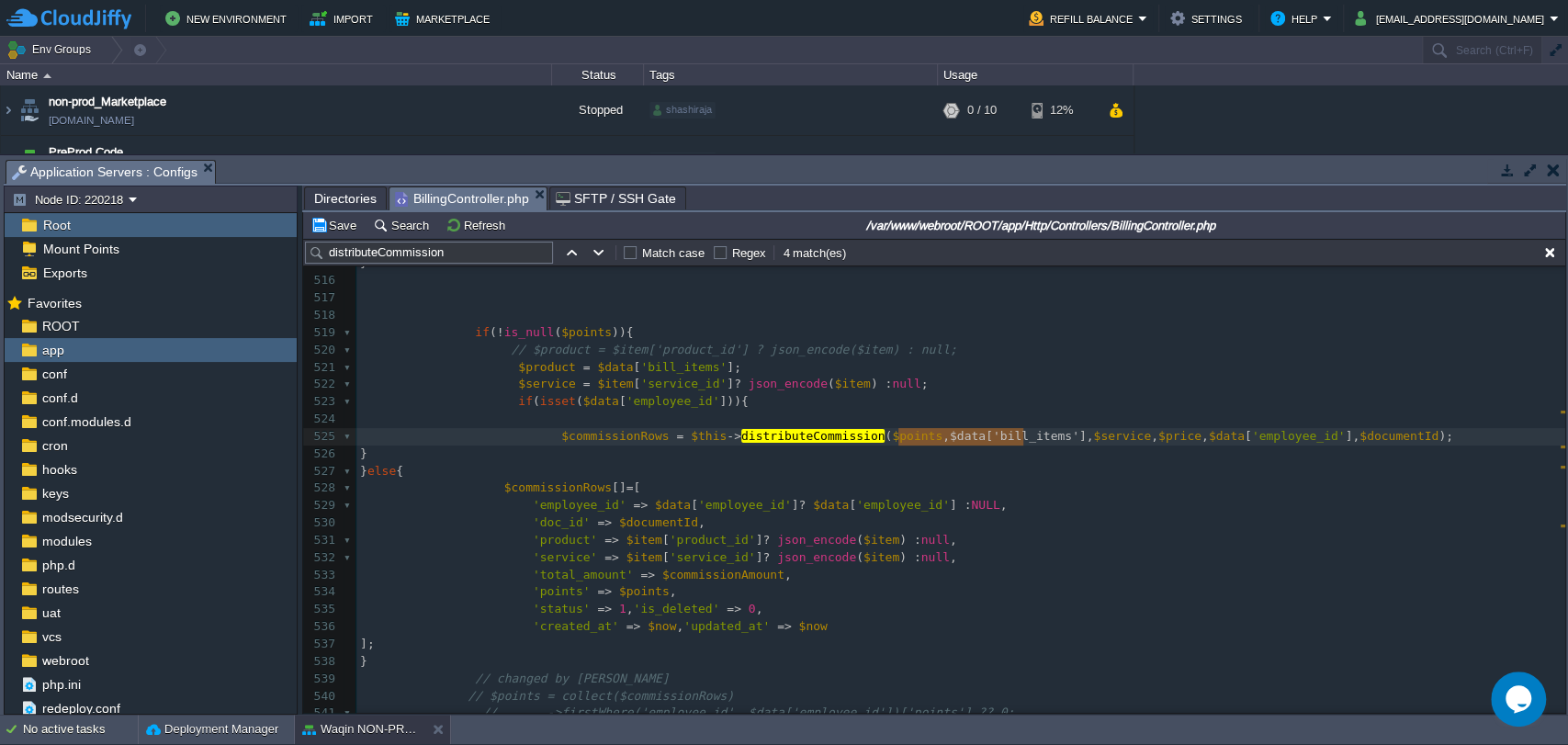
paste textarea
type textarea "$data['bill_items']"
click at [851, 391] on div "xxxxxxxxxx ​ 505 $commissionAmount = 0.00 ; 506 // PRSTHIKSHA CHANGED...... 507…" at bounding box center [960, 489] width 1209 height 814
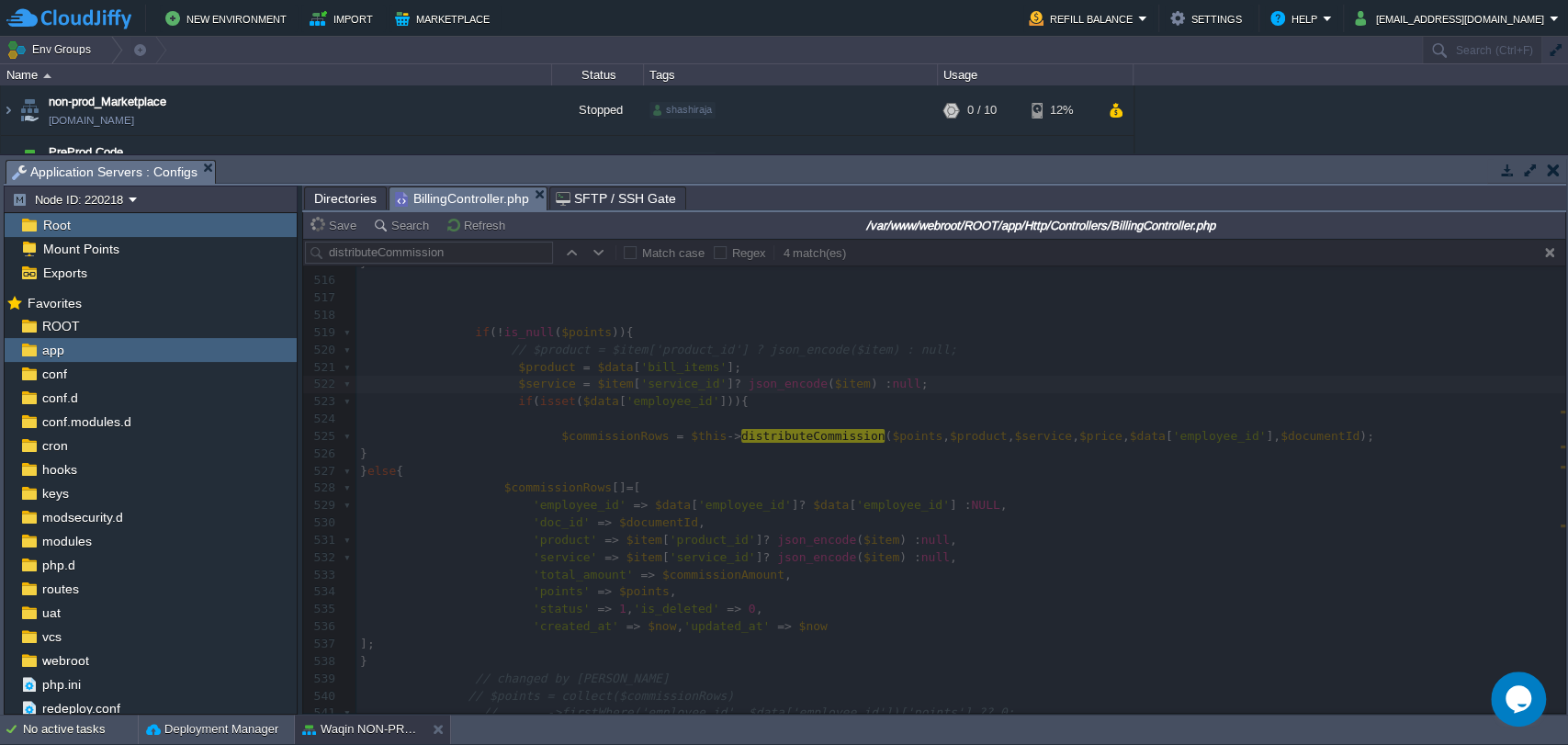
click at [500, 370] on div at bounding box center [934, 476] width 1262 height 474
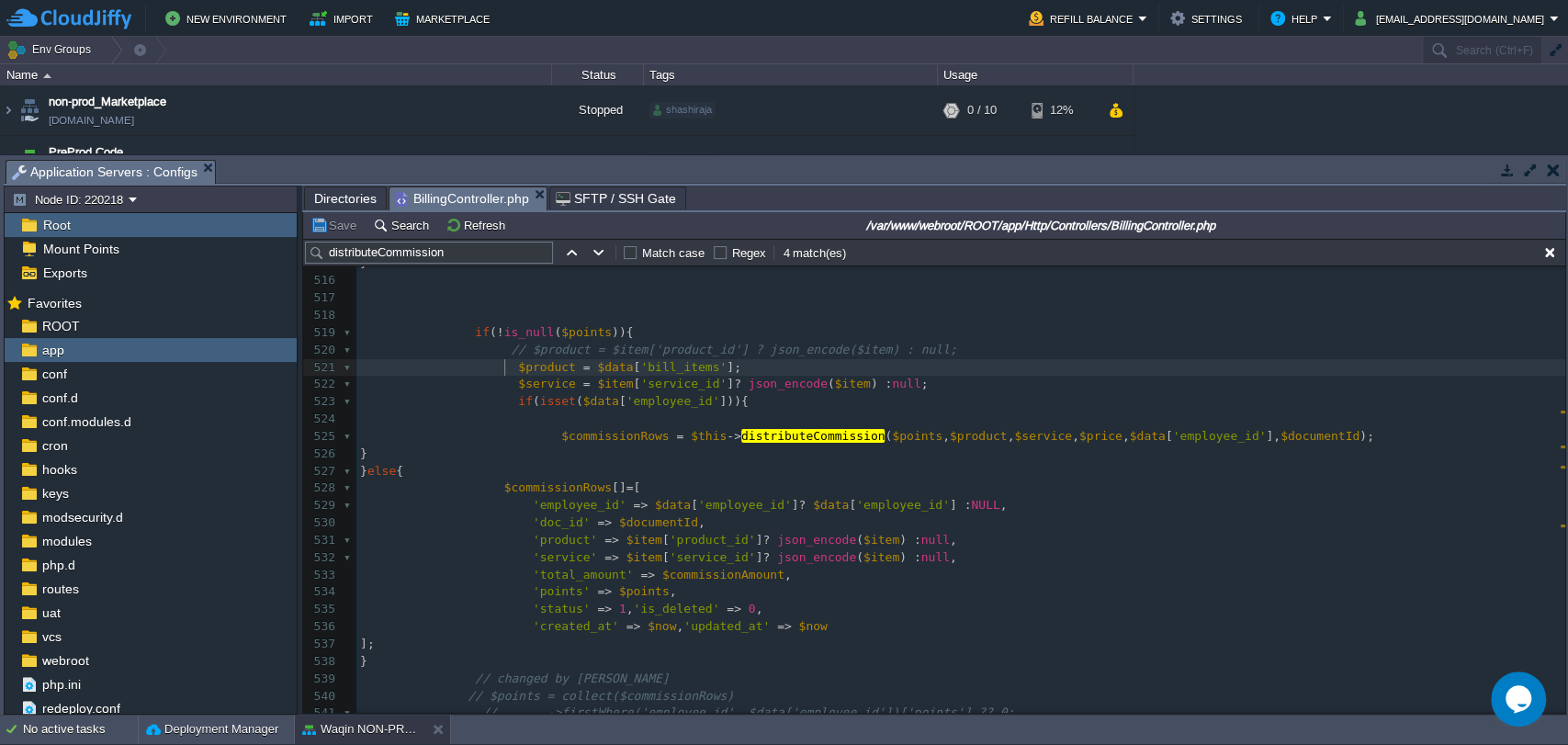
scroll to position [6, 0]
click at [505, 364] on div "xxxxxxxxxx ​ 505 $commissionAmount = 0.00 ; 506 // PRSTHIKSHA CHANGED...... 507…" at bounding box center [960, 489] width 1209 height 814
drag, startPoint x: 504, startPoint y: 367, endPoint x: 713, endPoint y: 373, distance: 209.1
click at [601, 255] on button "button" at bounding box center [598, 252] width 16 height 16
type textarea "distributeCommission"
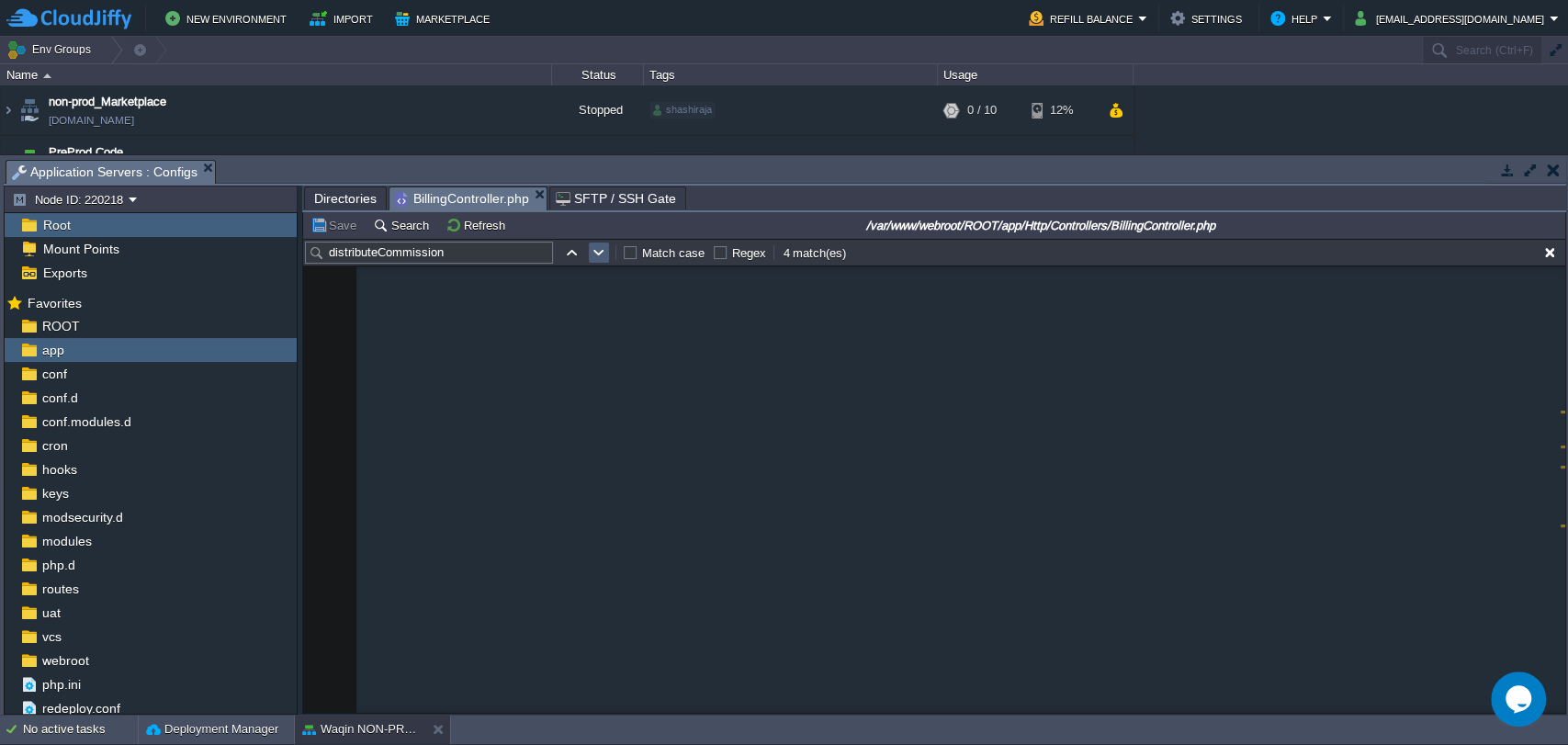
scroll to position [10859, 0]
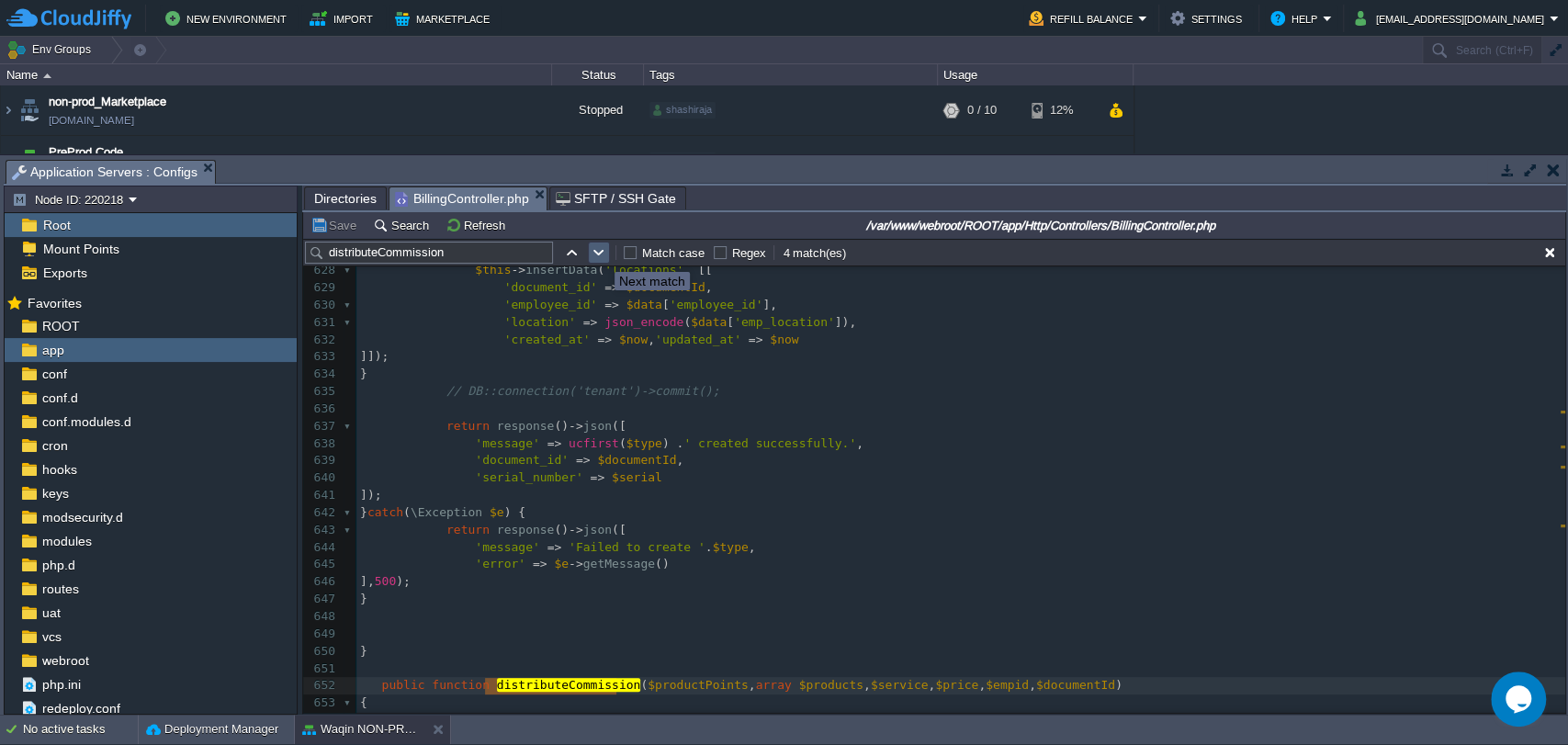
click at [601, 255] on button "button" at bounding box center [598, 252] width 16 height 16
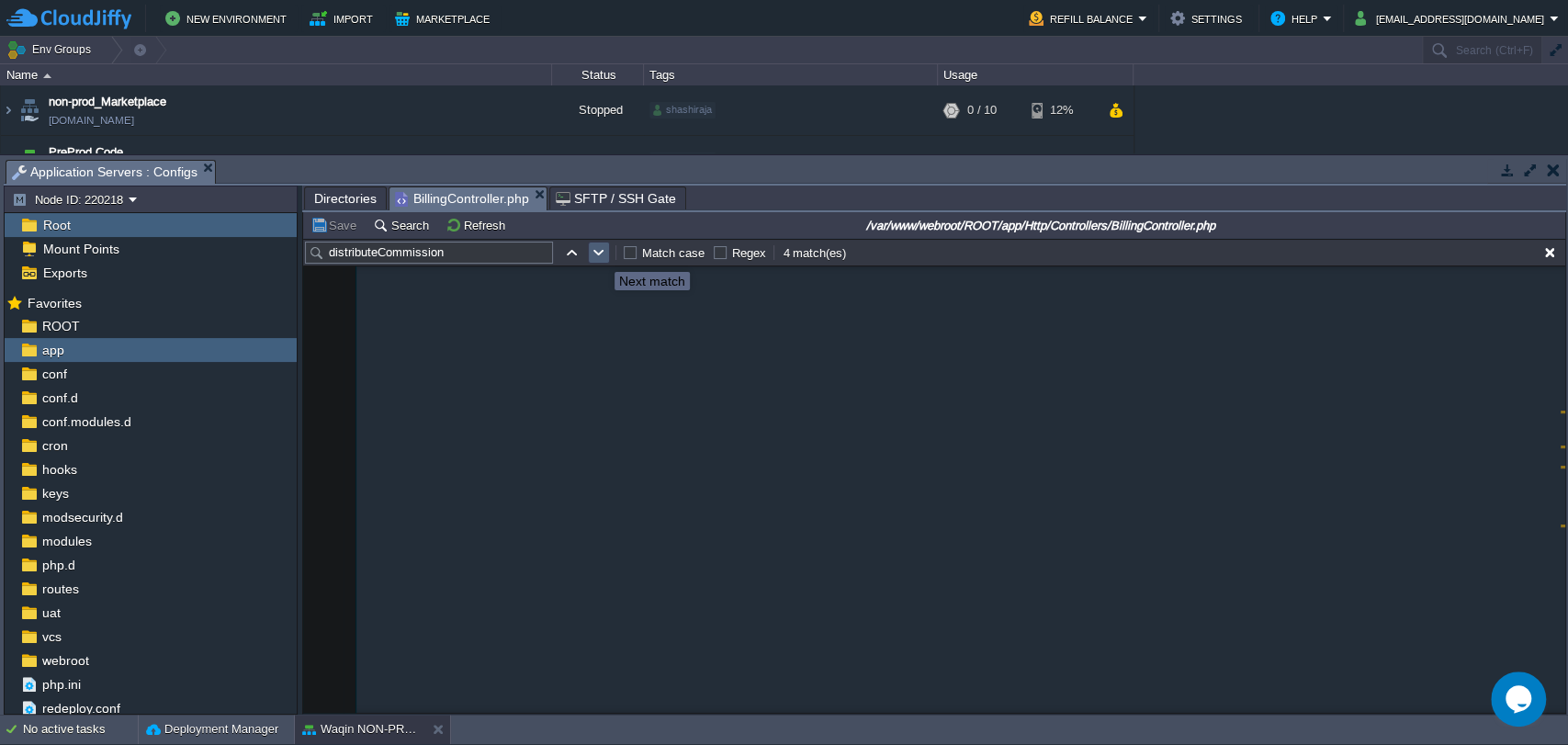
scroll to position [12122, 0]
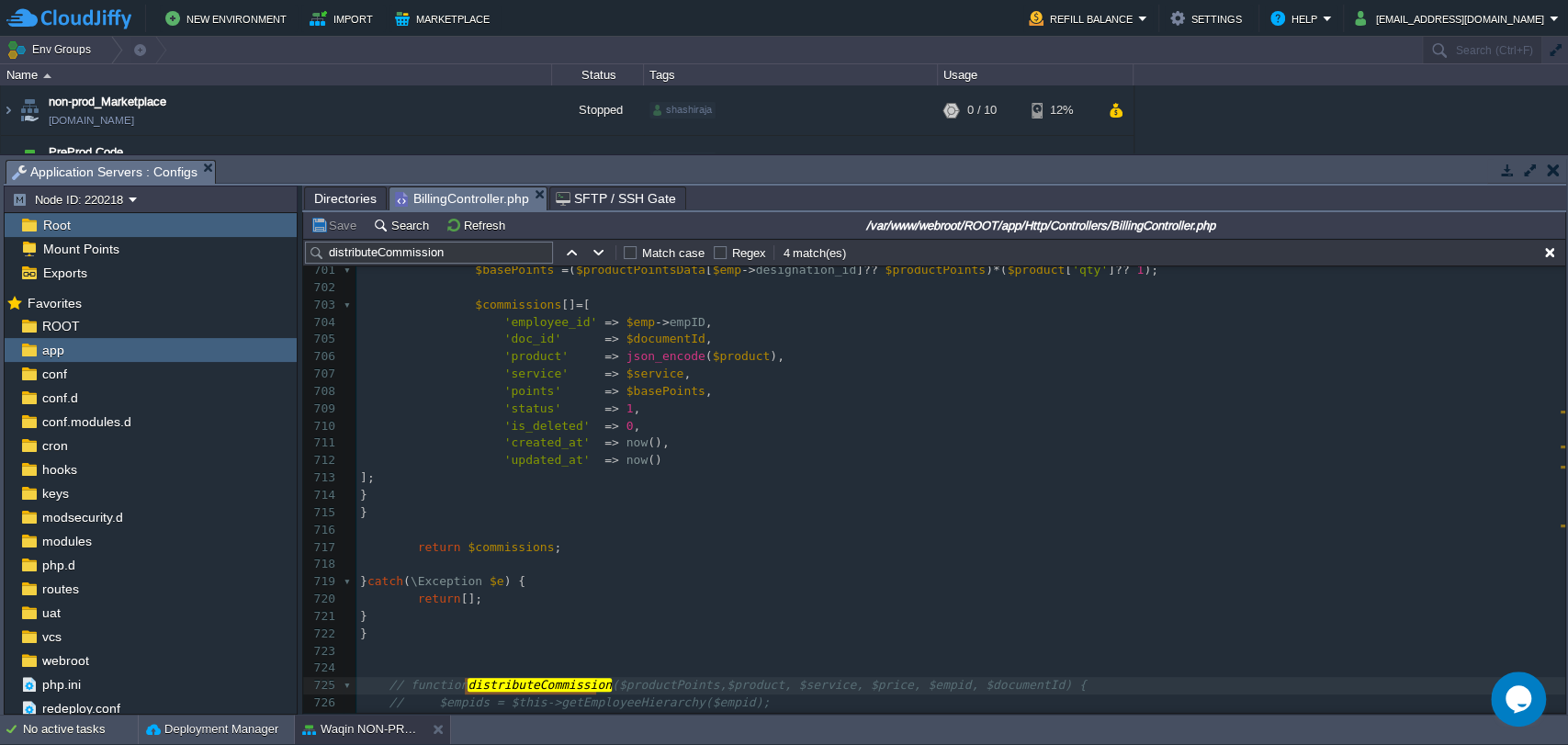
click at [602, 265] on div "distributeCommission Match case Regex 4 match(es)" at bounding box center [934, 252] width 1262 height 28
click at [603, 251] on button "button" at bounding box center [598, 252] width 16 height 16
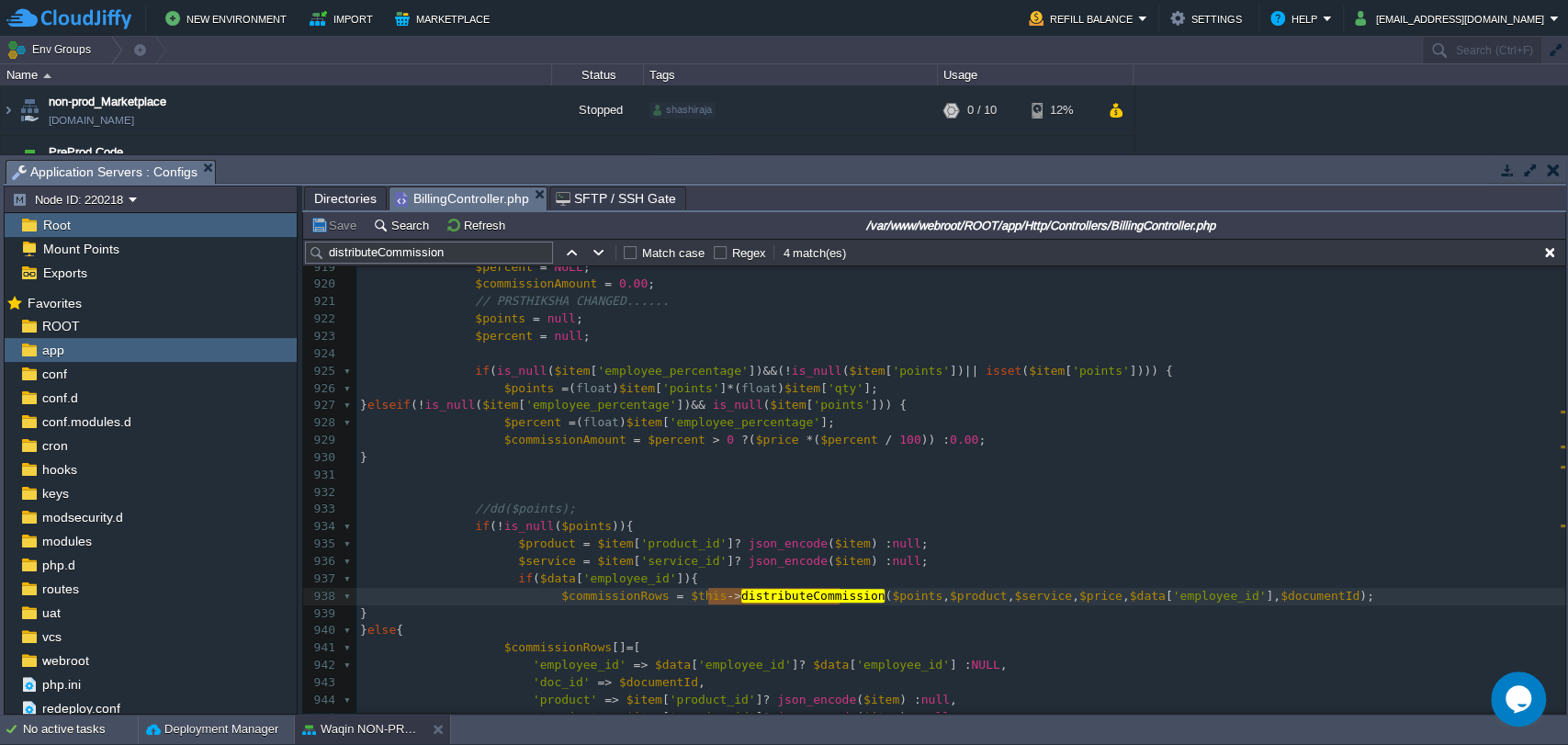
scroll to position [15914, 0]
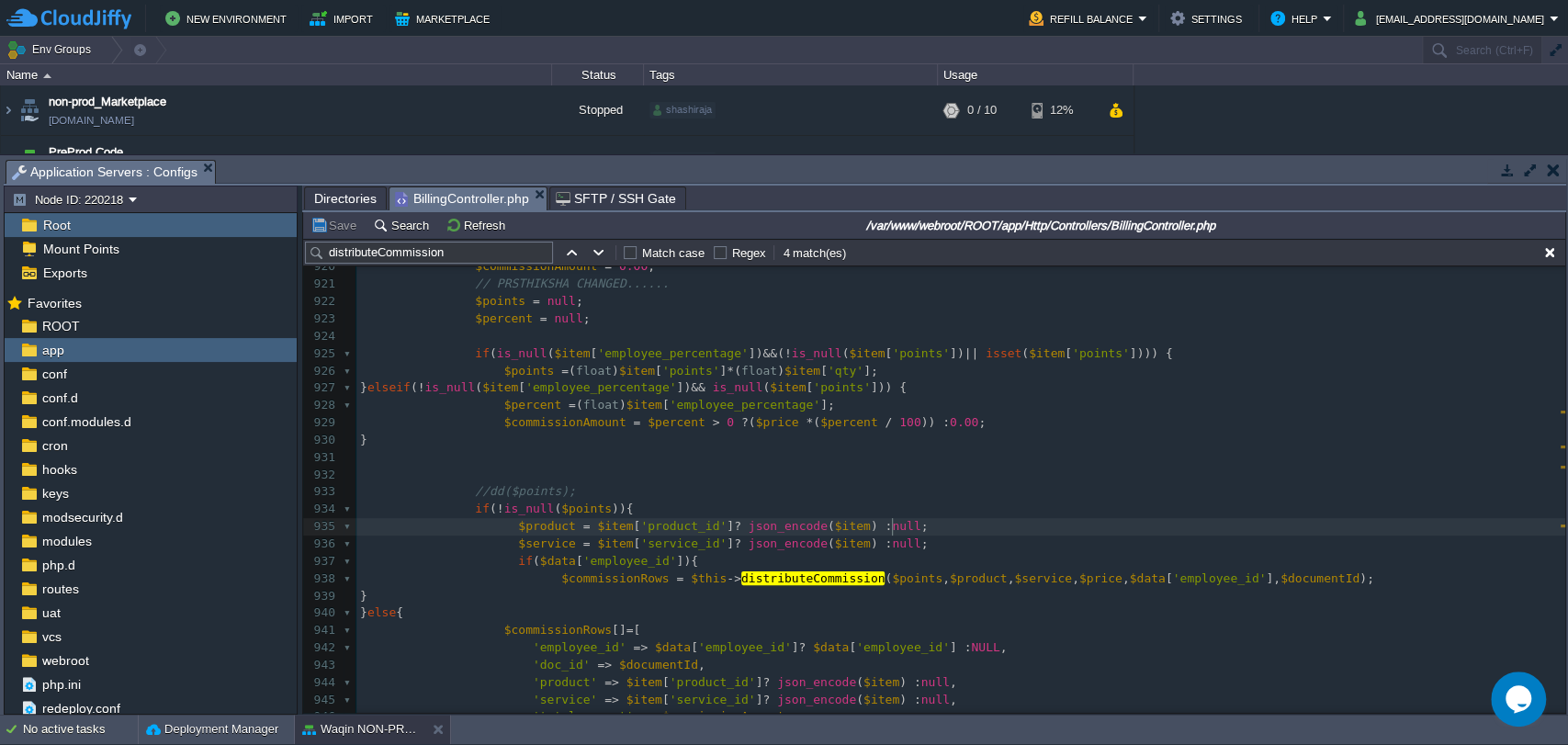
click at [908, 532] on pre "$product = $item [ 'product_id' ] ? json_encode ( $item ) : null ;" at bounding box center [960, 526] width 1209 height 17
type textarea "s))"
type textarea "//"
click at [924, 522] on pre "// $product = $item['product_id'] ? json_encode($item) : null;" at bounding box center [960, 526] width 1209 height 17
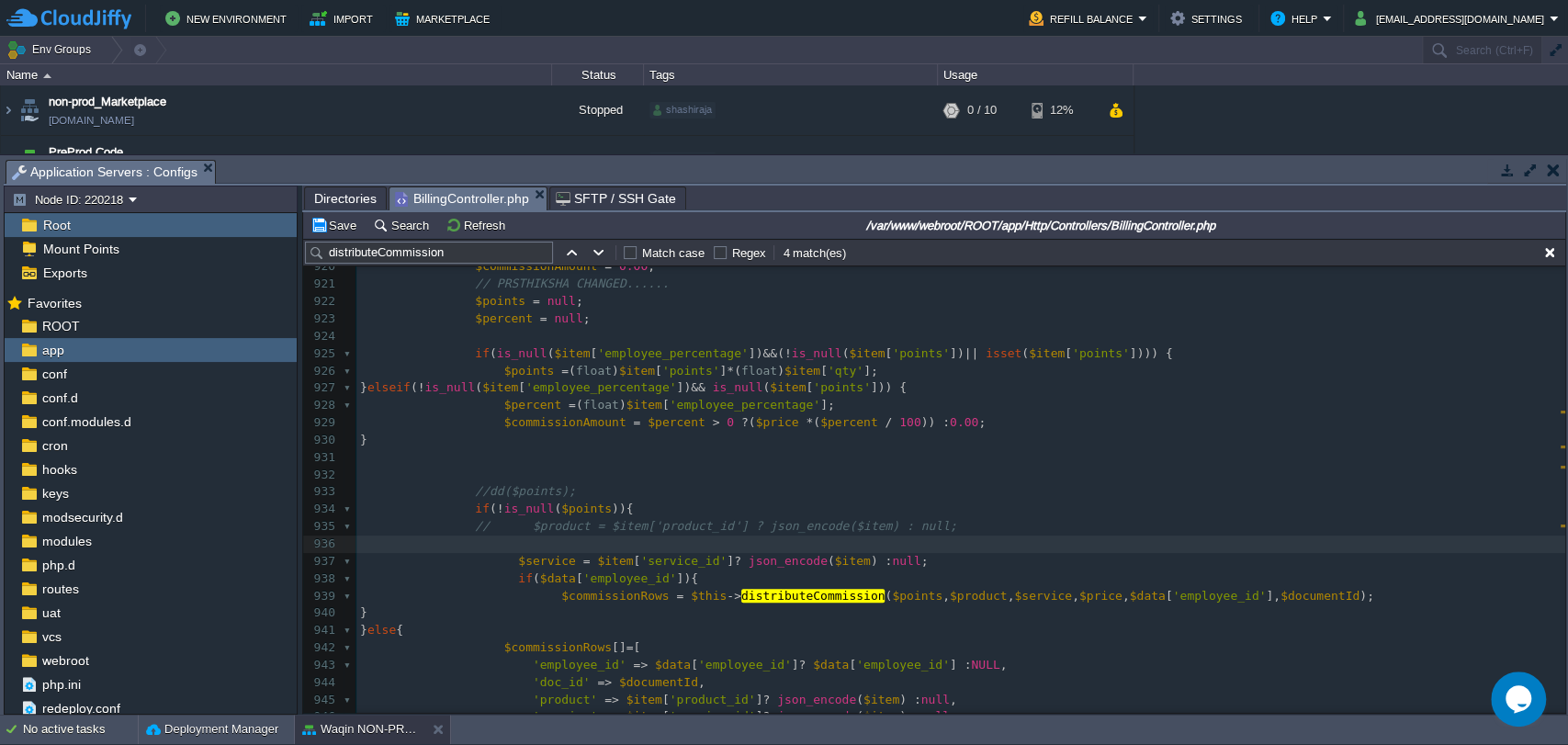
paste textarea
click at [480, 545] on div "xxxxxxxxxx ​ 902 'path' => $path , 903 'status' => 1 , 904 'is_deleted' => 0 , …" at bounding box center [960, 422] width 1209 height 951
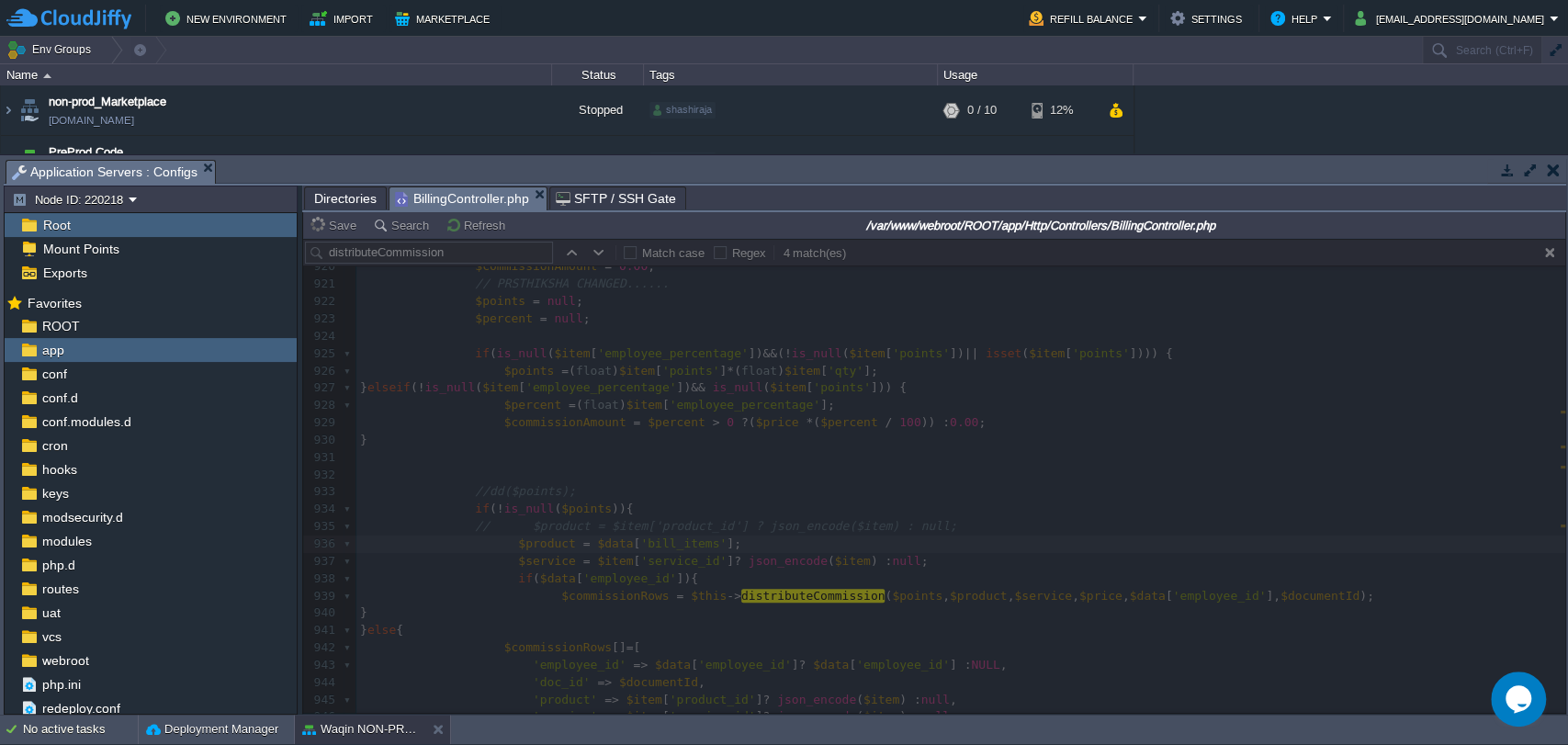
click at [644, 541] on div at bounding box center [934, 476] width 1262 height 474
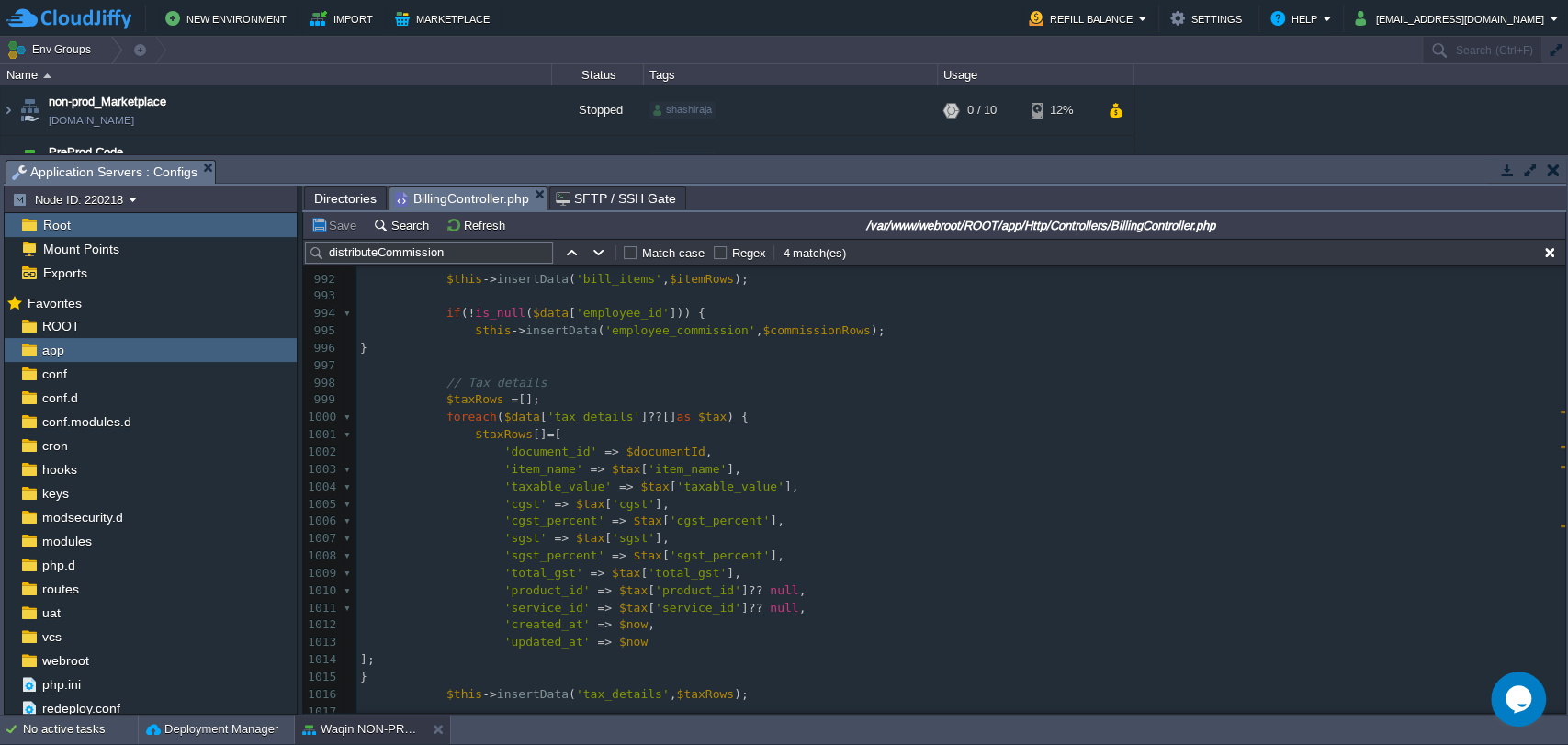
scroll to position [17151, 0]
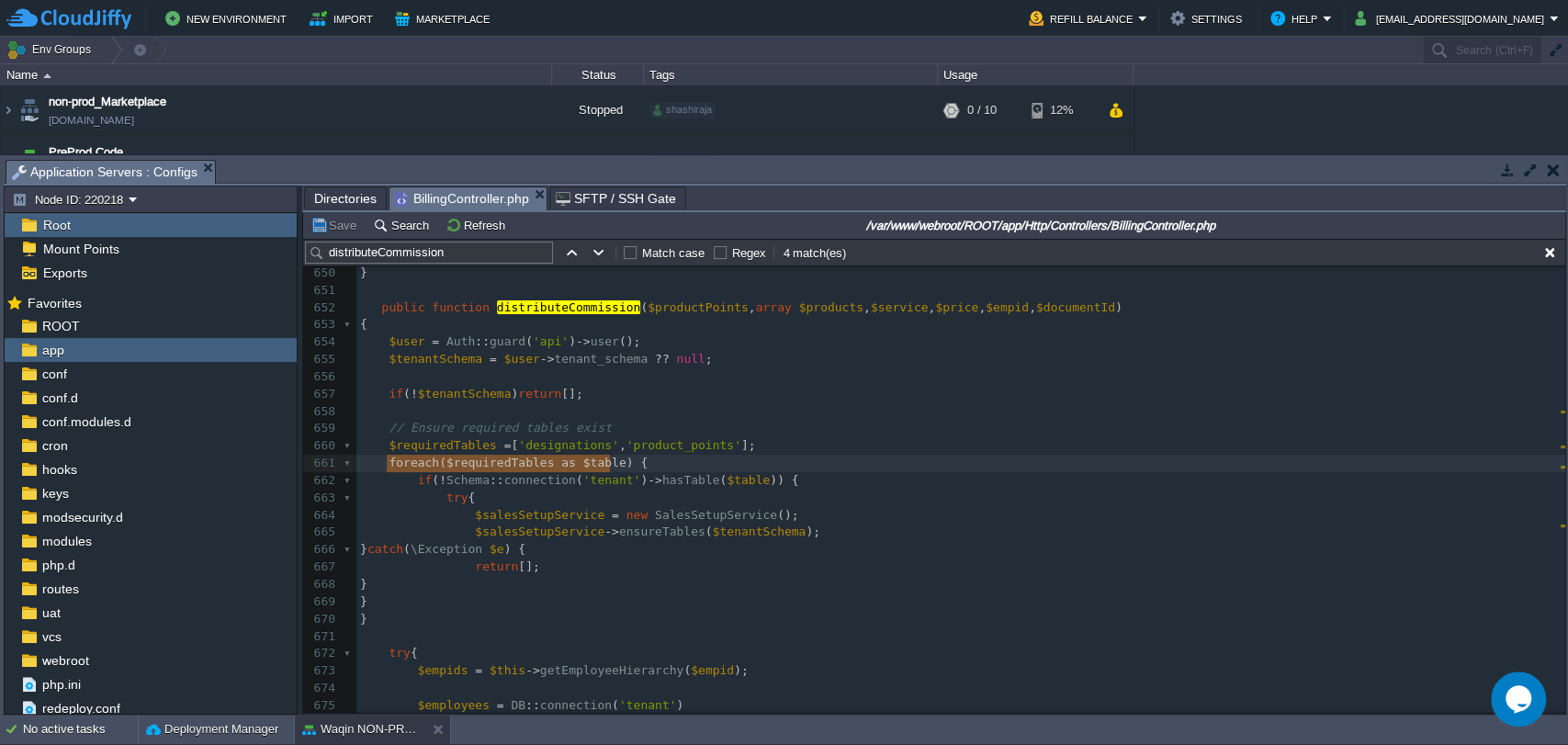
type textarea "foreach ($requiredTables as $table) {"
drag, startPoint x: 385, startPoint y: 460, endPoint x: 639, endPoint y: 466, distance: 254.1
type textarea "$table"
click at [720, 482] on div "xxxxxxxxxx $product = $data [ 'bill_items' ]; 638 'message' => ucfirst ( $type …" at bounding box center [960, 550] width 1209 height 986
type textarea "$table"
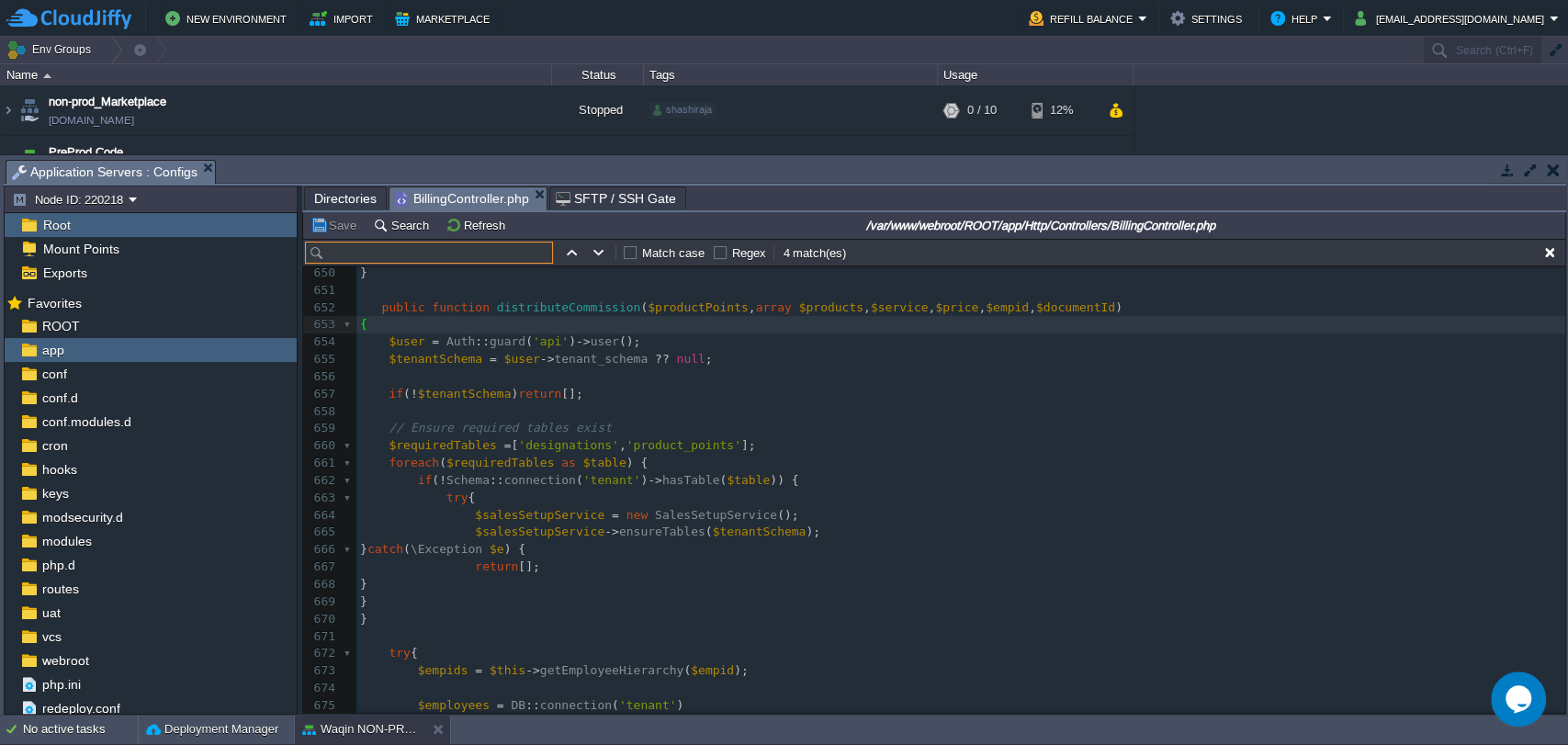
paste input "Insufficient stock for product: product"
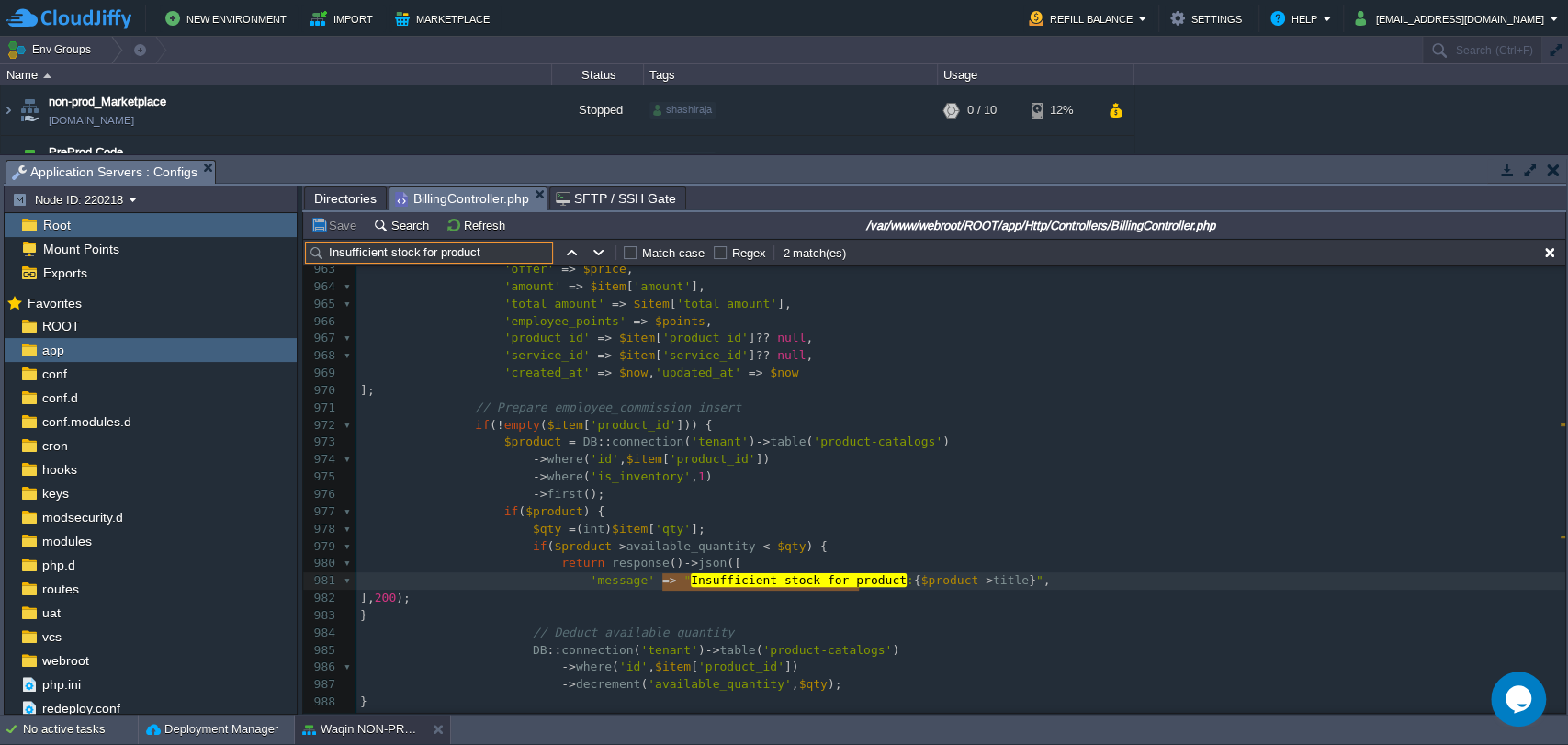
scroll to position [16676, 0]
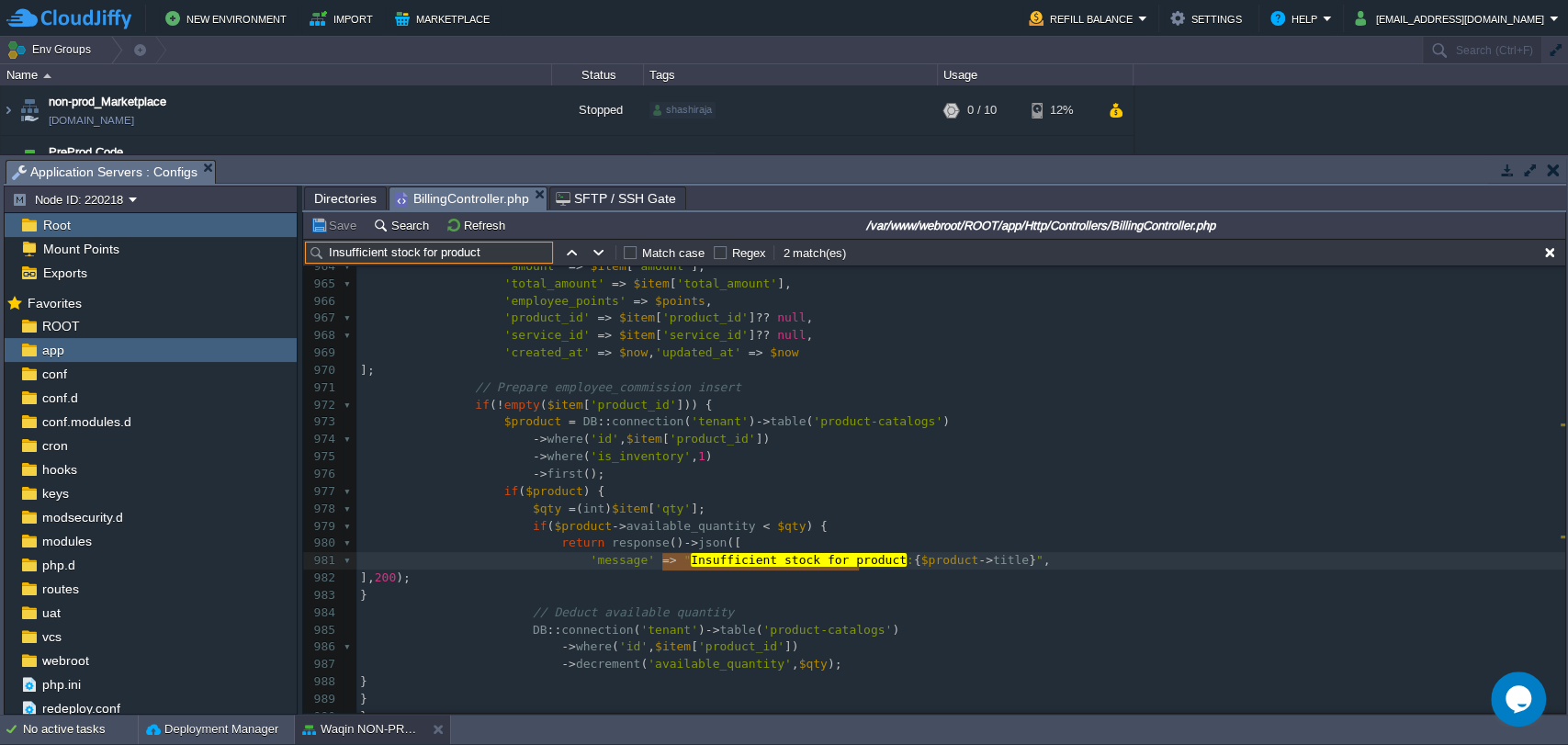
type input "Insufficient stock for product"
type textarea "$product"
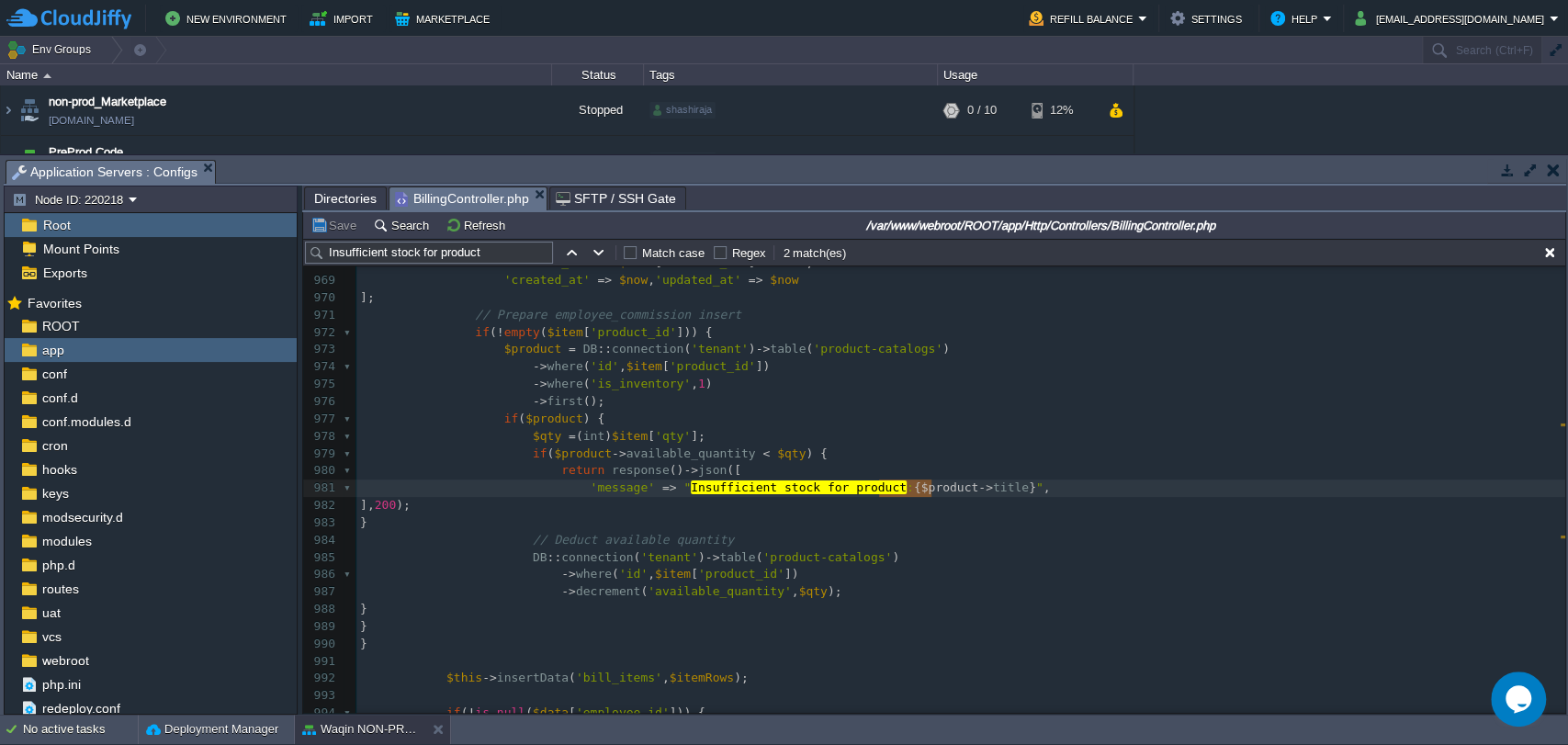
scroll to position [16532, 0]
click at [601, 385] on span "'is_inventory'" at bounding box center [640, 384] width 101 height 13
type textarea "is_inventory"
type textarea "// Deduct available quantity"
drag, startPoint x: 511, startPoint y: 546, endPoint x: 725, endPoint y: 540, distance: 214.1
